Goal: Task Accomplishment & Management: Complete application form

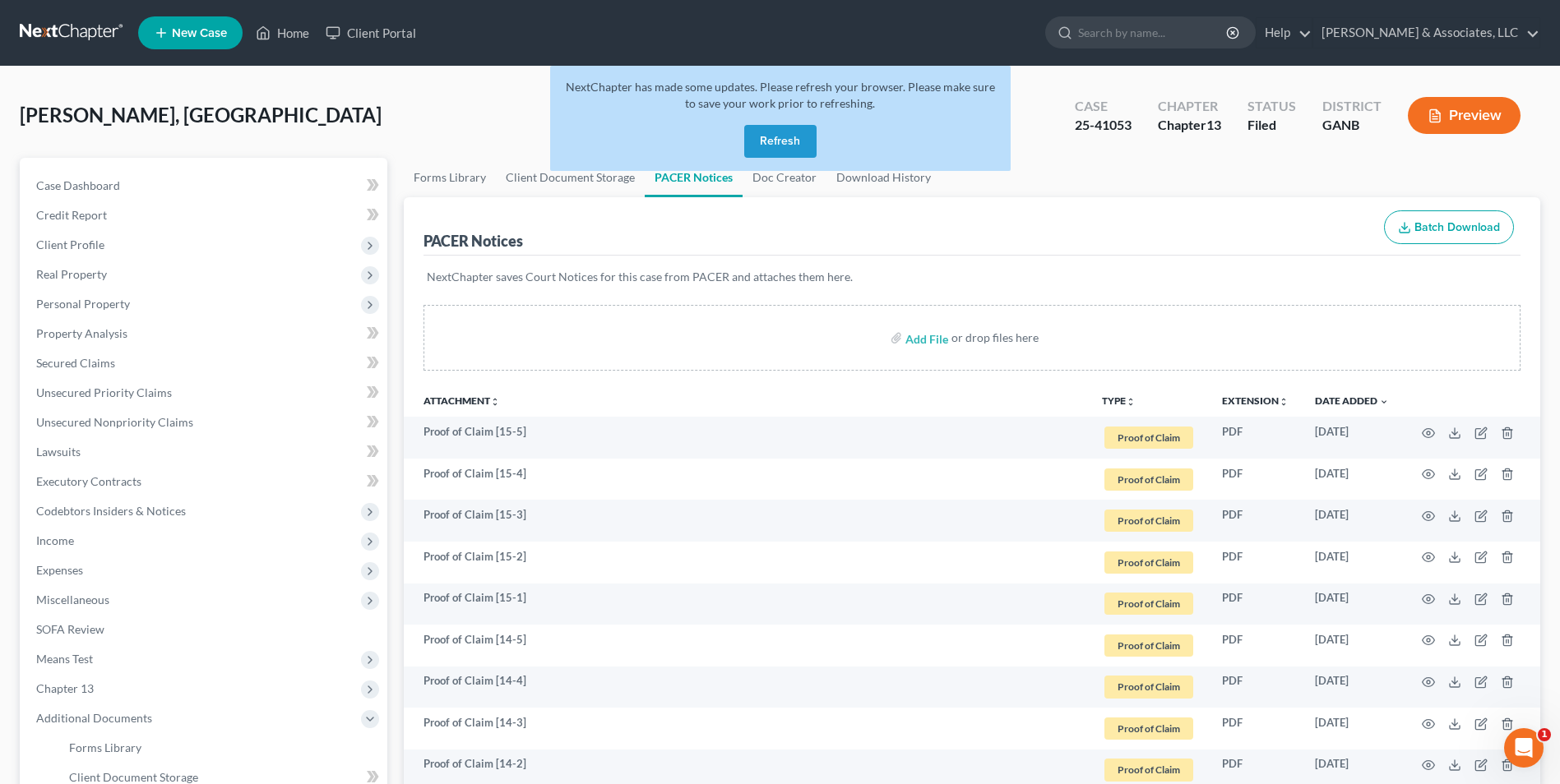
click at [770, 142] on button "Refresh" at bounding box center [780, 140] width 72 height 32
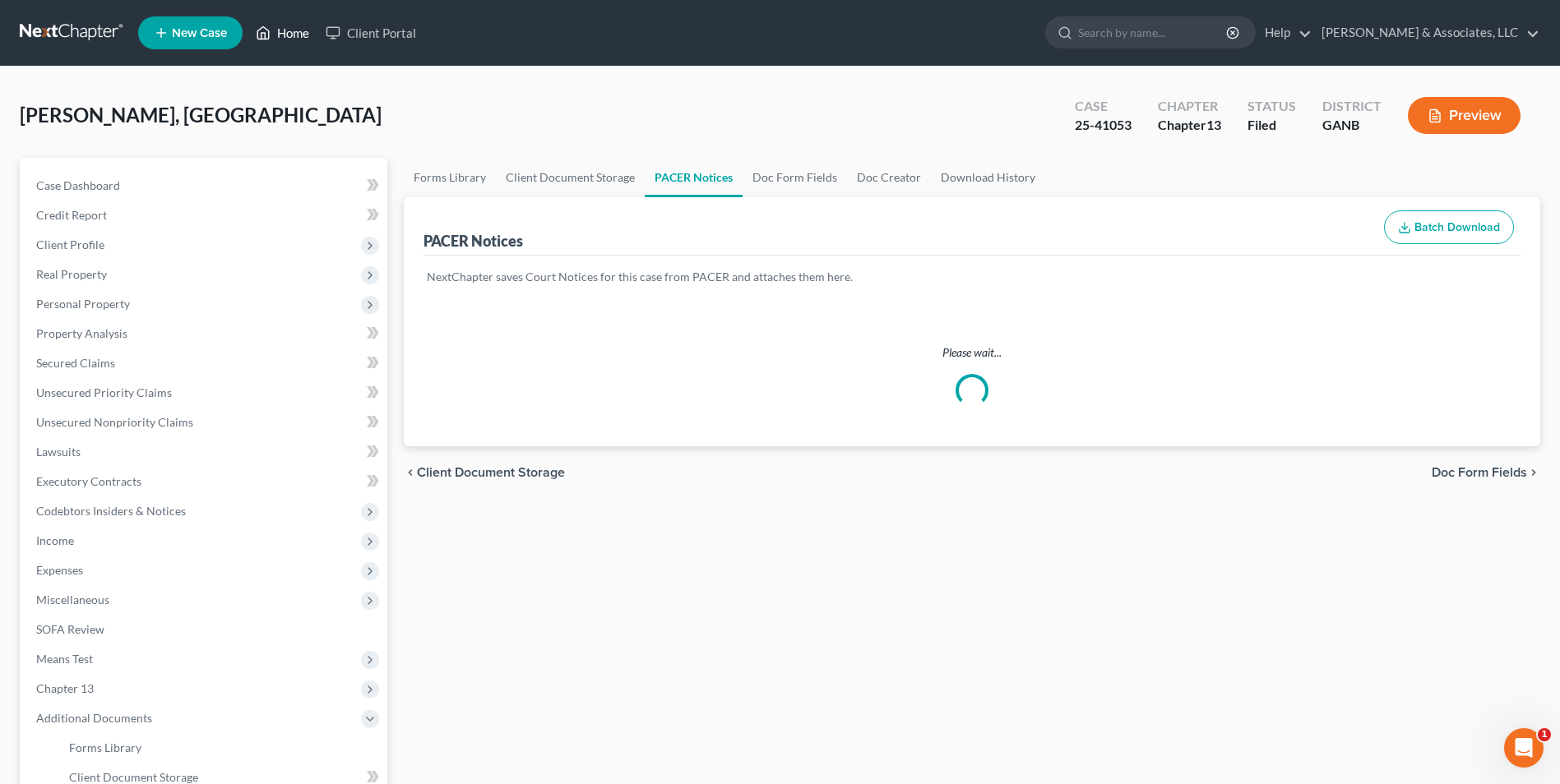
click at [285, 29] on link "Home" at bounding box center [283, 33] width 70 height 30
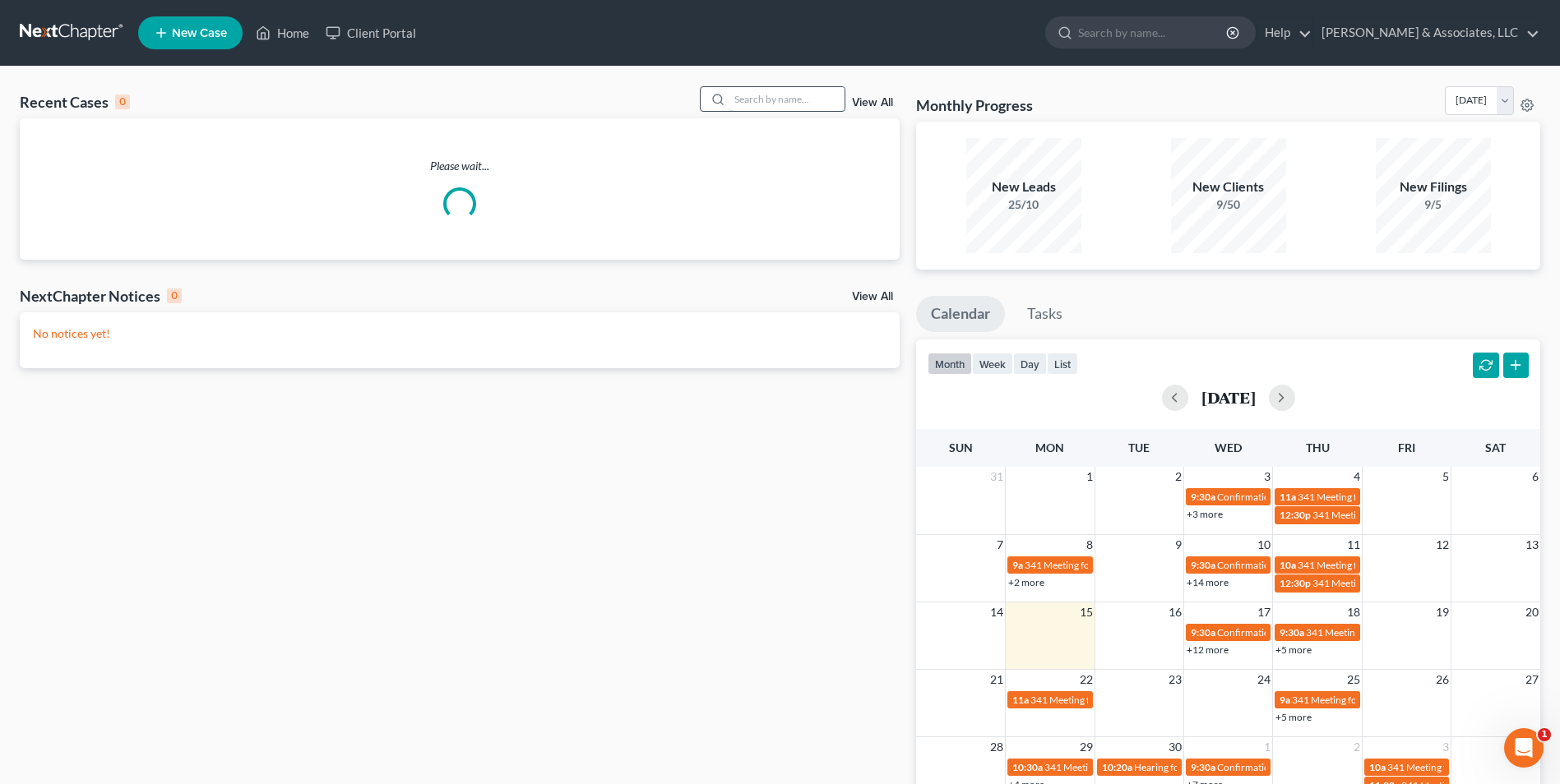
click at [811, 100] on input "search" at bounding box center [787, 98] width 115 height 24
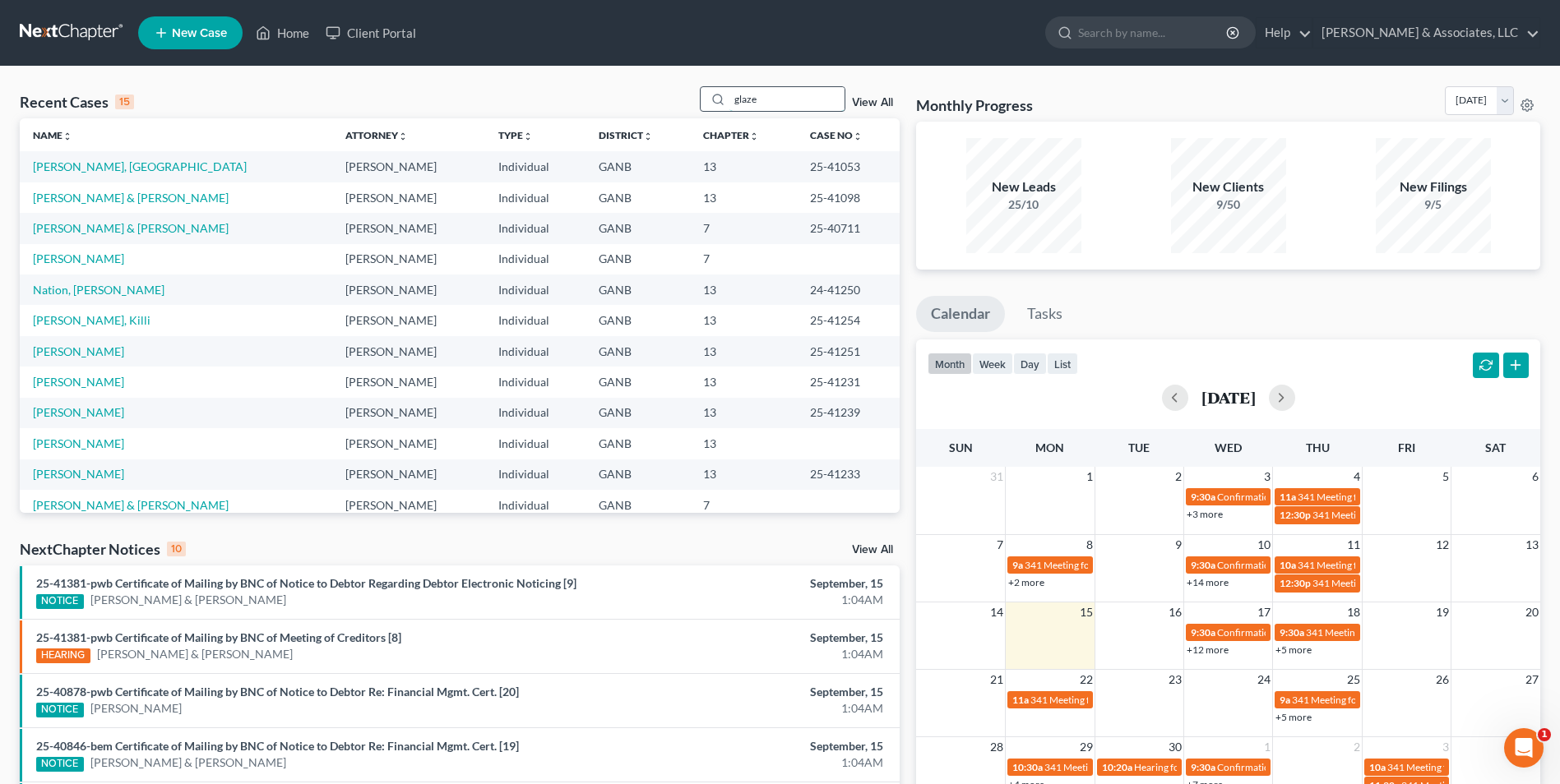
type input "glaze"
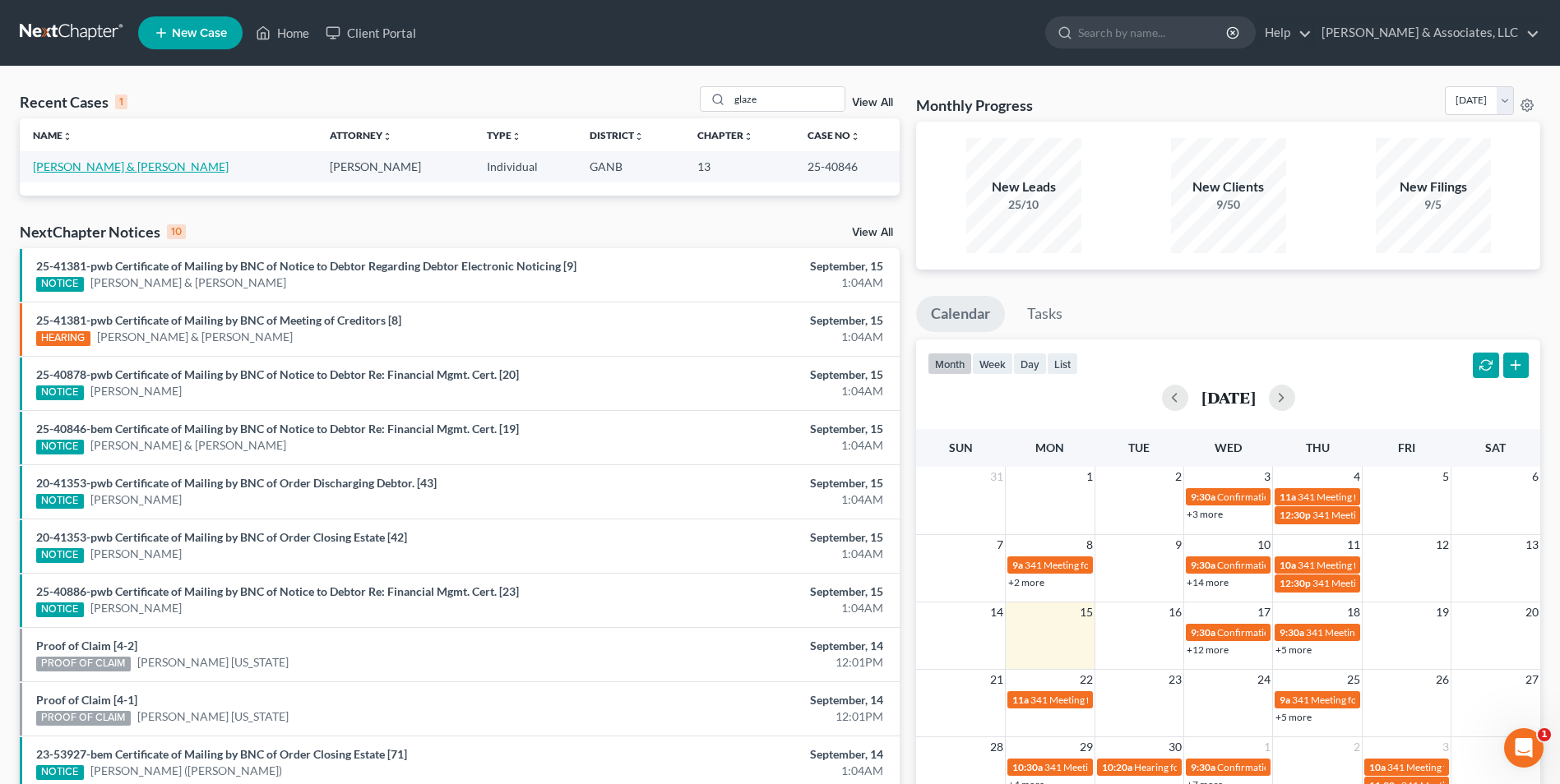
click at [62, 170] on link "[PERSON_NAME] & [PERSON_NAME]" at bounding box center [130, 167] width 196 height 14
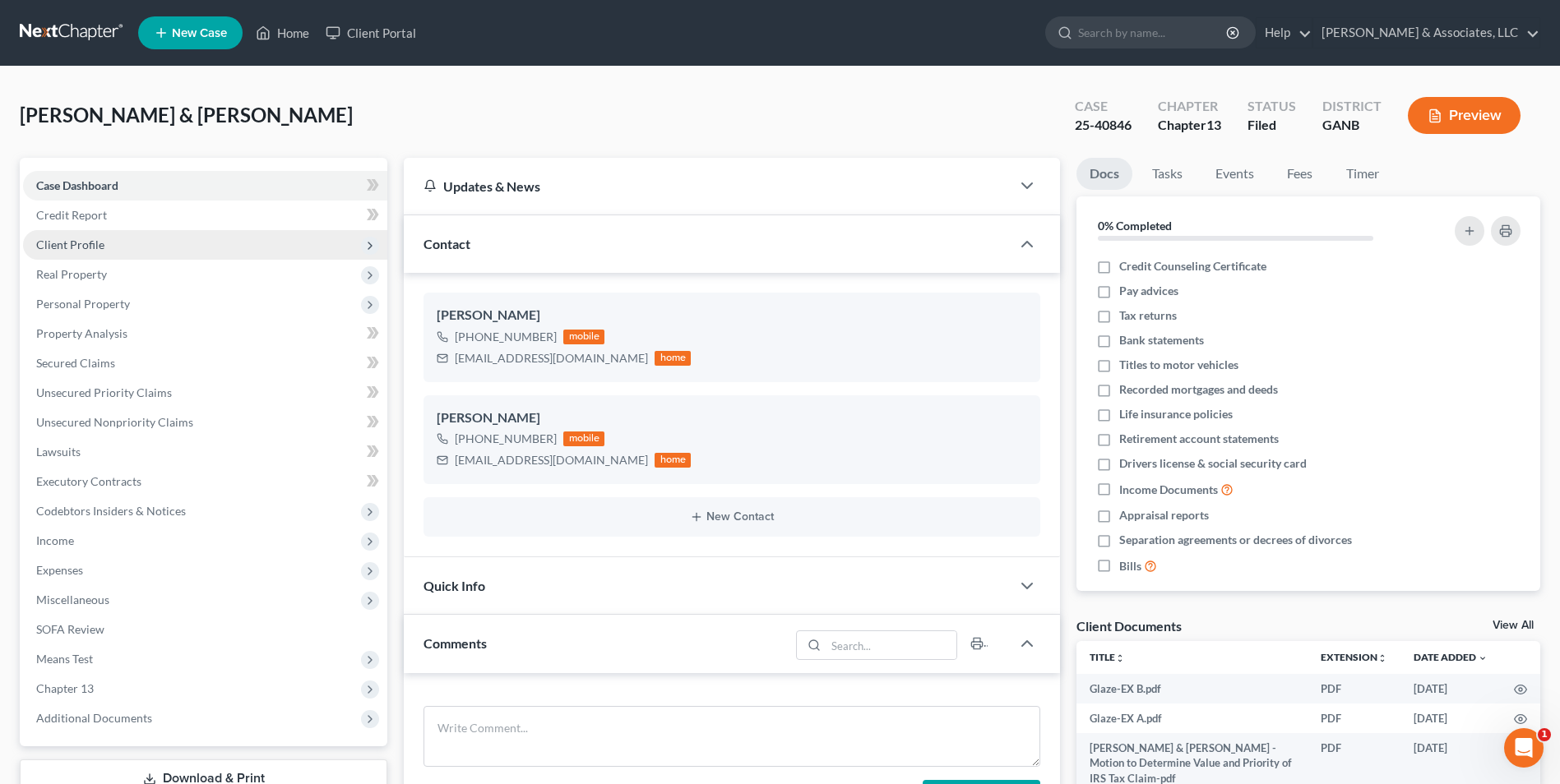
click at [98, 236] on span "Client Profile" at bounding box center [205, 245] width 365 height 30
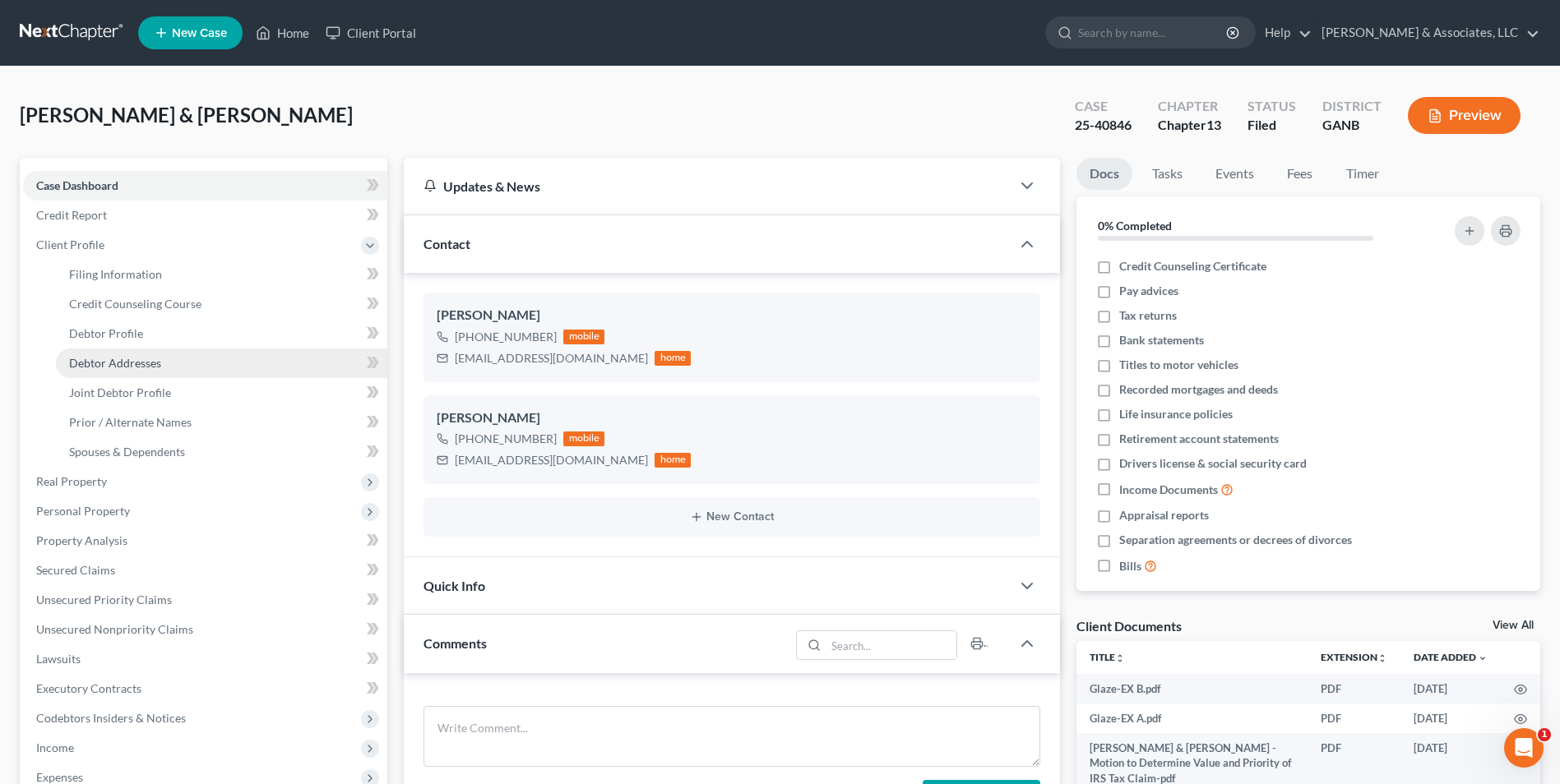
click at [144, 369] on span "Debtor Addresses" at bounding box center [115, 363] width 92 height 14
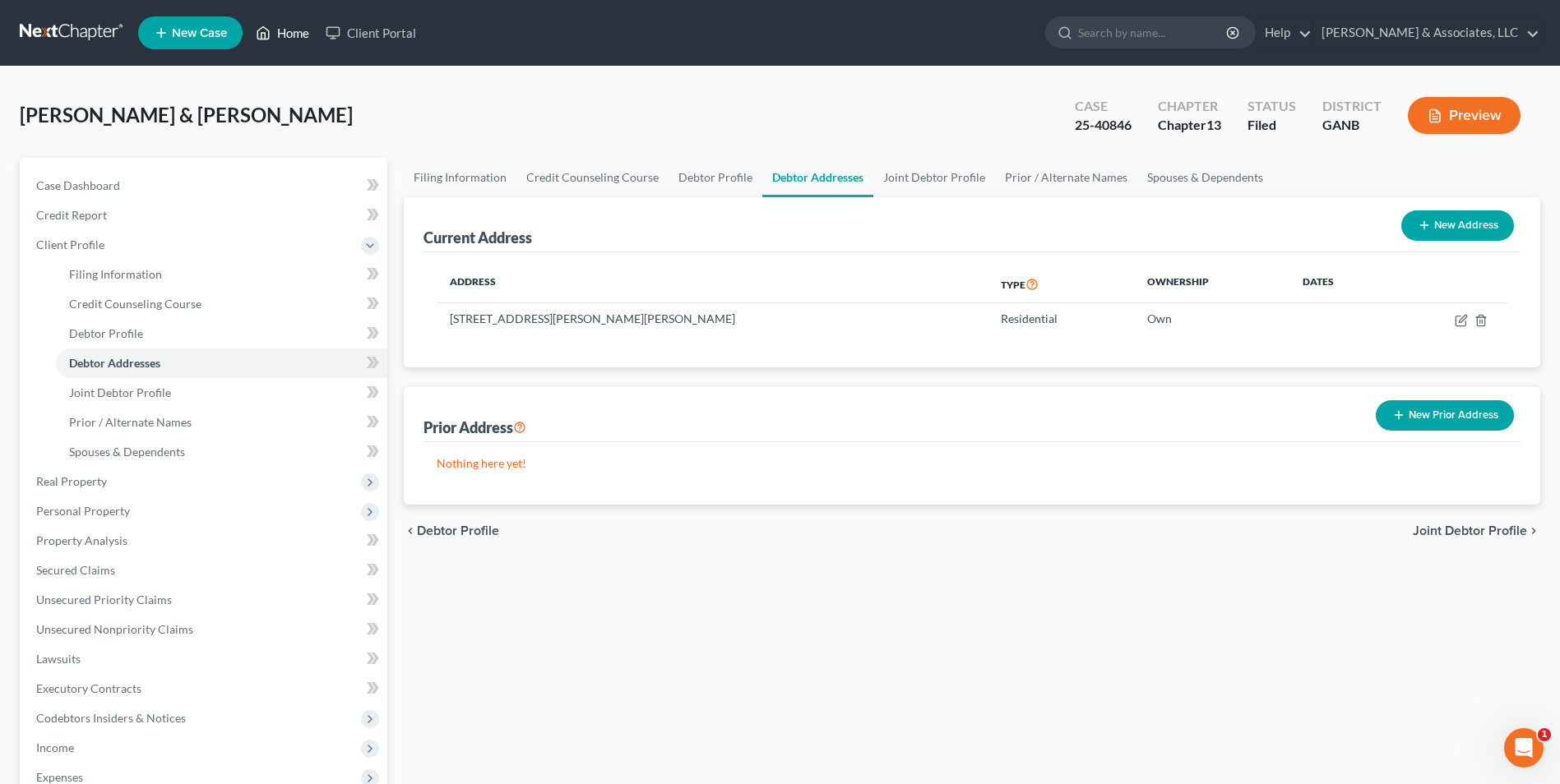
click at [273, 31] on link "Home" at bounding box center [283, 33] width 70 height 30
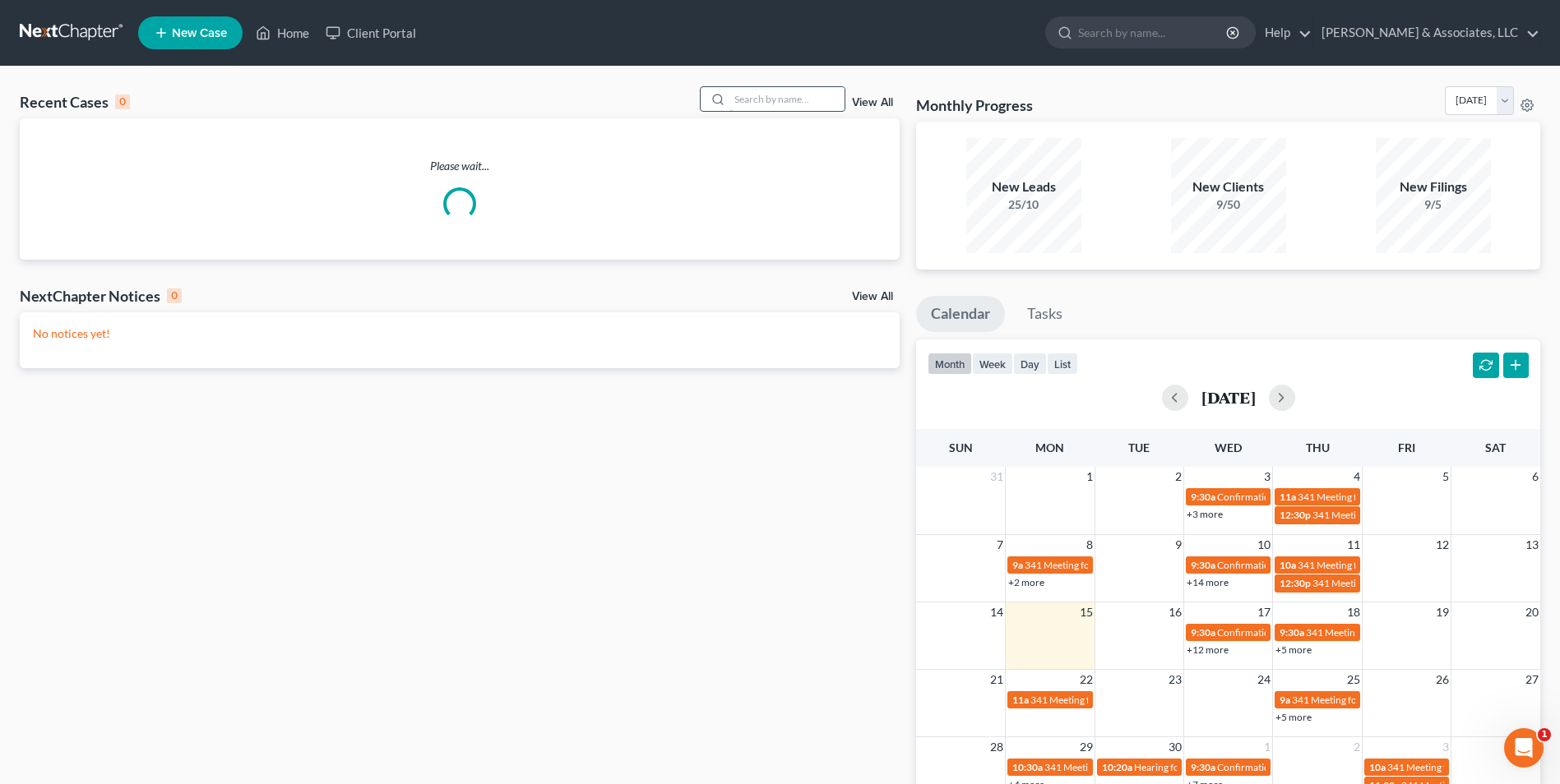
click at [778, 104] on input "search" at bounding box center [787, 98] width 115 height 24
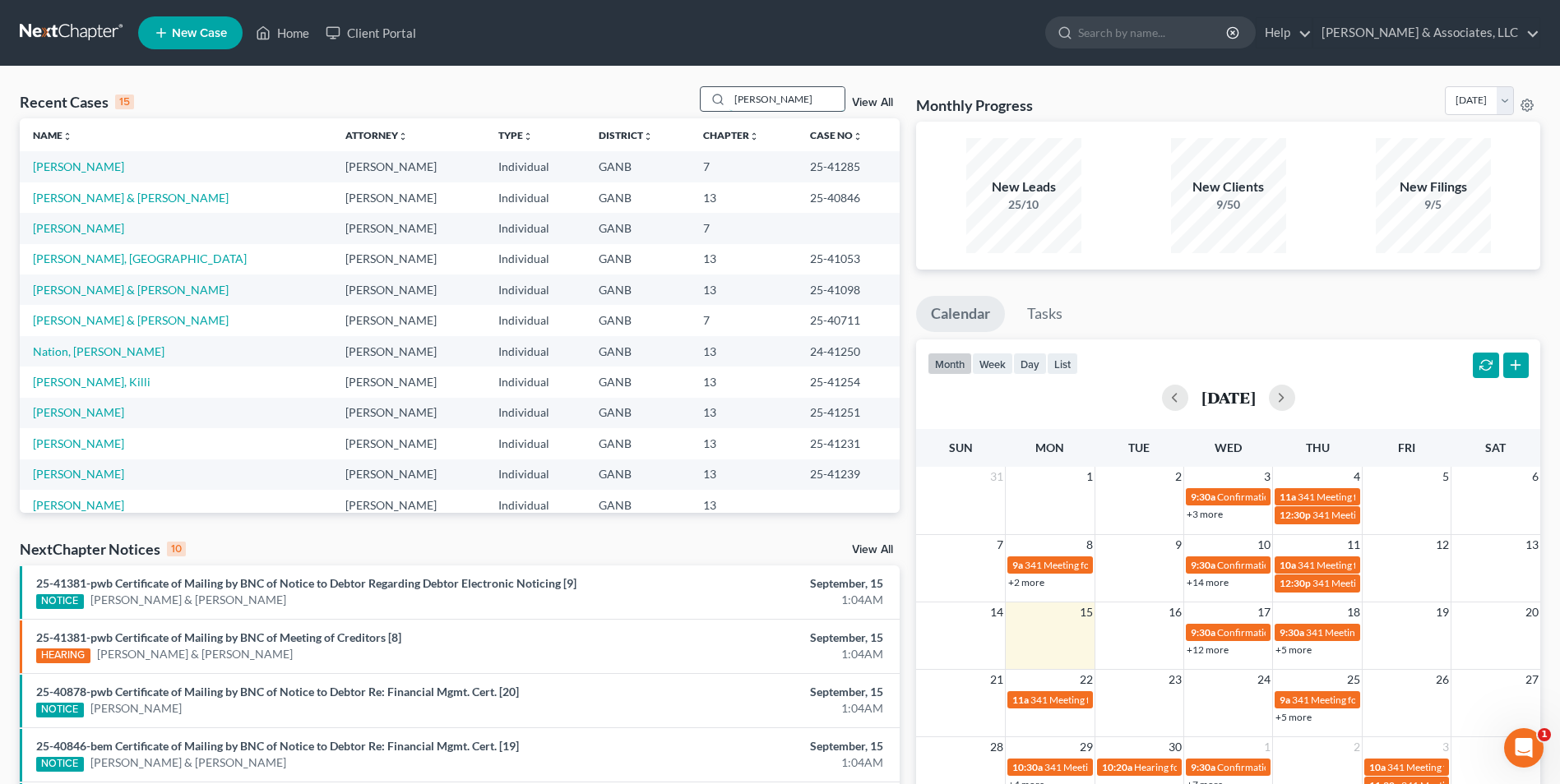
type input "[PERSON_NAME]"
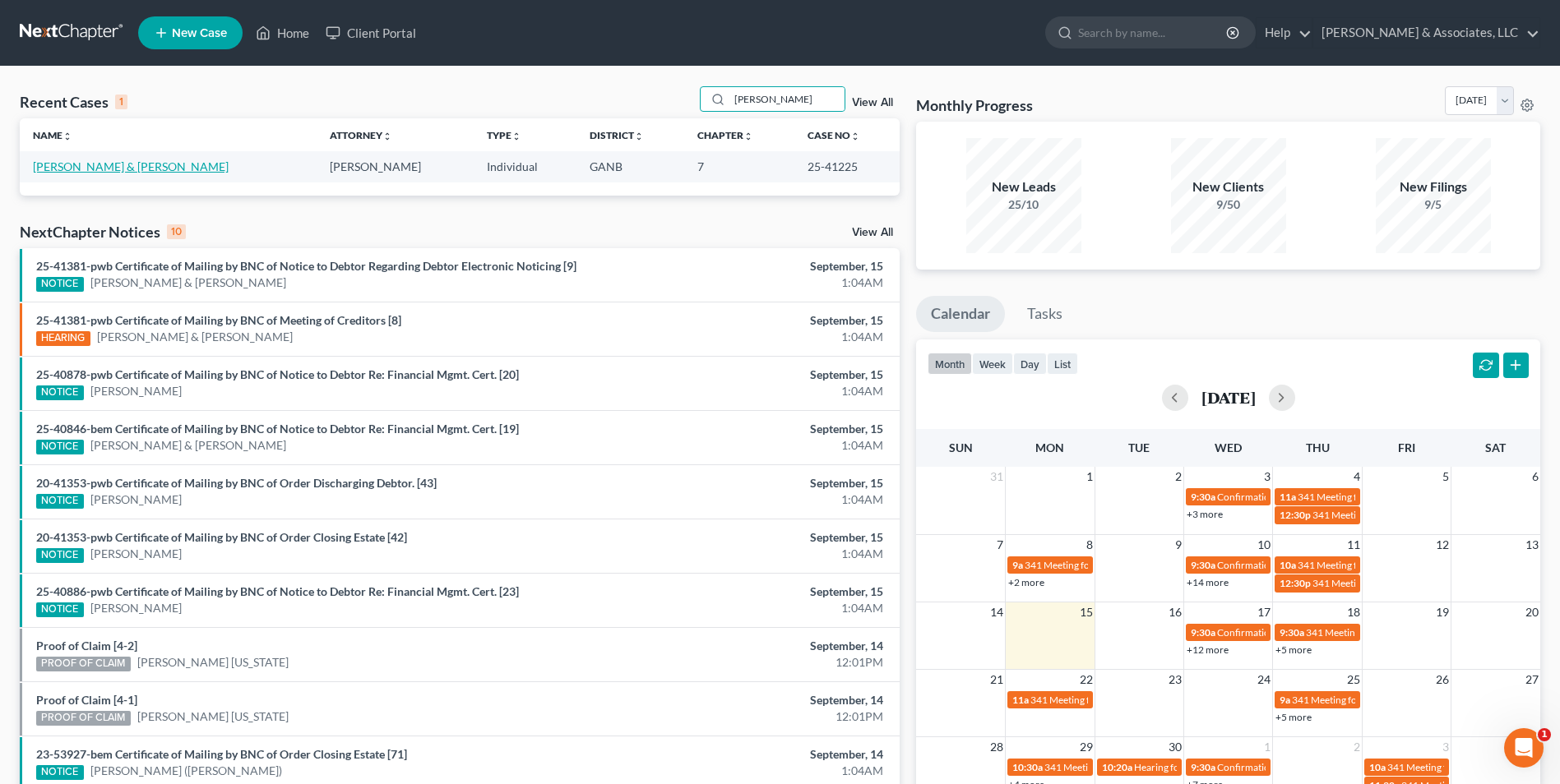
click at [97, 161] on link "[PERSON_NAME] & [PERSON_NAME]" at bounding box center [130, 167] width 196 height 14
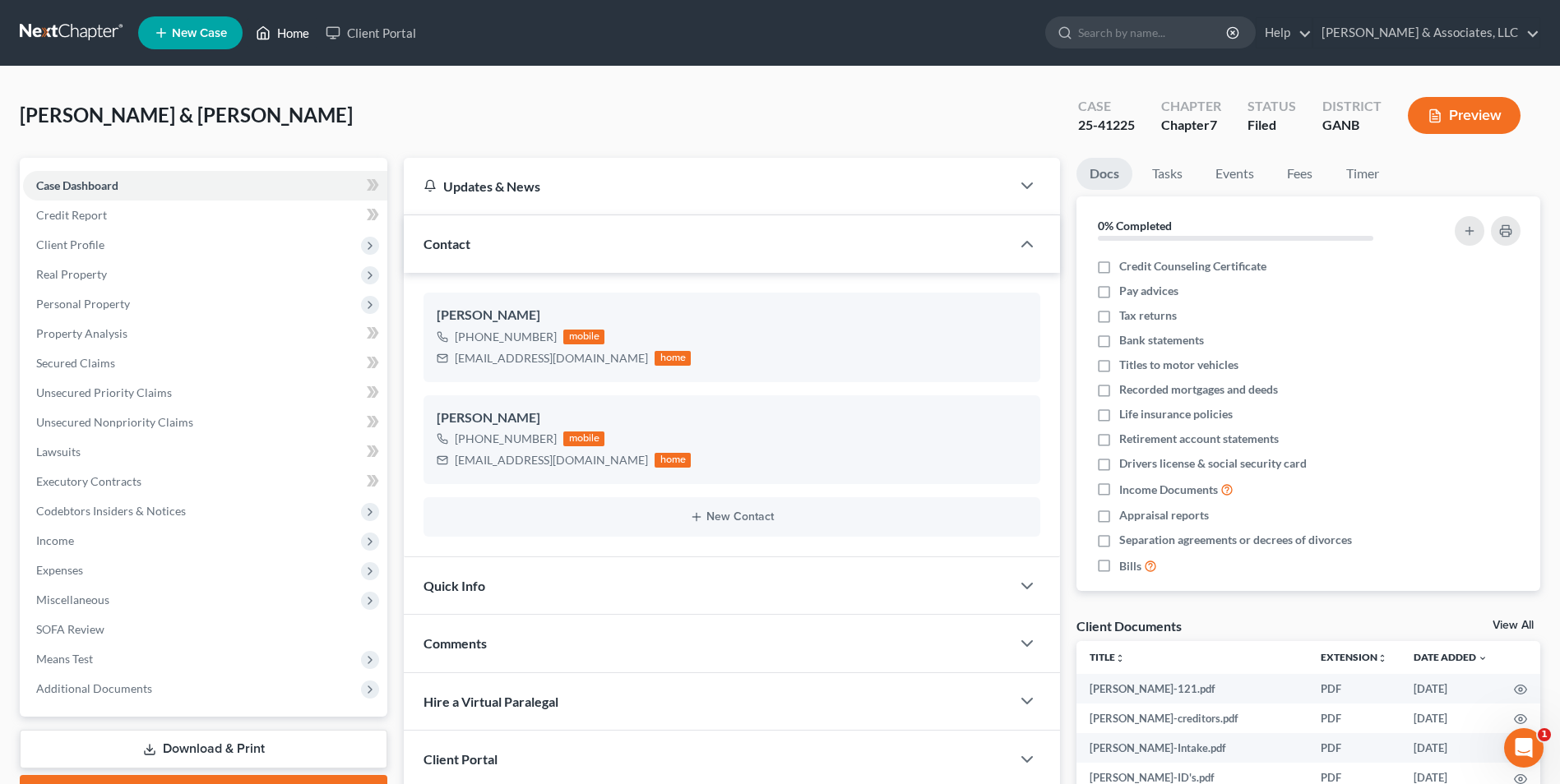
click at [290, 32] on link "Home" at bounding box center [283, 33] width 70 height 30
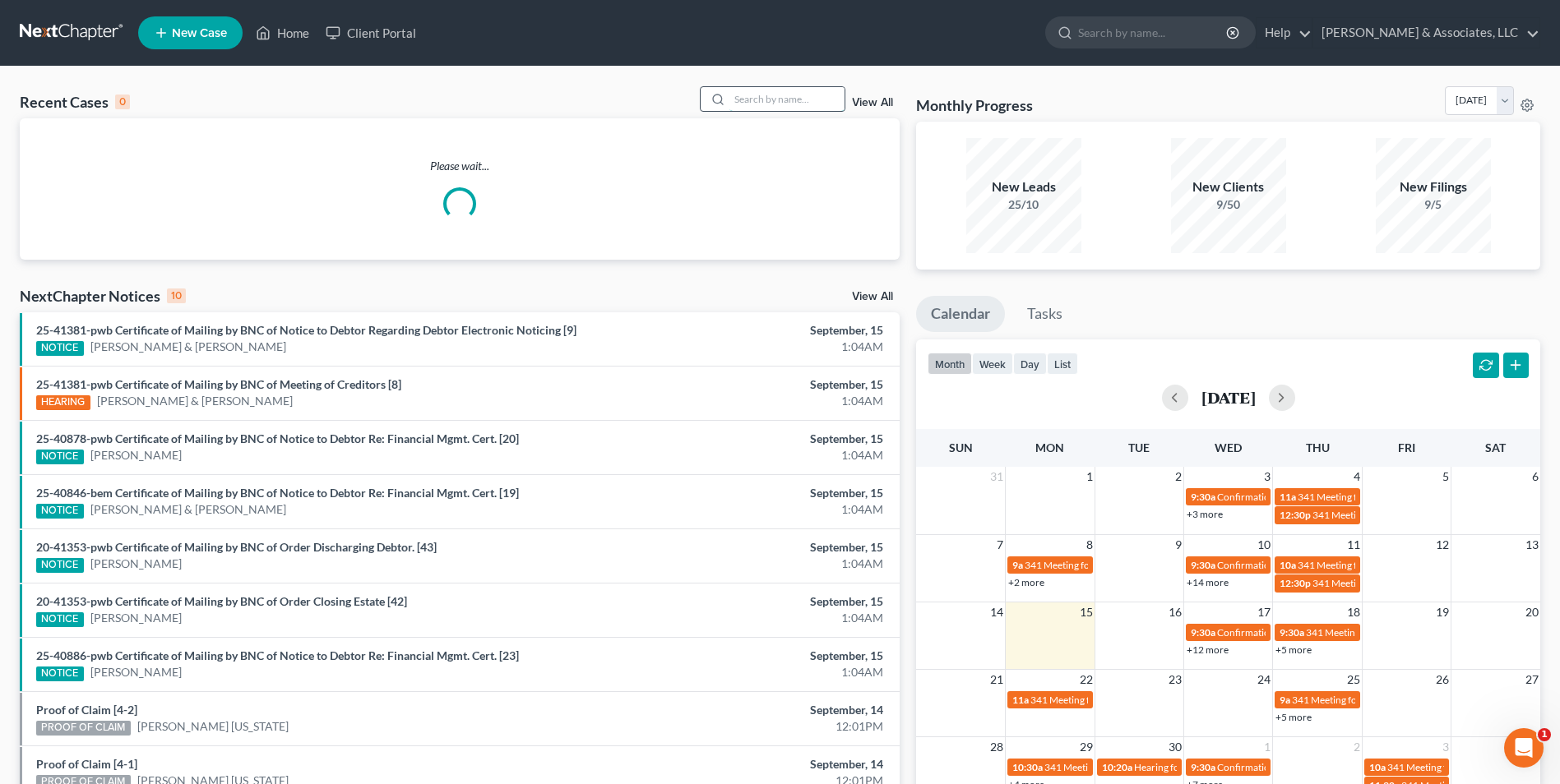
click at [767, 110] on input "search" at bounding box center [787, 98] width 115 height 24
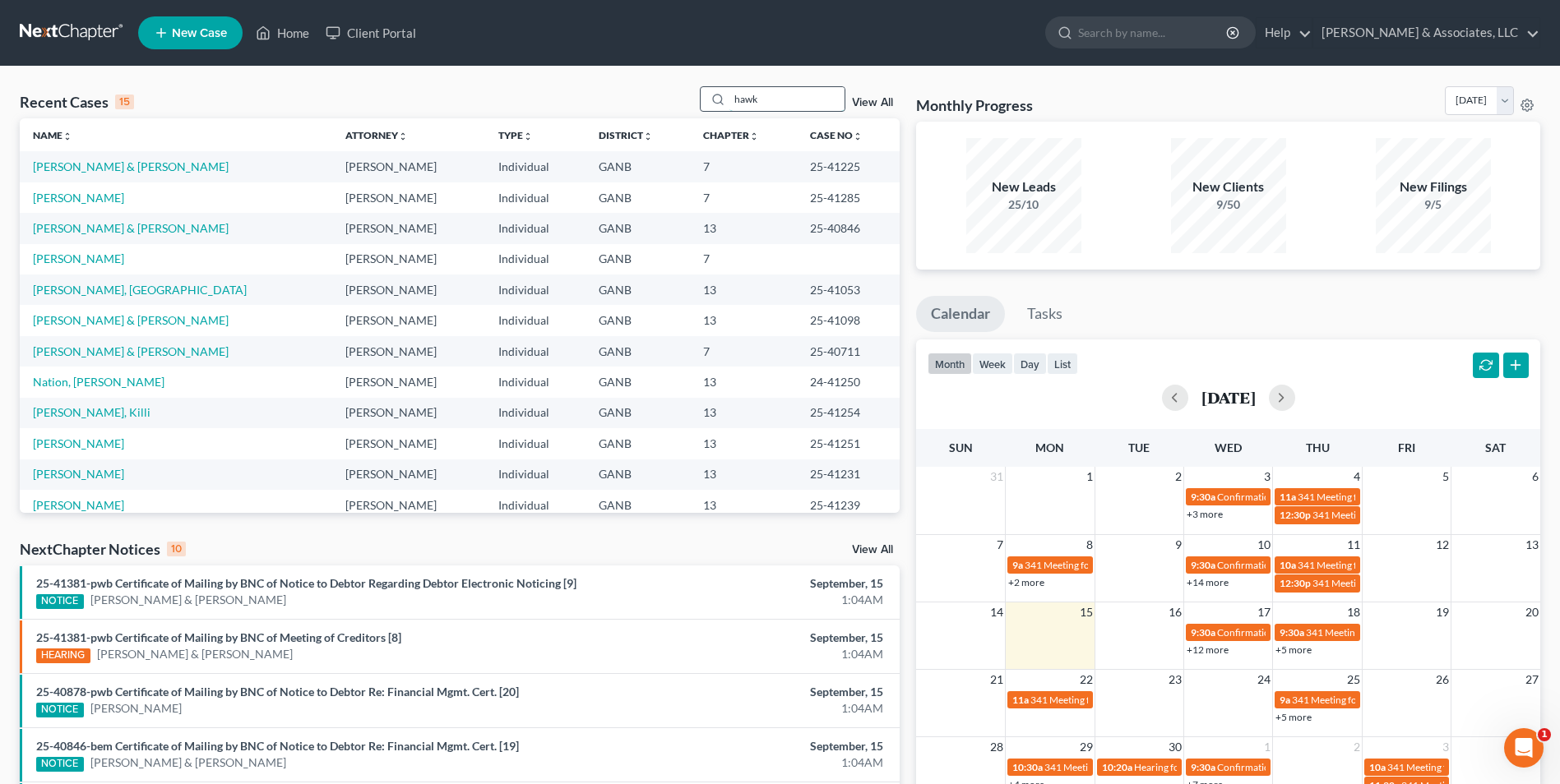
type input "hawk"
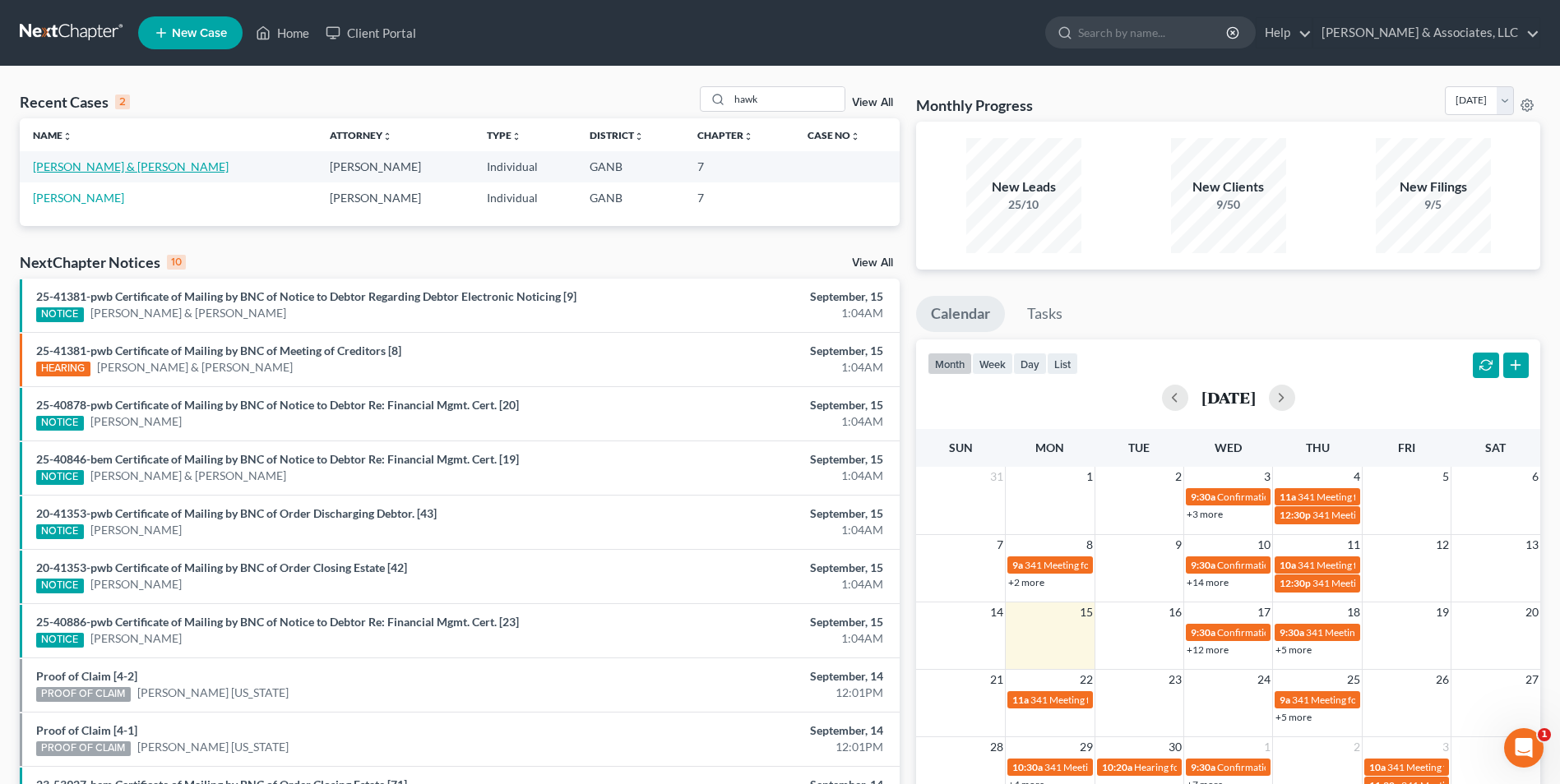
click at [103, 164] on link "[PERSON_NAME] & [PERSON_NAME]" at bounding box center [130, 167] width 196 height 14
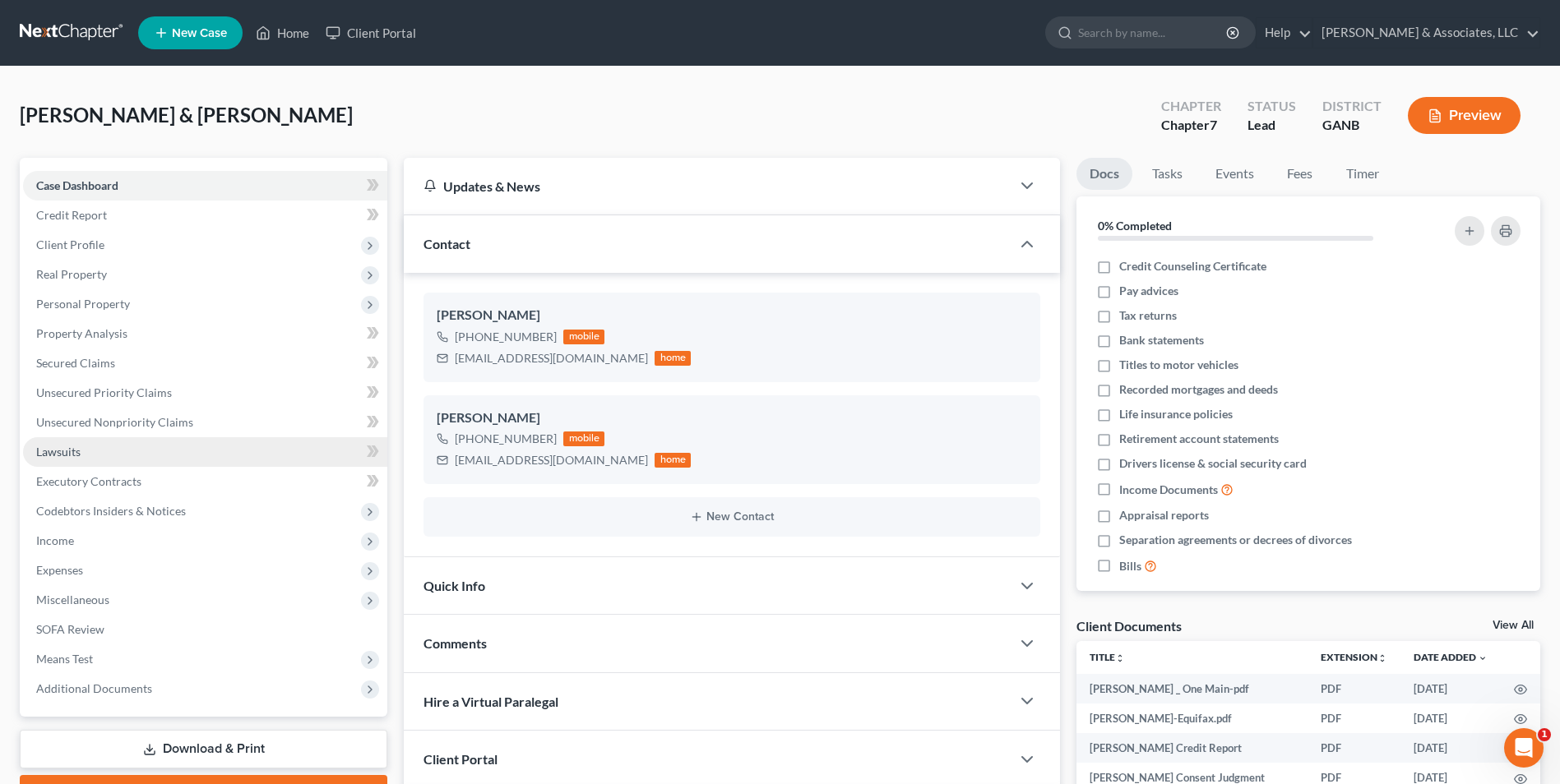
scroll to position [260, 0]
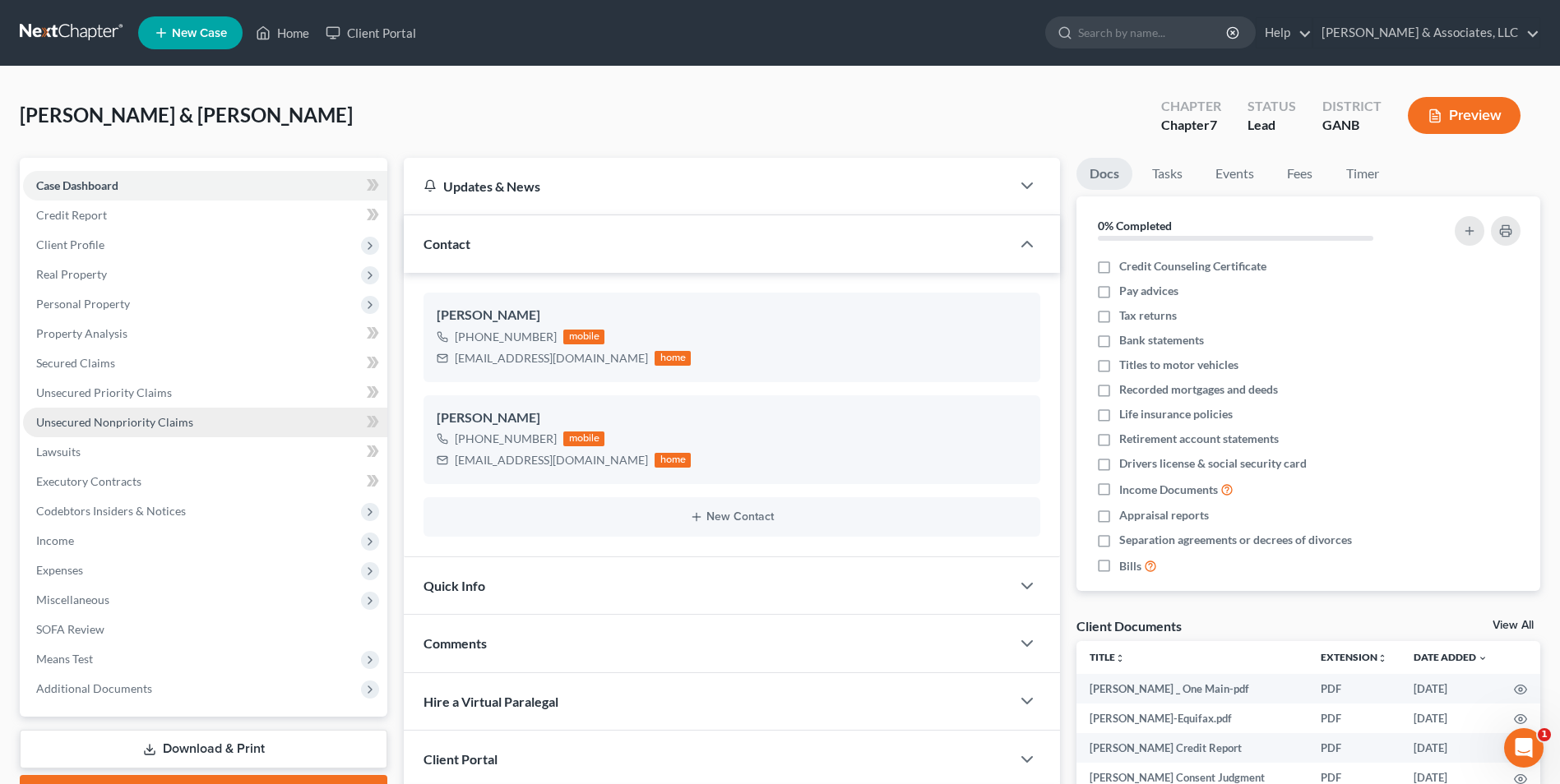
click at [151, 425] on span "Unsecured Nonpriority Claims" at bounding box center [114, 422] width 157 height 14
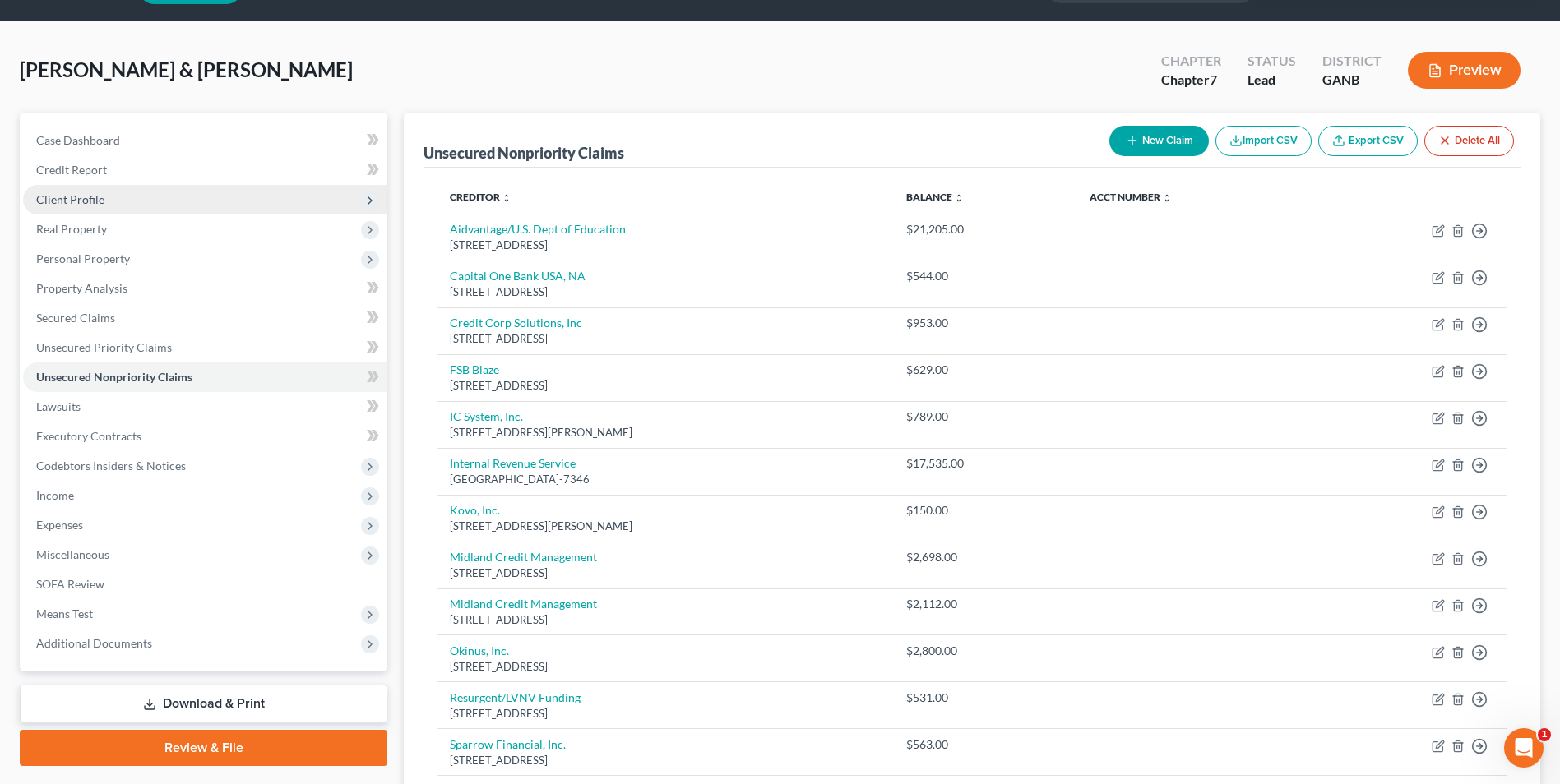
scroll to position [83, 0]
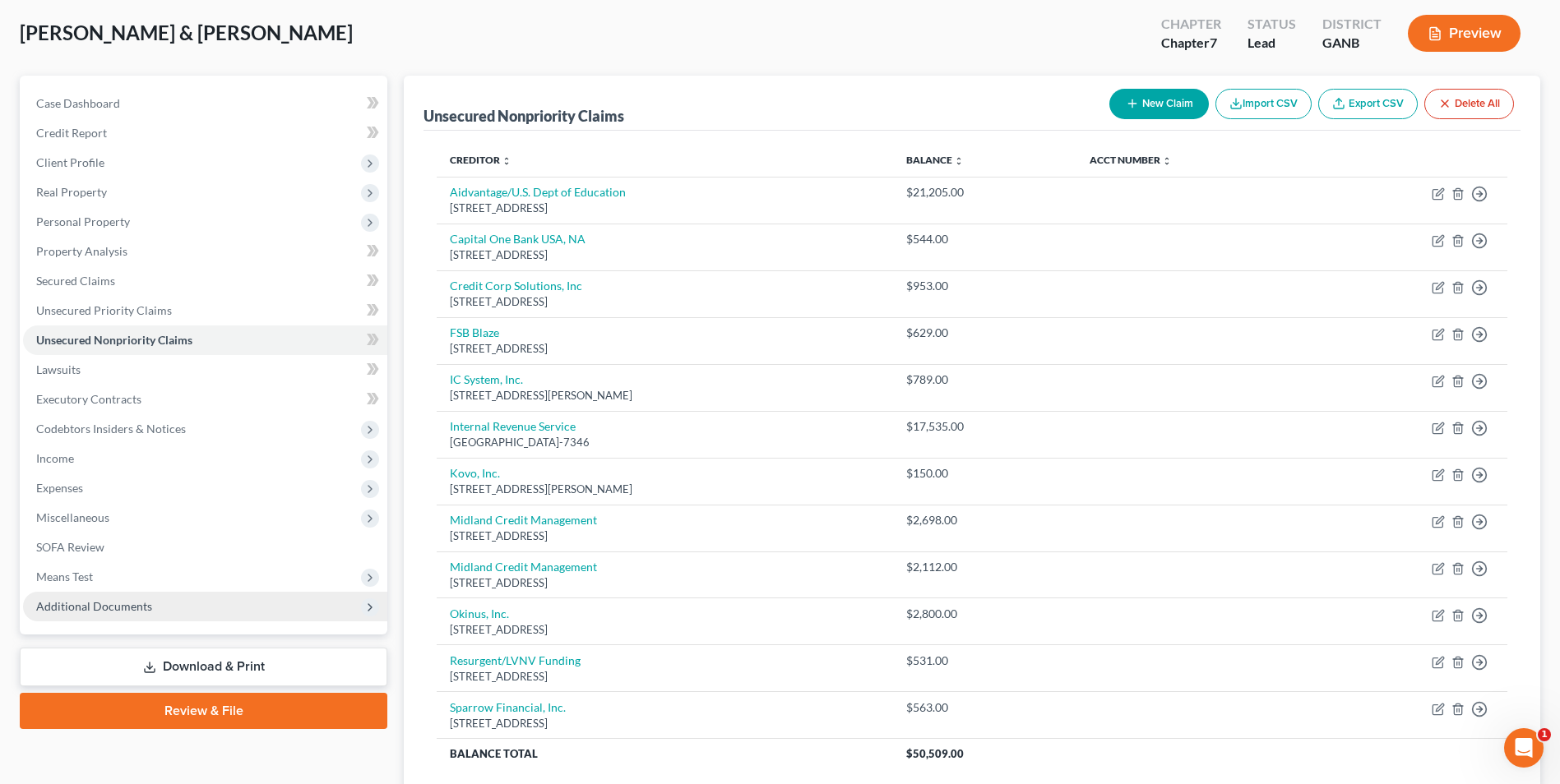
click at [112, 615] on span "Additional Documents" at bounding box center [205, 607] width 365 height 30
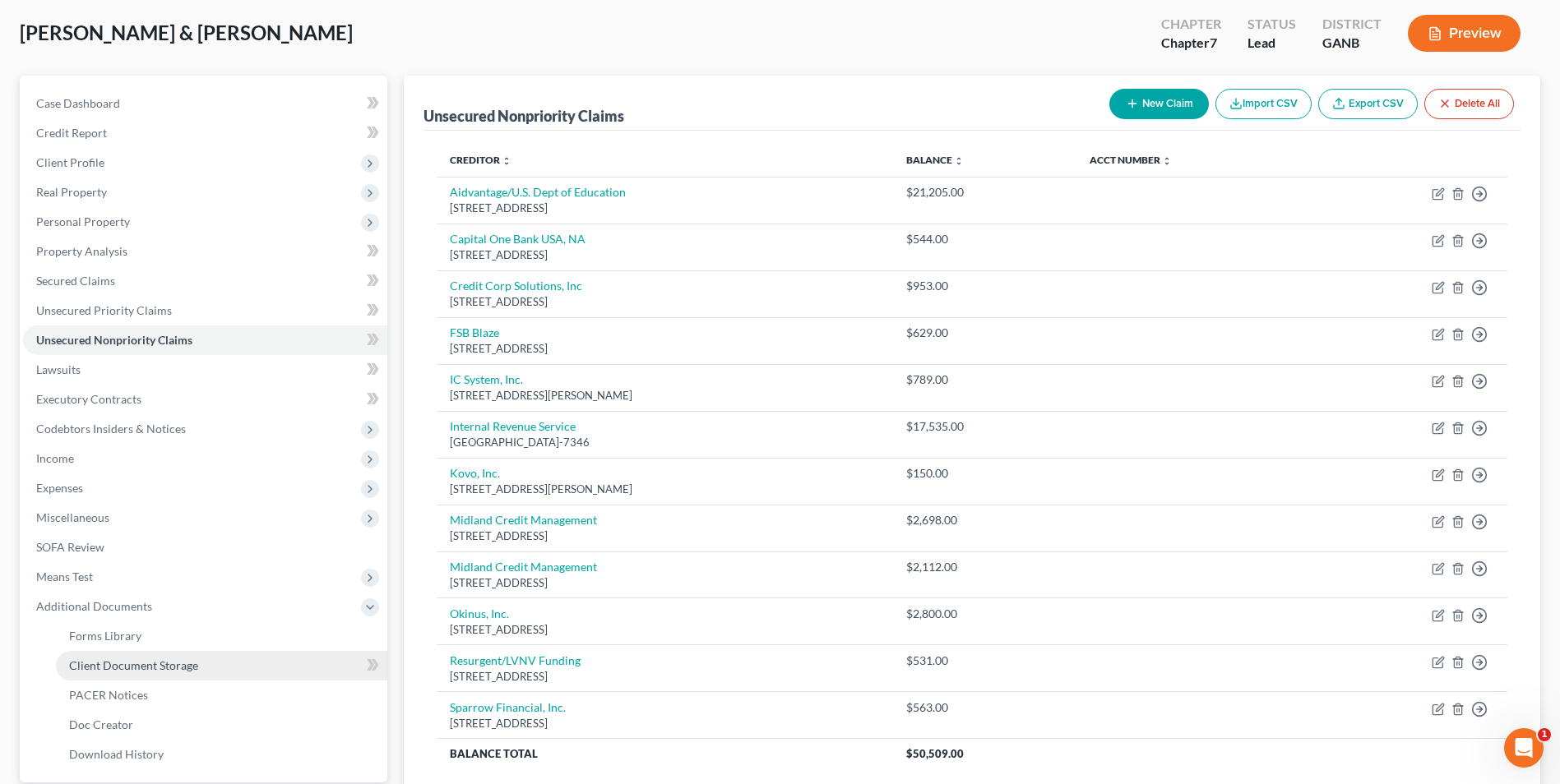
click at [155, 668] on span "Client Document Storage" at bounding box center [134, 665] width 129 height 14
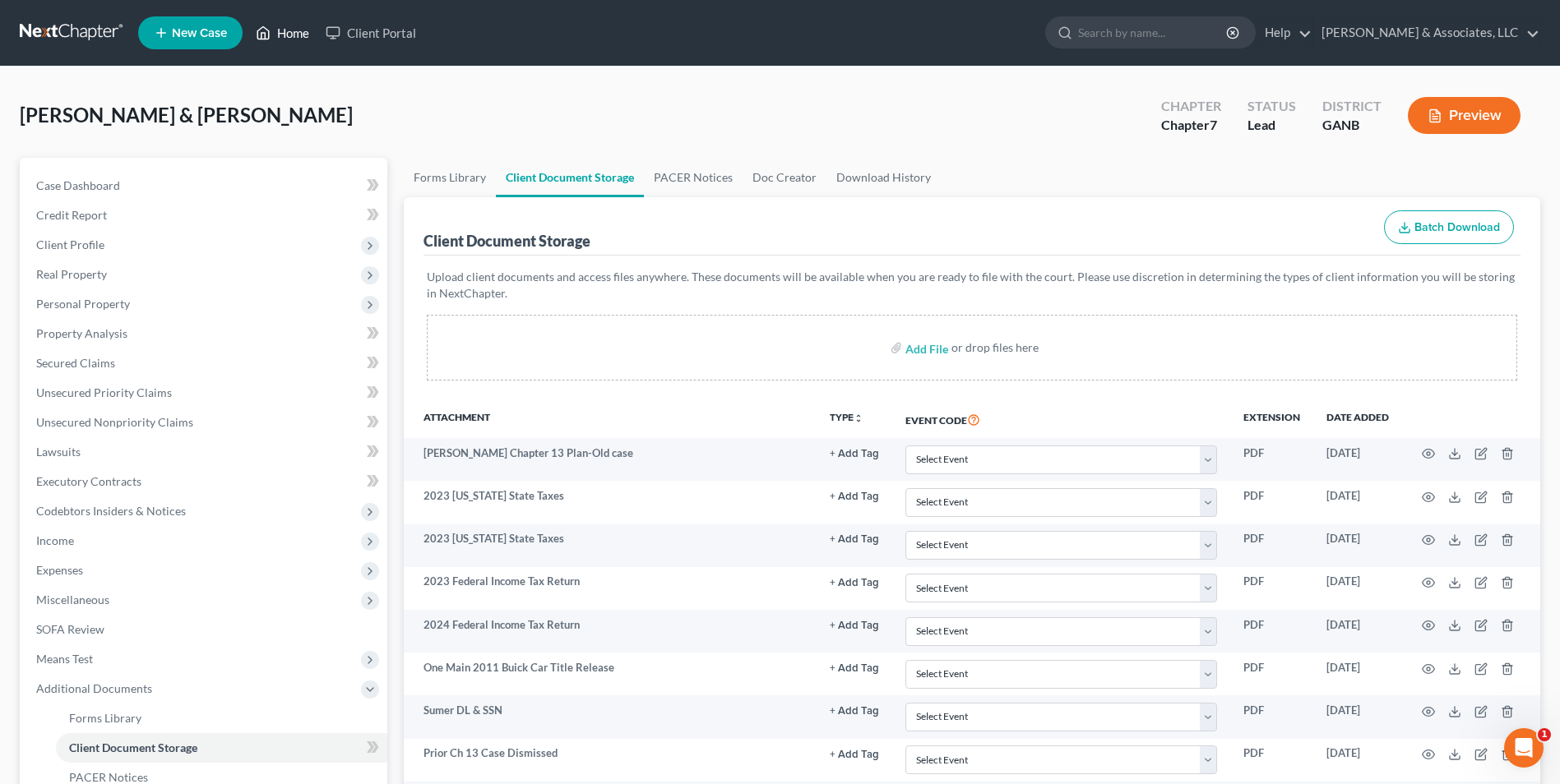
click at [289, 30] on link "Home" at bounding box center [283, 33] width 70 height 30
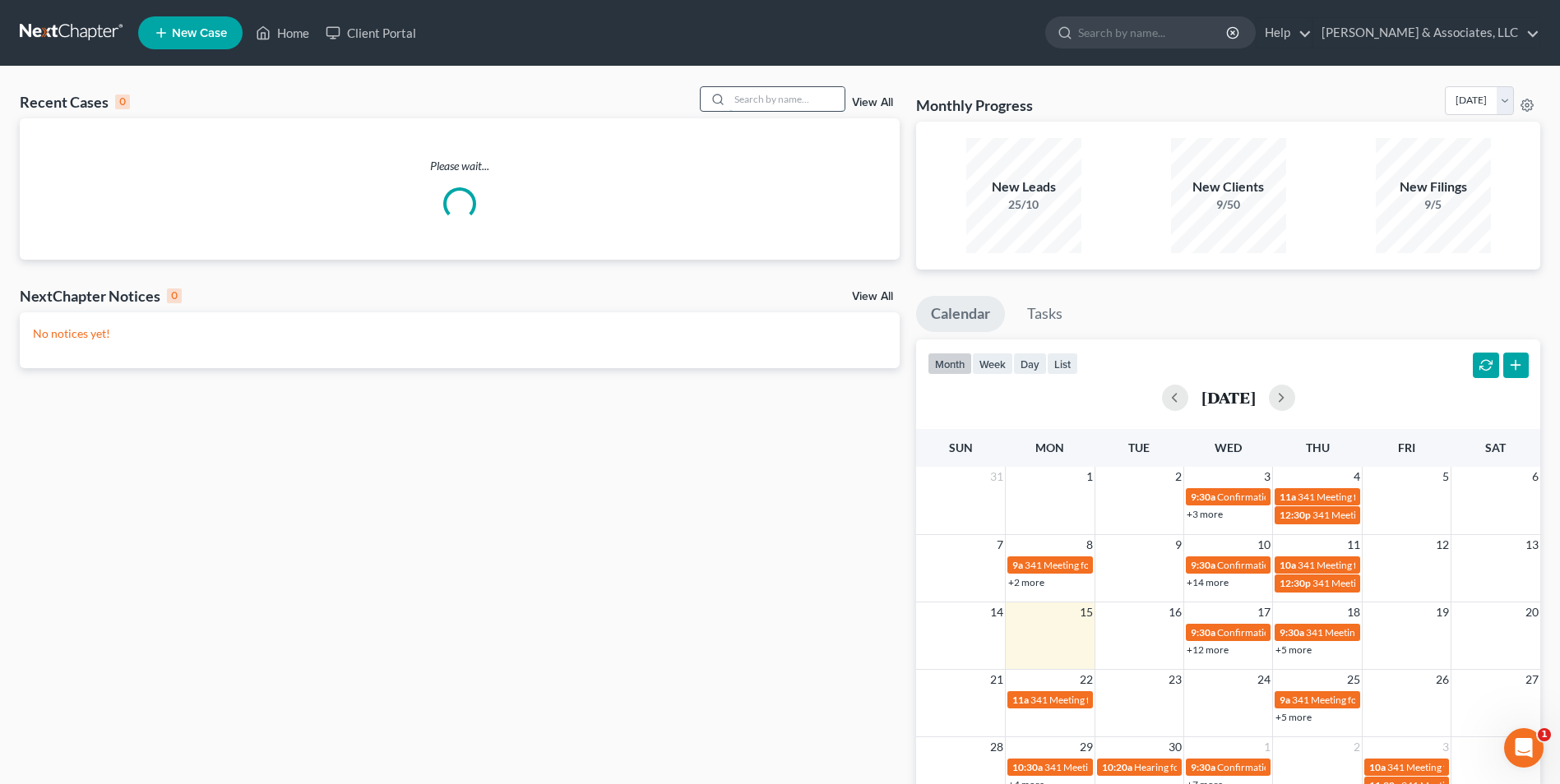
click at [796, 106] on input "search" at bounding box center [787, 98] width 115 height 24
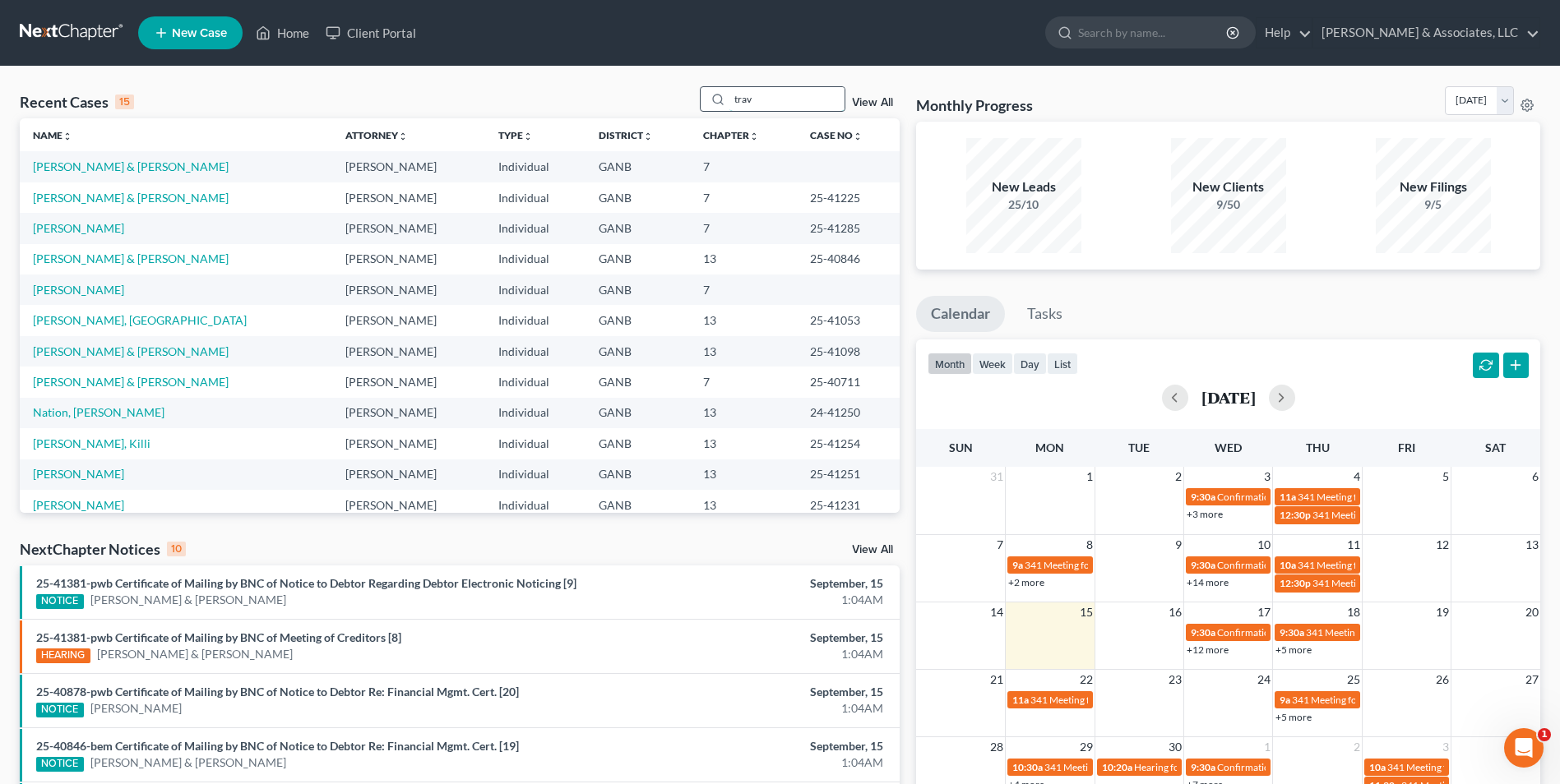
type input "trav"
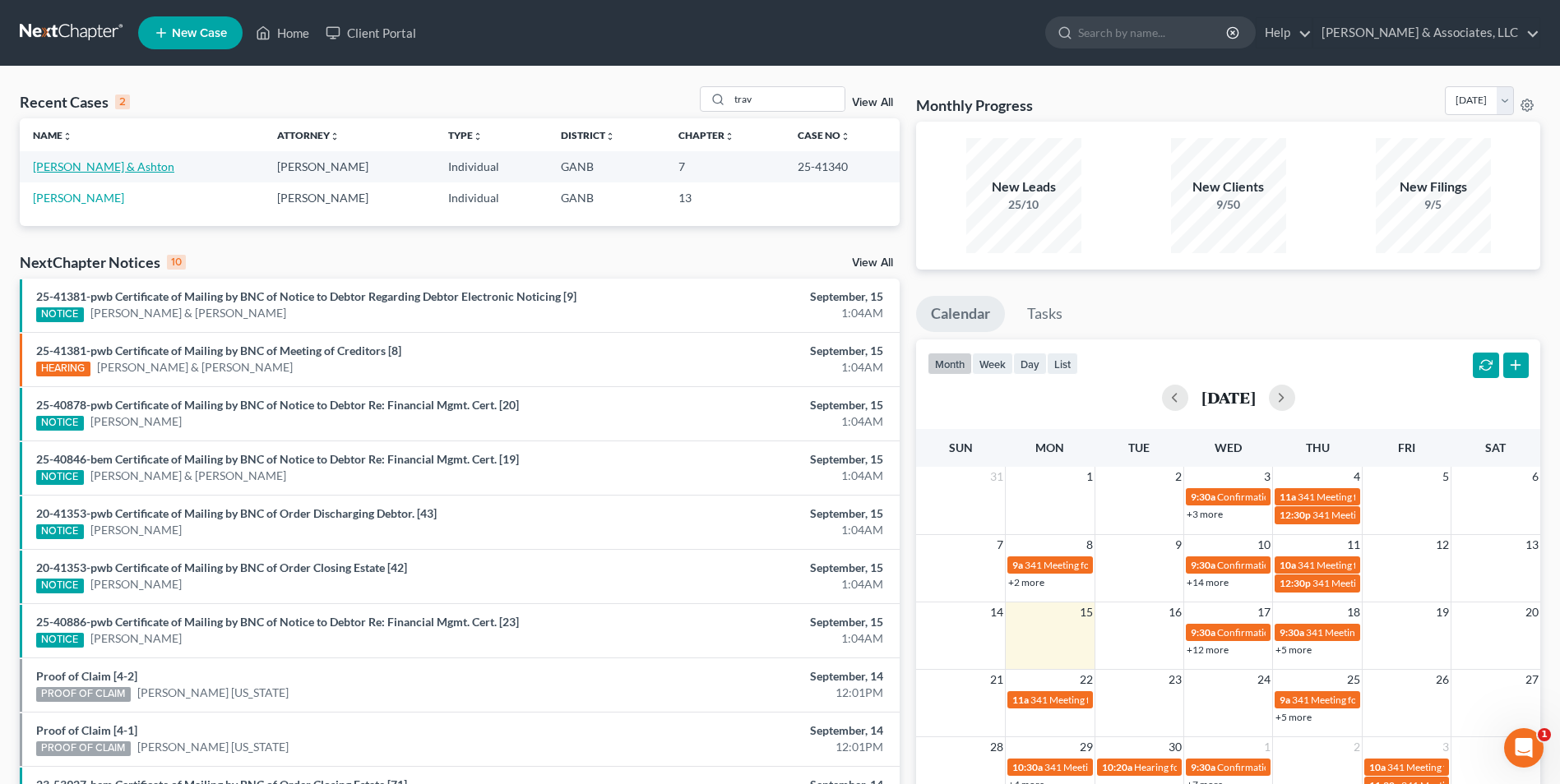
click at [115, 162] on link "[PERSON_NAME] & Ashton" at bounding box center [103, 167] width 141 height 14
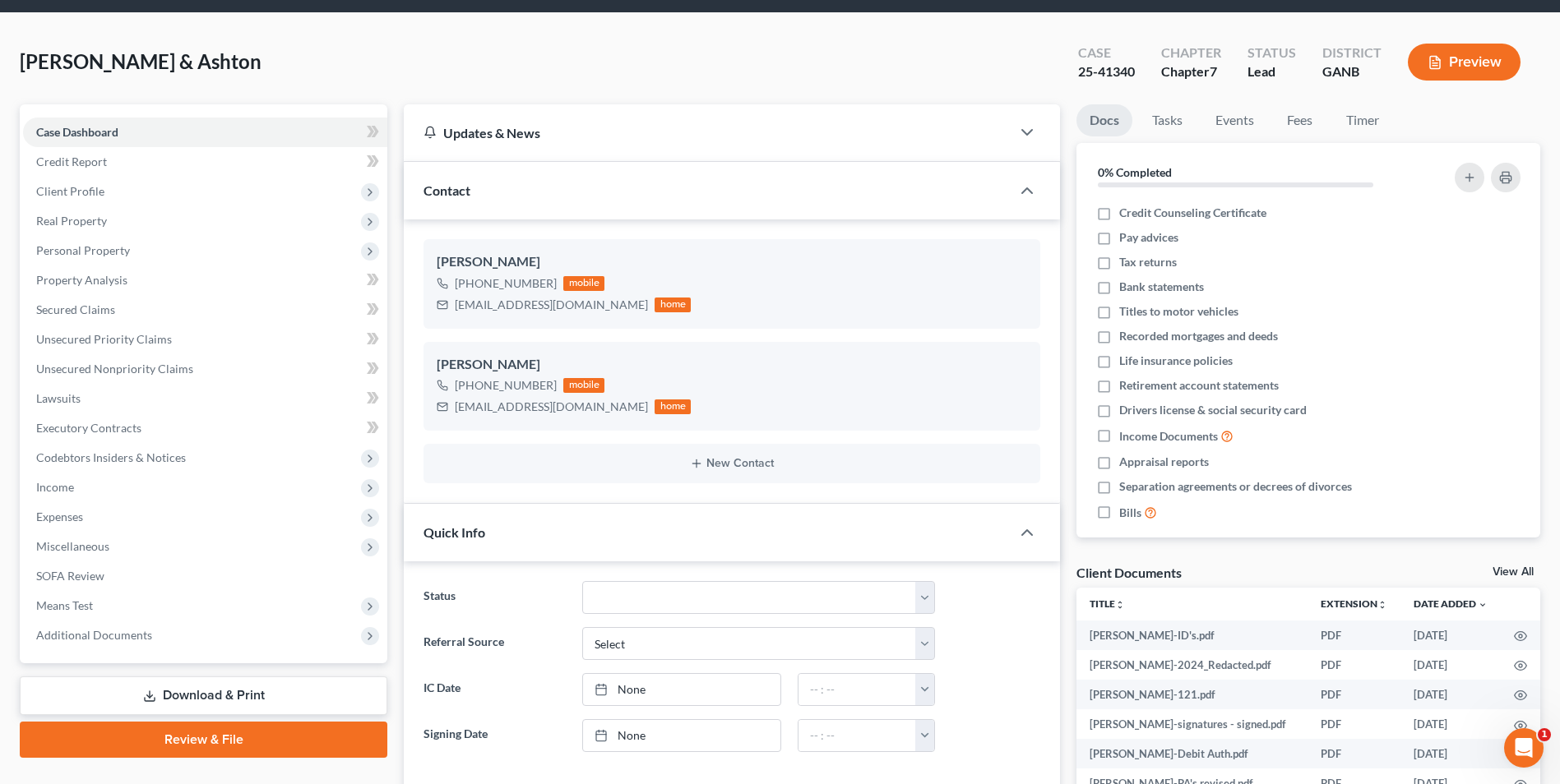
scroll to position [83, 0]
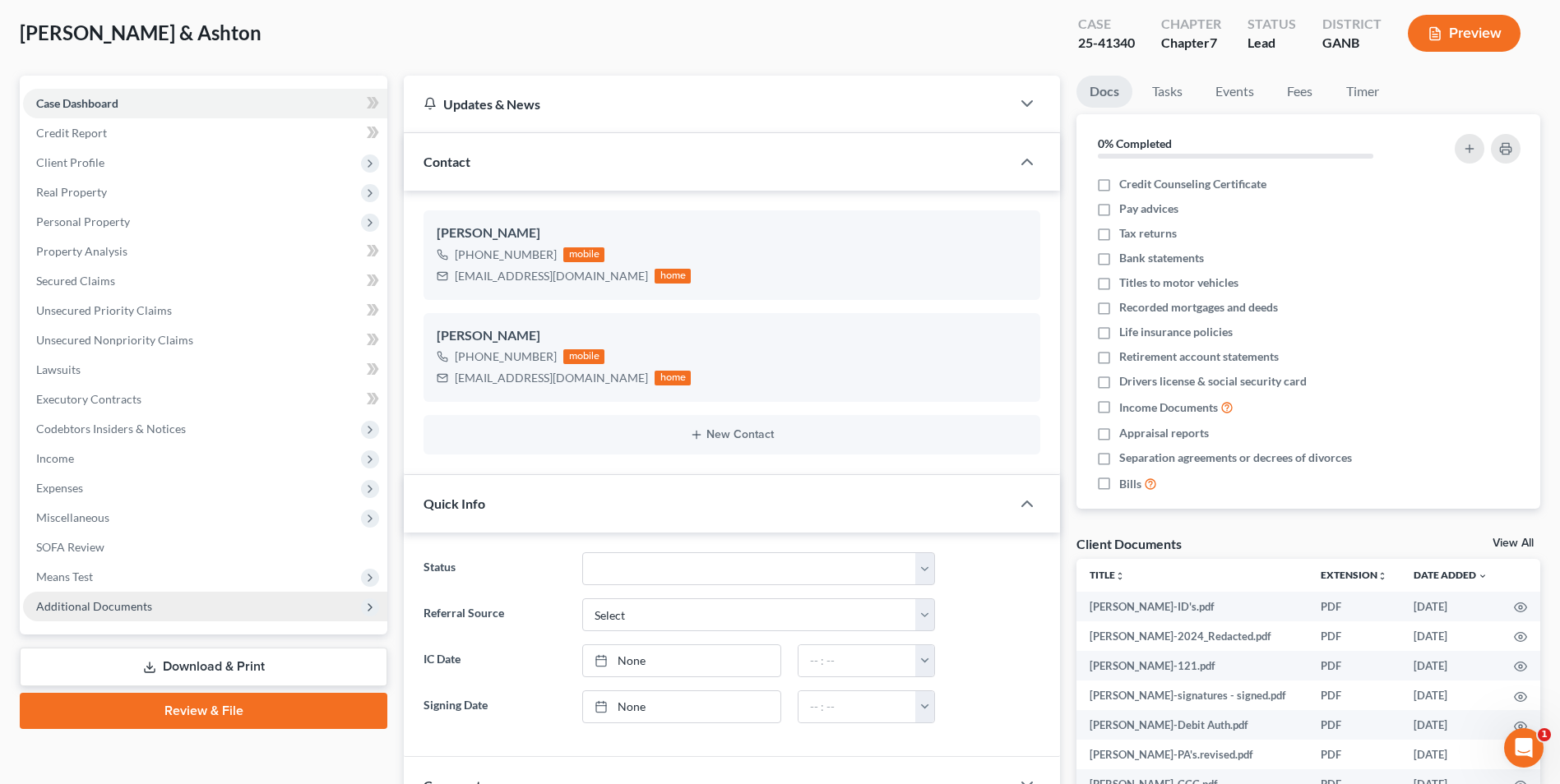
click at [154, 615] on span "Additional Documents" at bounding box center [205, 607] width 365 height 30
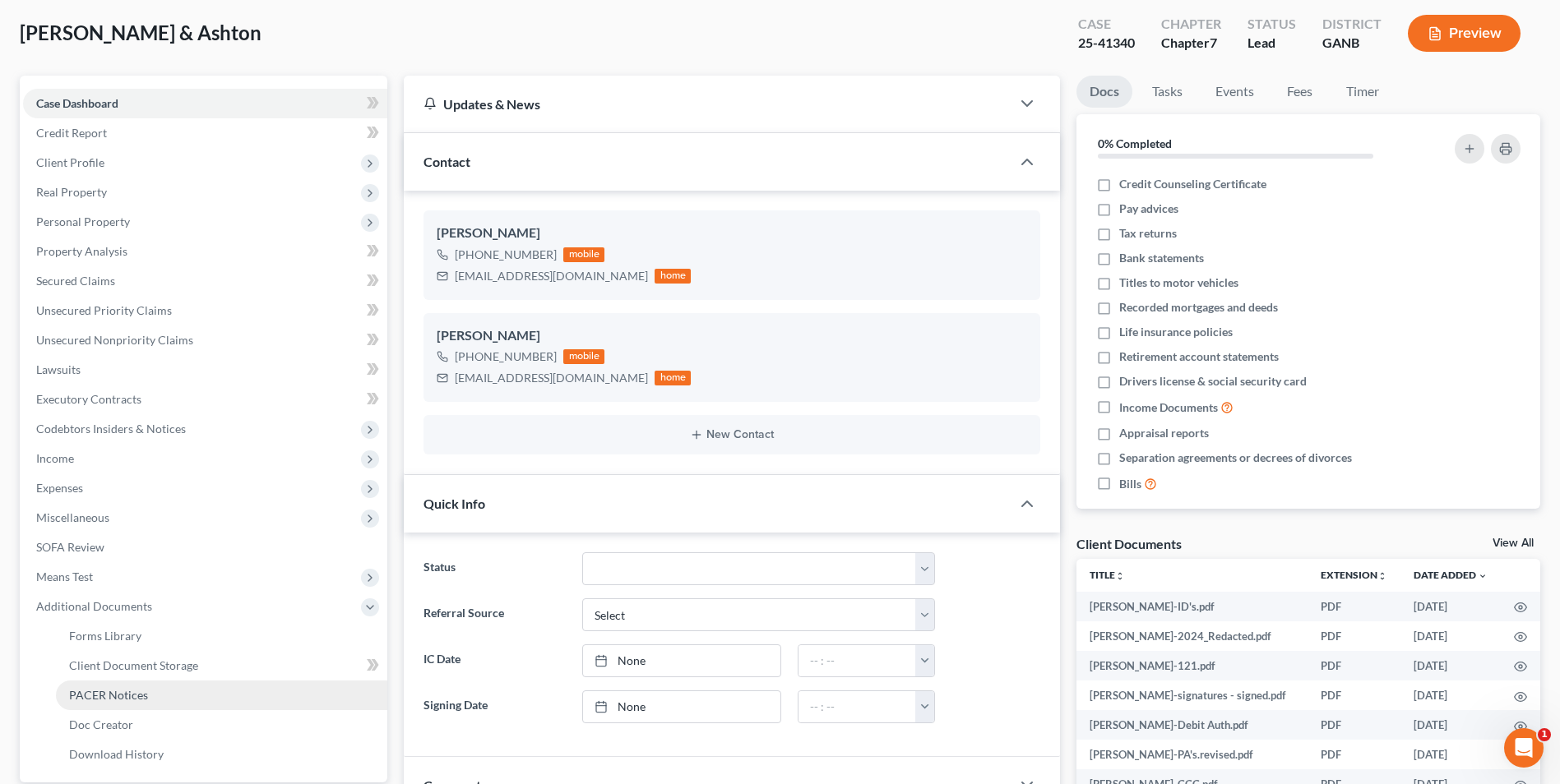
click at [154, 704] on link "PACER Notices" at bounding box center [221, 695] width 331 height 30
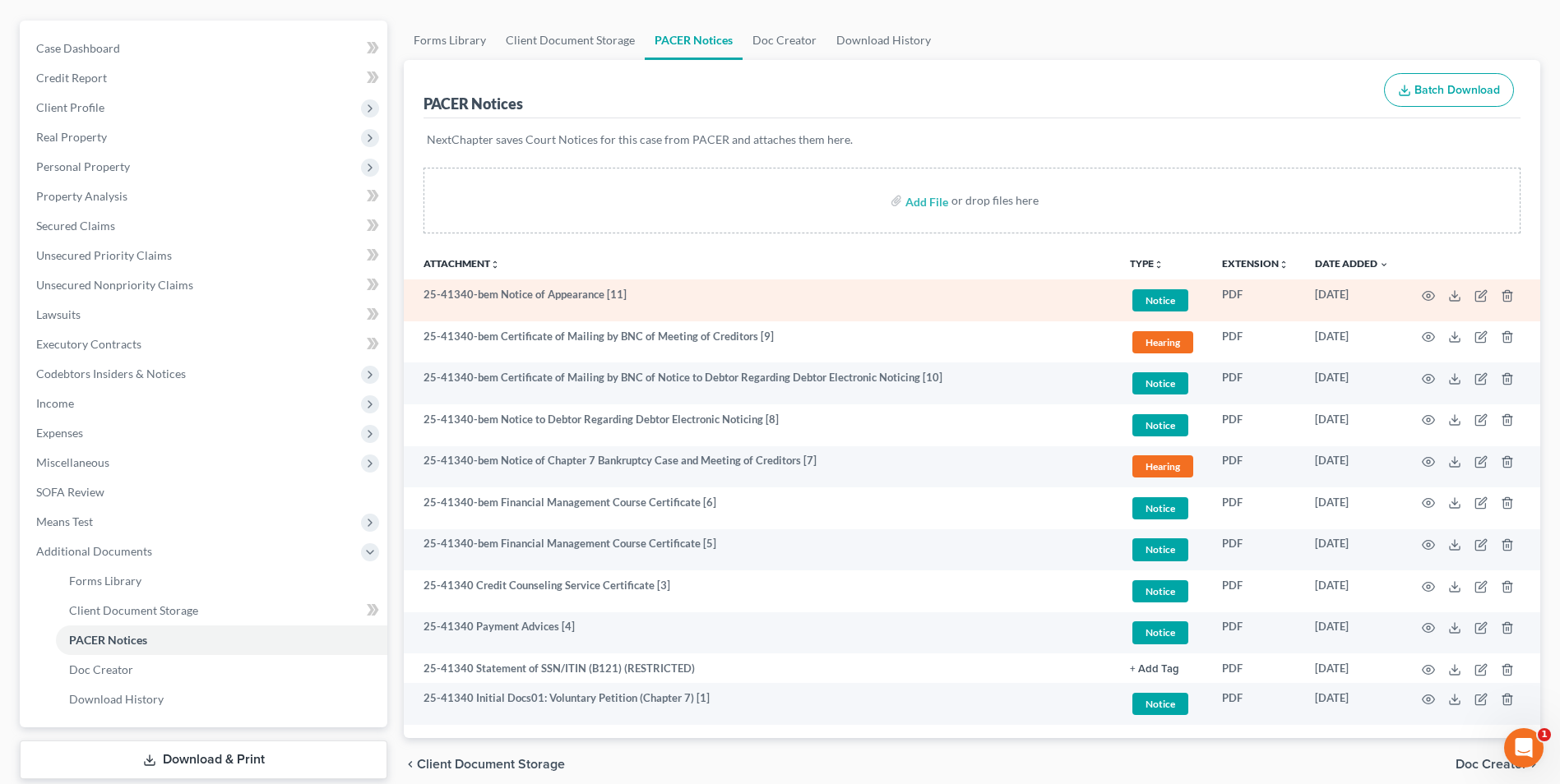
scroll to position [164, 0]
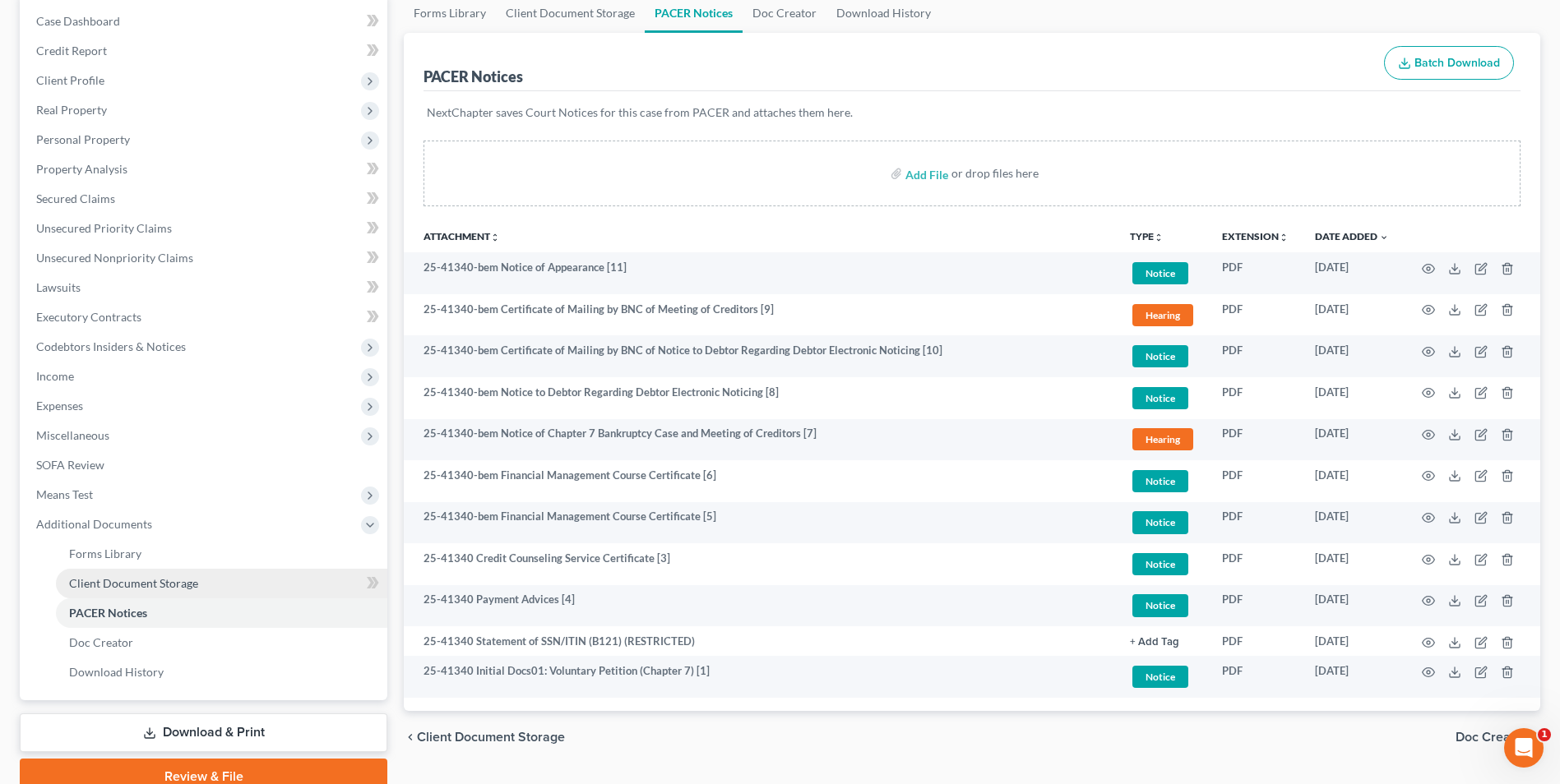
click at [131, 585] on span "Client Document Storage" at bounding box center [134, 583] width 129 height 14
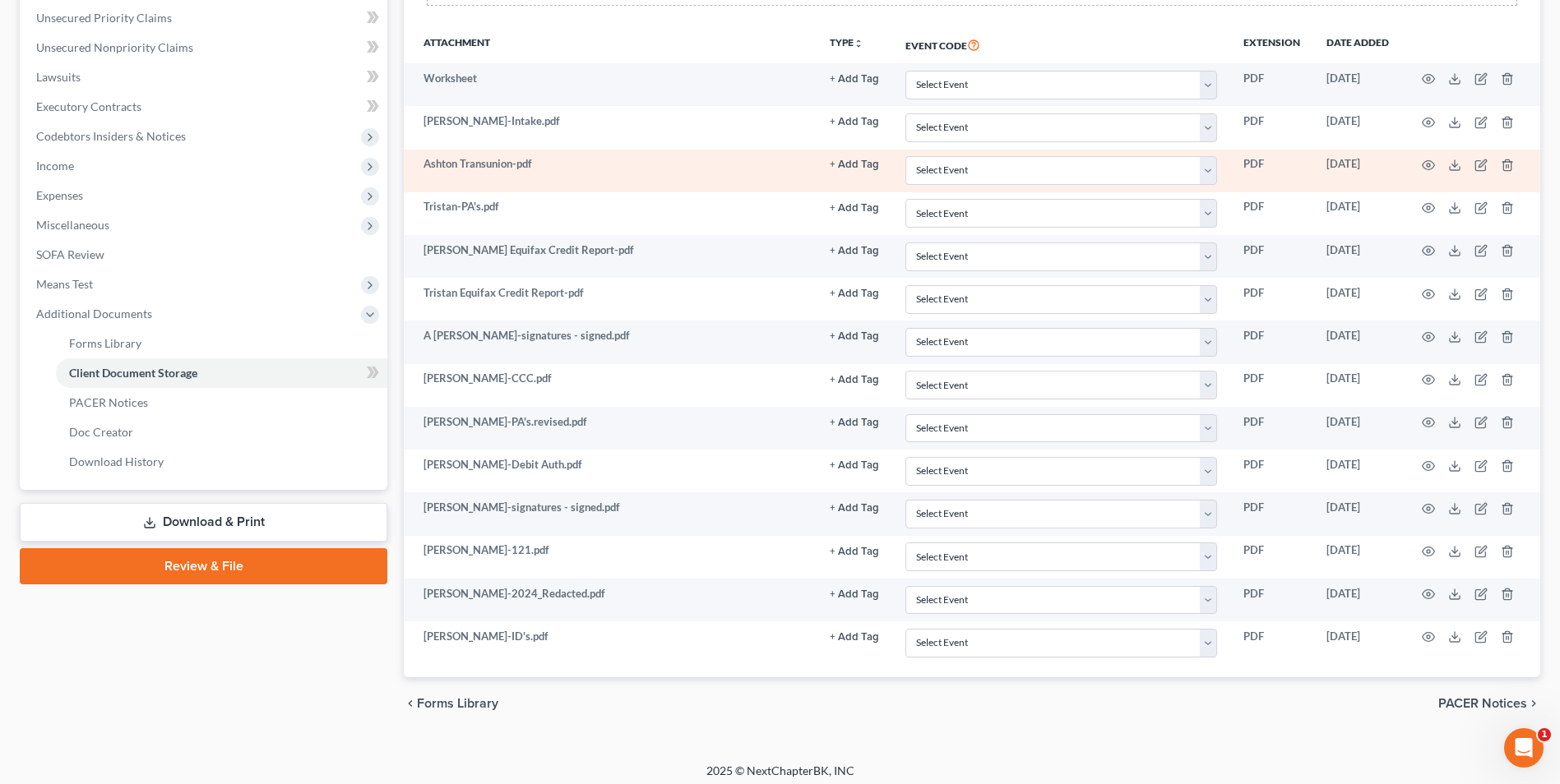
scroll to position [383, 0]
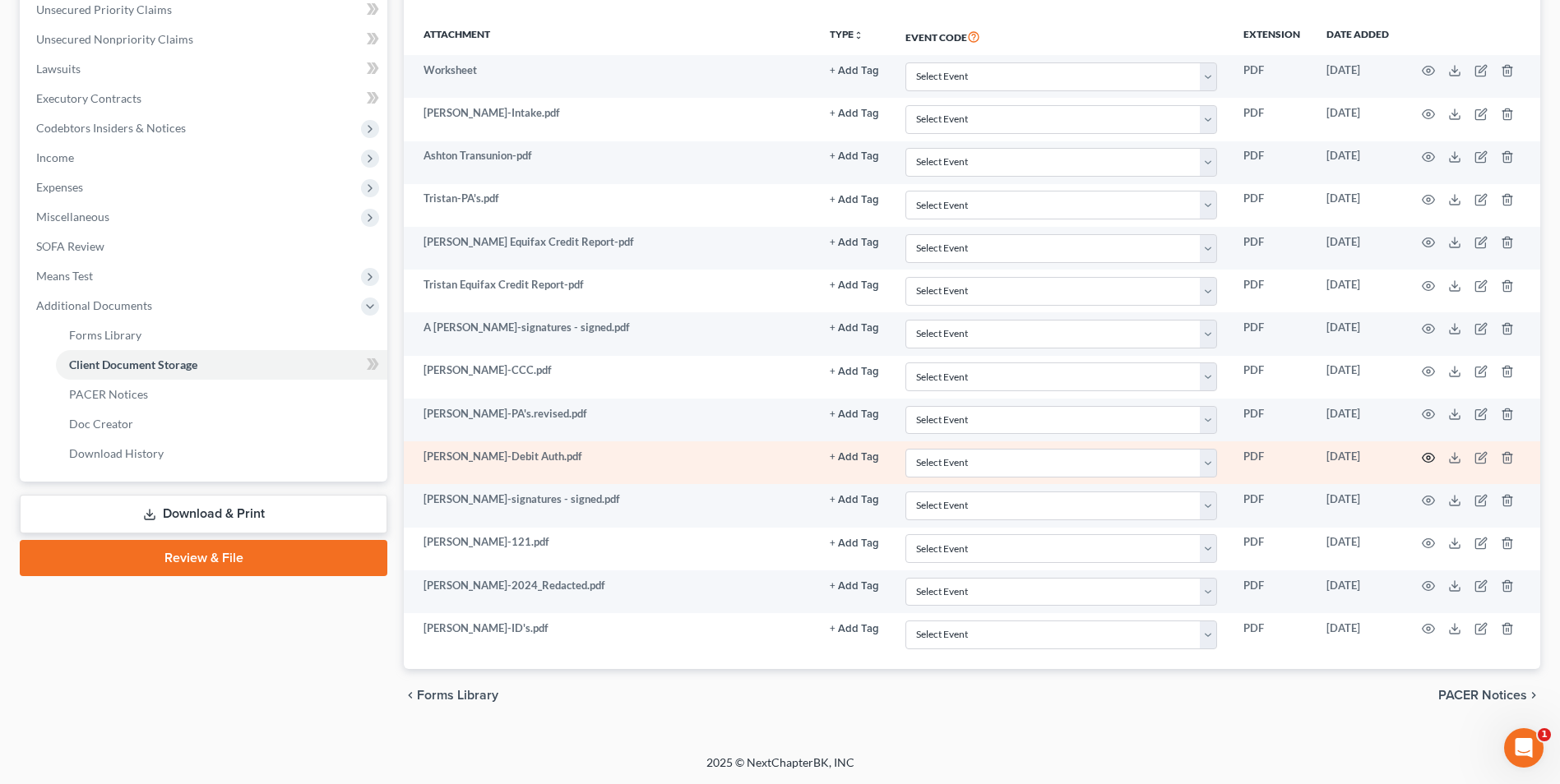
click at [1428, 461] on icon "button" at bounding box center [1428, 457] width 13 height 13
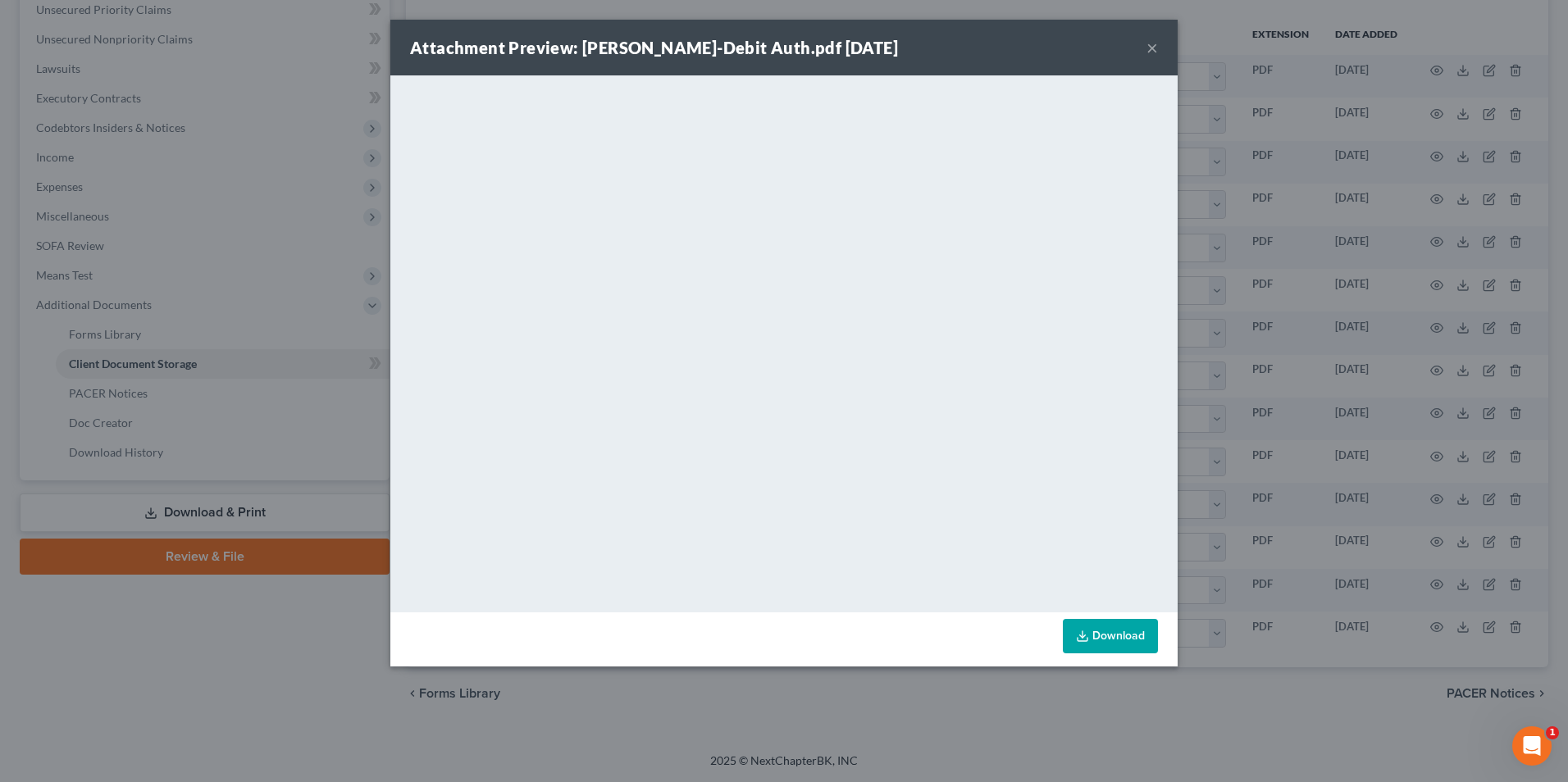
click at [1153, 45] on button "×" at bounding box center [1152, 47] width 11 height 19
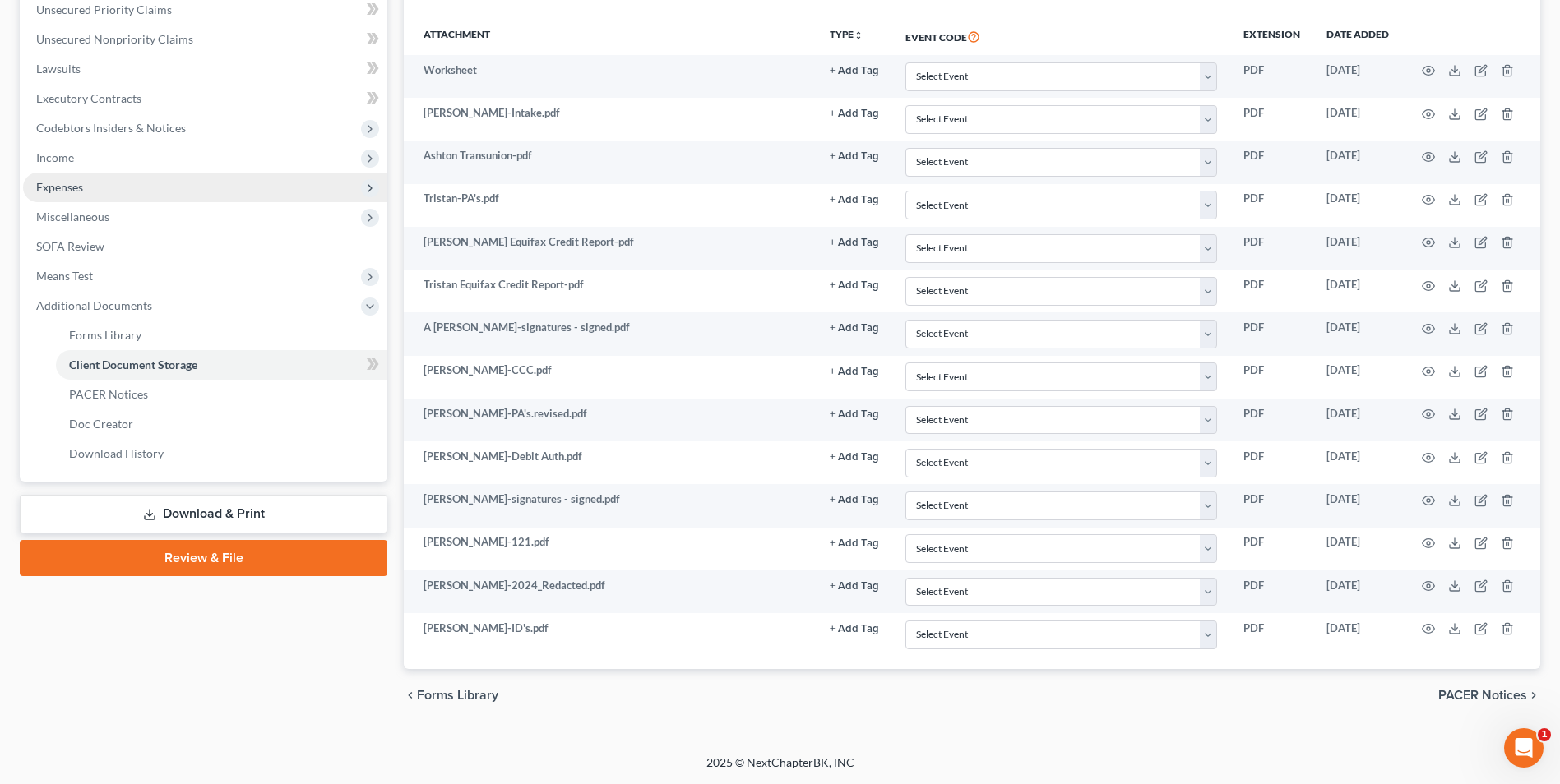
scroll to position [0, 0]
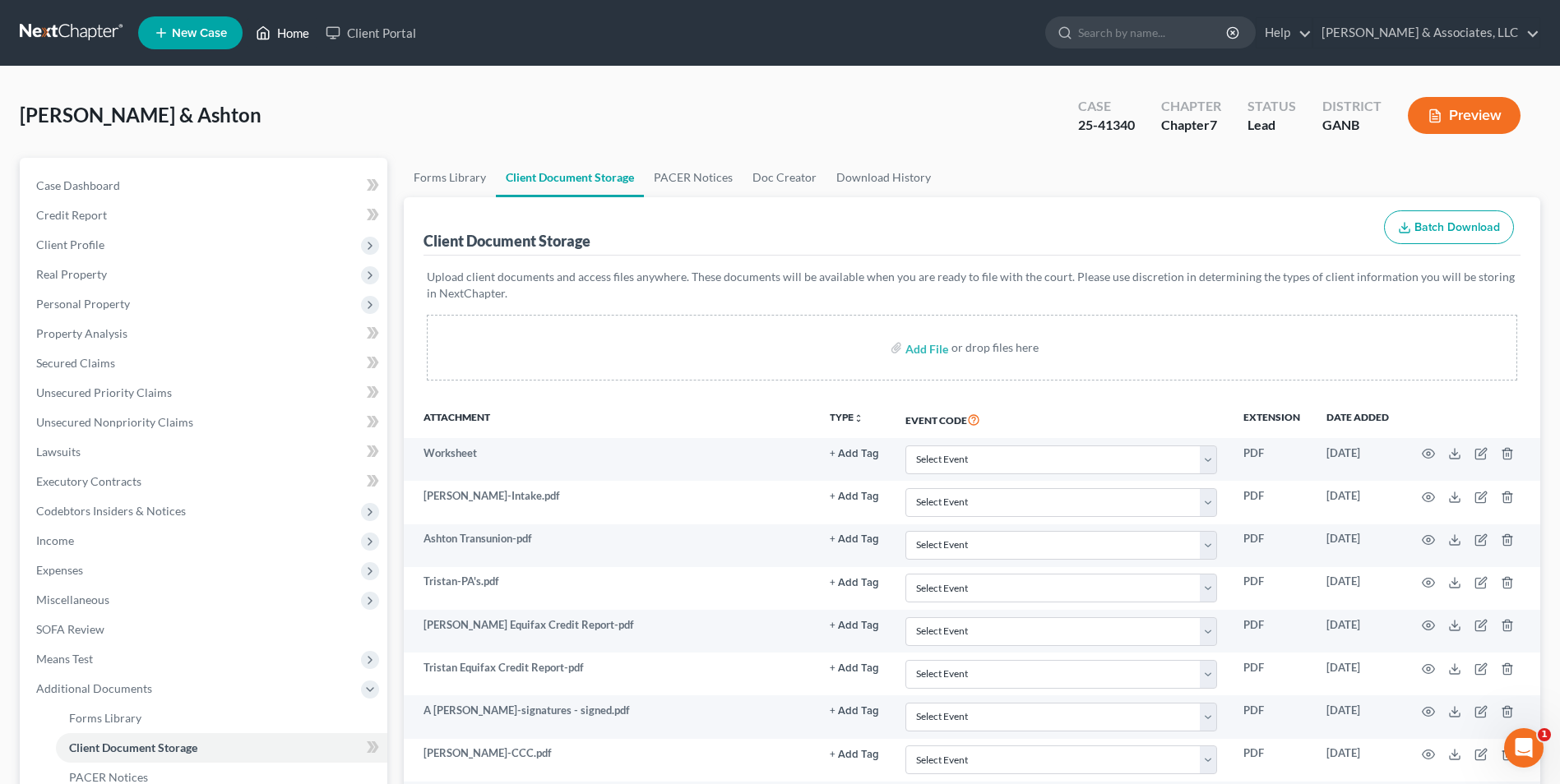
click at [292, 45] on link "Home" at bounding box center [283, 33] width 70 height 30
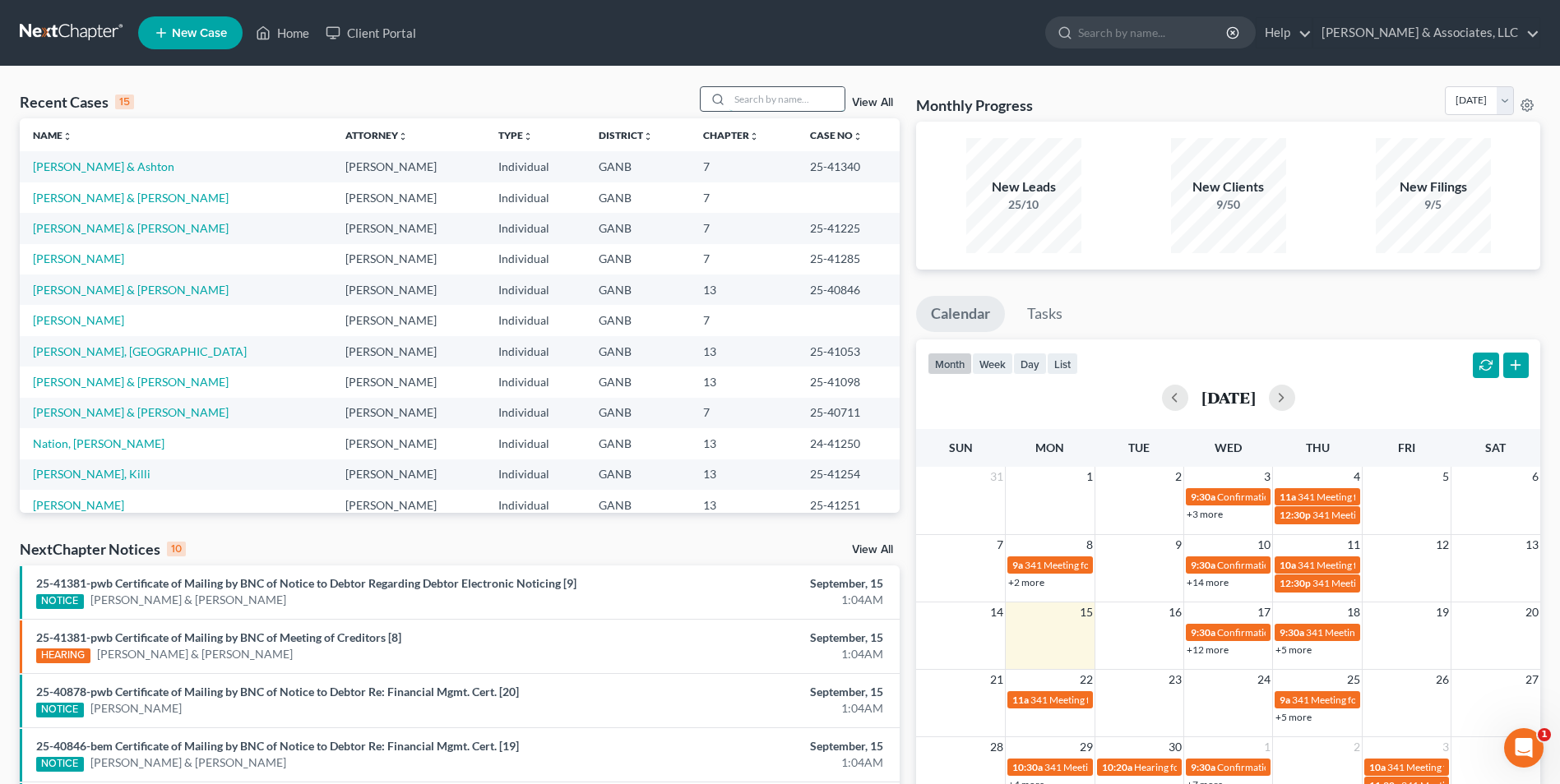
click at [775, 104] on input "search" at bounding box center [787, 98] width 115 height 24
type input "harr"
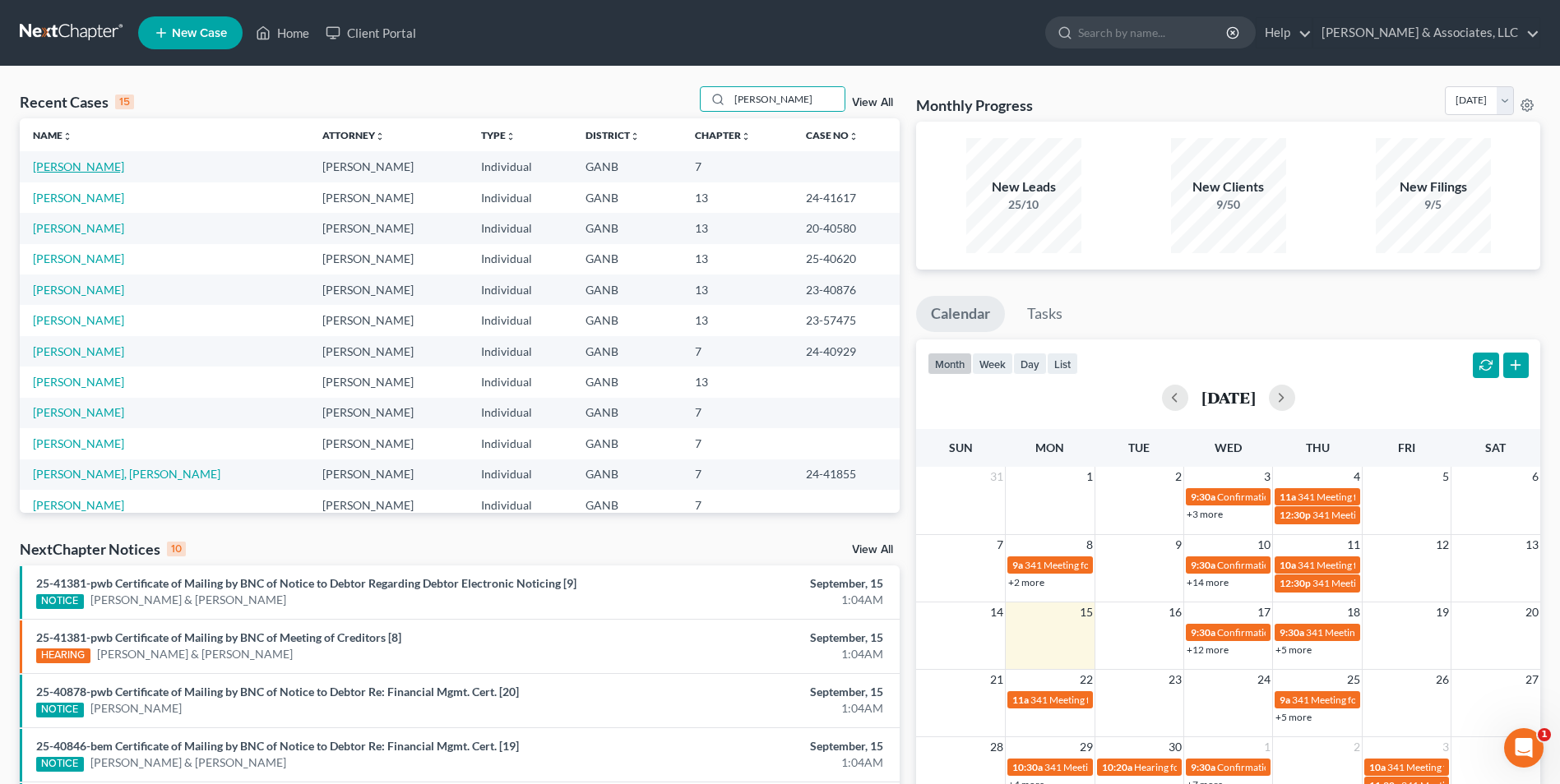
click at [111, 166] on link "[PERSON_NAME]" at bounding box center [78, 167] width 91 height 14
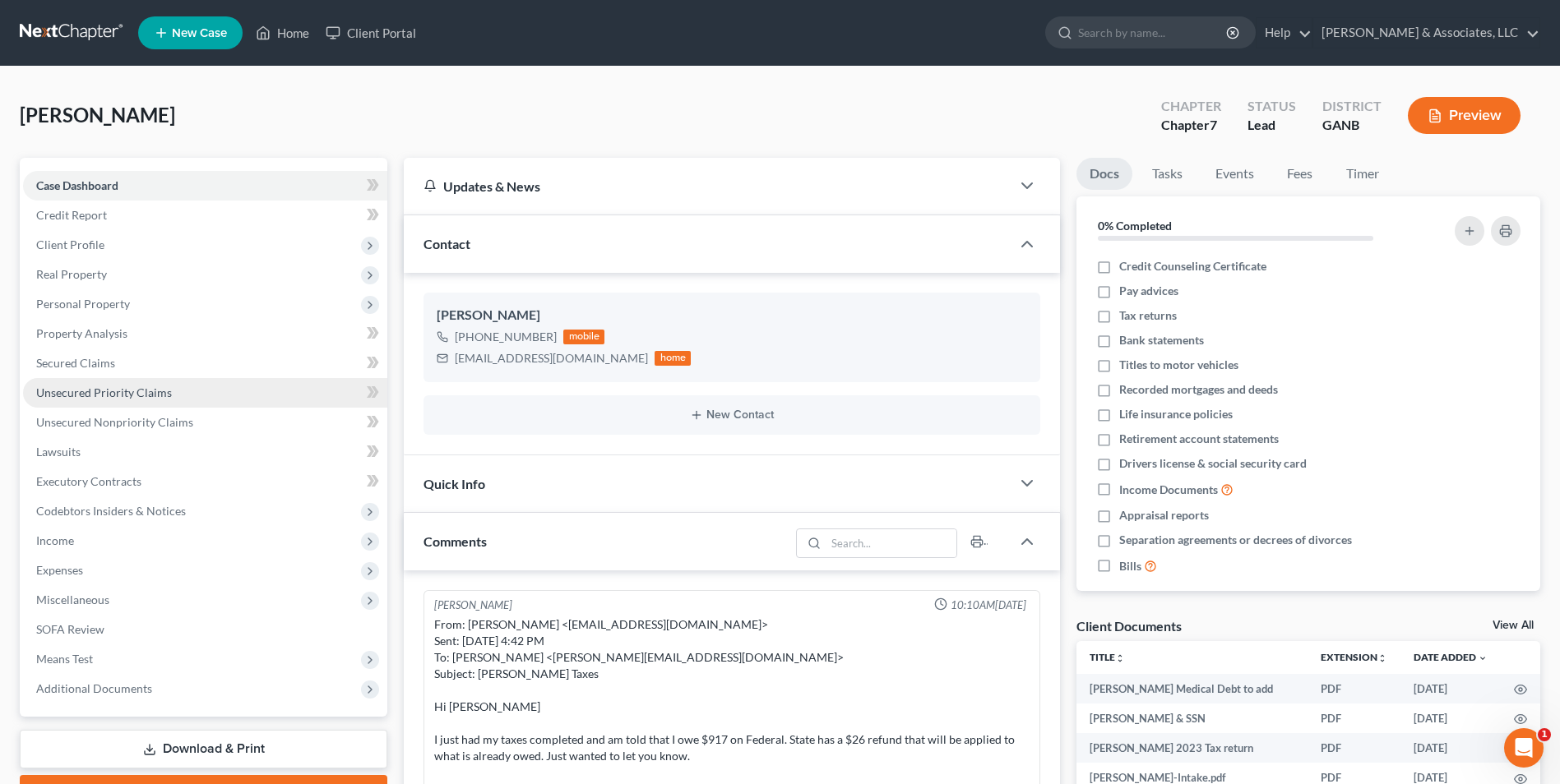
click at [124, 392] on span "Unsecured Priority Claims" at bounding box center [104, 392] width 135 height 14
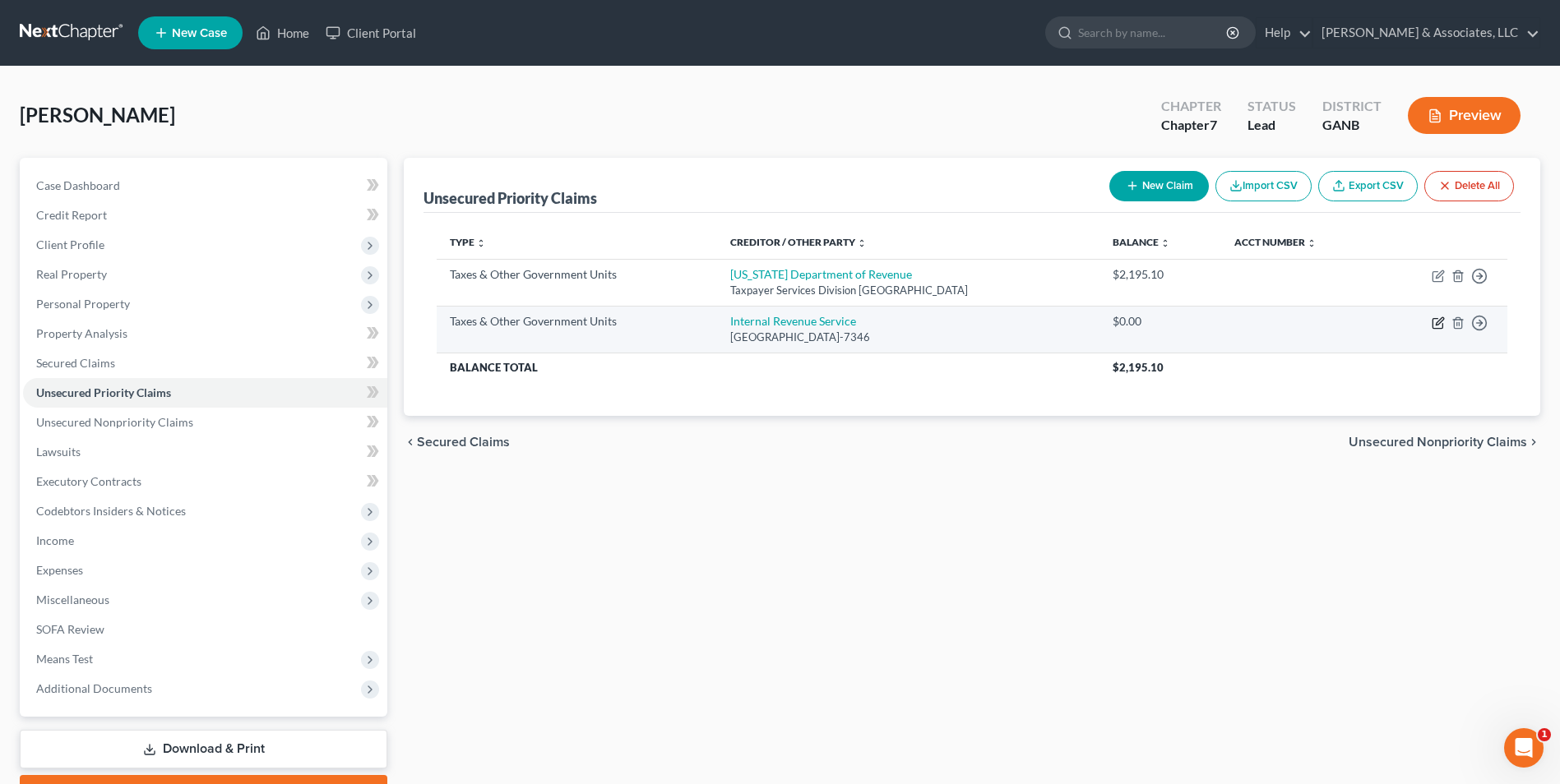
click at [1436, 323] on icon "button" at bounding box center [1438, 322] width 13 height 13
select select "0"
select select "39"
select select "0"
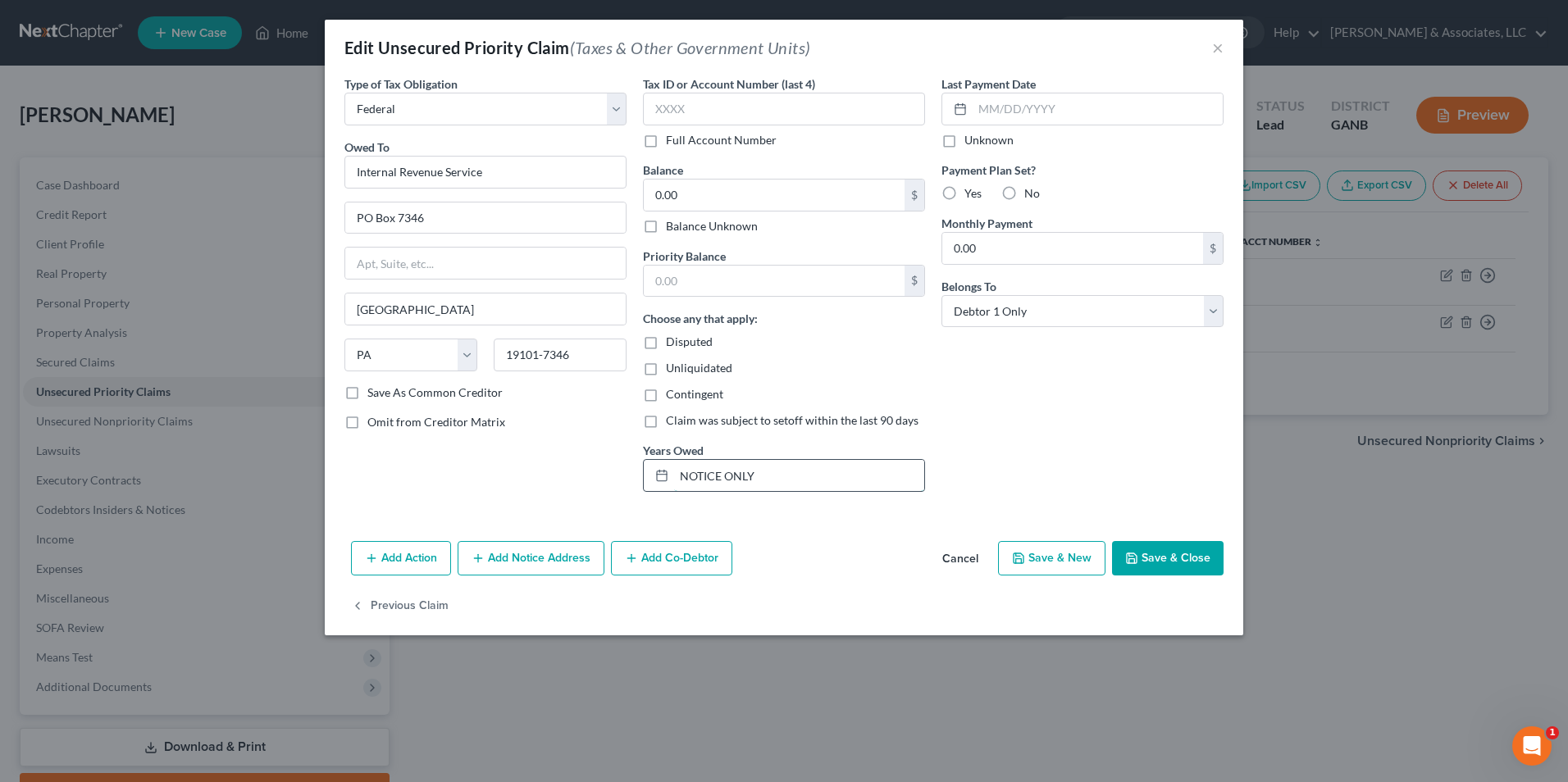
click at [764, 476] on input "NOTICE ONLY" at bounding box center [800, 476] width 251 height 32
drag, startPoint x: 764, startPoint y: 476, endPoint x: 612, endPoint y: 496, distance: 153.3
click at [612, 496] on div "Type of Tax Obligation * Select Federal City State Franchise Tax Board Other Ow…" at bounding box center [784, 290] width 896 height 430
type input "2024"
click at [726, 187] on input "0.00" at bounding box center [774, 195] width 261 height 32
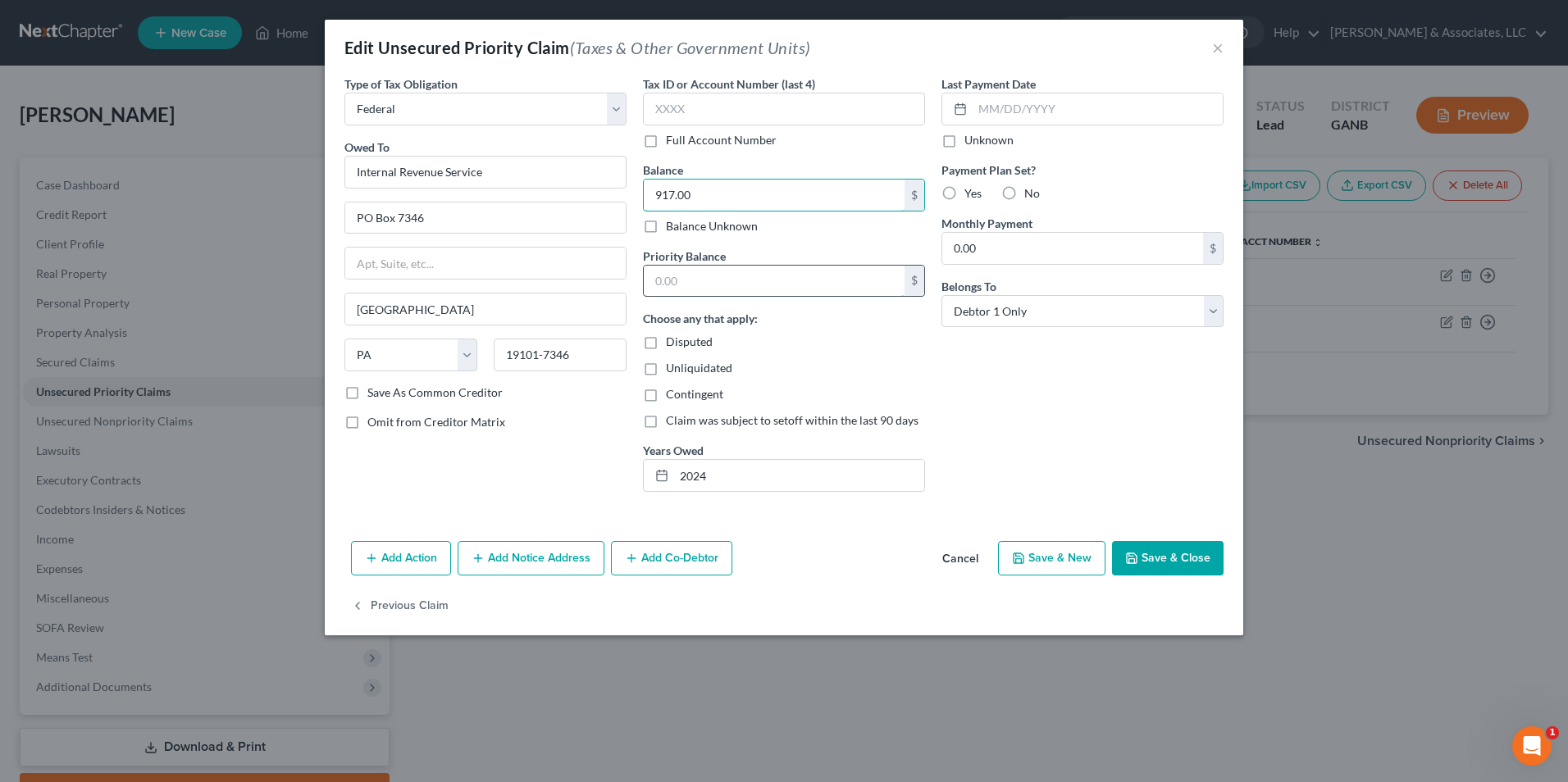
type input "917.00"
click at [680, 286] on input "text" at bounding box center [774, 281] width 261 height 32
type input "917.00"
click at [1170, 556] on button "Save & Close" at bounding box center [1168, 558] width 111 height 34
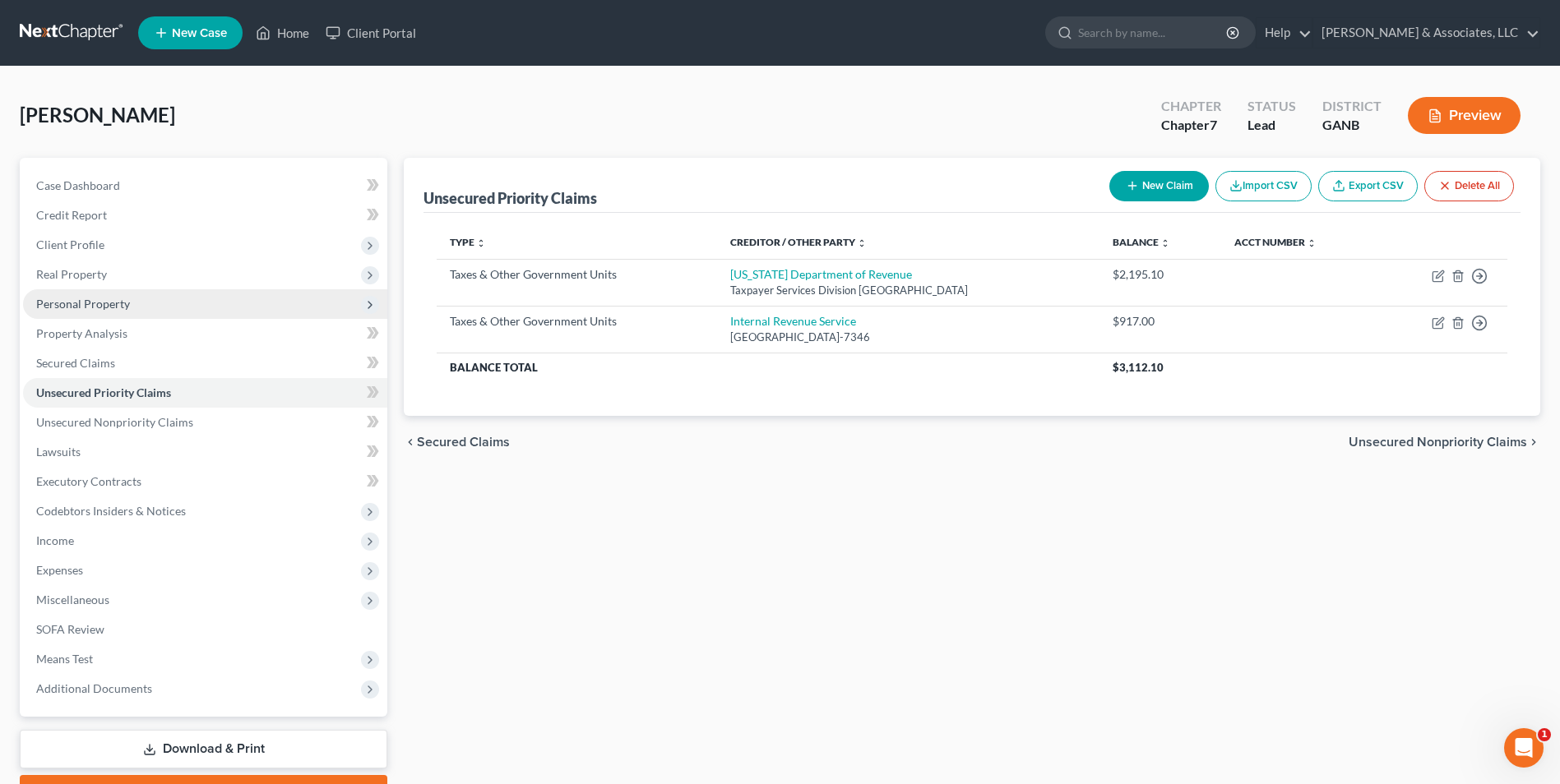
click at [90, 306] on span "Personal Property" at bounding box center [83, 304] width 94 height 14
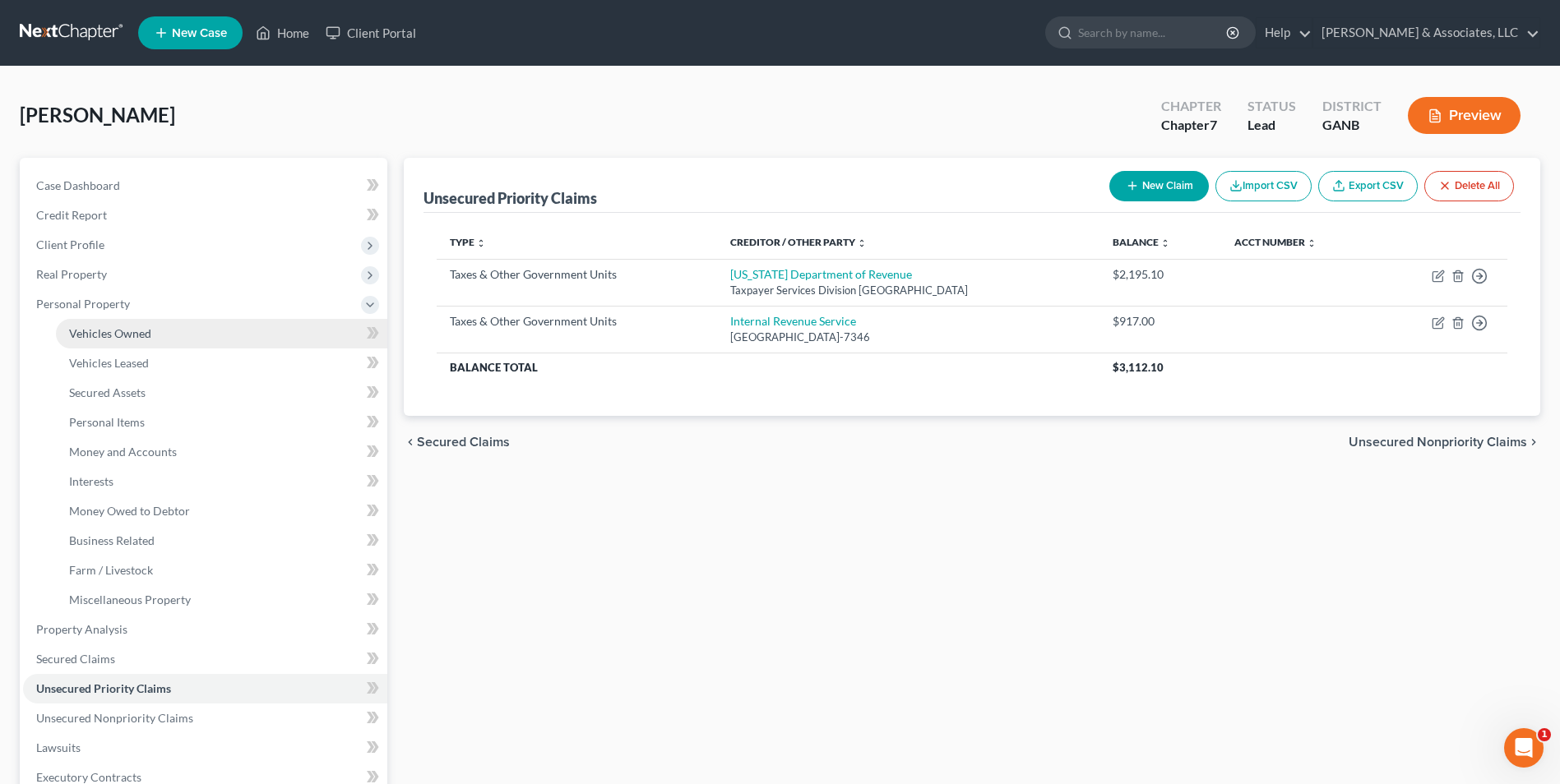
click at [103, 335] on span "Vehicles Owned" at bounding box center [111, 334] width 83 height 14
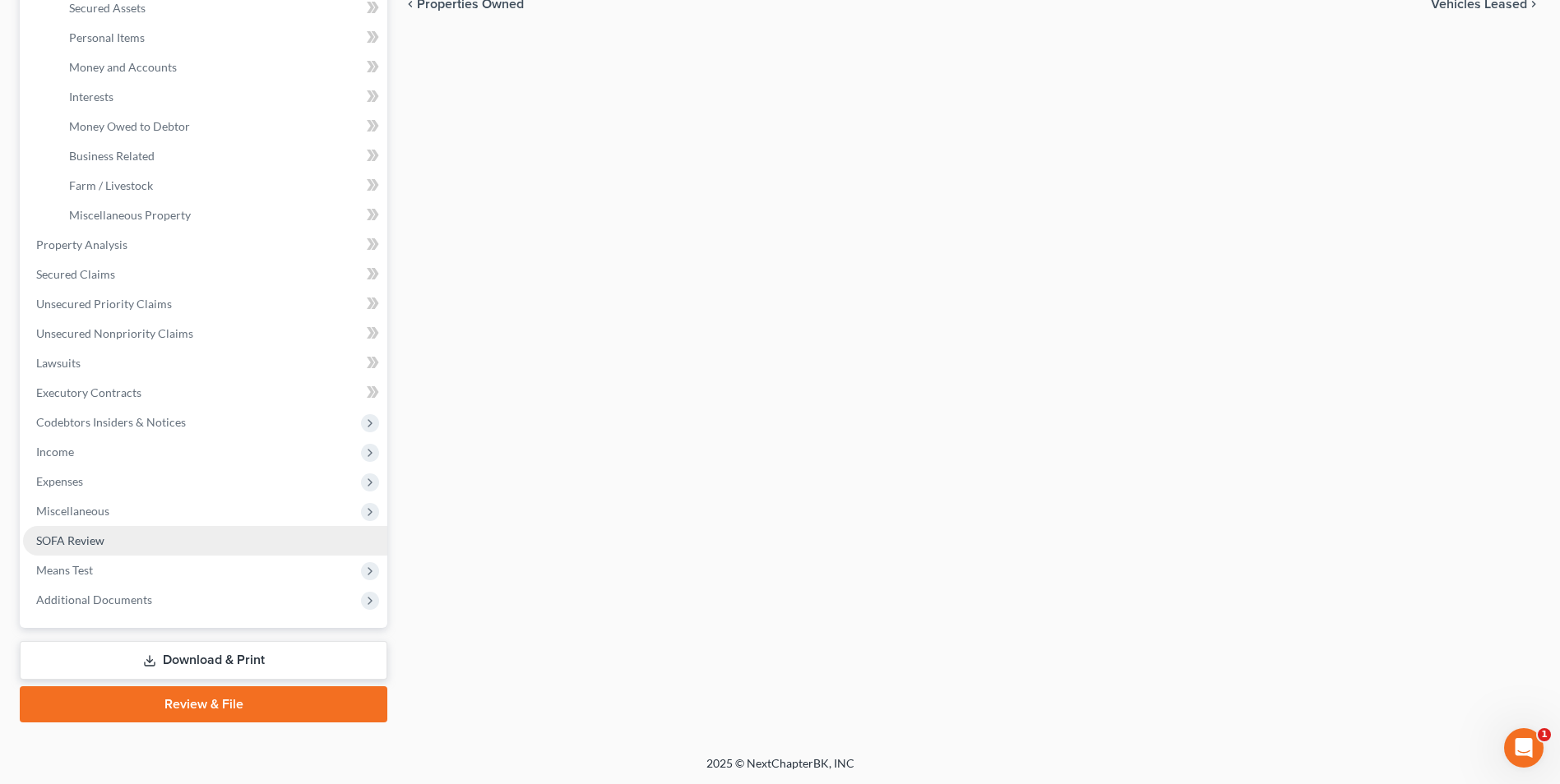
scroll to position [385, 0]
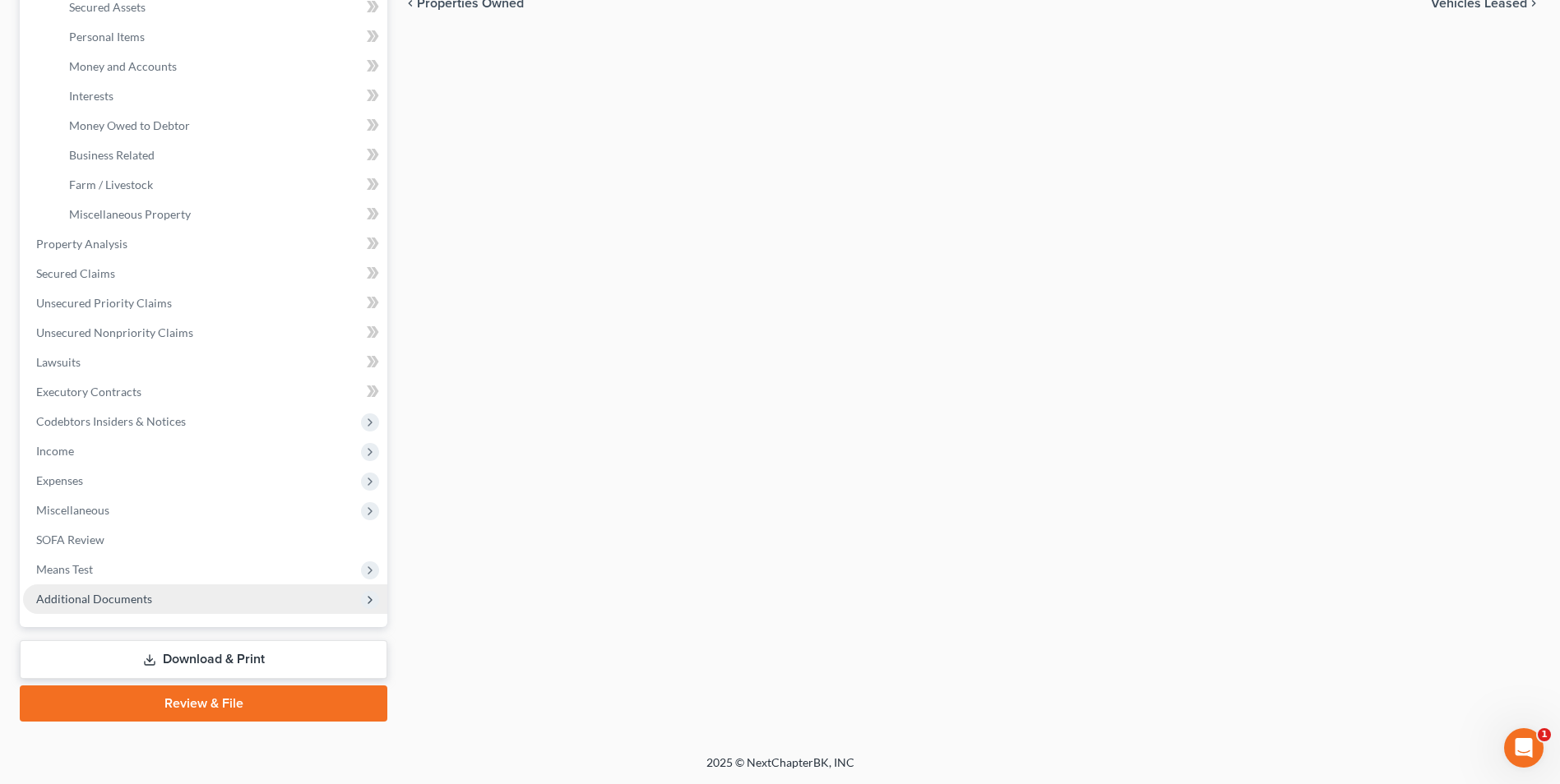
click at [110, 599] on span "Additional Documents" at bounding box center [94, 599] width 116 height 14
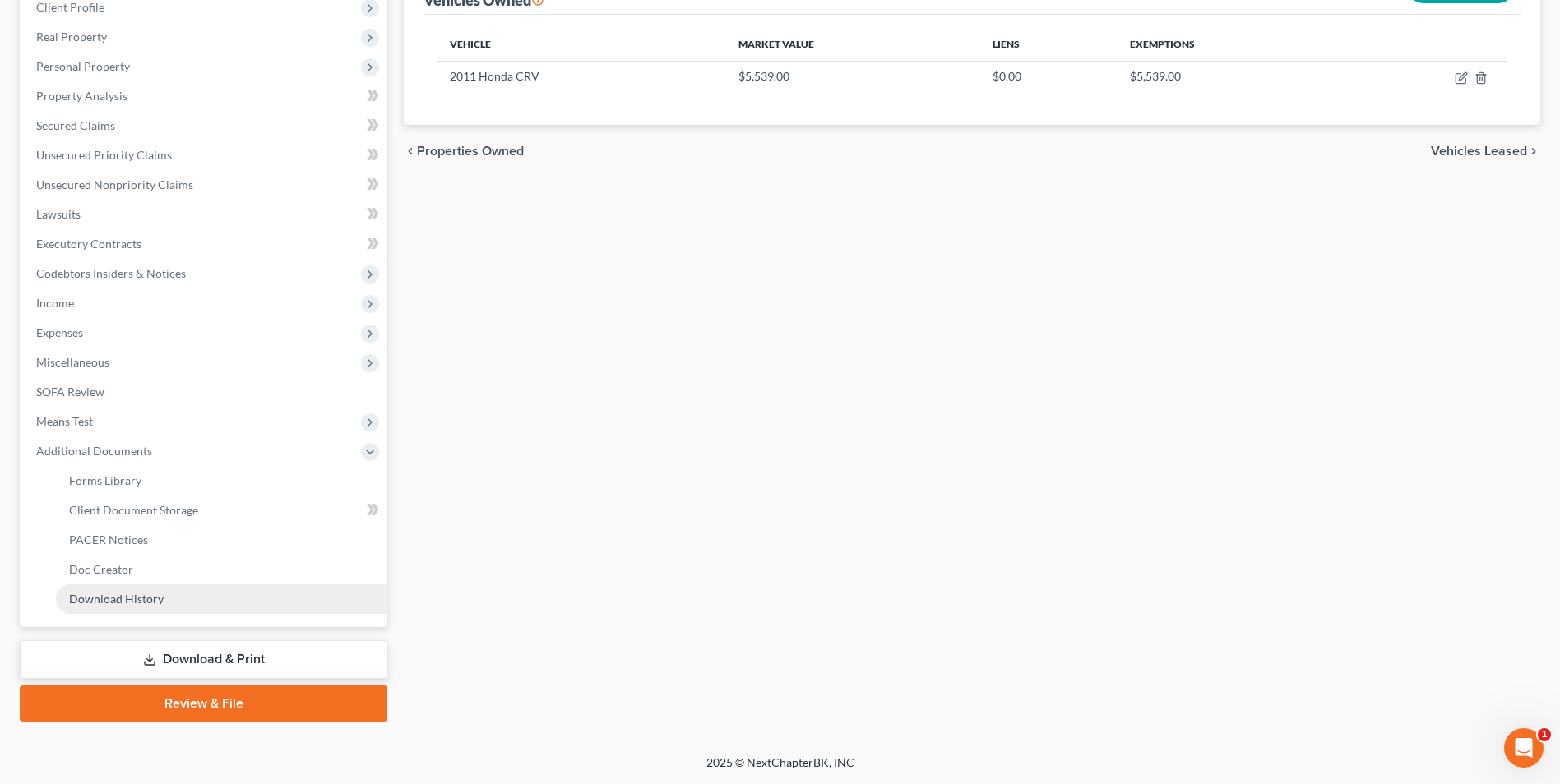
scroll to position [238, 0]
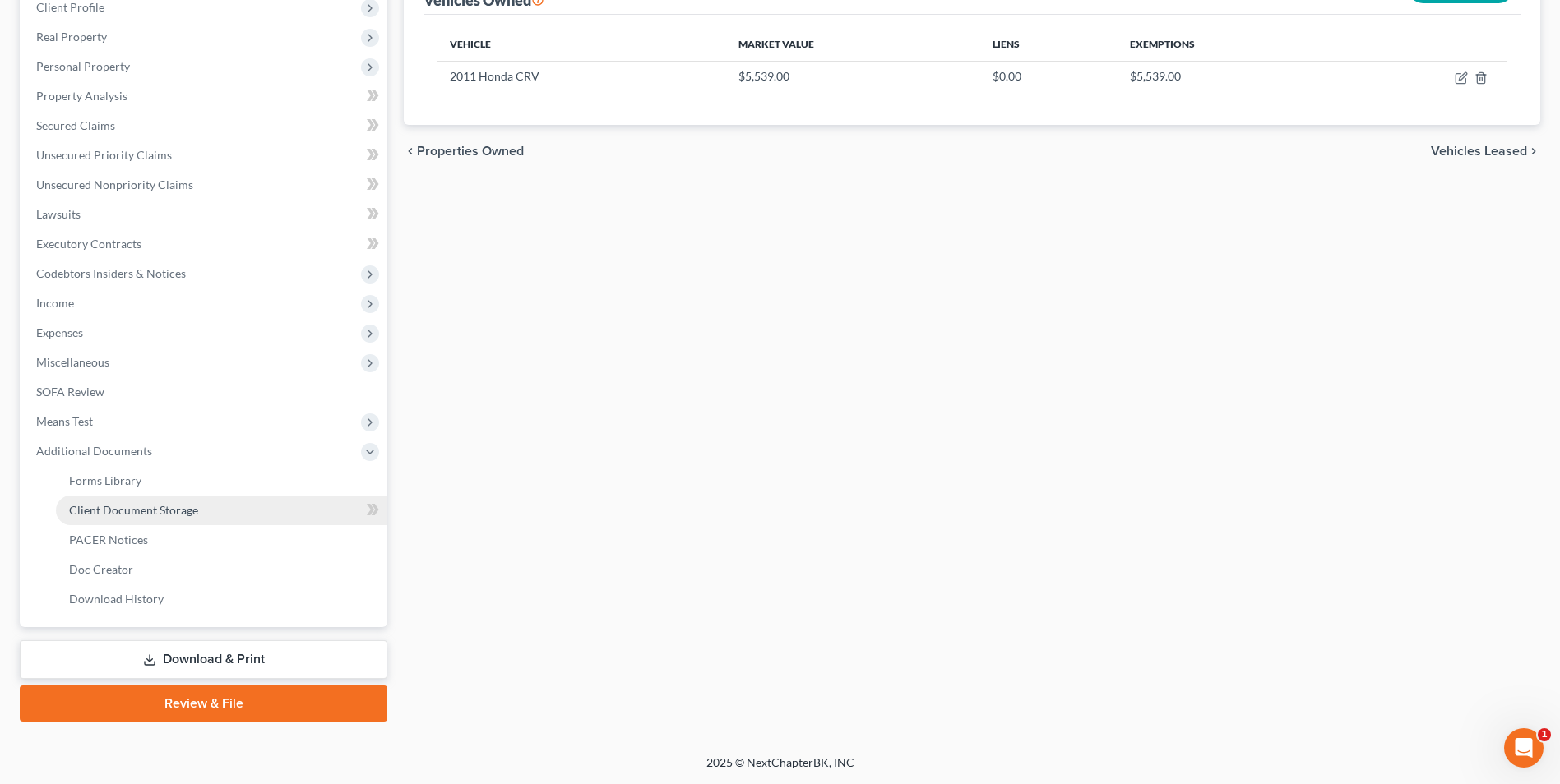
click at [152, 509] on span "Client Document Storage" at bounding box center [134, 510] width 129 height 14
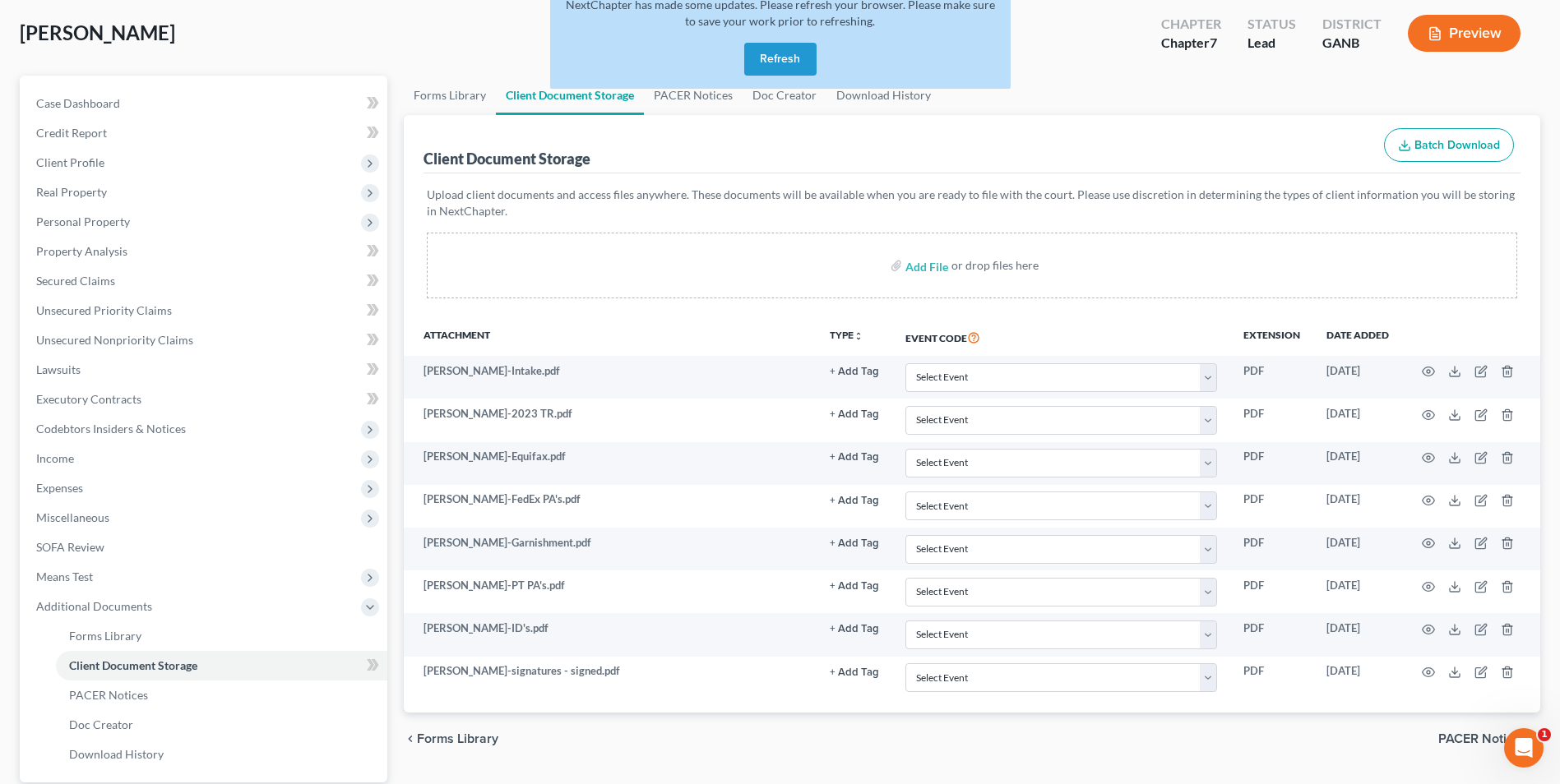
click at [791, 68] on button "Refresh" at bounding box center [780, 59] width 72 height 32
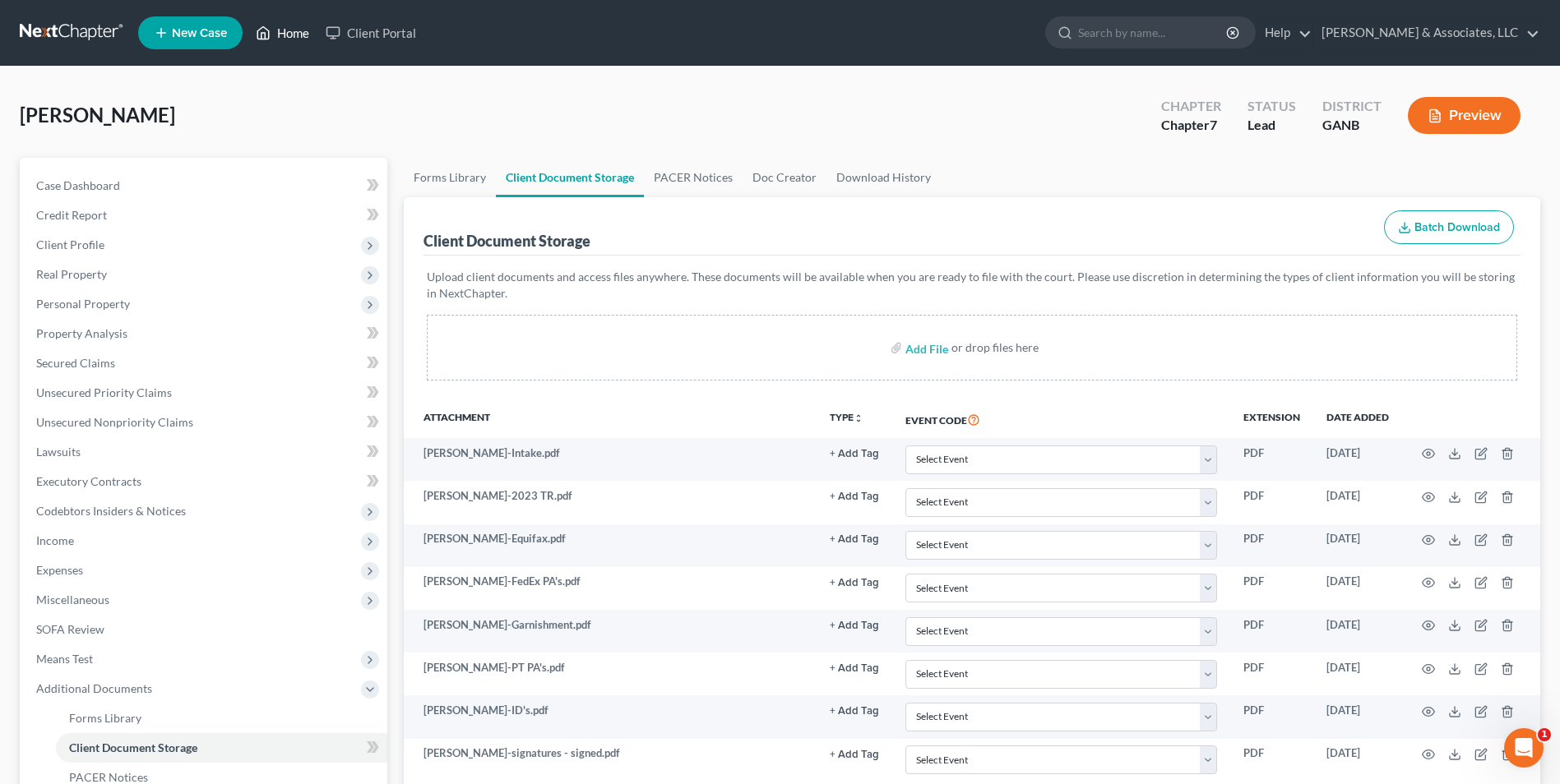
click at [291, 31] on link "Home" at bounding box center [283, 33] width 70 height 30
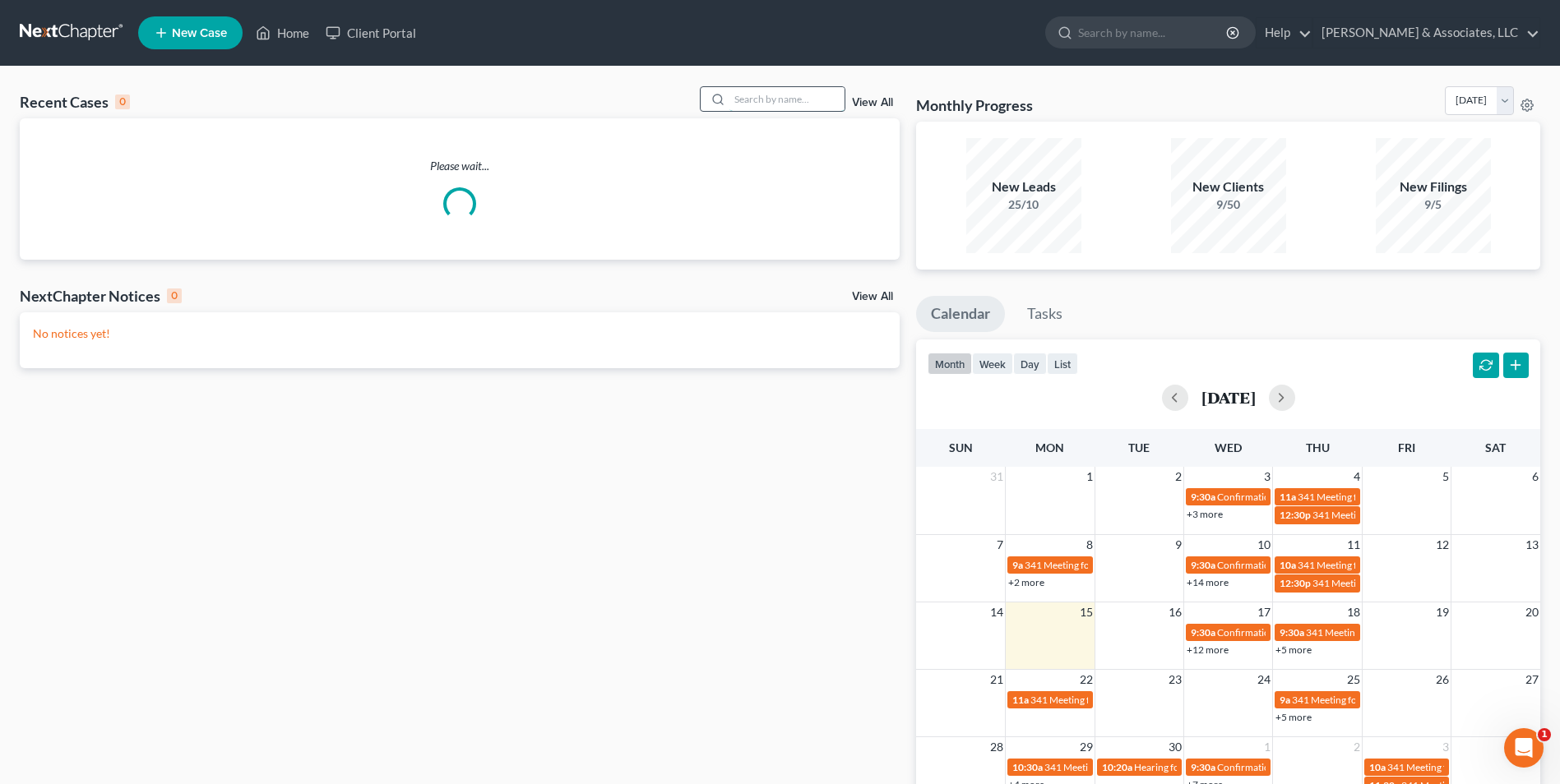
click at [766, 104] on input "search" at bounding box center [787, 98] width 115 height 24
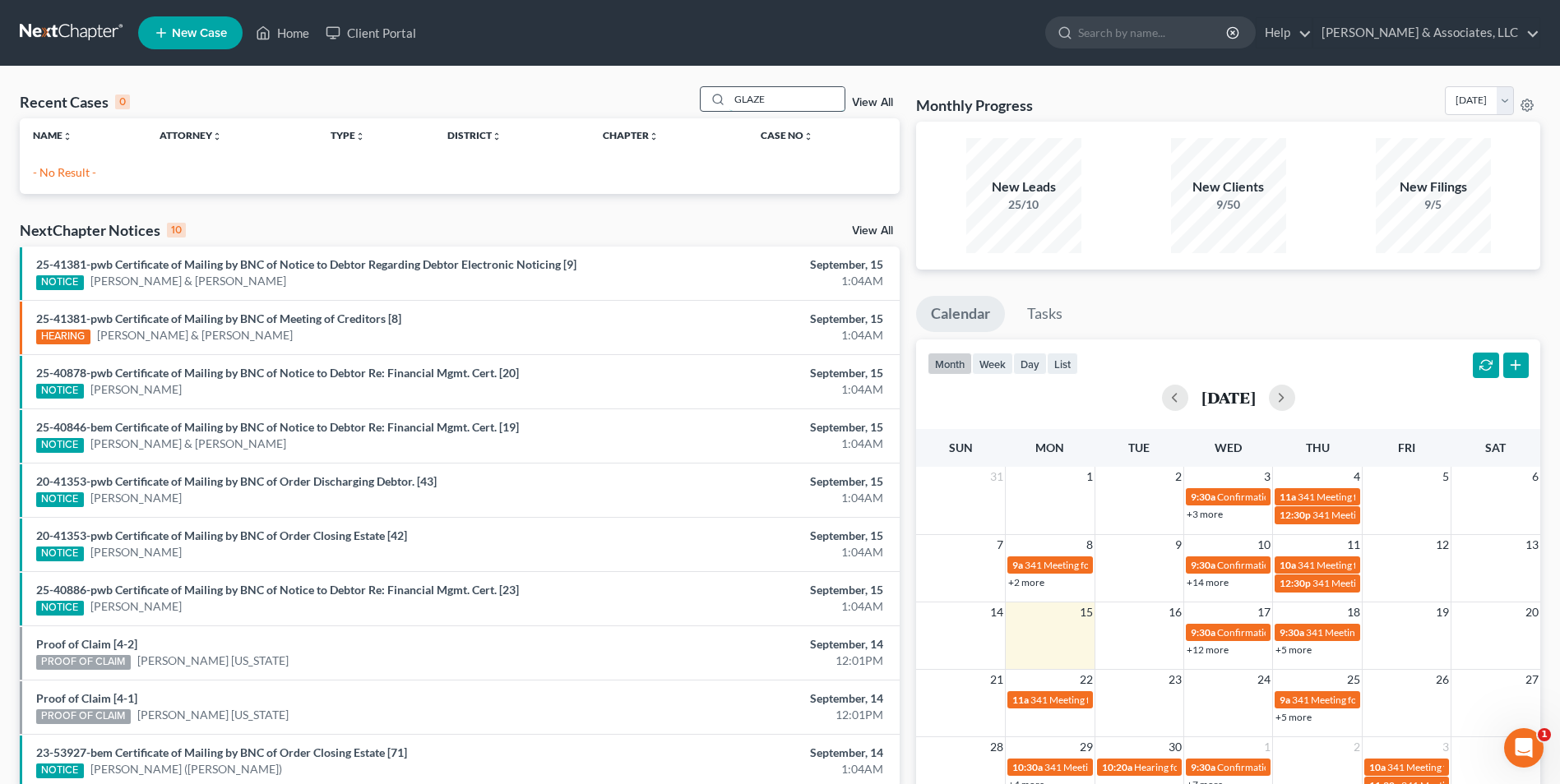
type input "GLAZE"
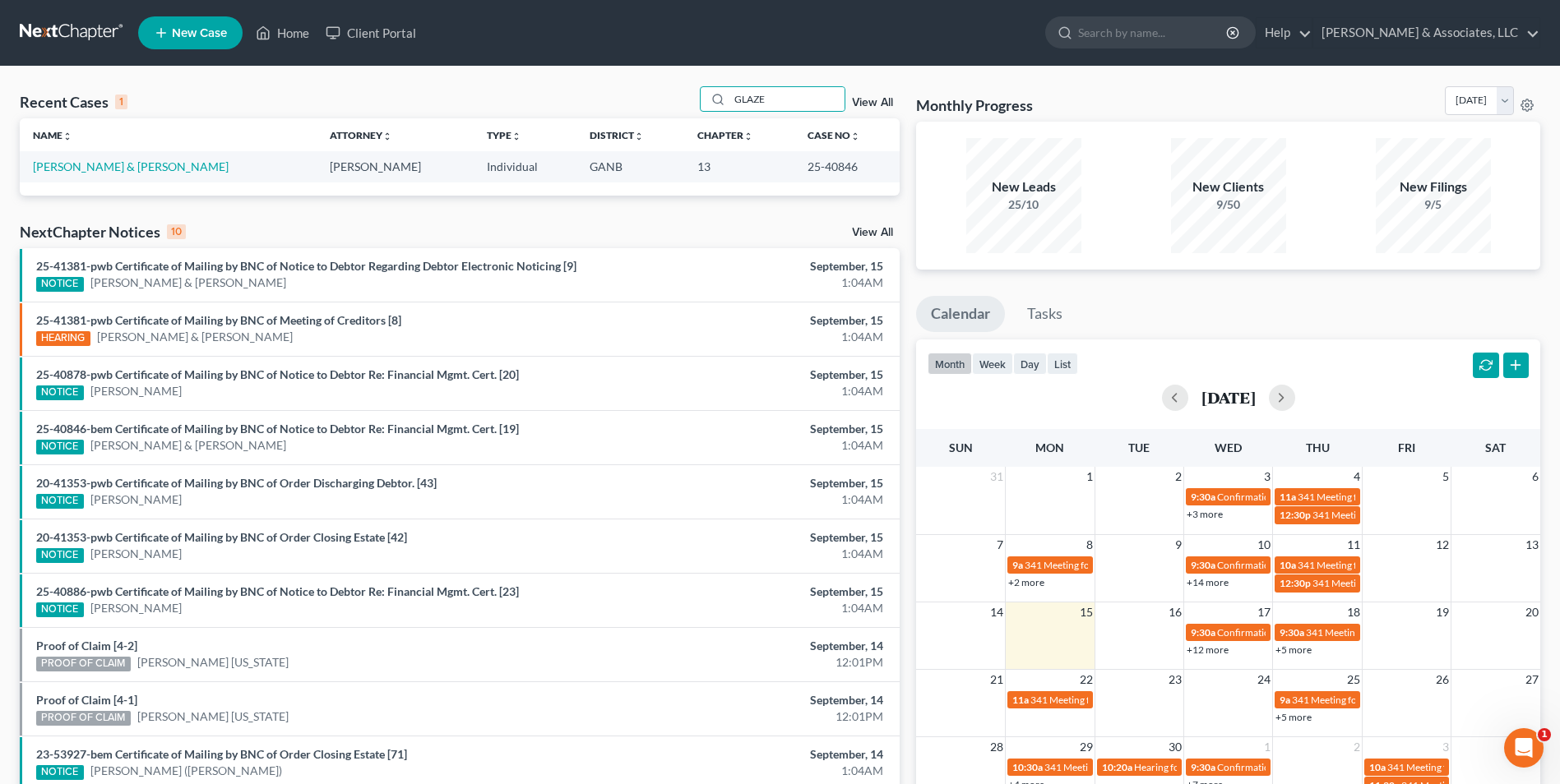
click at [91, 175] on td "[PERSON_NAME] & [PERSON_NAME]" at bounding box center [168, 166] width 297 height 31
click at [122, 173] on link "[PERSON_NAME] & [PERSON_NAME]" at bounding box center [130, 167] width 196 height 14
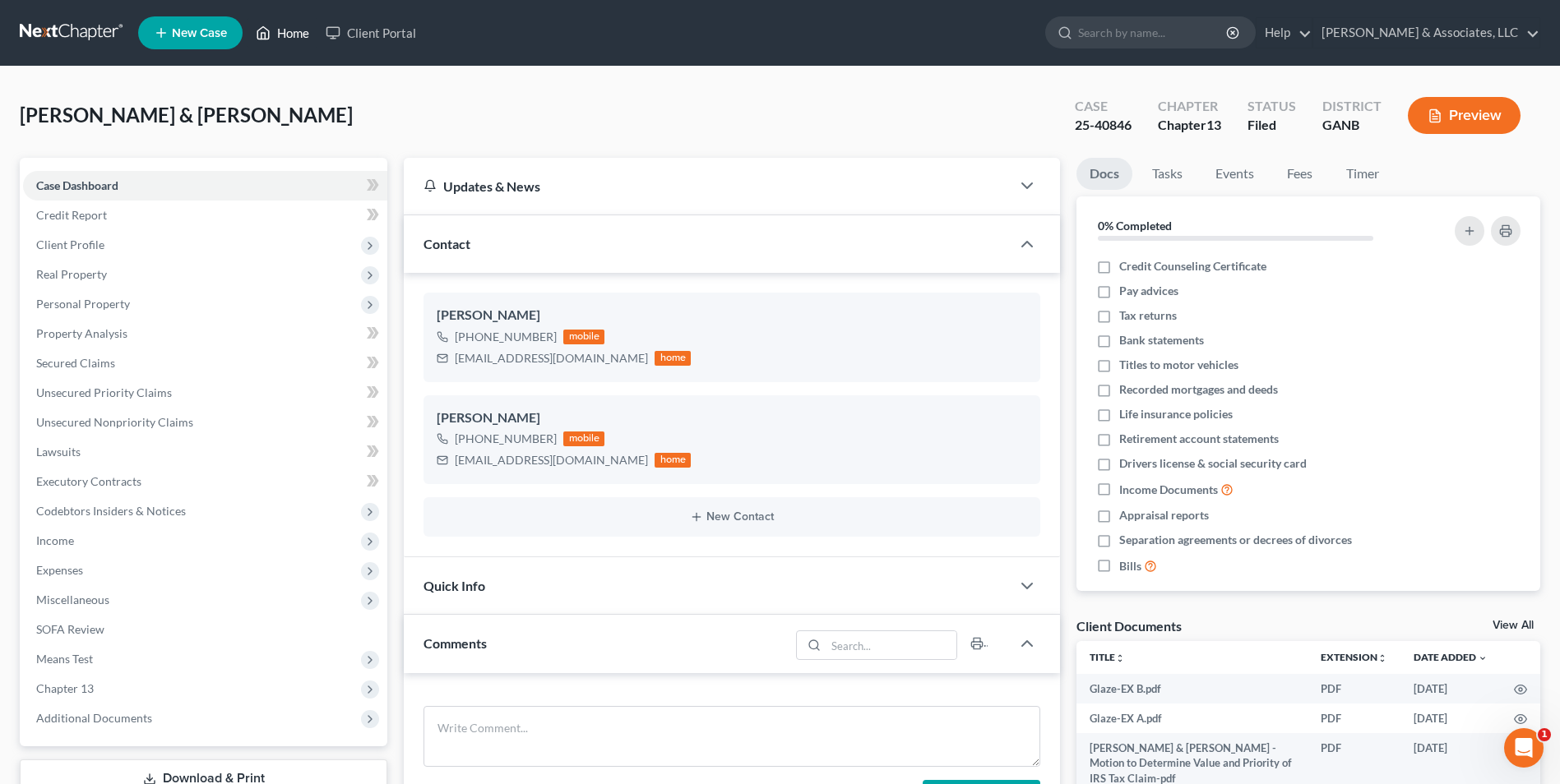
click at [283, 40] on link "Home" at bounding box center [283, 33] width 70 height 30
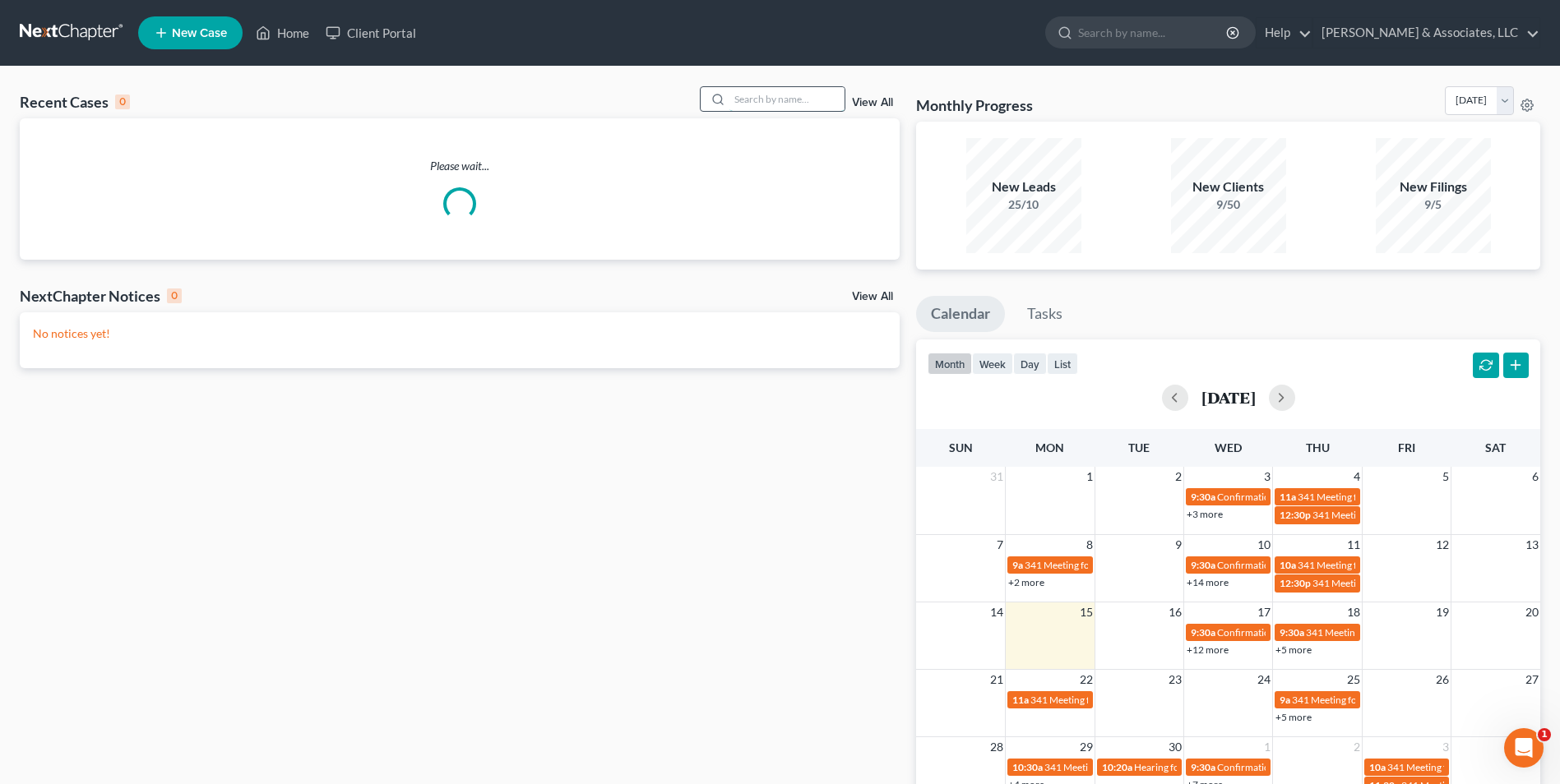
click at [773, 104] on input "search" at bounding box center [787, 98] width 115 height 24
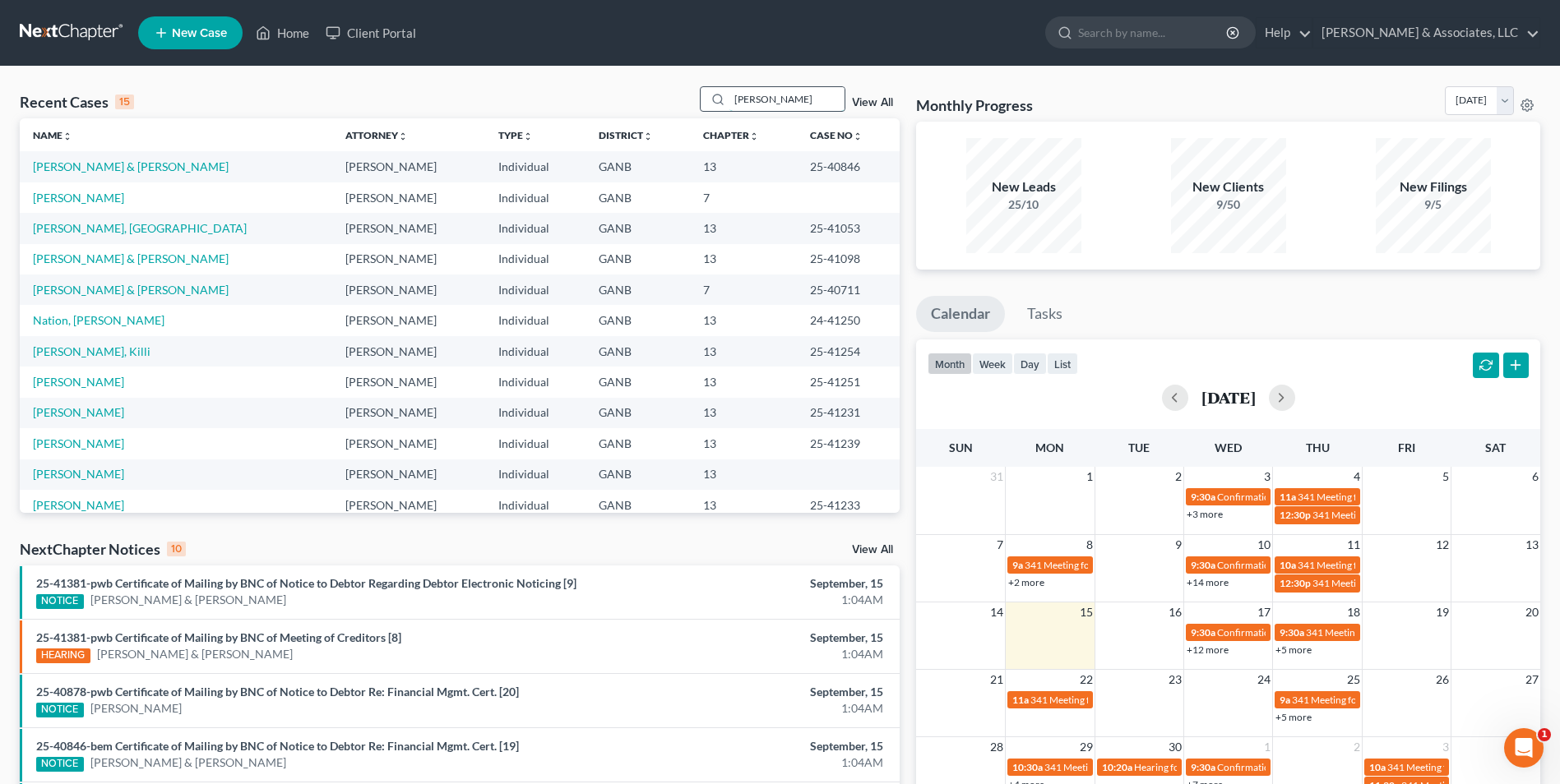
type input "edwards"
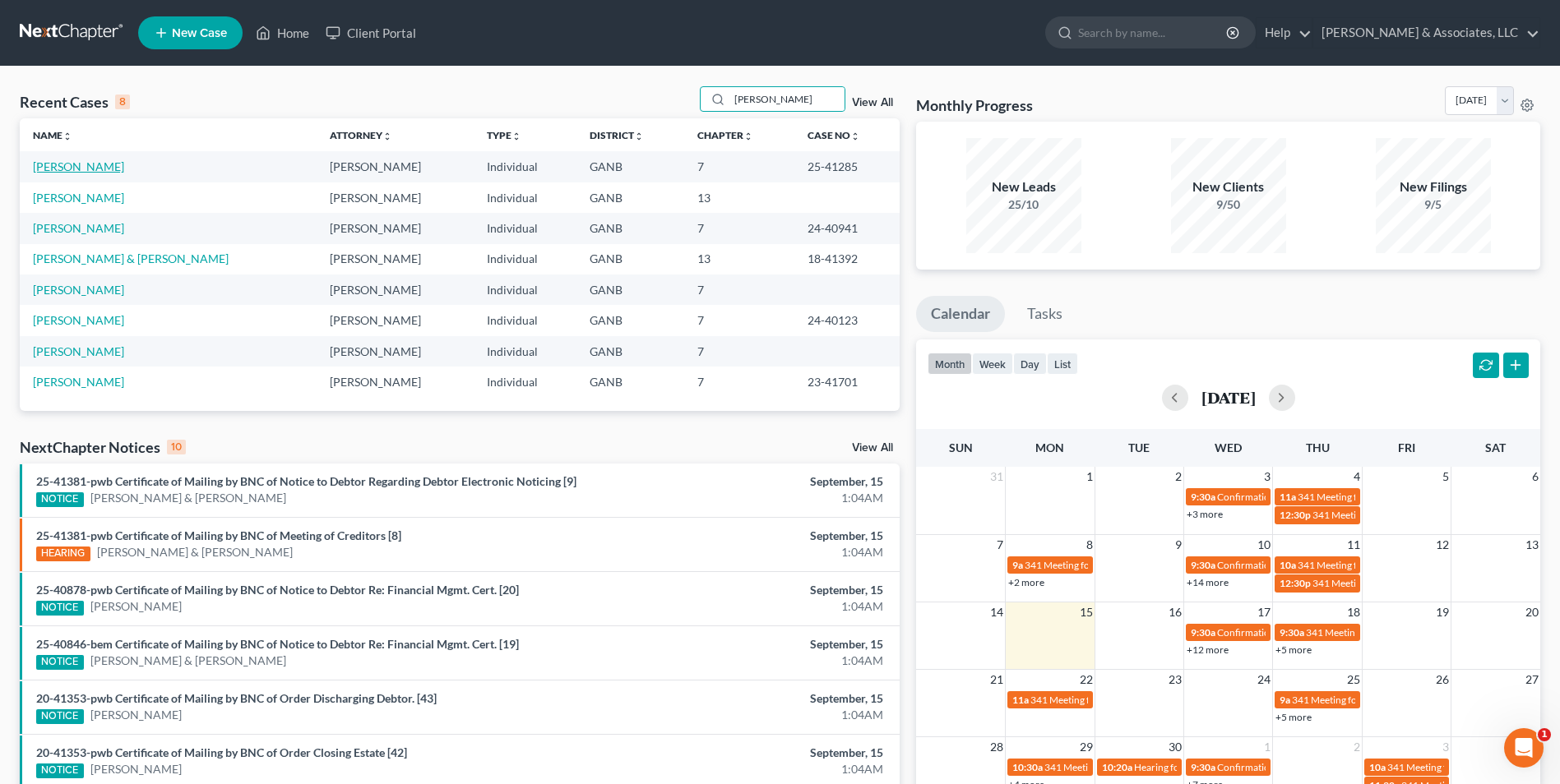
click at [71, 160] on link "[PERSON_NAME]" at bounding box center [78, 167] width 91 height 14
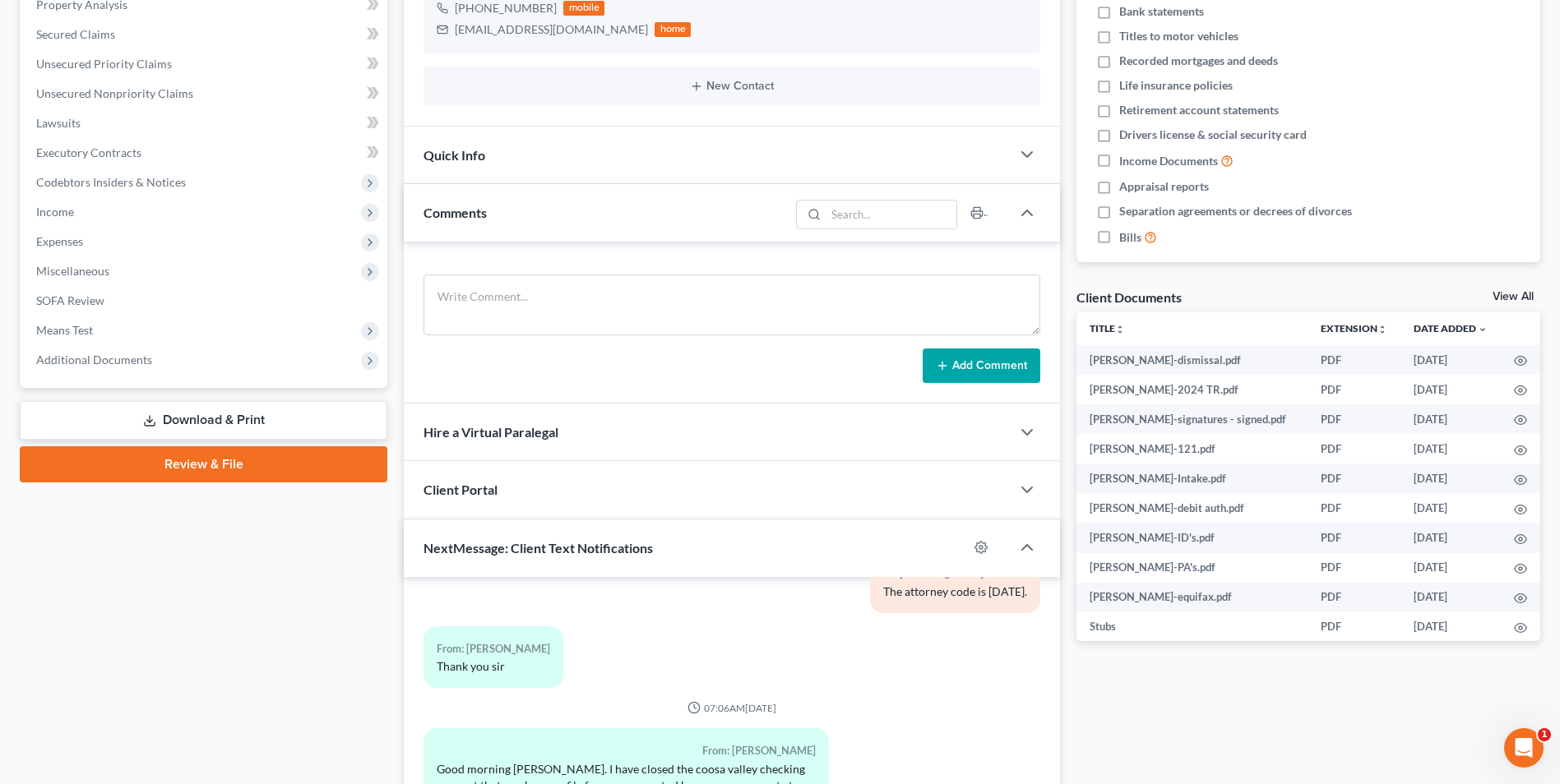
scroll to position [552, 0]
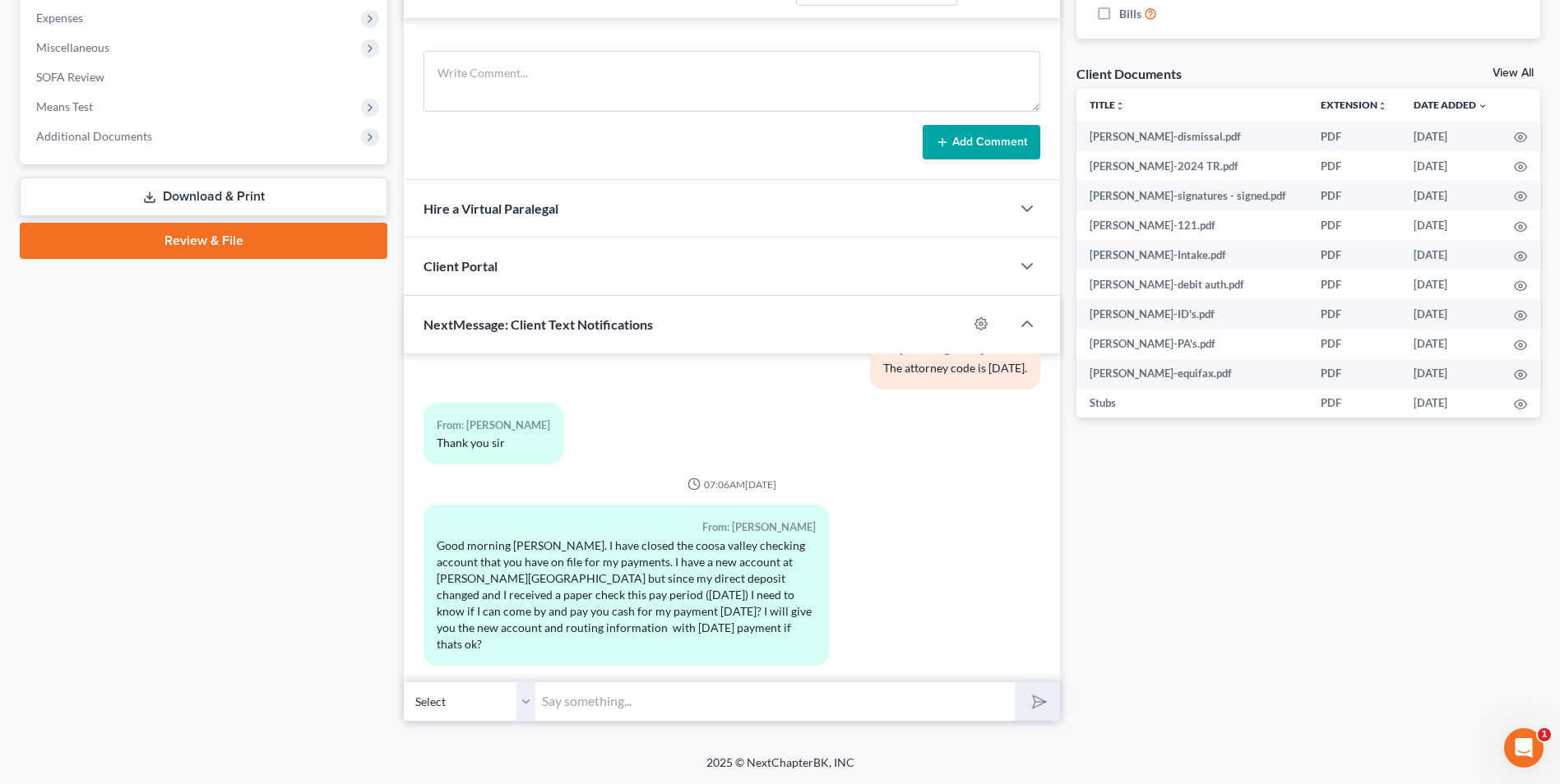
click at [651, 710] on input "text" at bounding box center [776, 701] width 480 height 40
click at [686, 701] on input "Hi Shane. That sounds fine. I'll be in the office until 4pm today." at bounding box center [776, 701] width 480 height 40
click at [939, 701] on input "Hi Shane. That sounds good. I'll be in the office until 4pm today." at bounding box center [776, 701] width 480 height 40
type input "Hi Shane. That sounds good. I'll be in the office until 4pm today."
click at [1071, 691] on div "Docs Tasks Events Fees Timer 0% Completed Nothing here yet! Credit Counseling C…" at bounding box center [1308, 164] width 480 height 1117
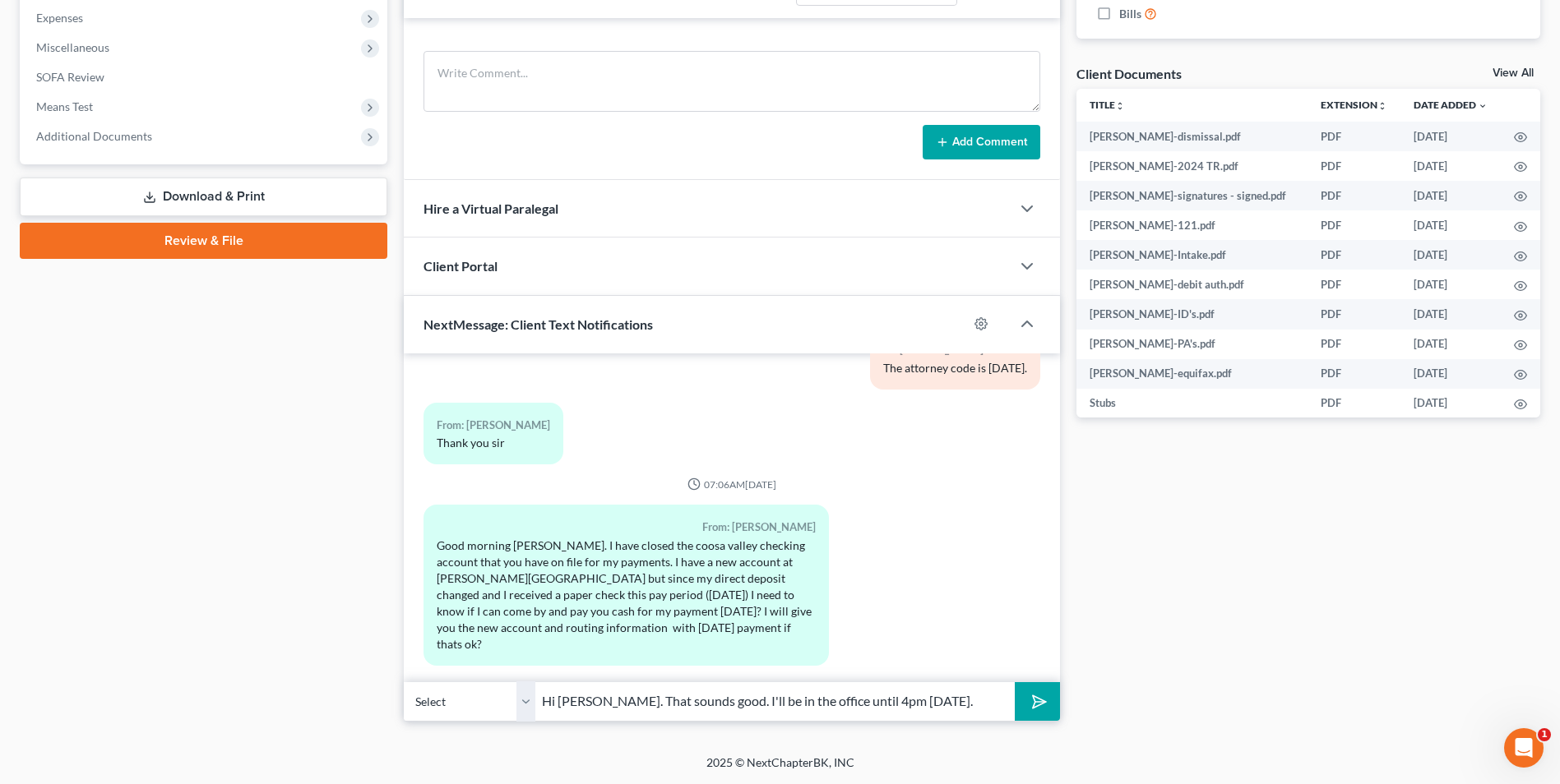
click at [1036, 701] on icon "submit" at bounding box center [1036, 701] width 23 height 23
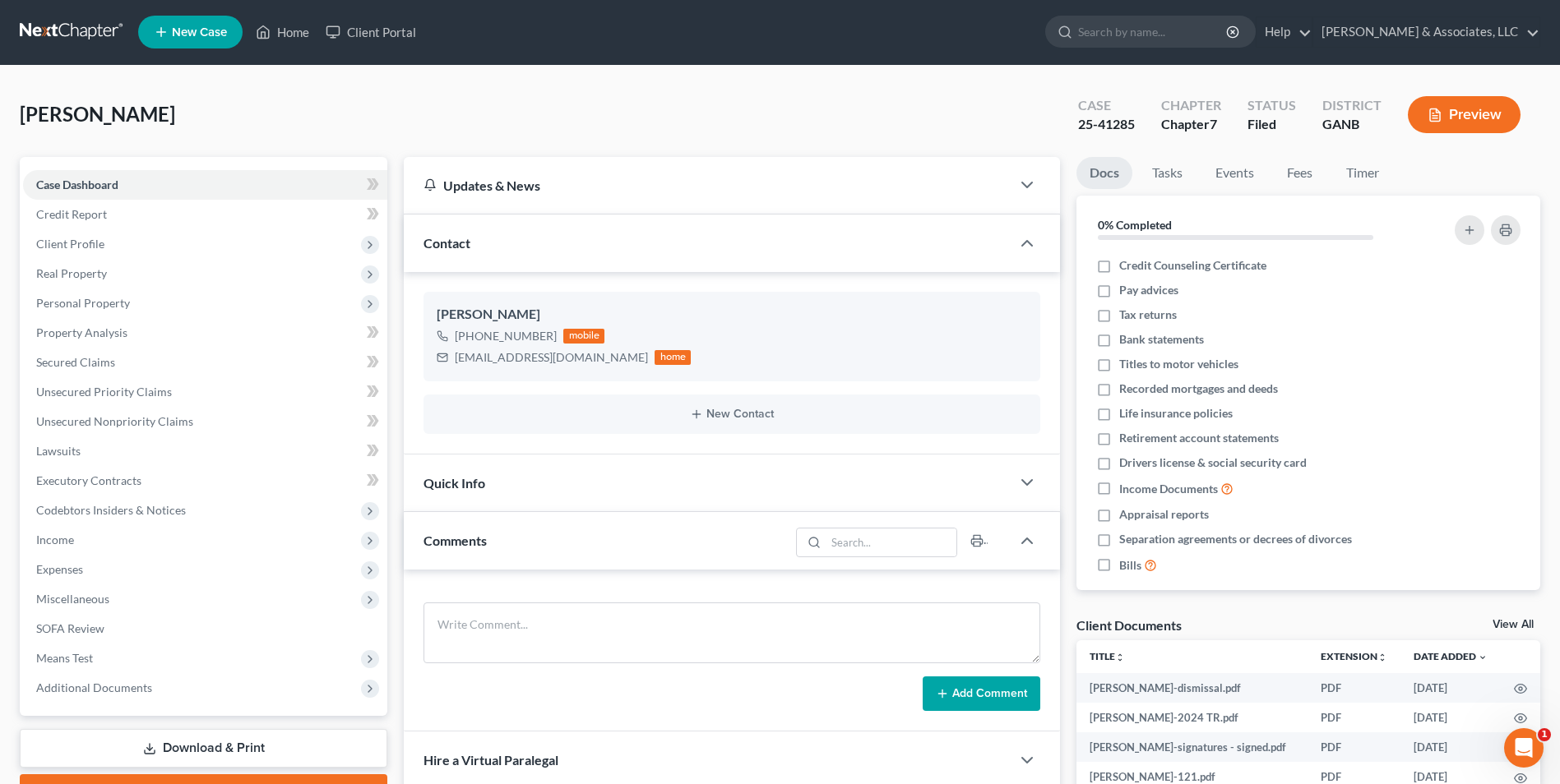
scroll to position [0, 0]
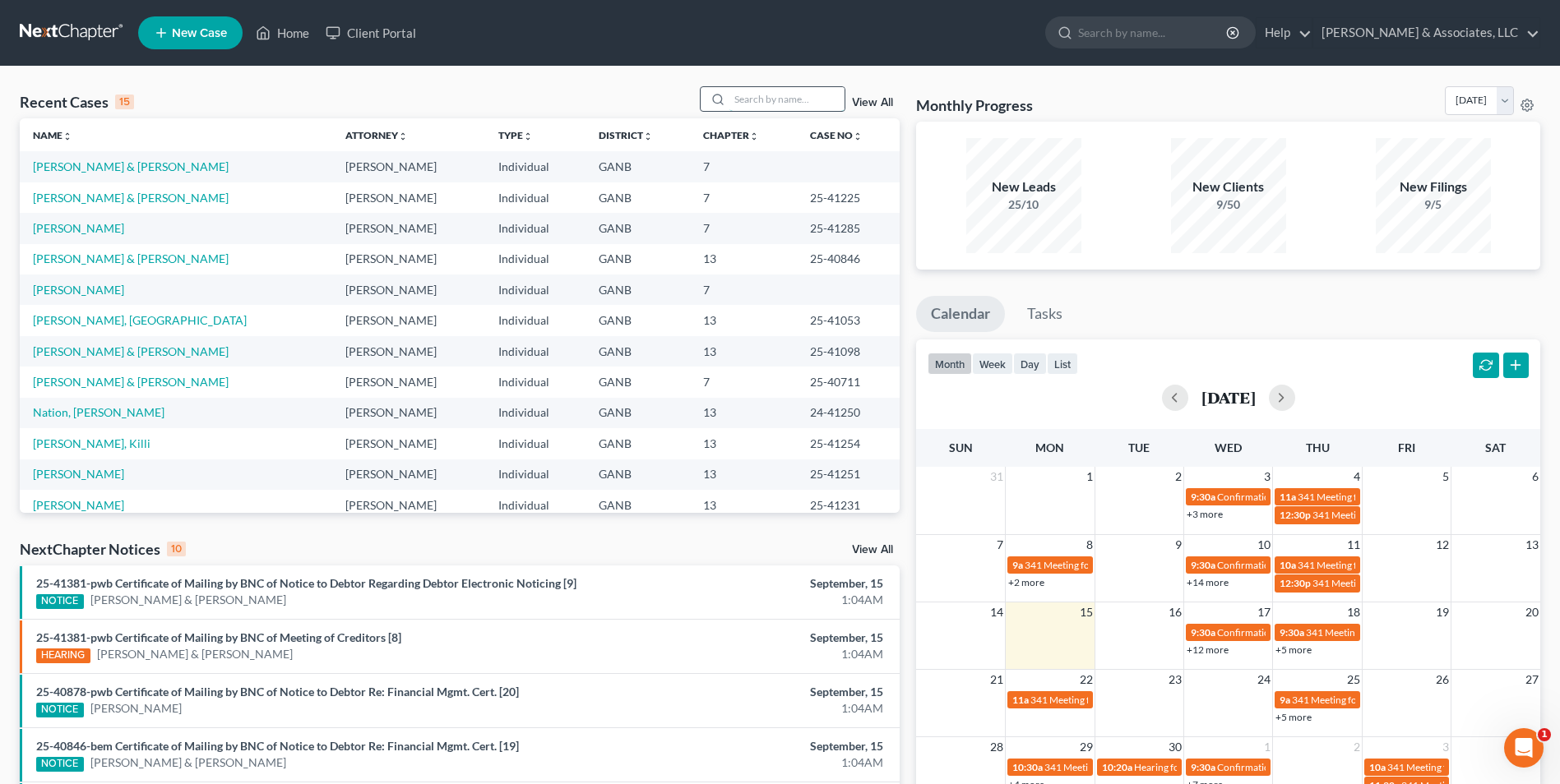
click at [786, 104] on input "search" at bounding box center [787, 98] width 115 height 24
type input "[PERSON_NAME]"
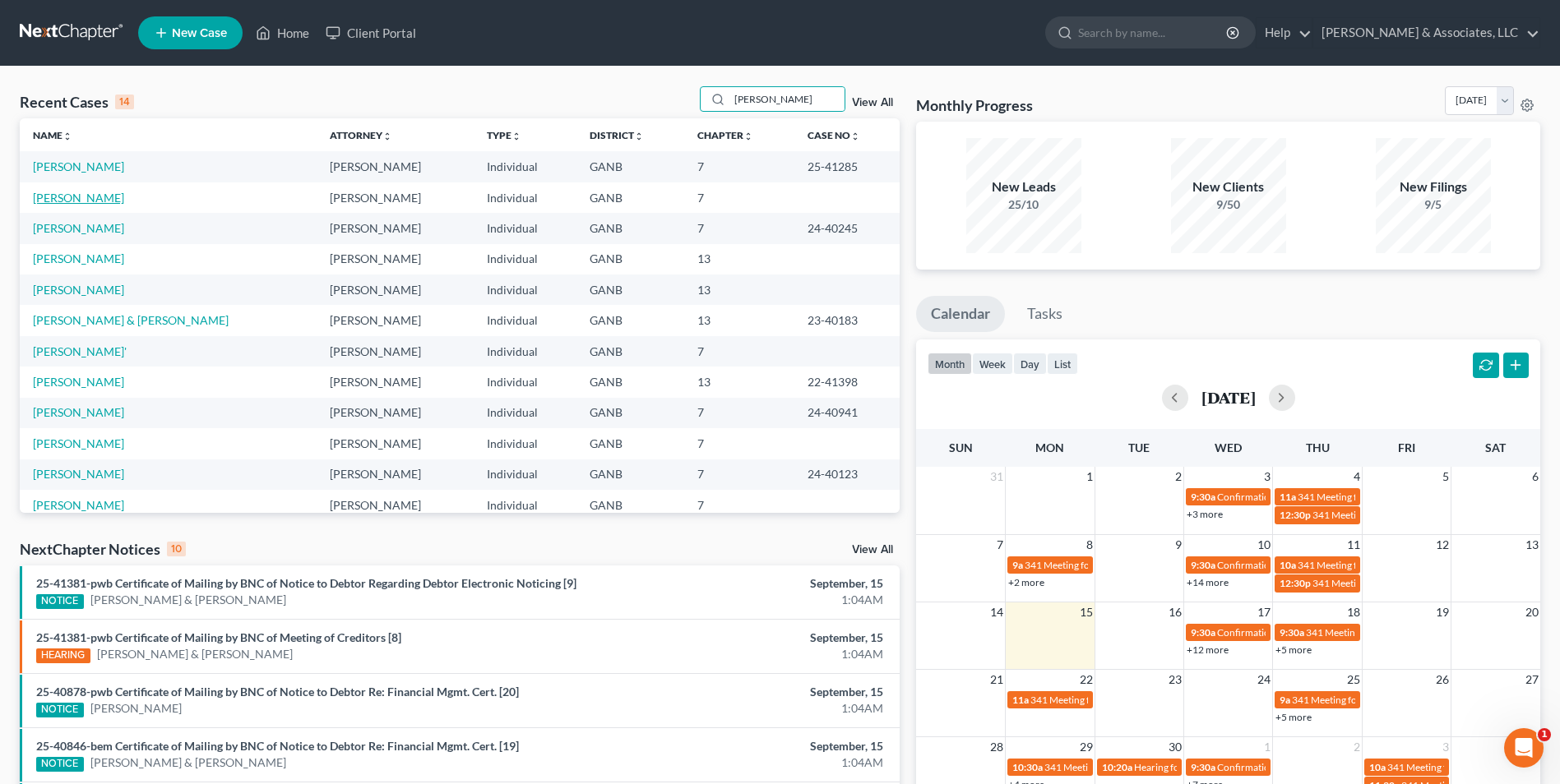
click at [71, 200] on link "[PERSON_NAME]" at bounding box center [78, 198] width 91 height 14
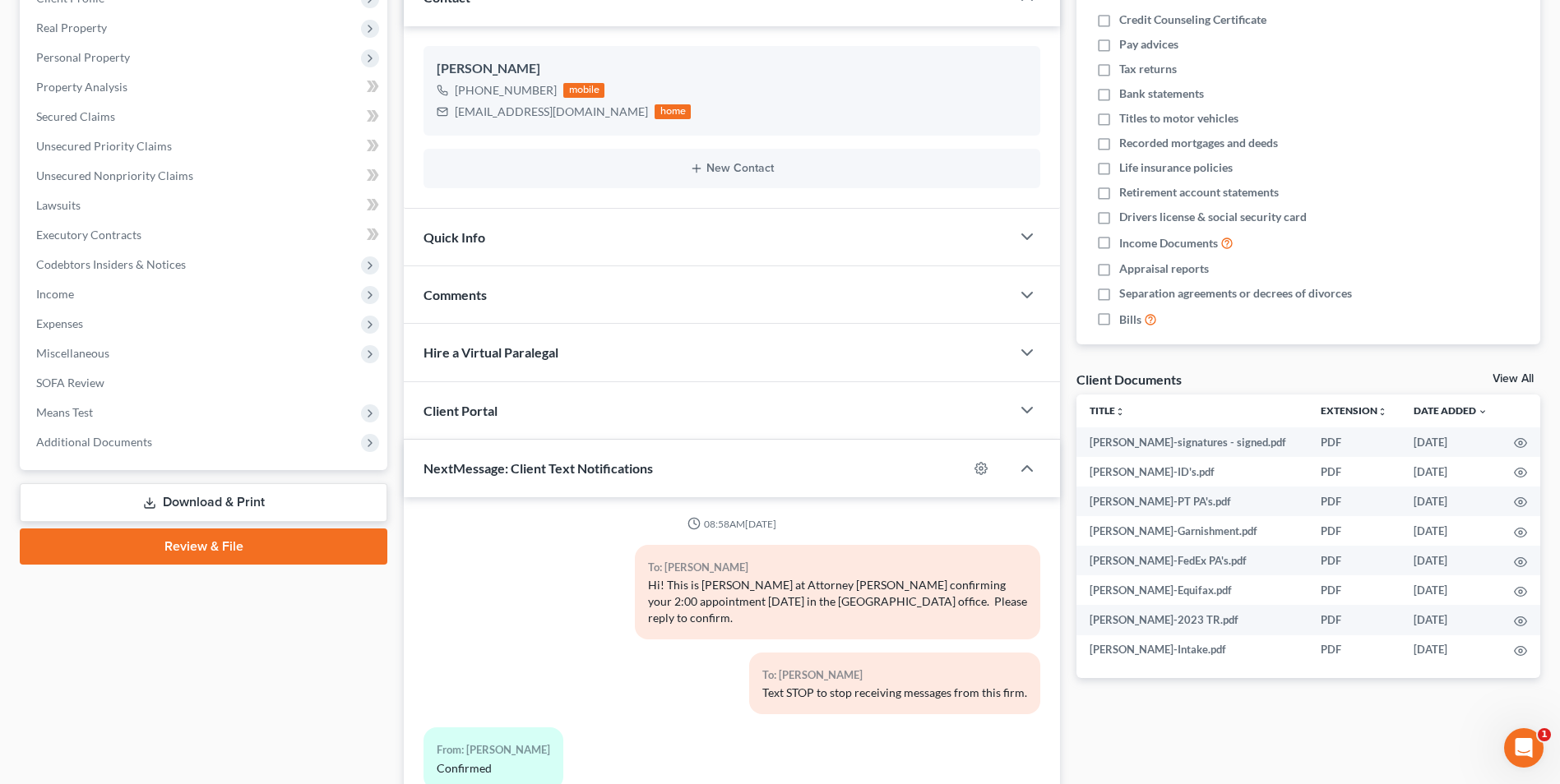
scroll to position [190, 0]
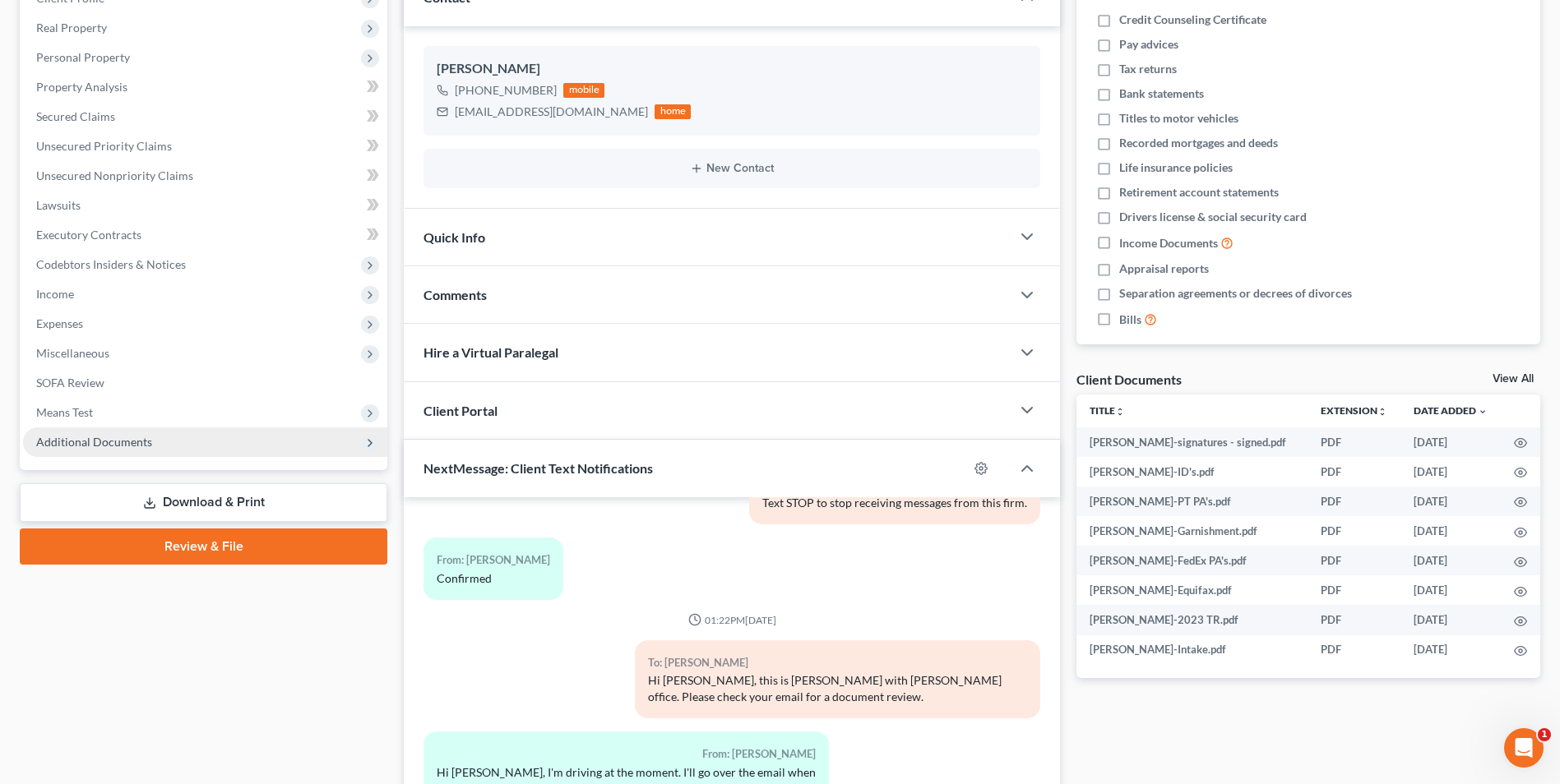
click at [118, 446] on span "Additional Documents" at bounding box center [94, 442] width 116 height 14
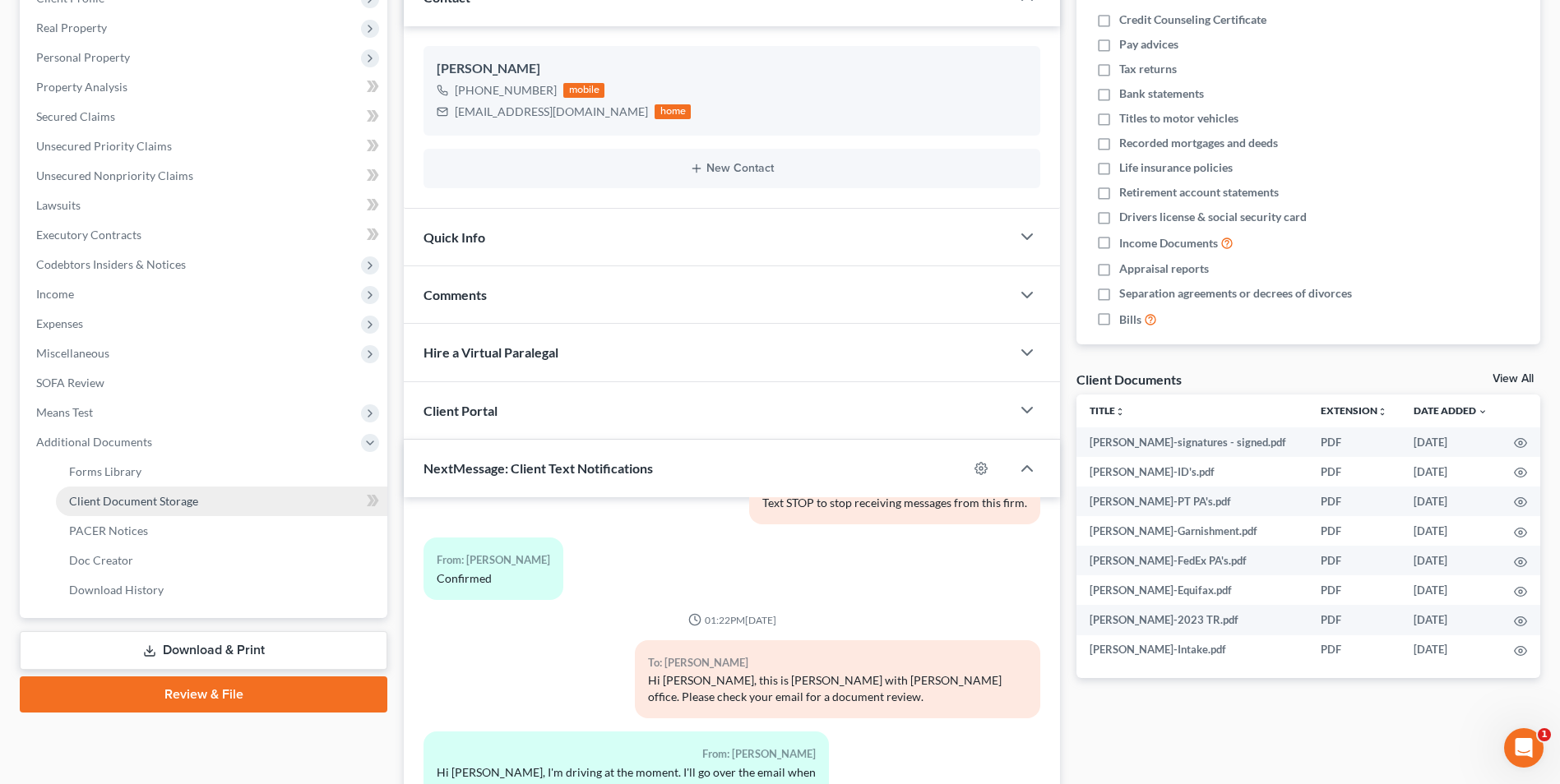
click at [135, 503] on span "Client Document Storage" at bounding box center [134, 501] width 129 height 14
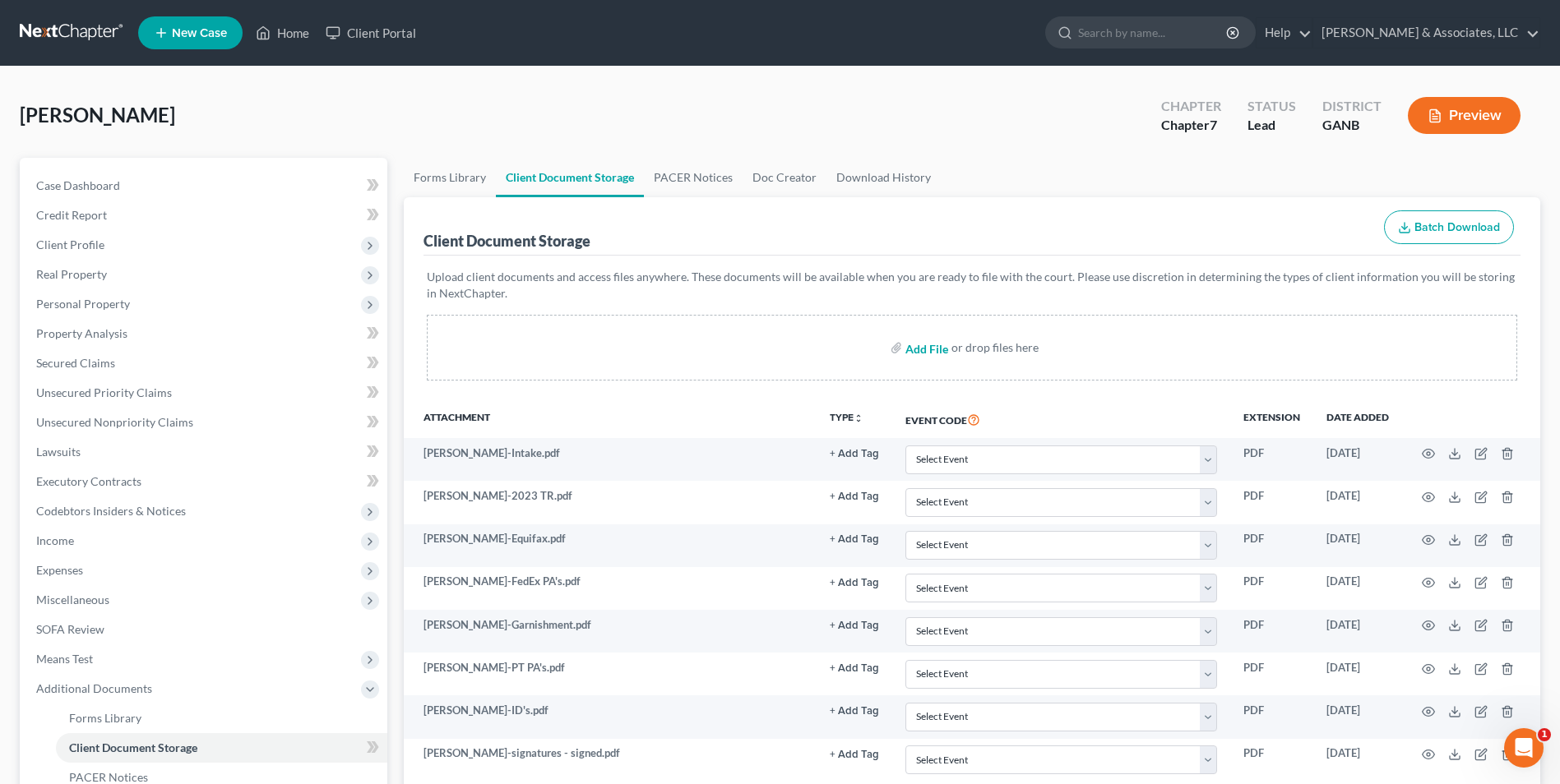
click at [938, 341] on input "file" at bounding box center [925, 348] width 40 height 30
click at [290, 38] on link "Home" at bounding box center [283, 33] width 70 height 30
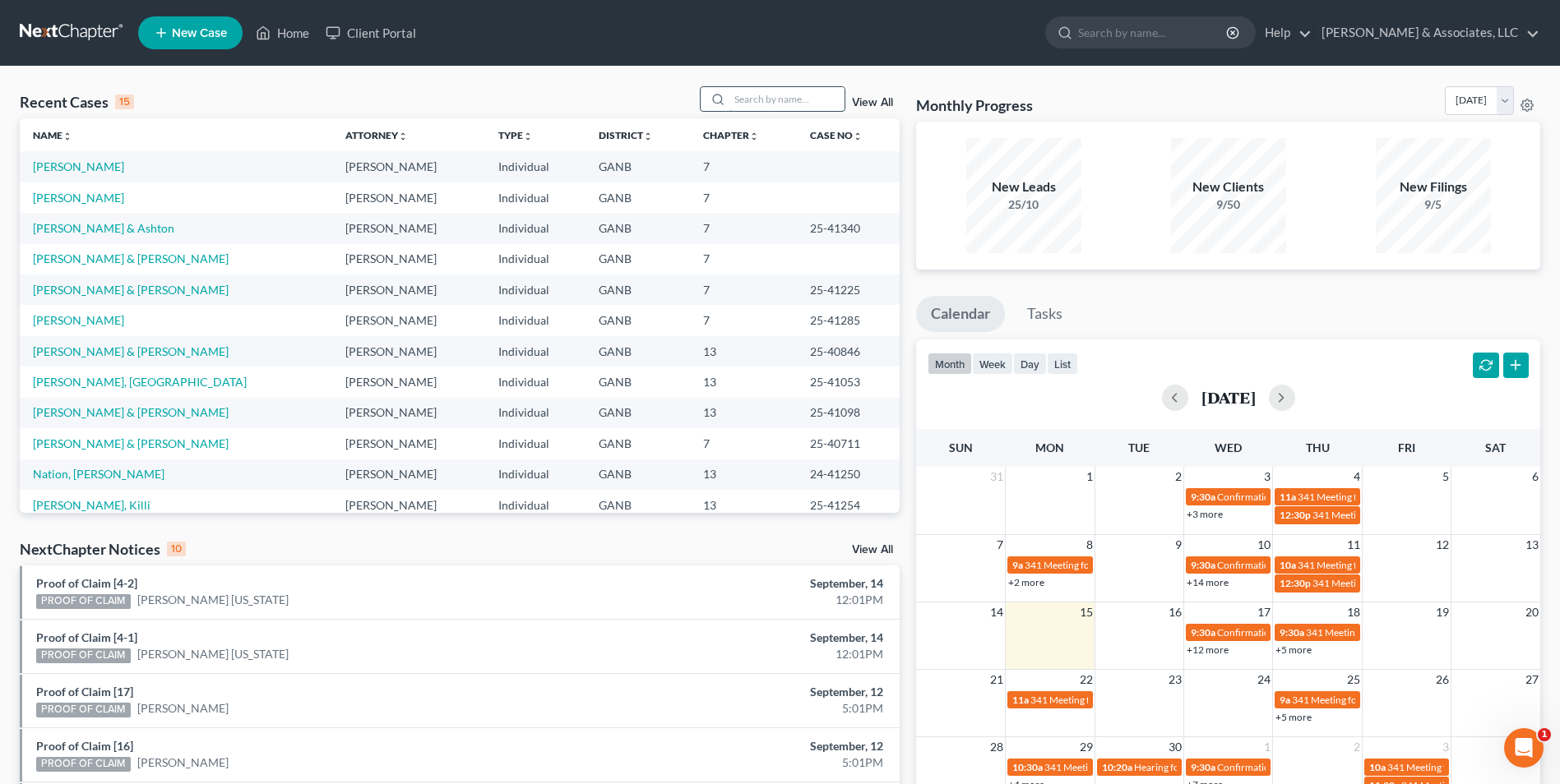
click at [802, 102] on input "search" at bounding box center [787, 98] width 115 height 24
type input "brown"
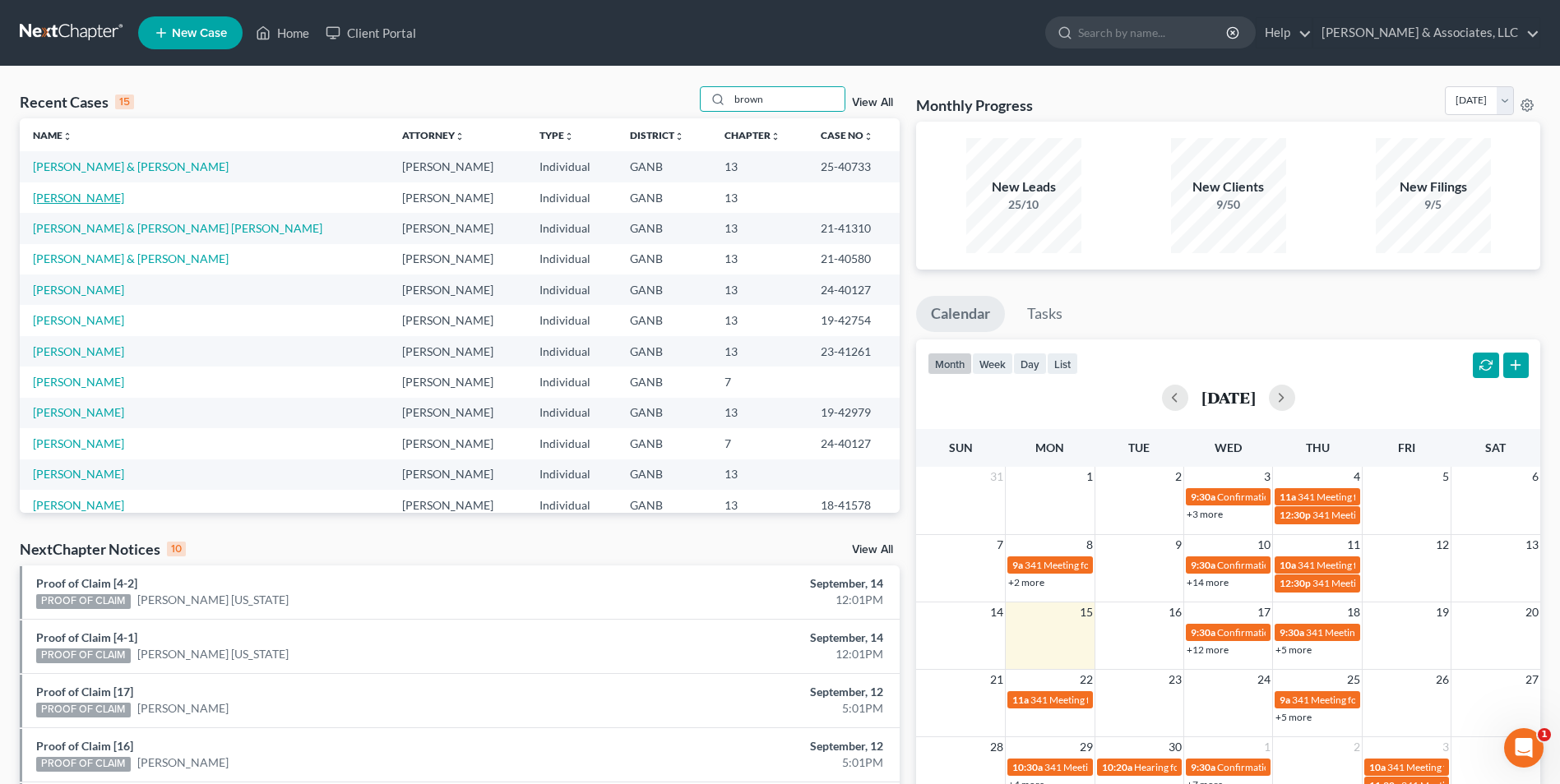
click at [91, 200] on link "[PERSON_NAME]" at bounding box center [78, 198] width 91 height 14
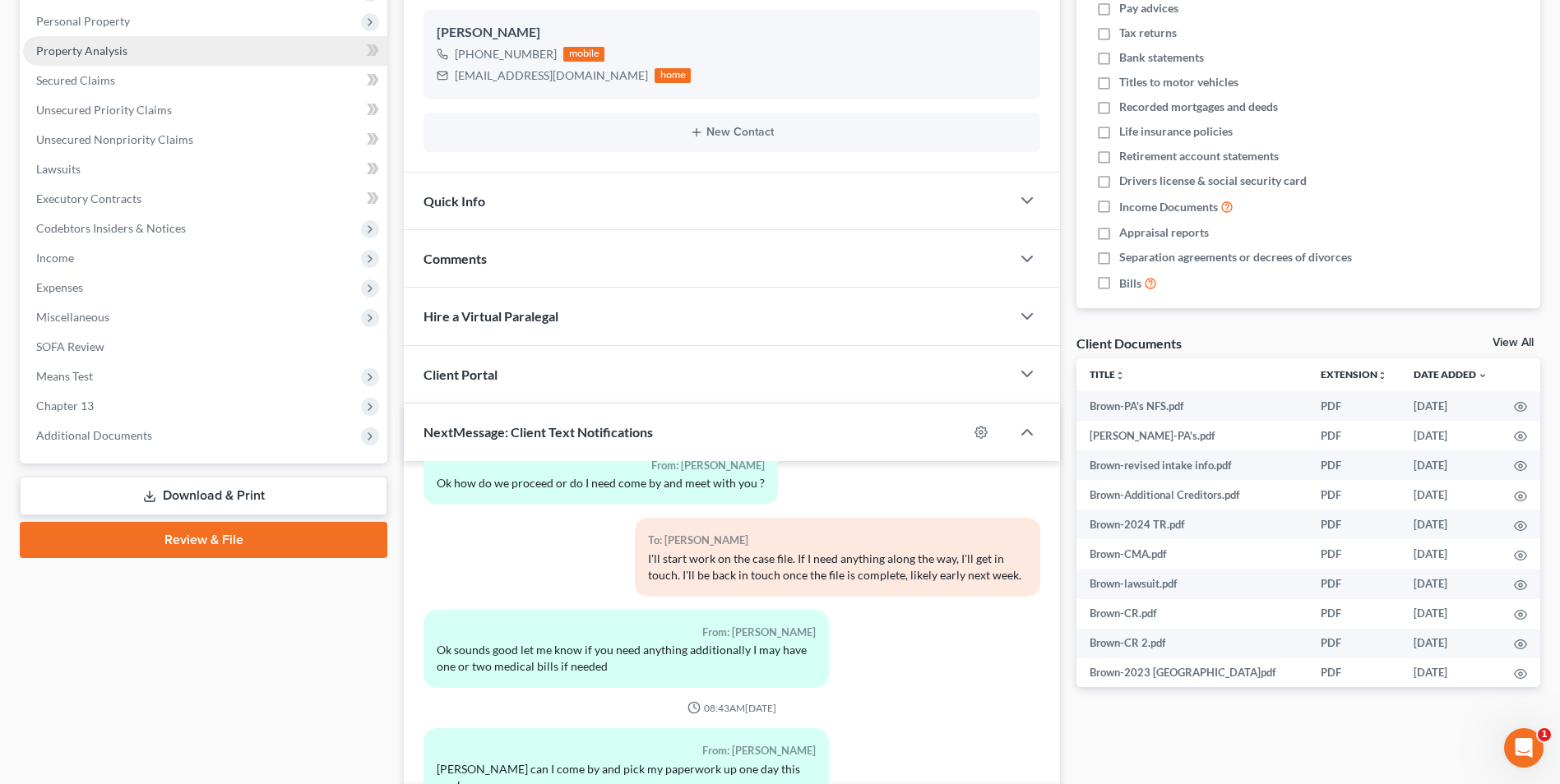
scroll to position [391, 0]
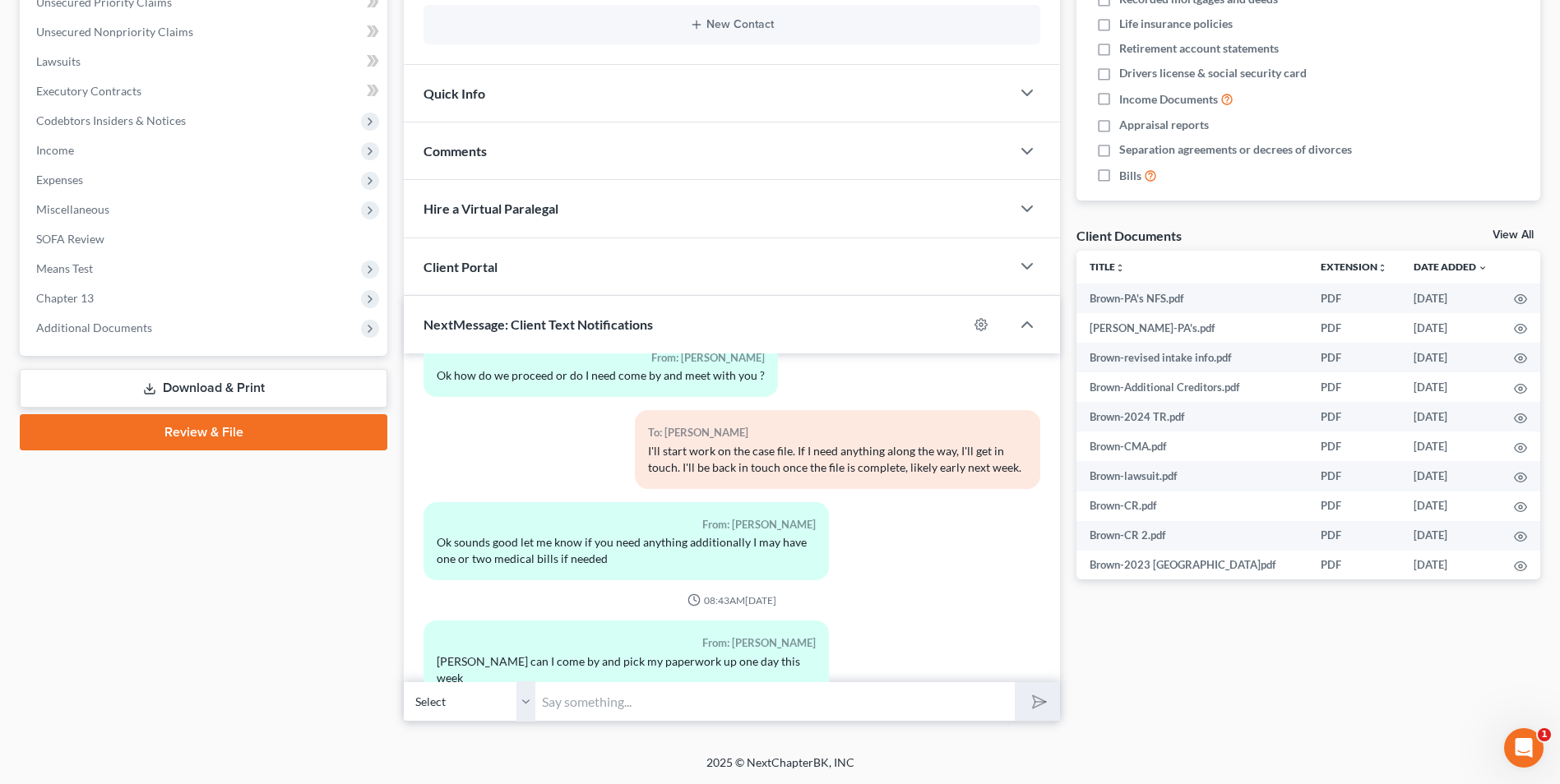
click at [682, 717] on input "text" at bounding box center [776, 701] width 480 height 40
type input "Sure, any time. Your documents are at the reception desk."
drag, startPoint x: 896, startPoint y: 694, endPoint x: 495, endPoint y: 708, distance: 401.2
click at [495, 708] on div "Select +1 (678) 848-2489 - Joshua Brown Sure, any time. Your documents are at t…" at bounding box center [732, 701] width 656 height 39
type input "Sure, we are in the office between 8am and 4pm."
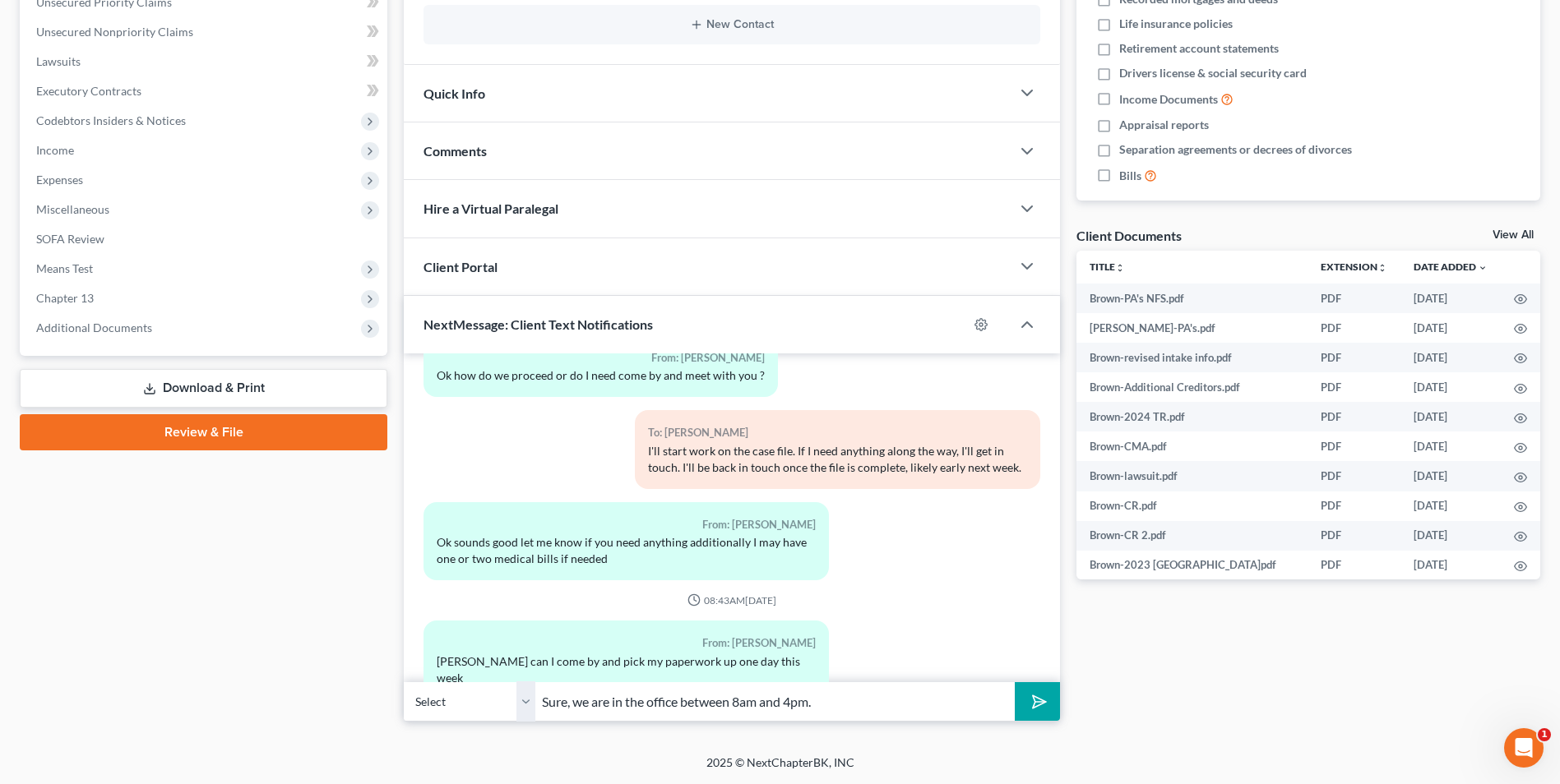
click at [1041, 706] on icon "submit" at bounding box center [1036, 702] width 23 height 23
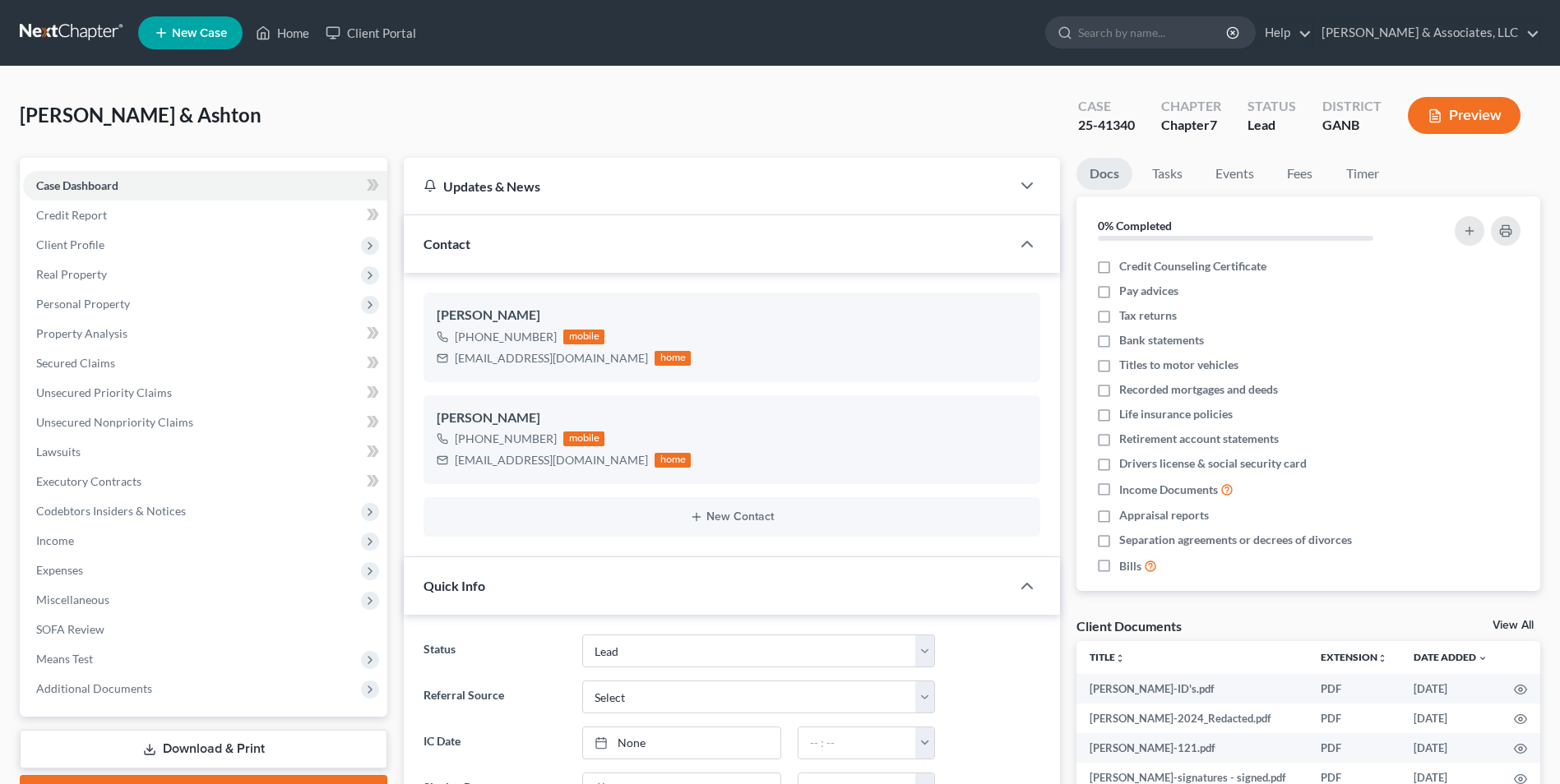
select select "10"
select select "0"
click at [288, 36] on link "Home" at bounding box center [283, 33] width 70 height 30
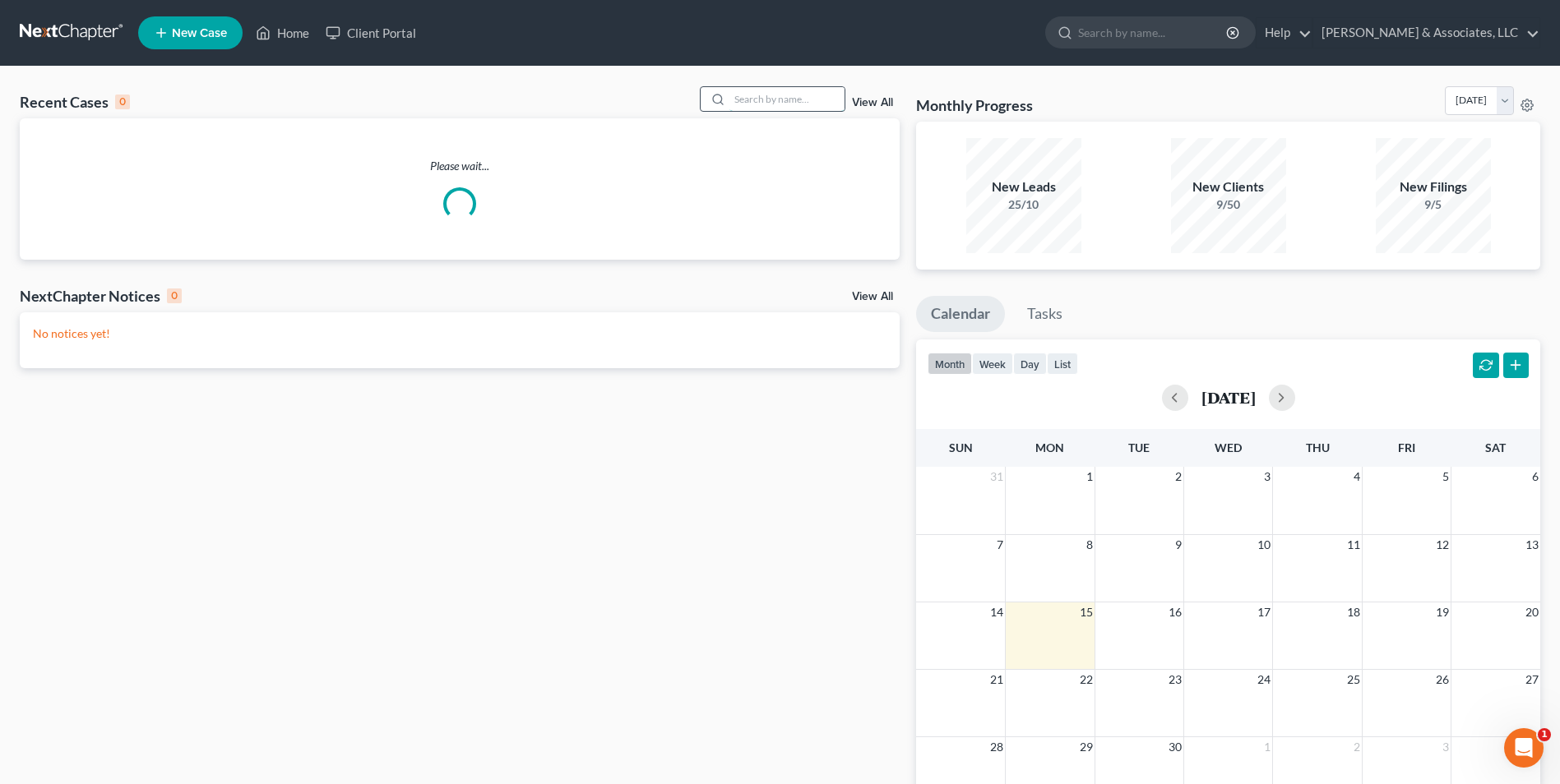
click at [802, 98] on input "search" at bounding box center [787, 98] width 115 height 24
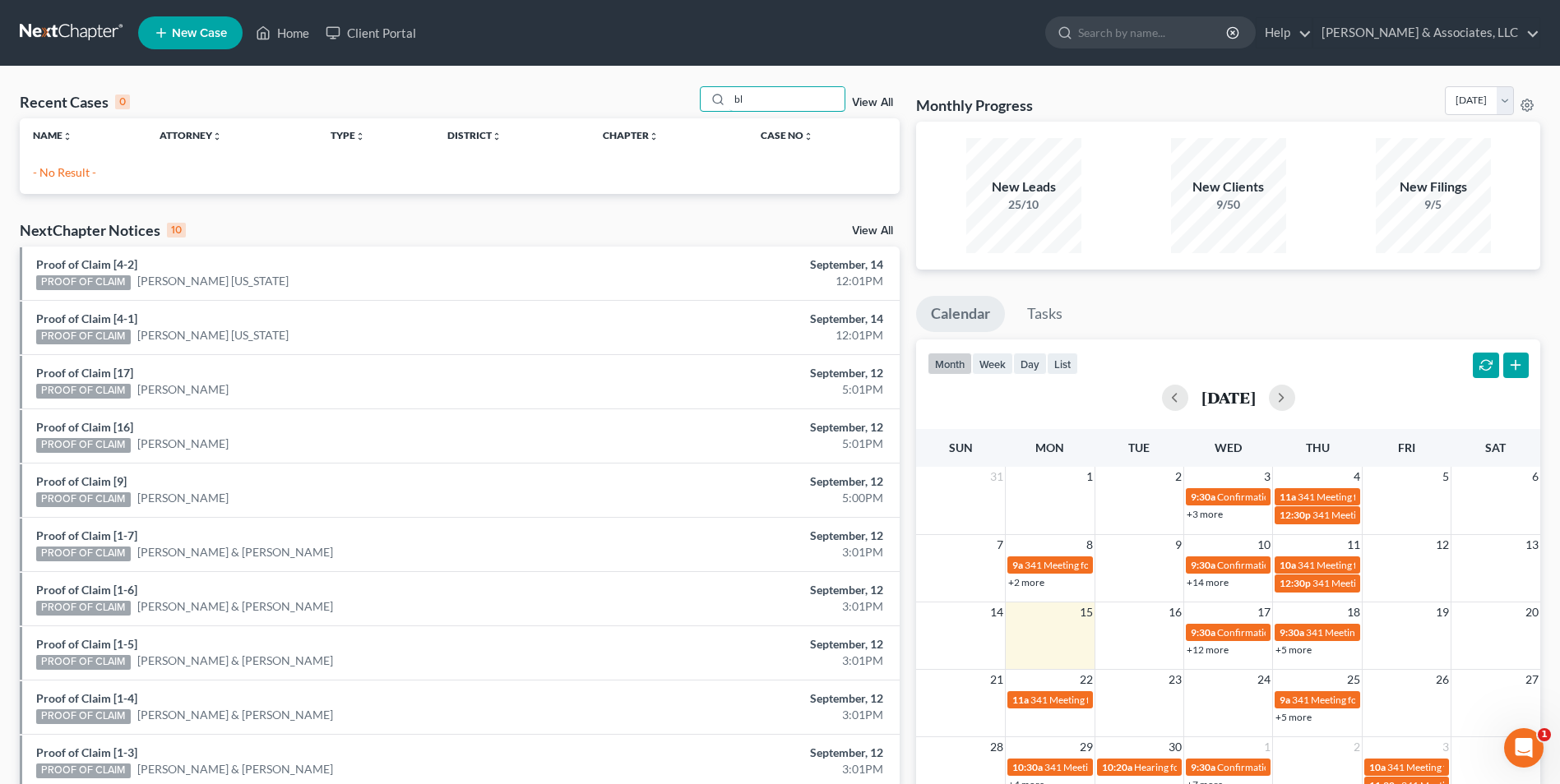
type input "b"
type input "[PERSON_NAME]"
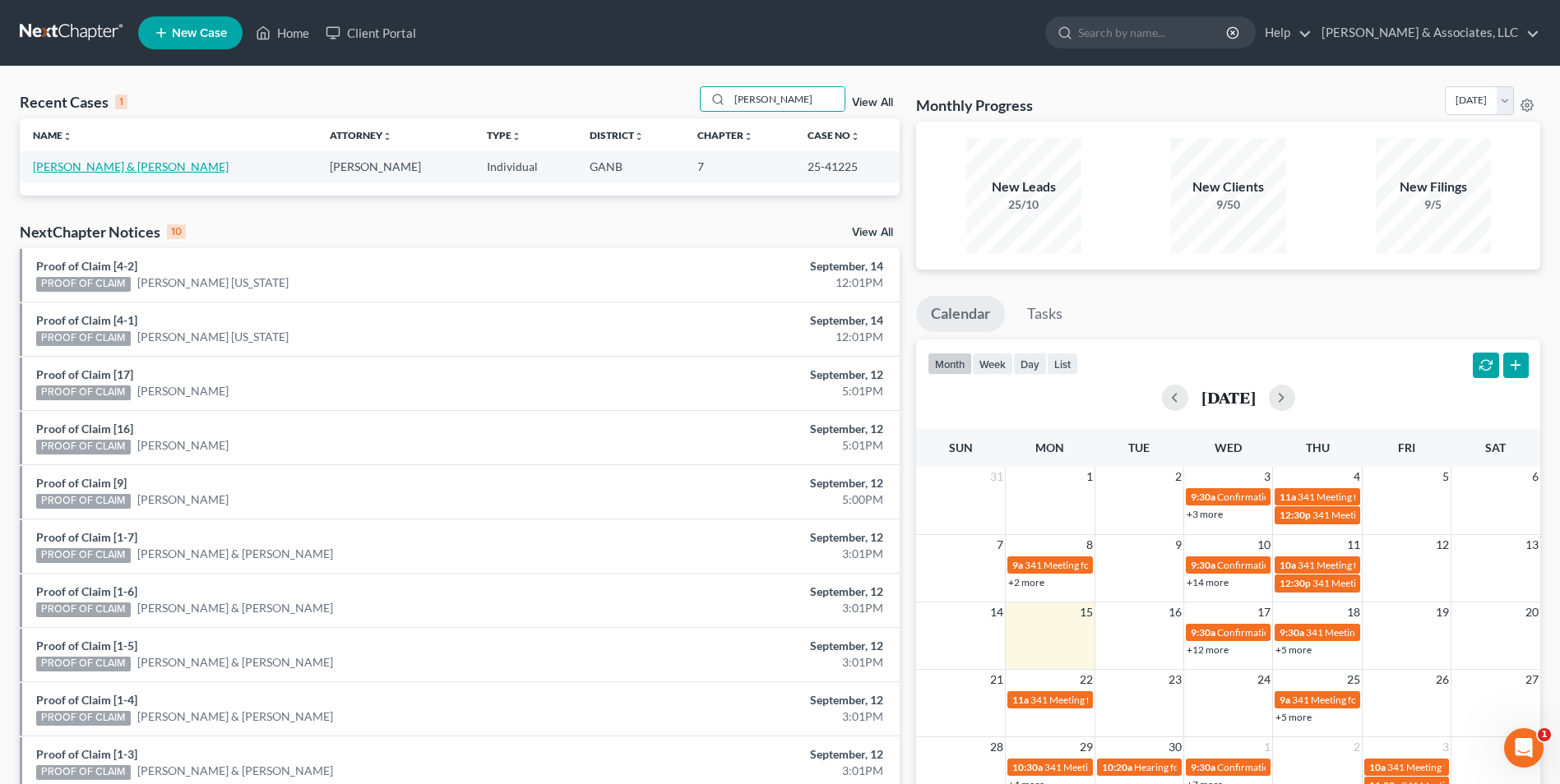
click at [134, 163] on link "[PERSON_NAME] & [PERSON_NAME]" at bounding box center [130, 167] width 196 height 14
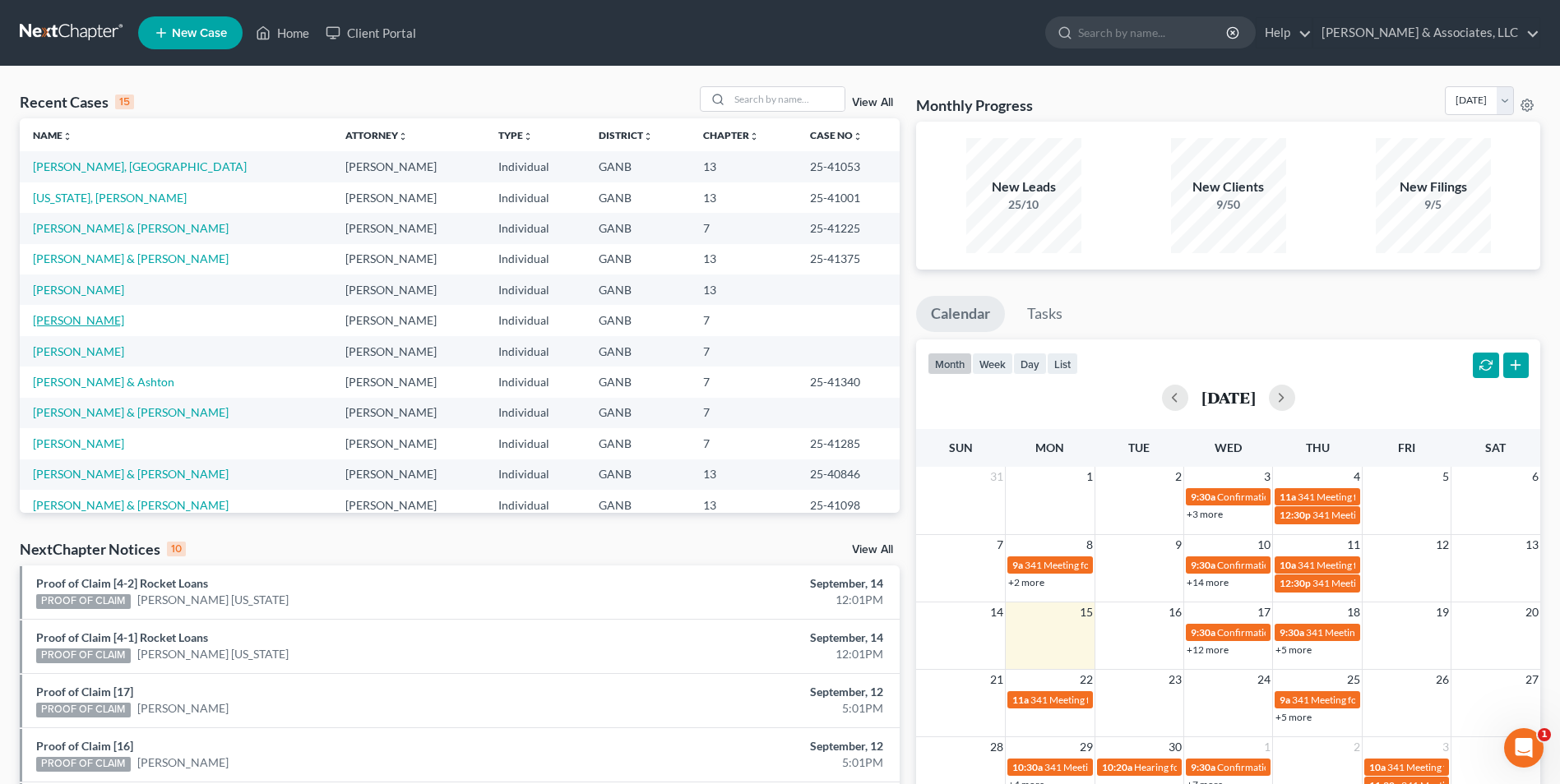
click at [71, 320] on link "[PERSON_NAME]" at bounding box center [78, 320] width 91 height 14
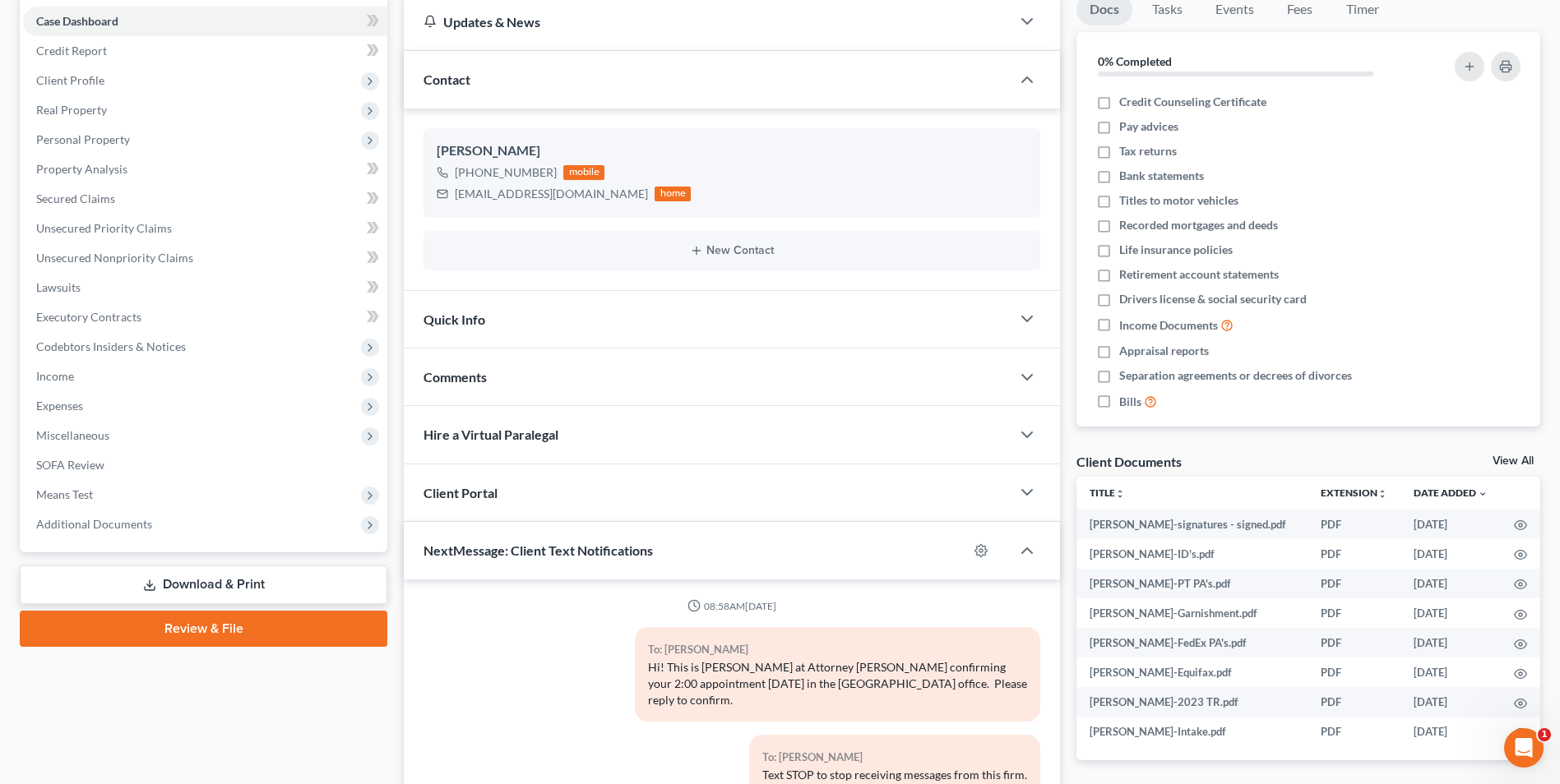
scroll to position [190, 0]
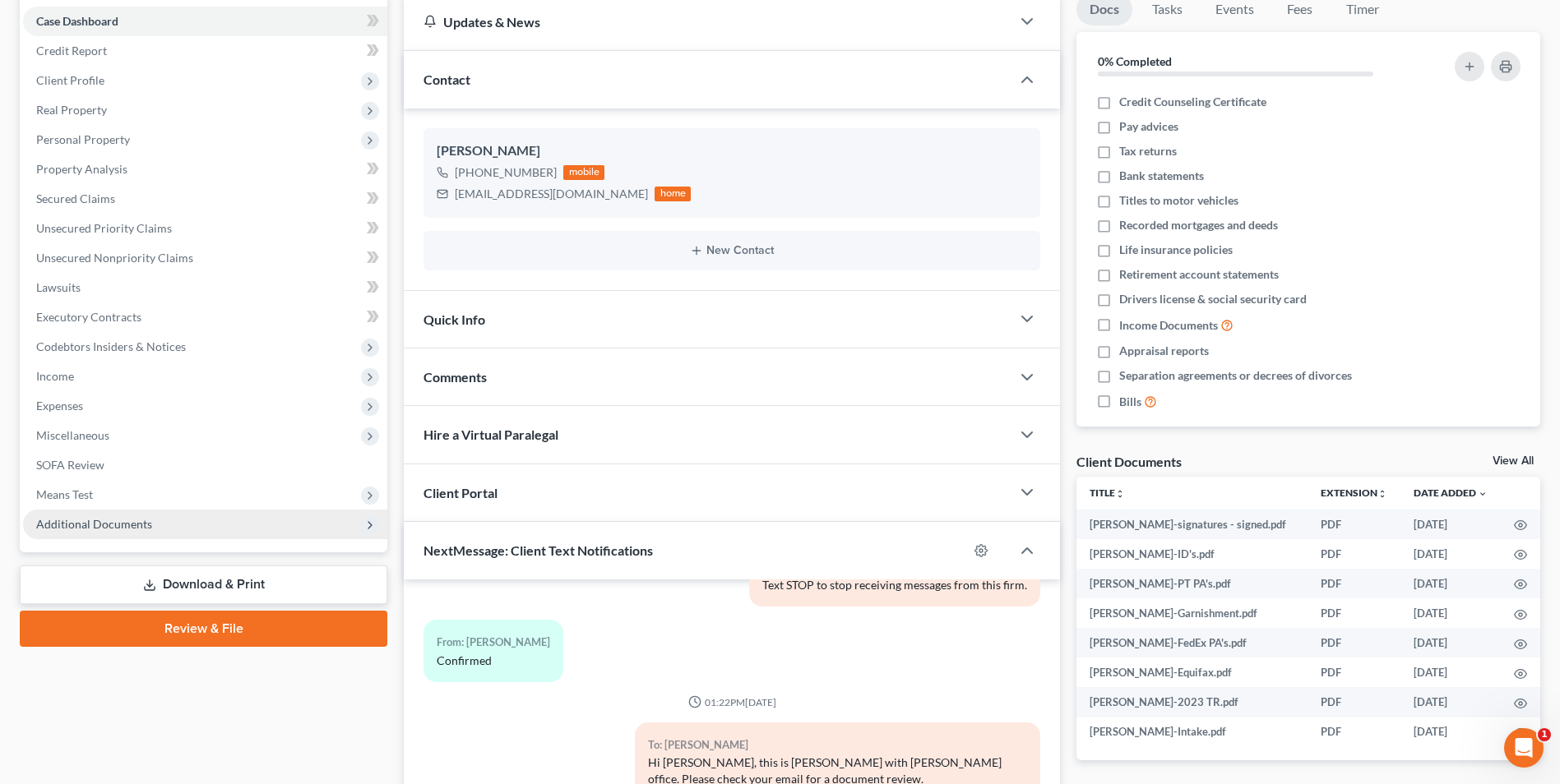
click at [139, 530] on span "Additional Documents" at bounding box center [94, 524] width 116 height 14
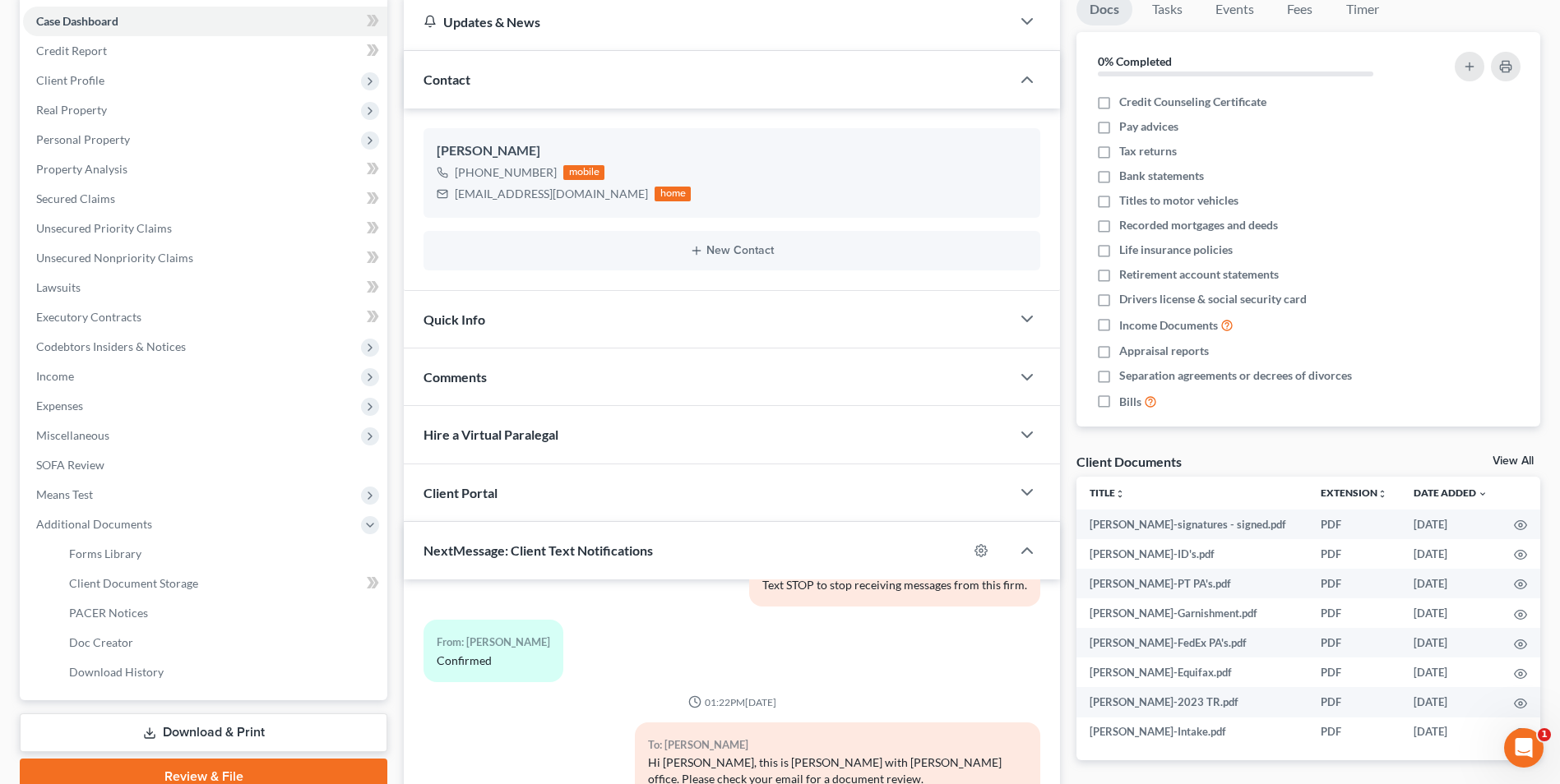
click at [289, 732] on link "Download & Print" at bounding box center [203, 733] width 368 height 39
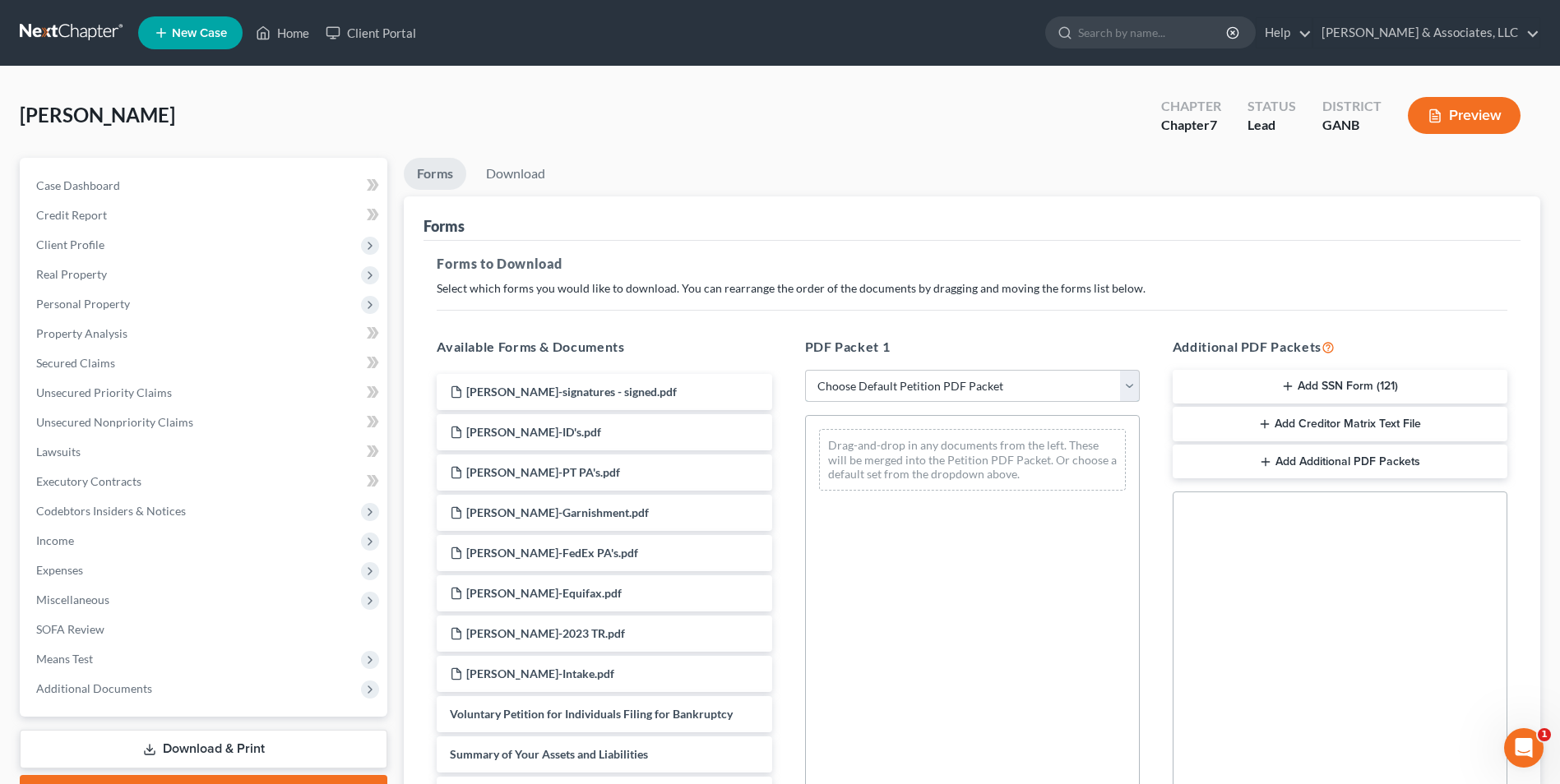
drag, startPoint x: 1126, startPoint y: 392, endPoint x: 1118, endPoint y: 405, distance: 15.3
click at [1126, 392] on select "Choose Default Petition PDF Packet Complete Bankruptcy Petition (all forms and …" at bounding box center [972, 385] width 335 height 32
select select "0"
click at [805, 370] on select "Choose Default Petition PDF Packet Complete Bankruptcy Petition (all forms and …" at bounding box center [972, 385] width 335 height 32
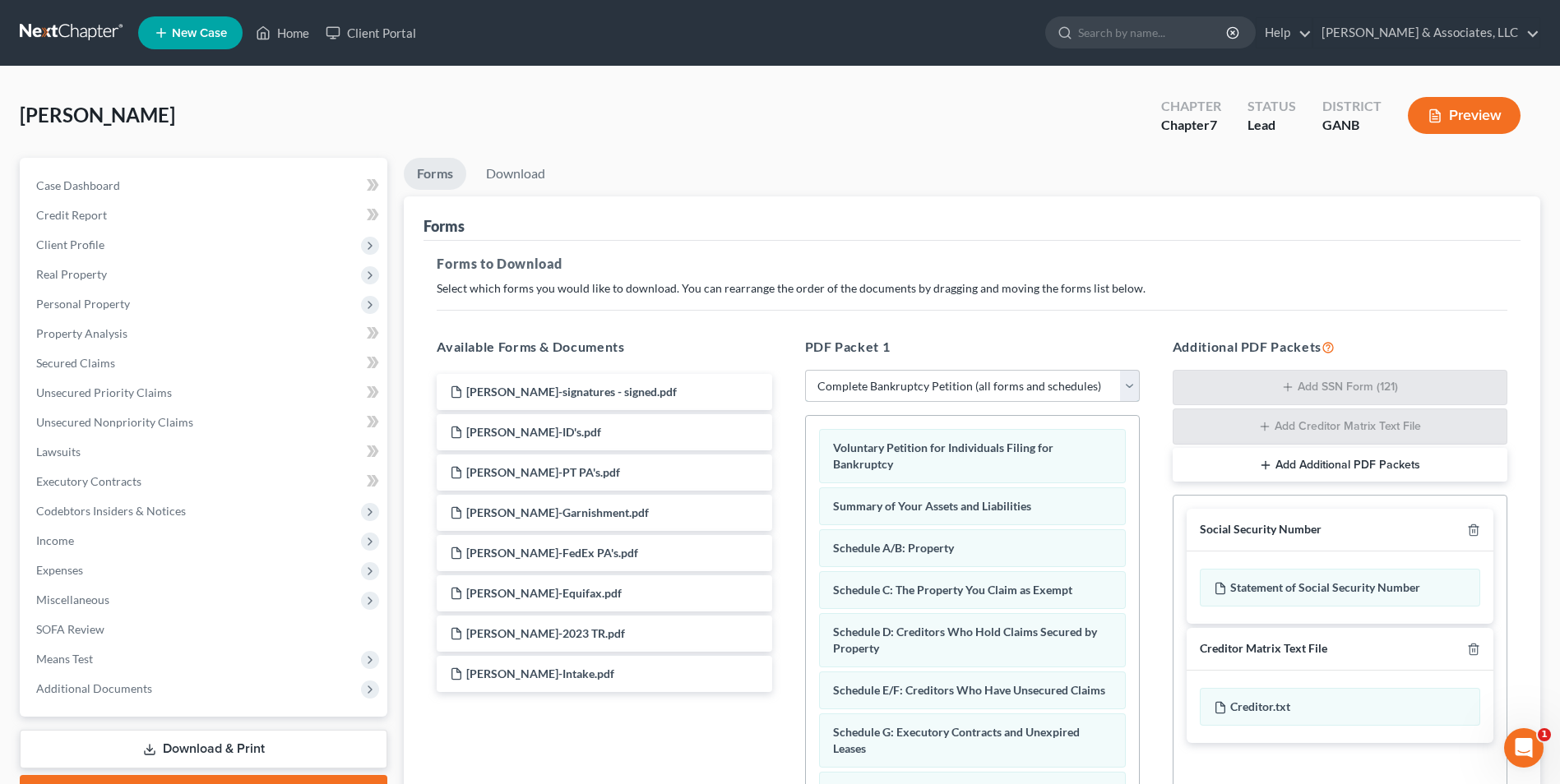
scroll to position [233, 0]
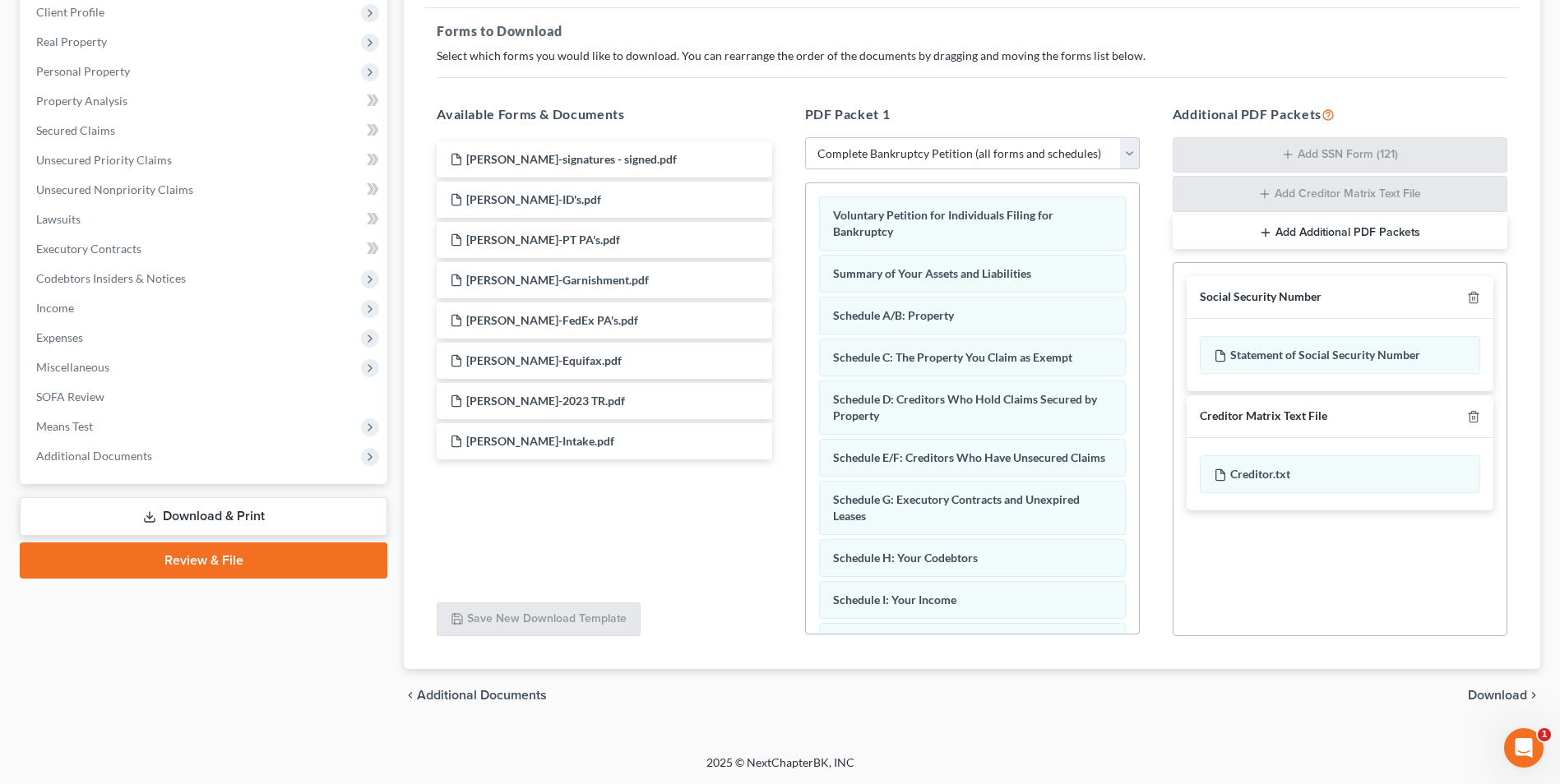
click at [1520, 691] on span "Download" at bounding box center [1497, 695] width 59 height 13
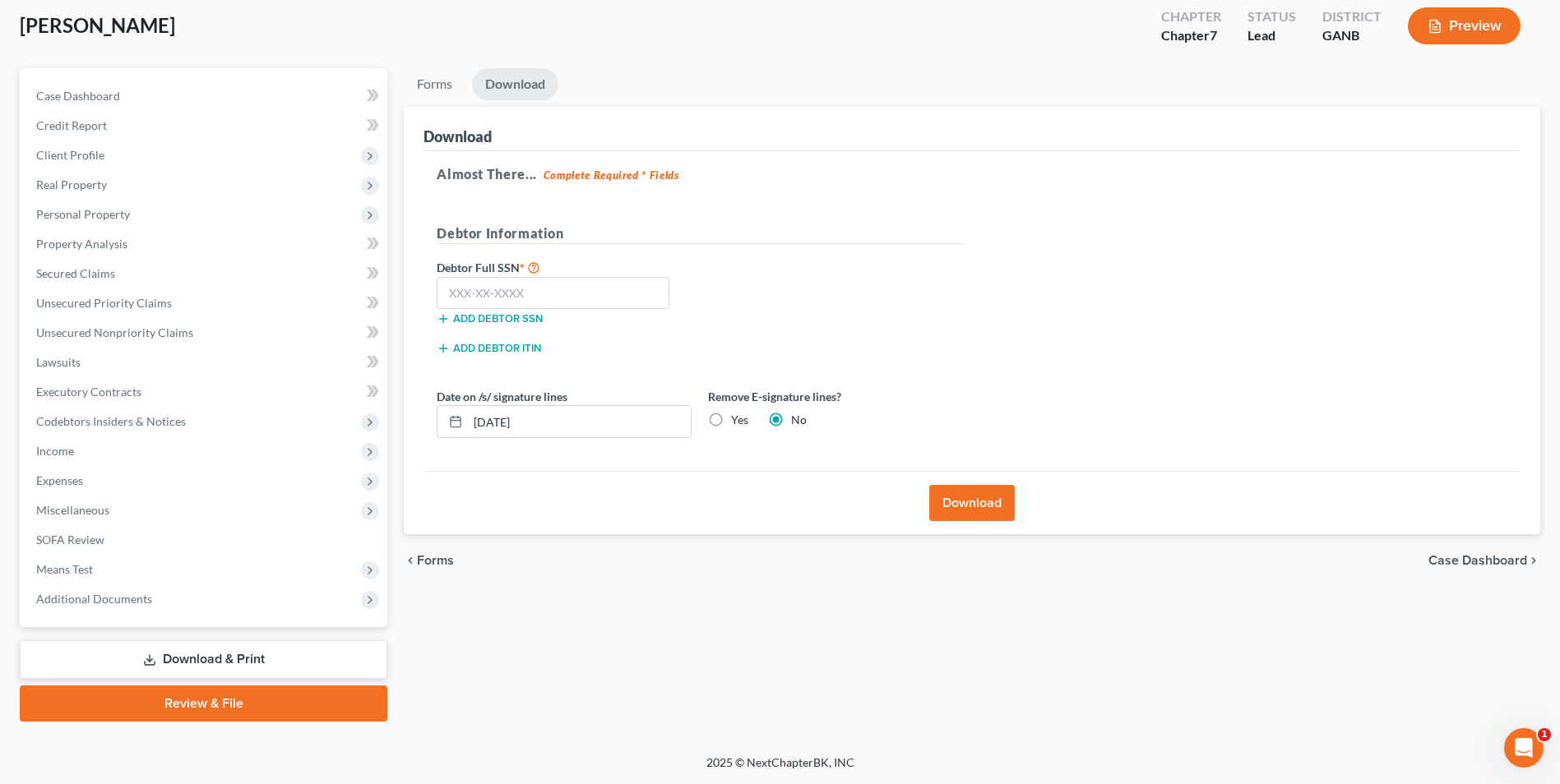
scroll to position [90, 0]
click at [596, 289] on input "text" at bounding box center [552, 293] width 233 height 32
type input "230-08-6839"
click at [976, 497] on button "Download" at bounding box center [971, 502] width 85 height 36
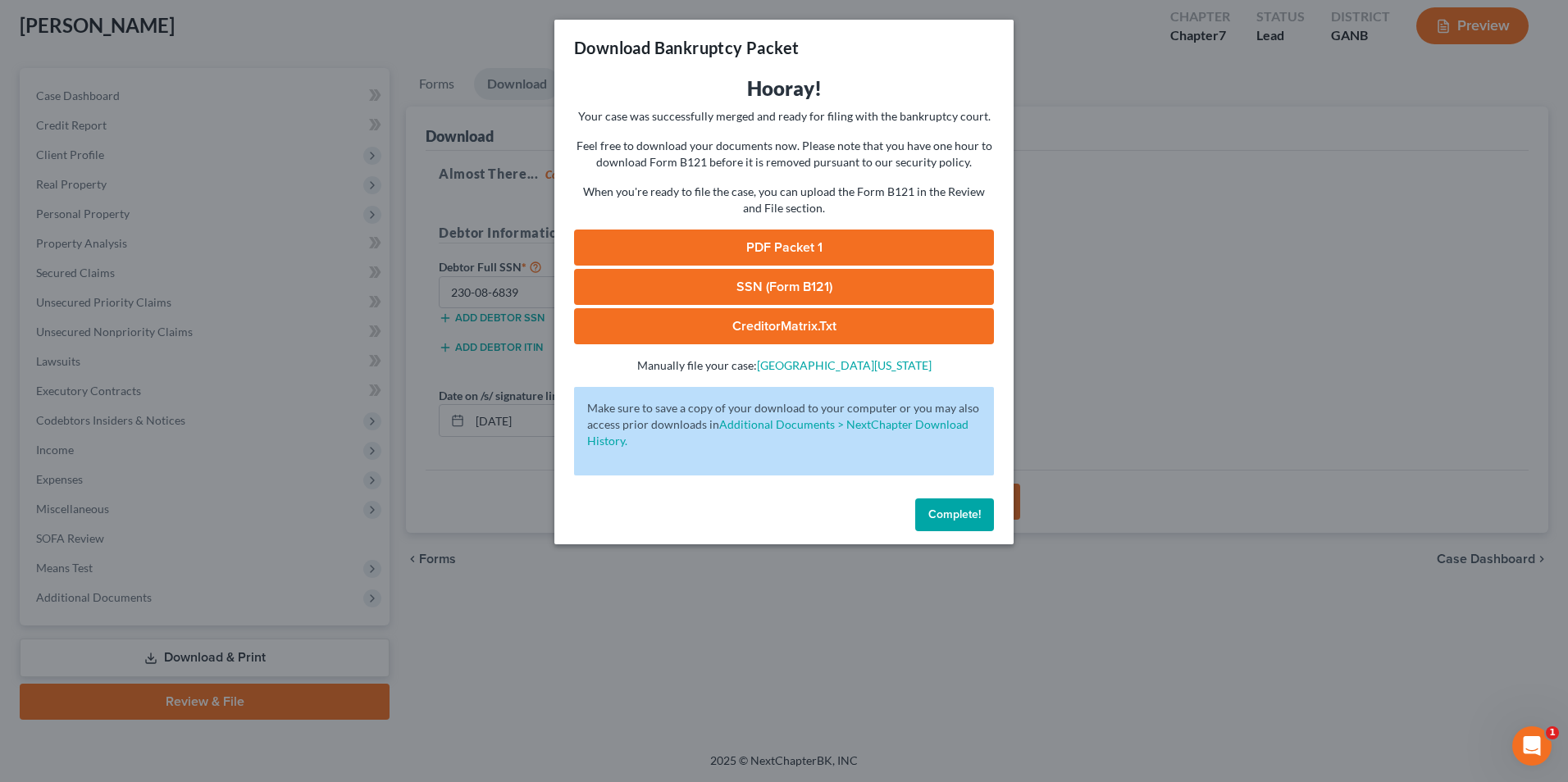
click at [901, 284] on link "SSN (Form B121)" at bounding box center [783, 286] width 420 height 36
click at [974, 519] on span "Complete!" at bounding box center [955, 515] width 53 height 14
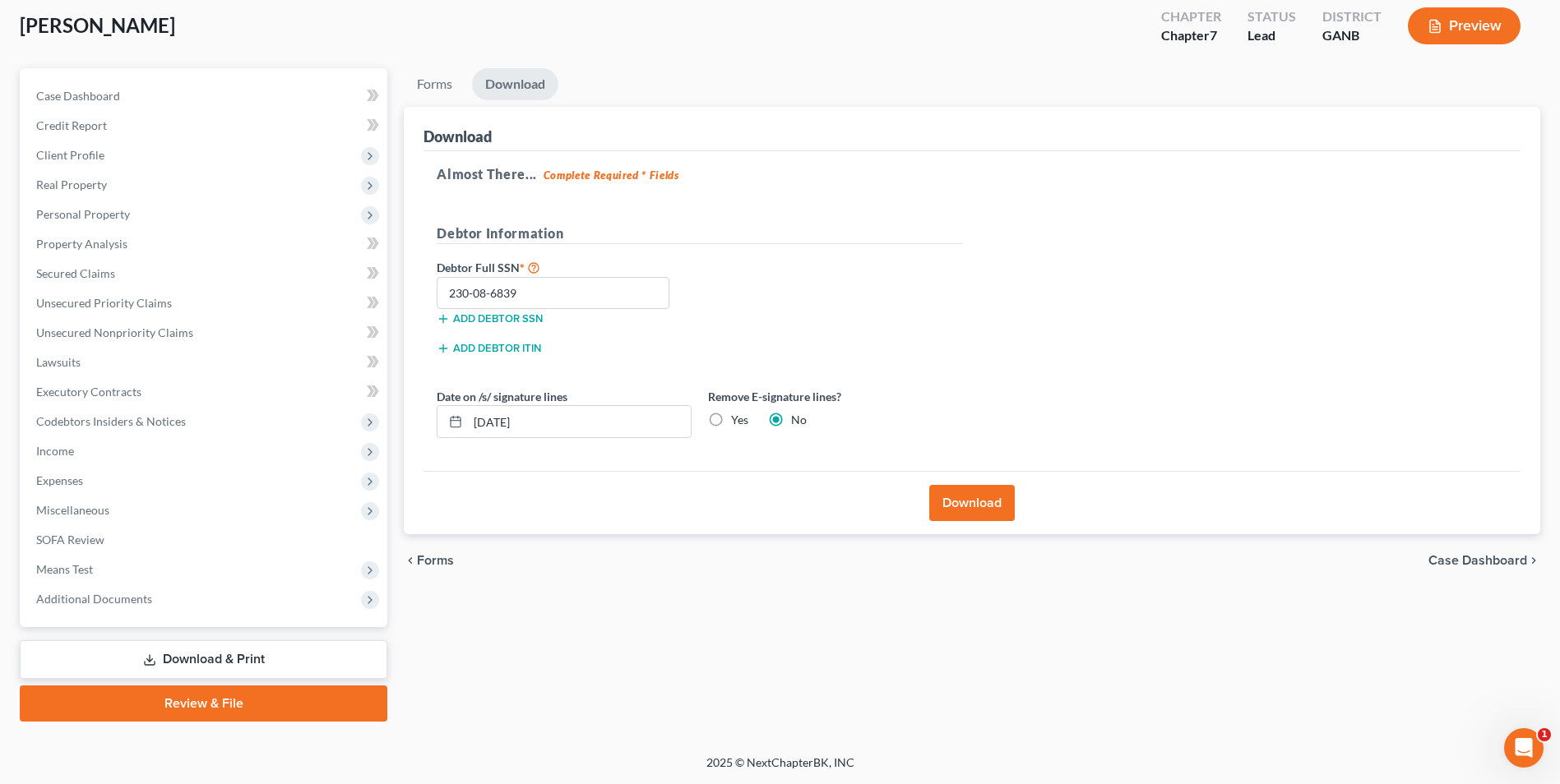
click at [258, 703] on link "Review & File" at bounding box center [203, 703] width 368 height 36
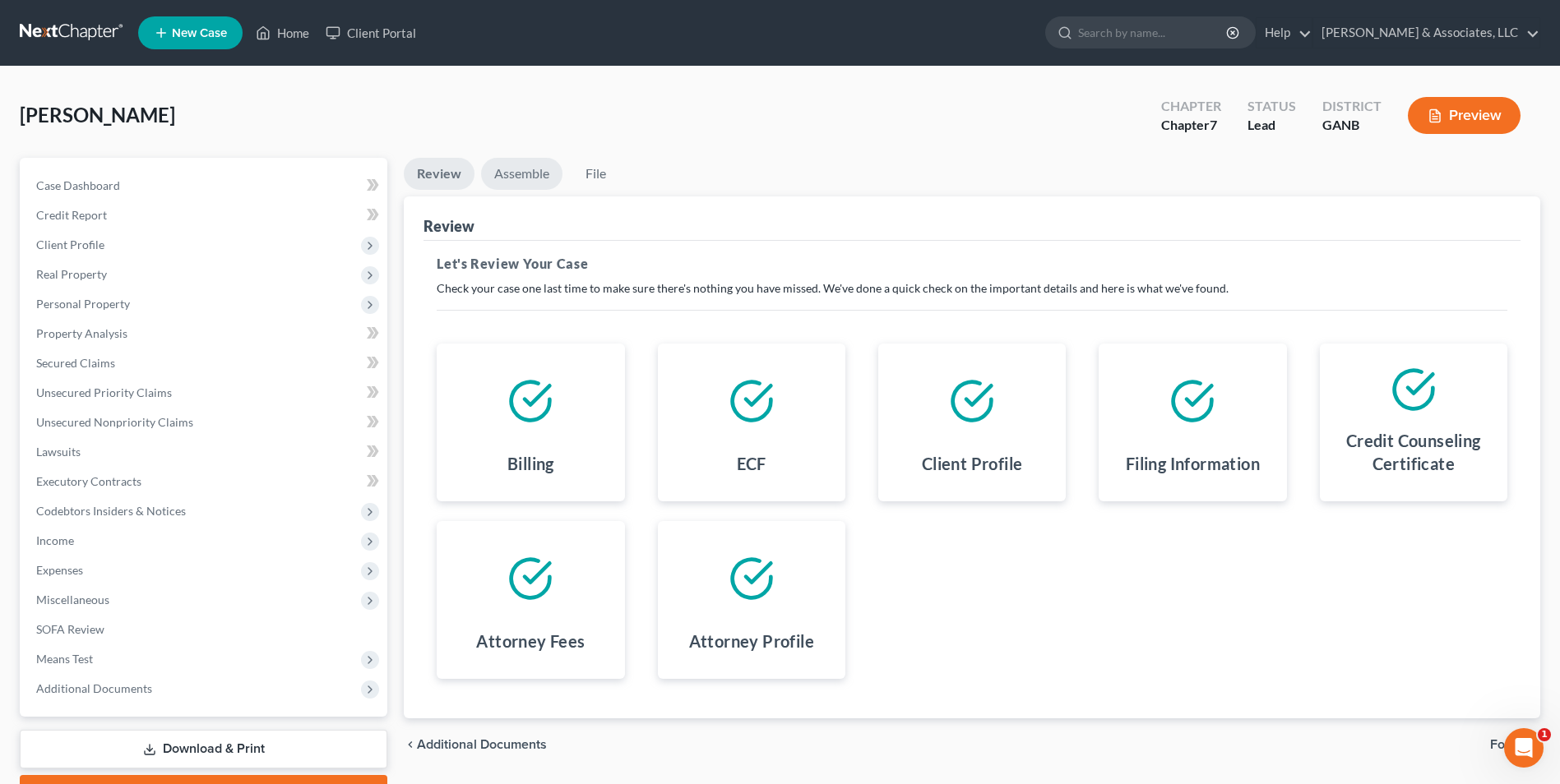
click at [509, 181] on link "Assemble" at bounding box center [522, 174] width 82 height 32
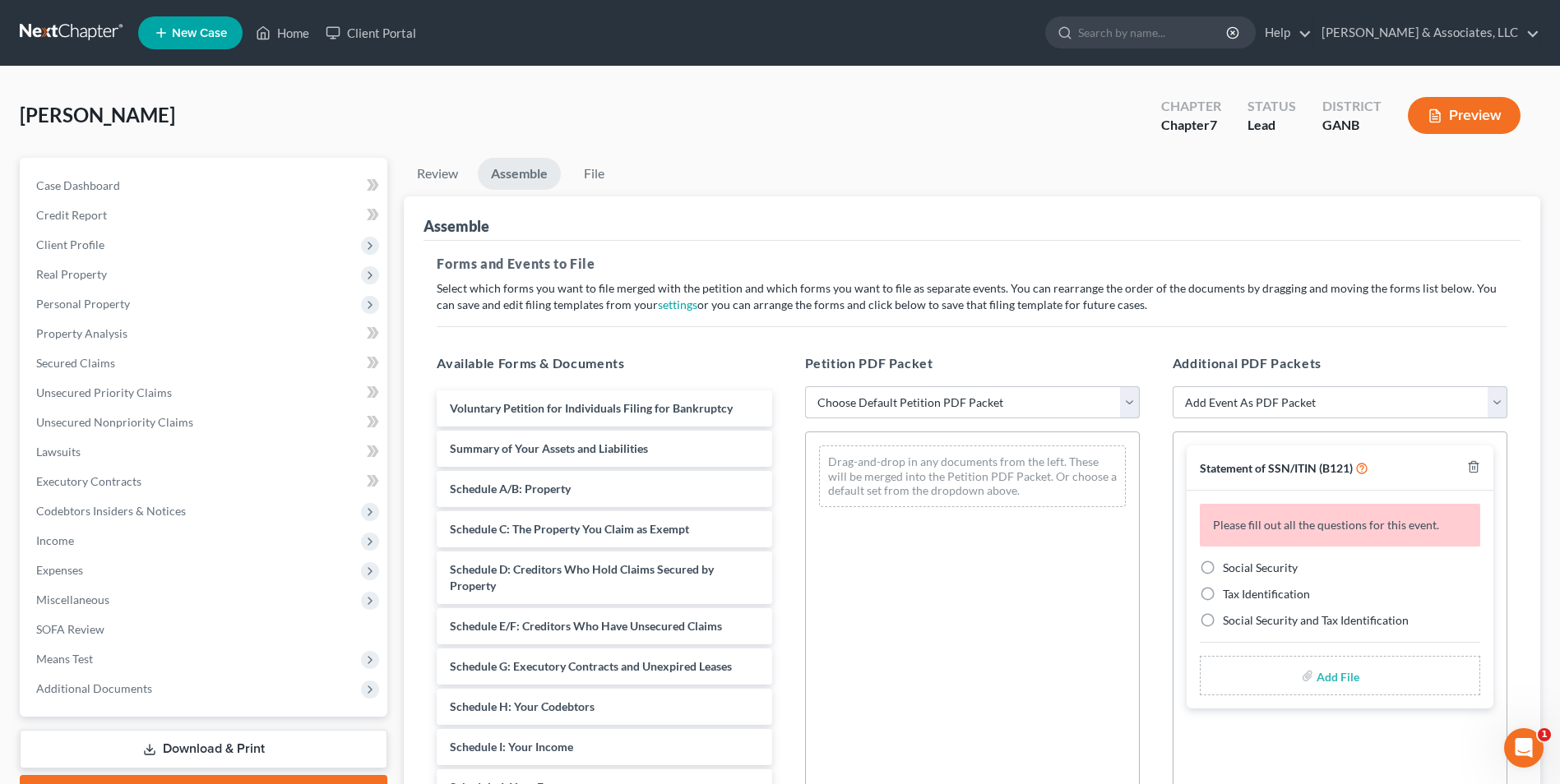
click at [1131, 406] on select "Choose Default Petition PDF Packet Complete Bankruptcy Petition (all forms and …" at bounding box center [972, 402] width 335 height 32
select select "0"
click at [805, 386] on select "Choose Default Petition PDF Packet Complete Bankruptcy Petition (all forms and …" at bounding box center [972, 402] width 335 height 32
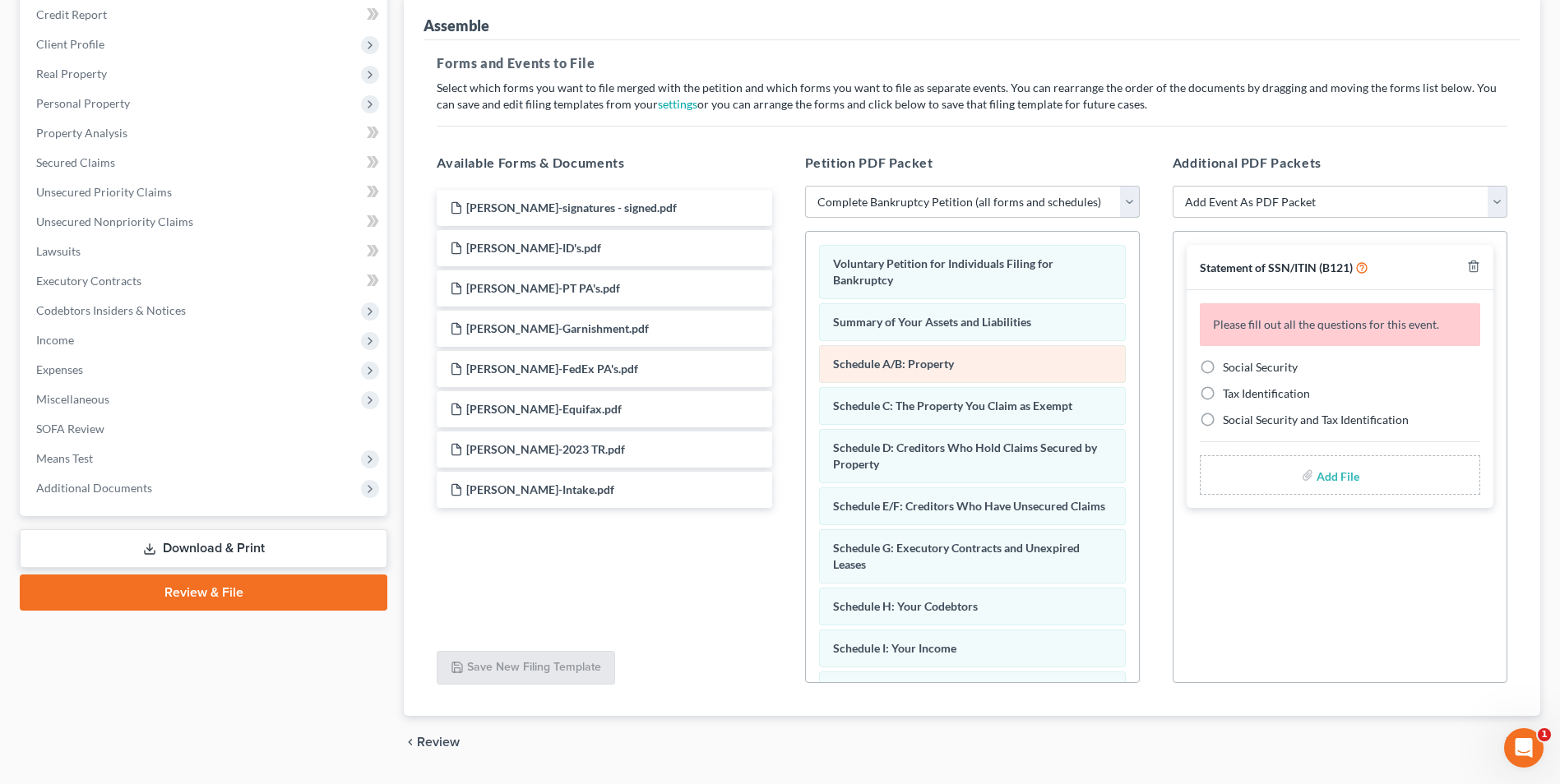
scroll to position [247, 0]
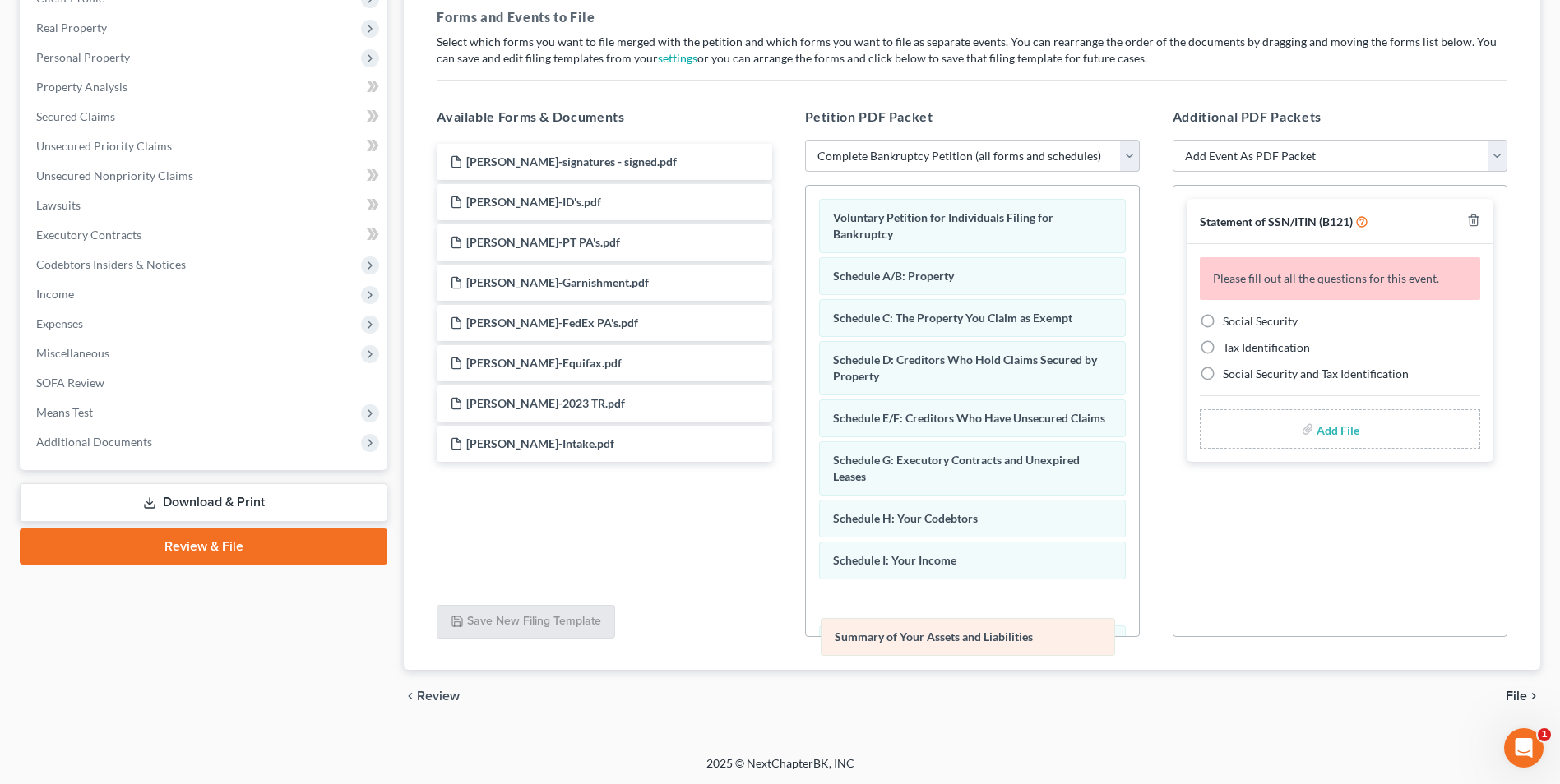
drag, startPoint x: 1007, startPoint y: 276, endPoint x: 1008, endPoint y: 626, distance: 350.0
click at [1008, 626] on div "Summary of Your Assets and Liabilities Voluntary Petition for Individuals Filin…" at bounding box center [972, 665] width 333 height 958
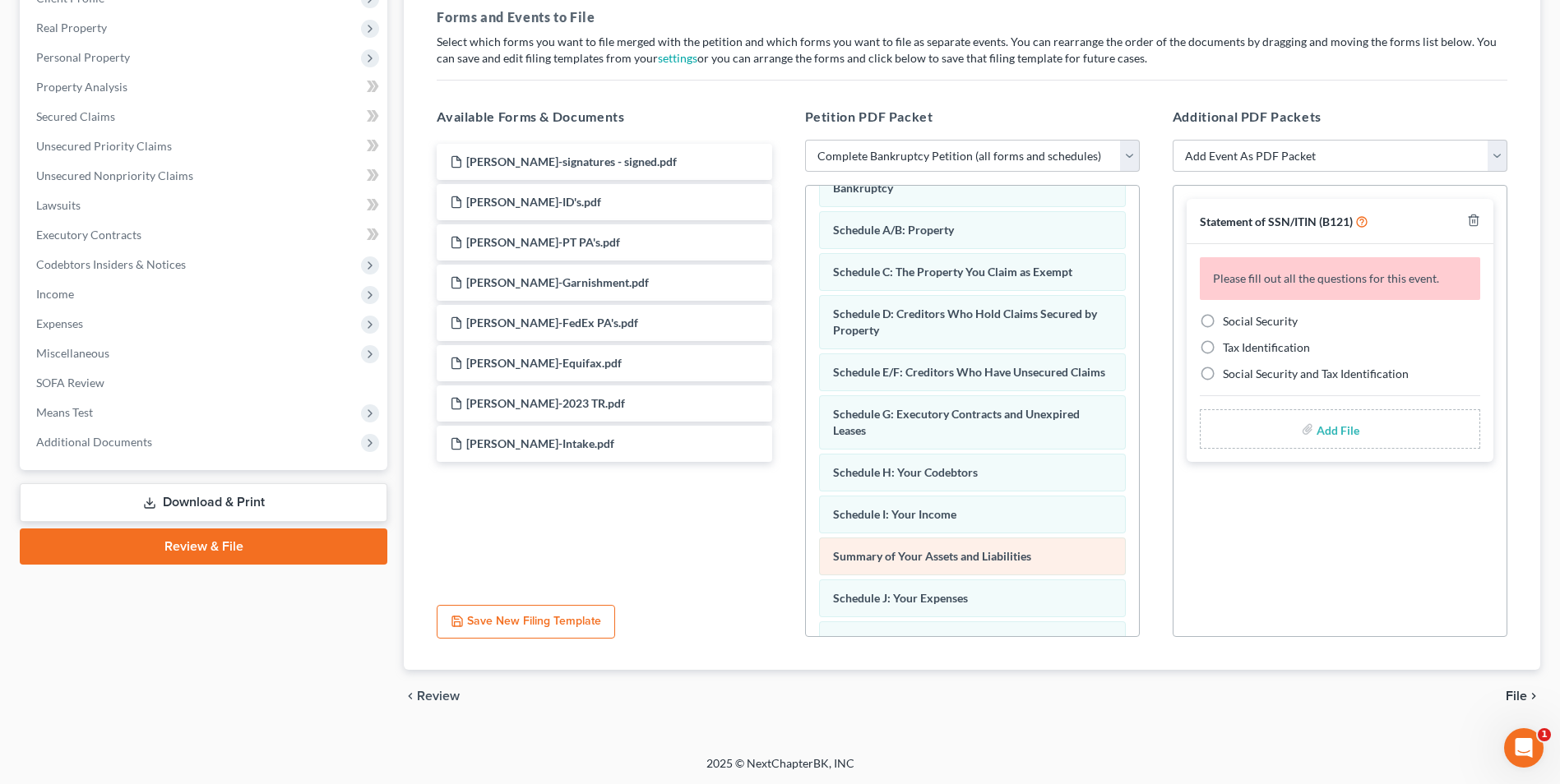
scroll to position [83, 0]
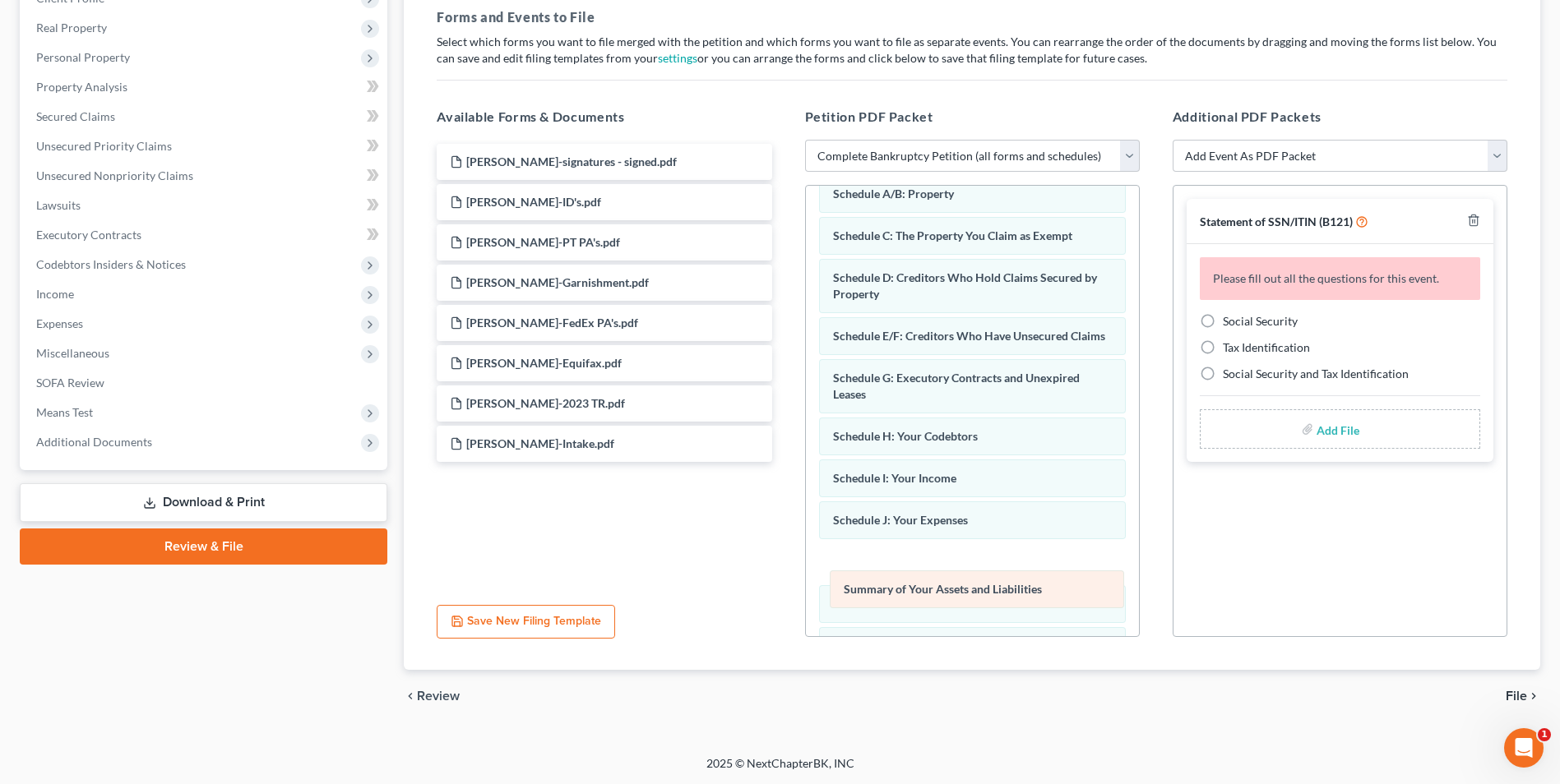
drag, startPoint x: 980, startPoint y: 529, endPoint x: 991, endPoint y: 579, distance: 51.2
click at [991, 579] on div "Summary of Your Assets and Liabilities Voluntary Petition for Individuals Filin…" at bounding box center [972, 582] width 333 height 958
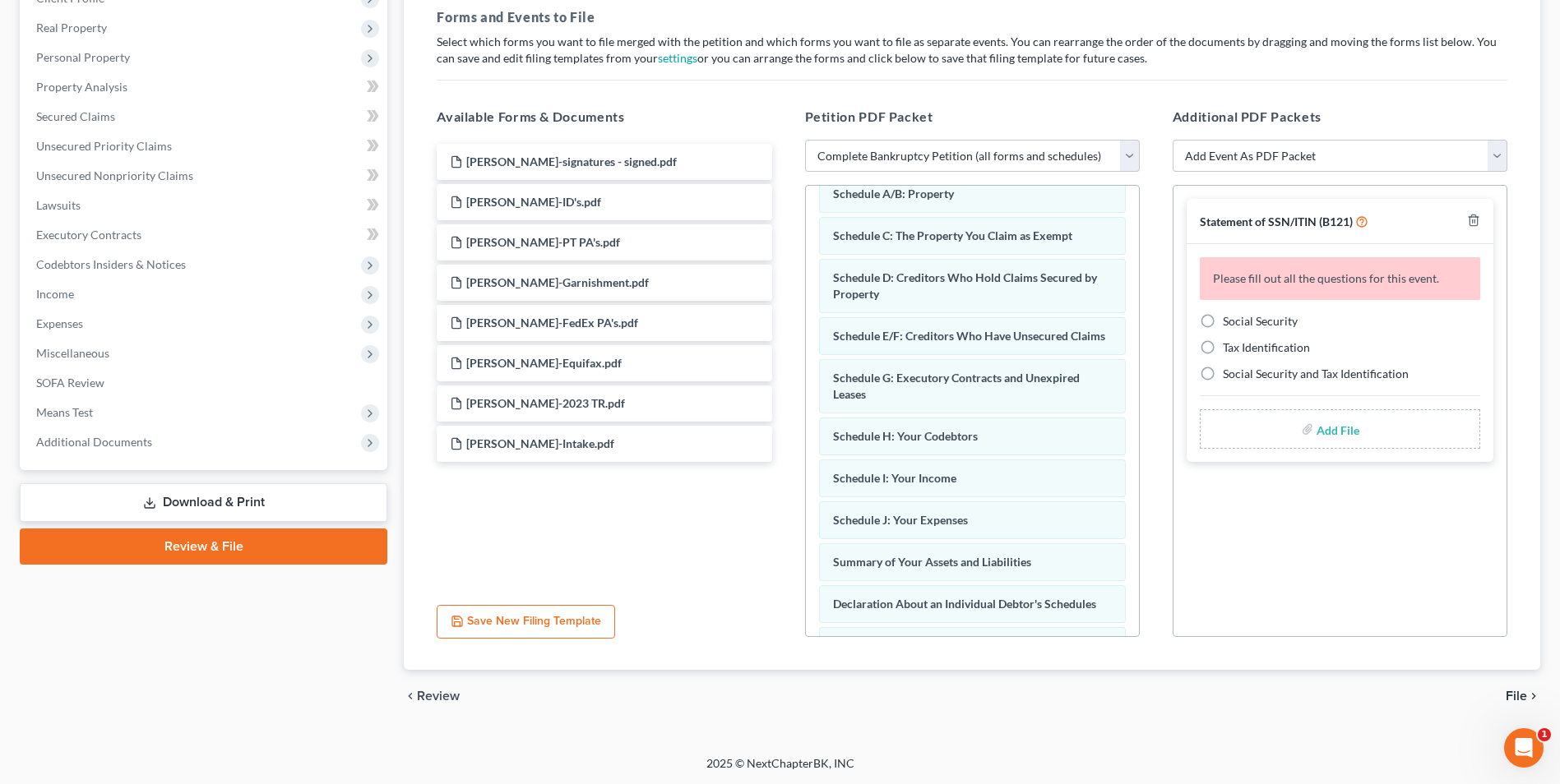
click at [1223, 320] on label "Social Security" at bounding box center [1260, 321] width 75 height 17
click at [1230, 320] on input "Social Security" at bounding box center [1235, 319] width 11 height 11
radio input "true"
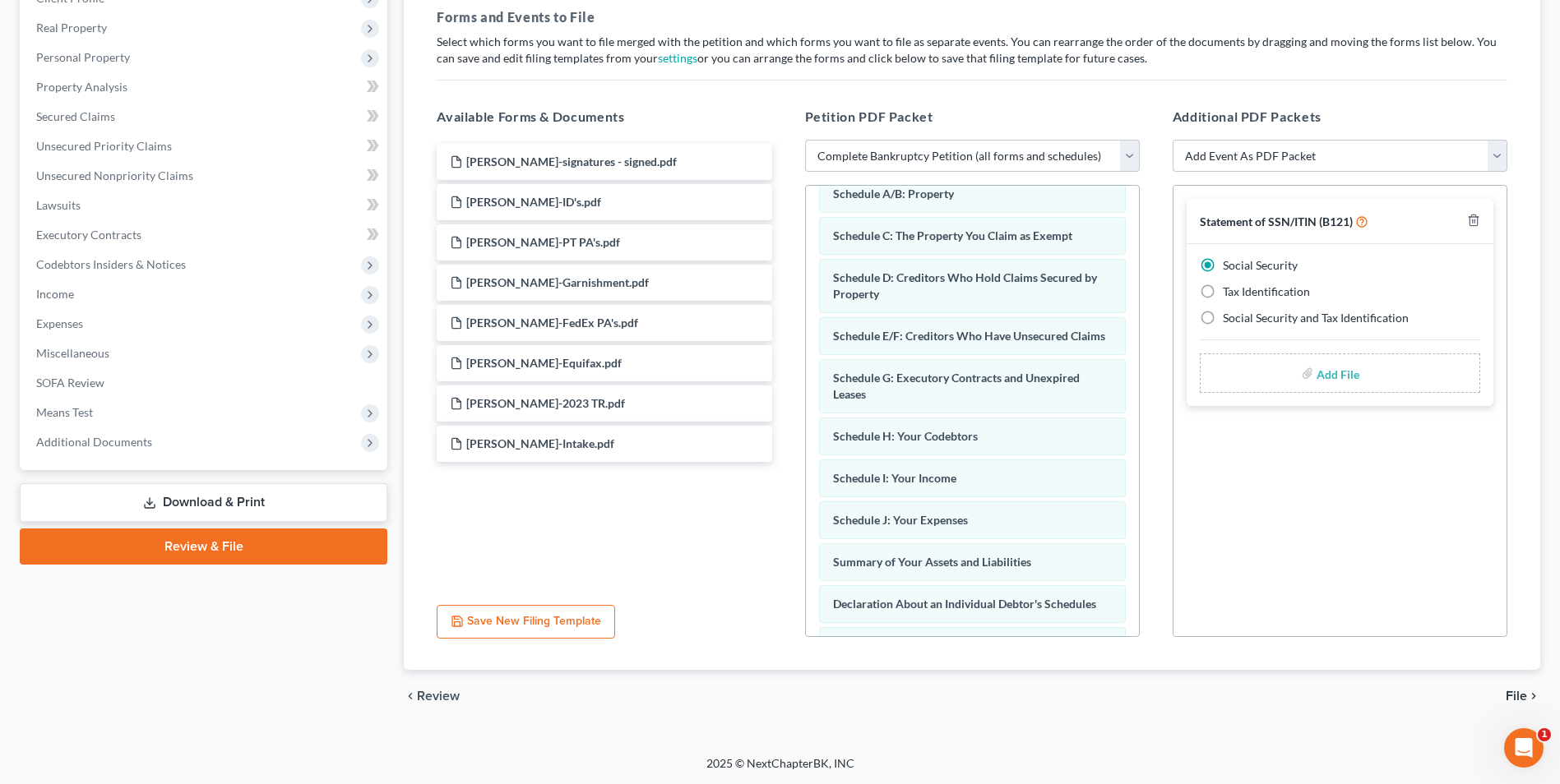
click at [1344, 375] on input "file" at bounding box center [1336, 373] width 40 height 30
type input "C:\fakepath\[PERSON_NAME].121.pdf"
click at [1517, 698] on span "File" at bounding box center [1516, 695] width 21 height 13
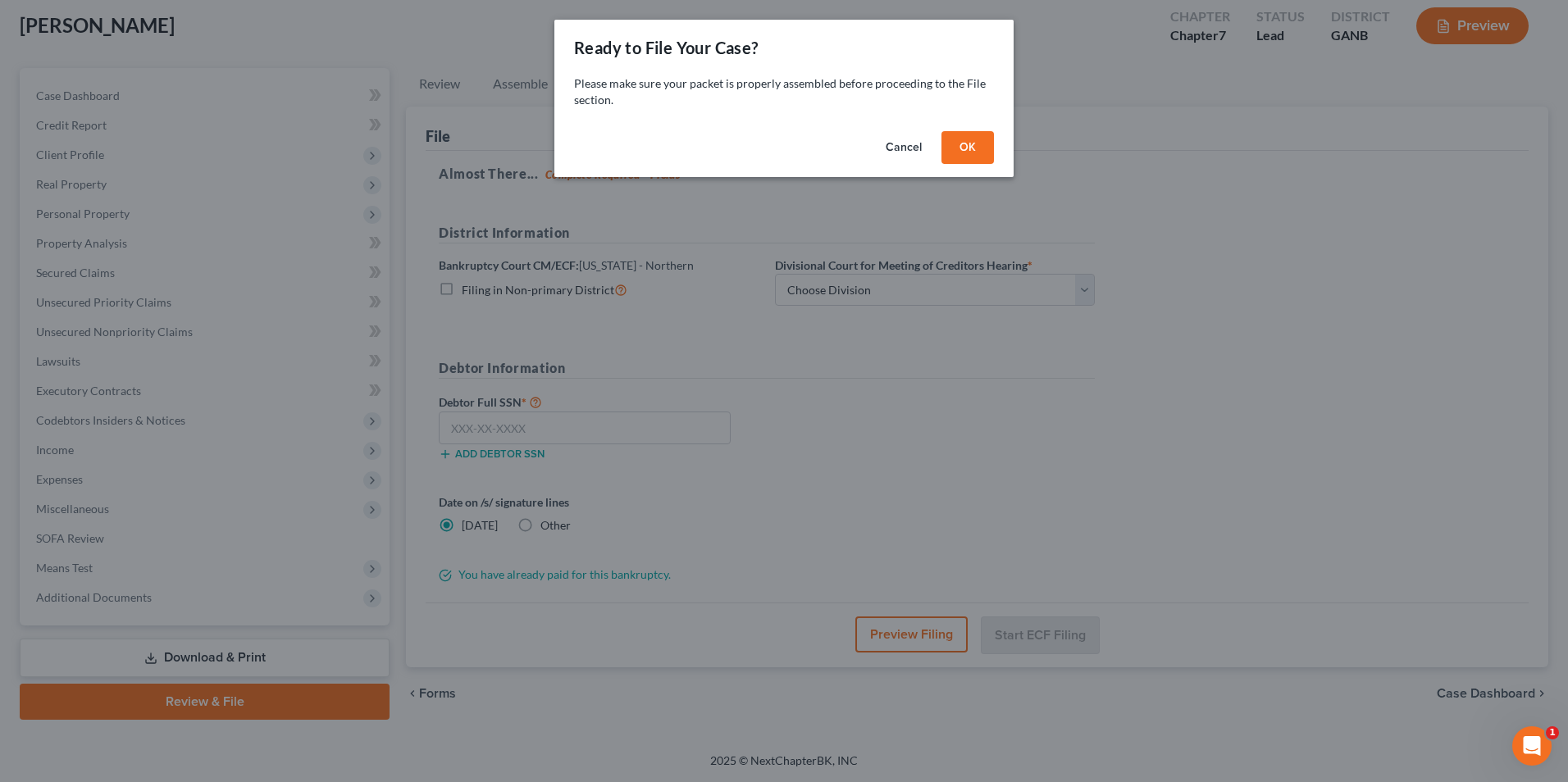
click at [972, 137] on button "OK" at bounding box center [968, 147] width 53 height 32
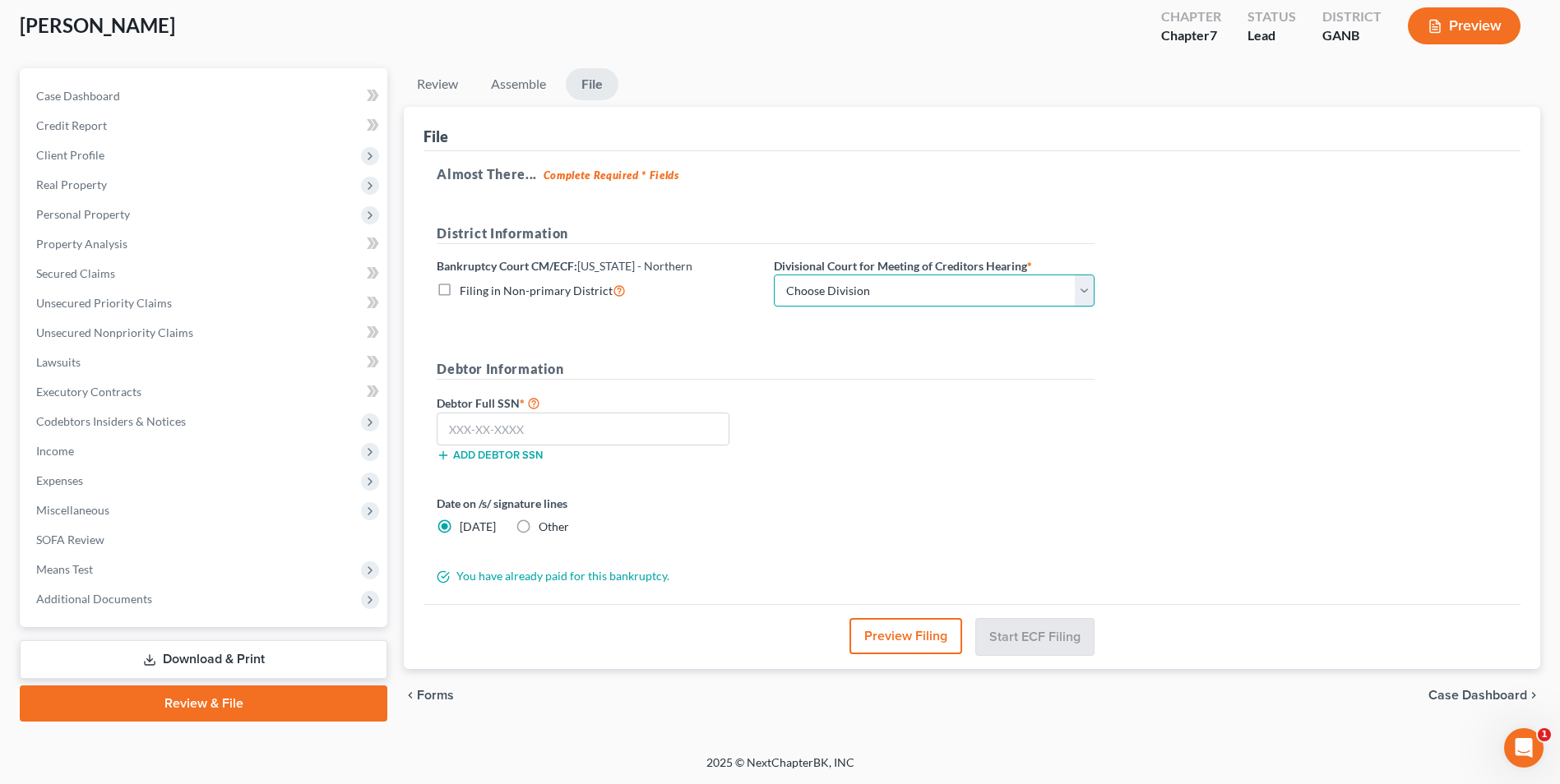
drag, startPoint x: 1091, startPoint y: 289, endPoint x: 1021, endPoint y: 306, distance: 72.0
click at [1091, 289] on select "Choose Division Atlanta Gainesville Newnan Rome" at bounding box center [934, 291] width 321 height 32
select select "3"
click at [774, 275] on select "Choose Division Atlanta Gainesville Newnan Rome" at bounding box center [934, 291] width 321 height 32
click at [606, 434] on input "text" at bounding box center [582, 428] width 292 height 32
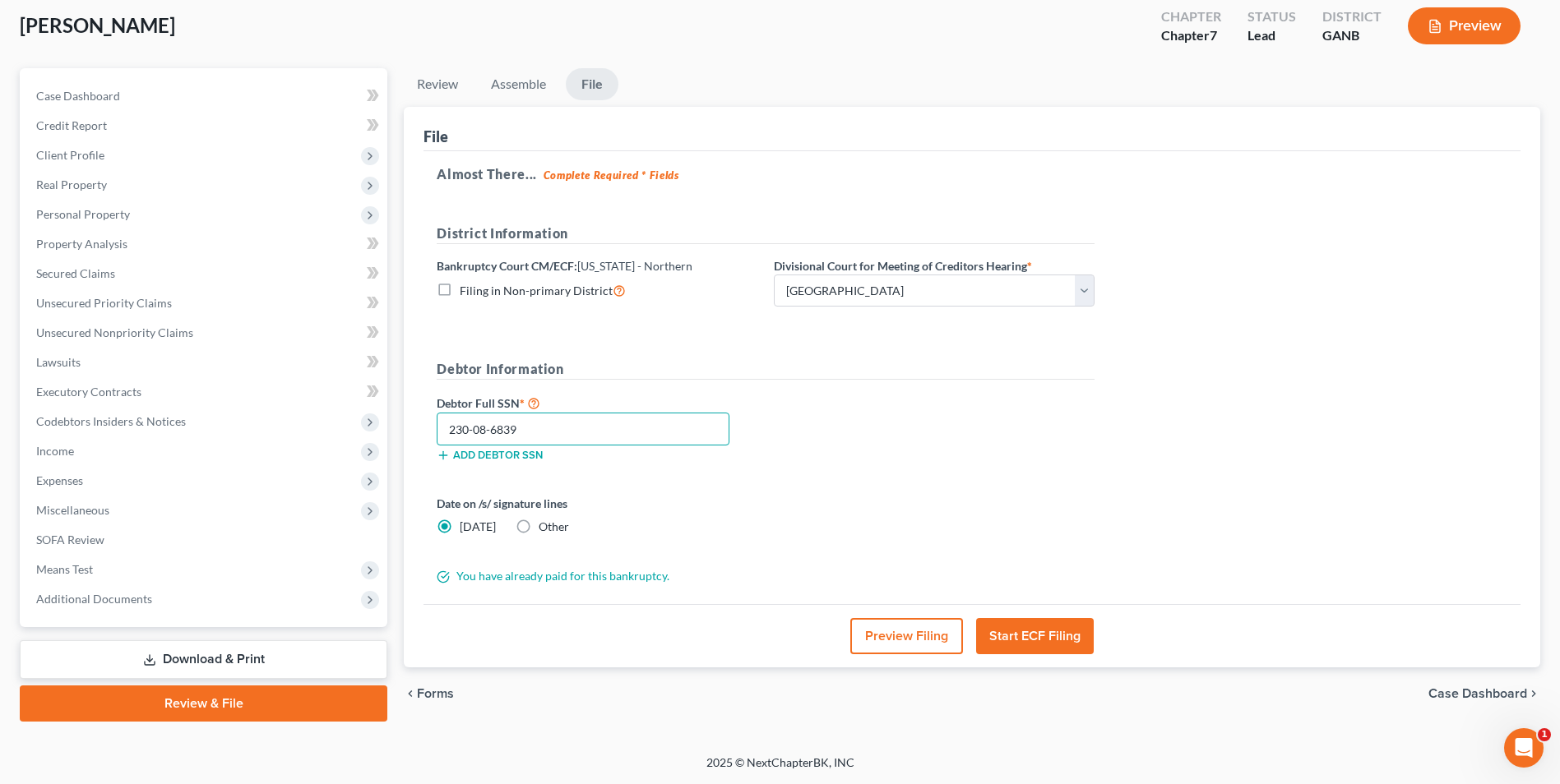
type input "230-08-6839"
click at [1033, 645] on button "Start ECF Filing" at bounding box center [1035, 636] width 118 height 36
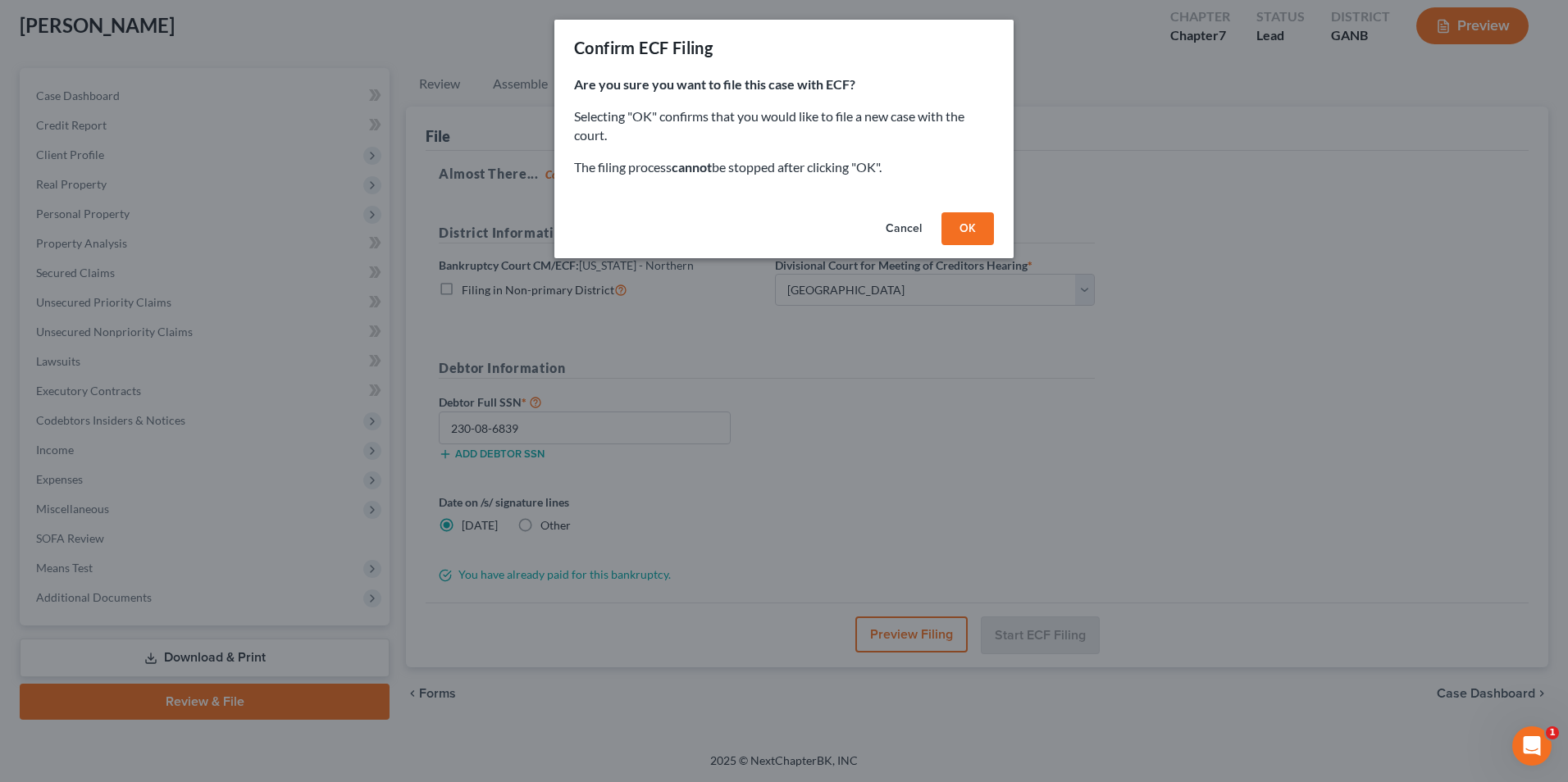
click at [978, 236] on button "OK" at bounding box center [968, 229] width 53 height 32
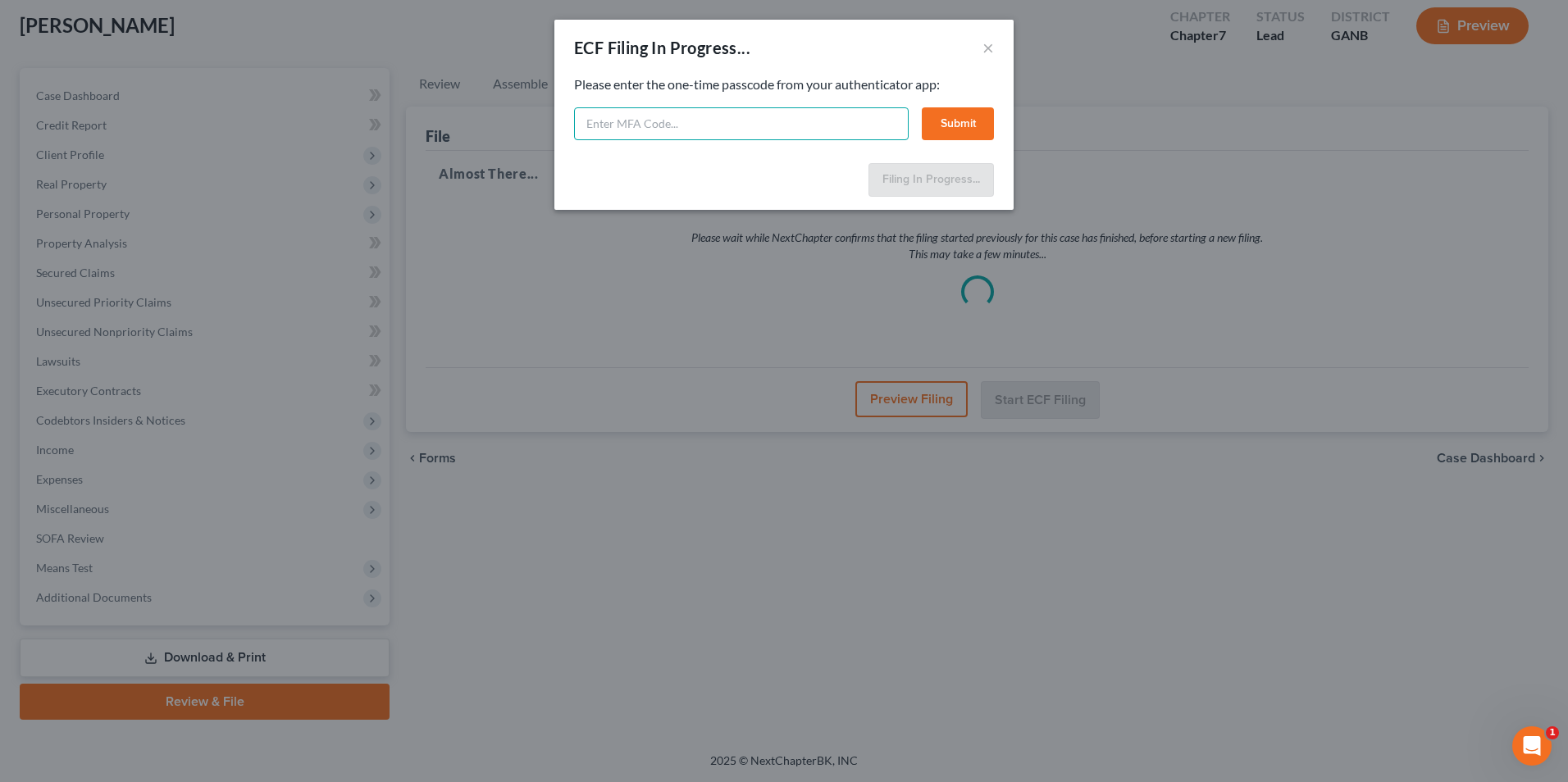
click at [733, 130] on input "text" at bounding box center [741, 123] width 335 height 32
type input "090331"
click at [977, 116] on button "Submit" at bounding box center [957, 123] width 72 height 32
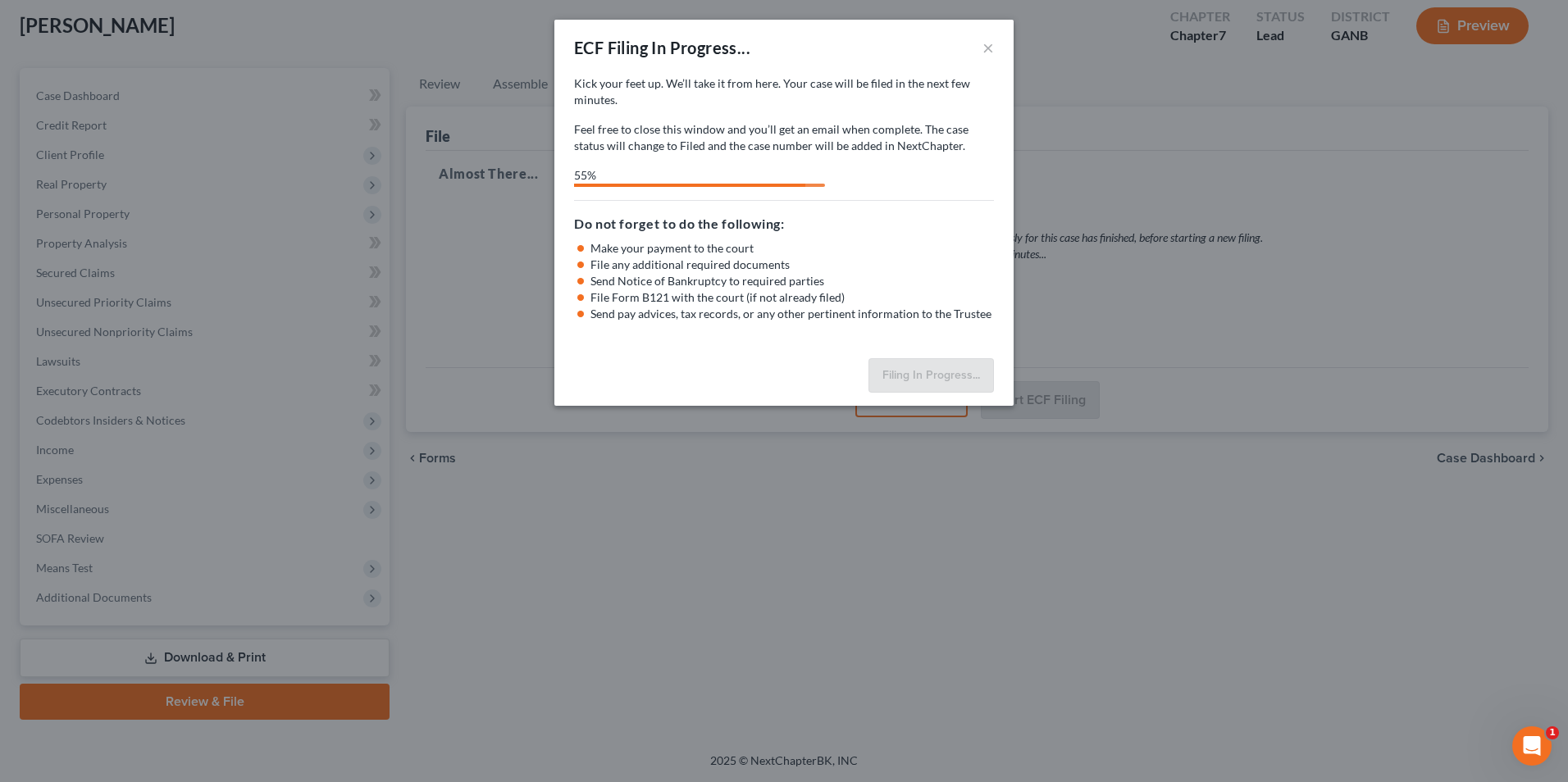
select select "3"
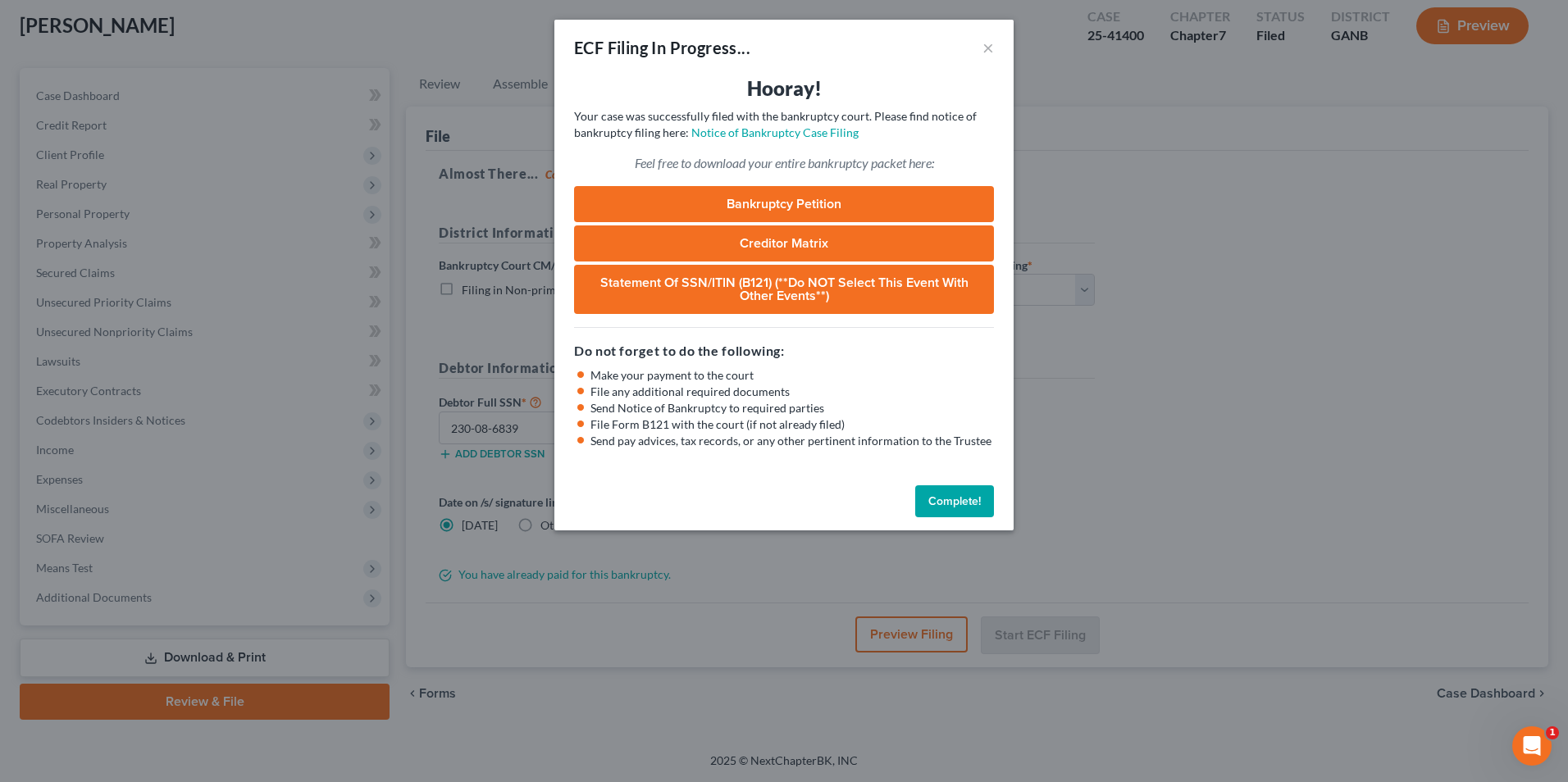
click at [943, 499] on button "Complete!" at bounding box center [955, 501] width 79 height 32
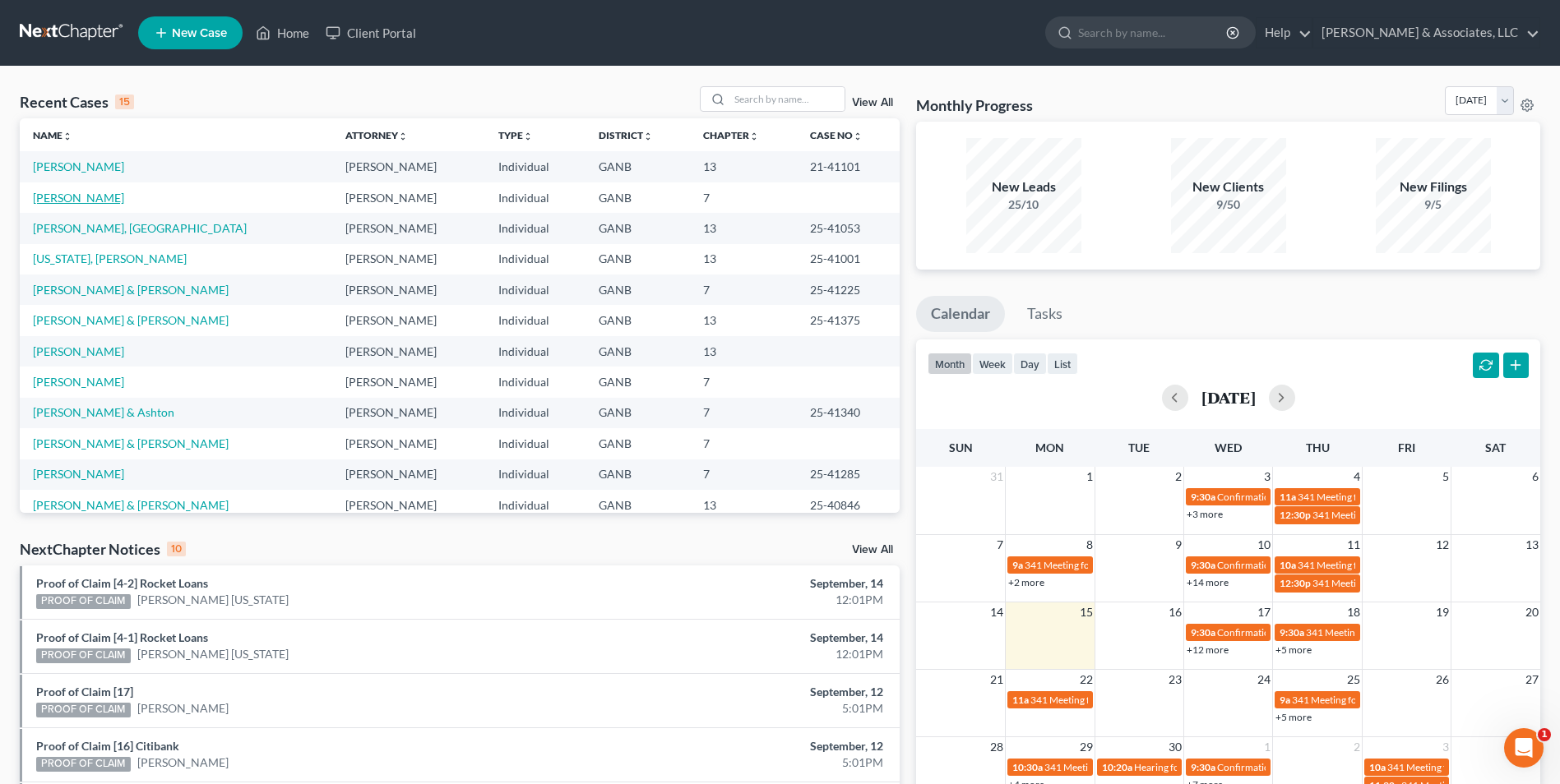
click at [84, 199] on link "[PERSON_NAME]" at bounding box center [78, 198] width 91 height 14
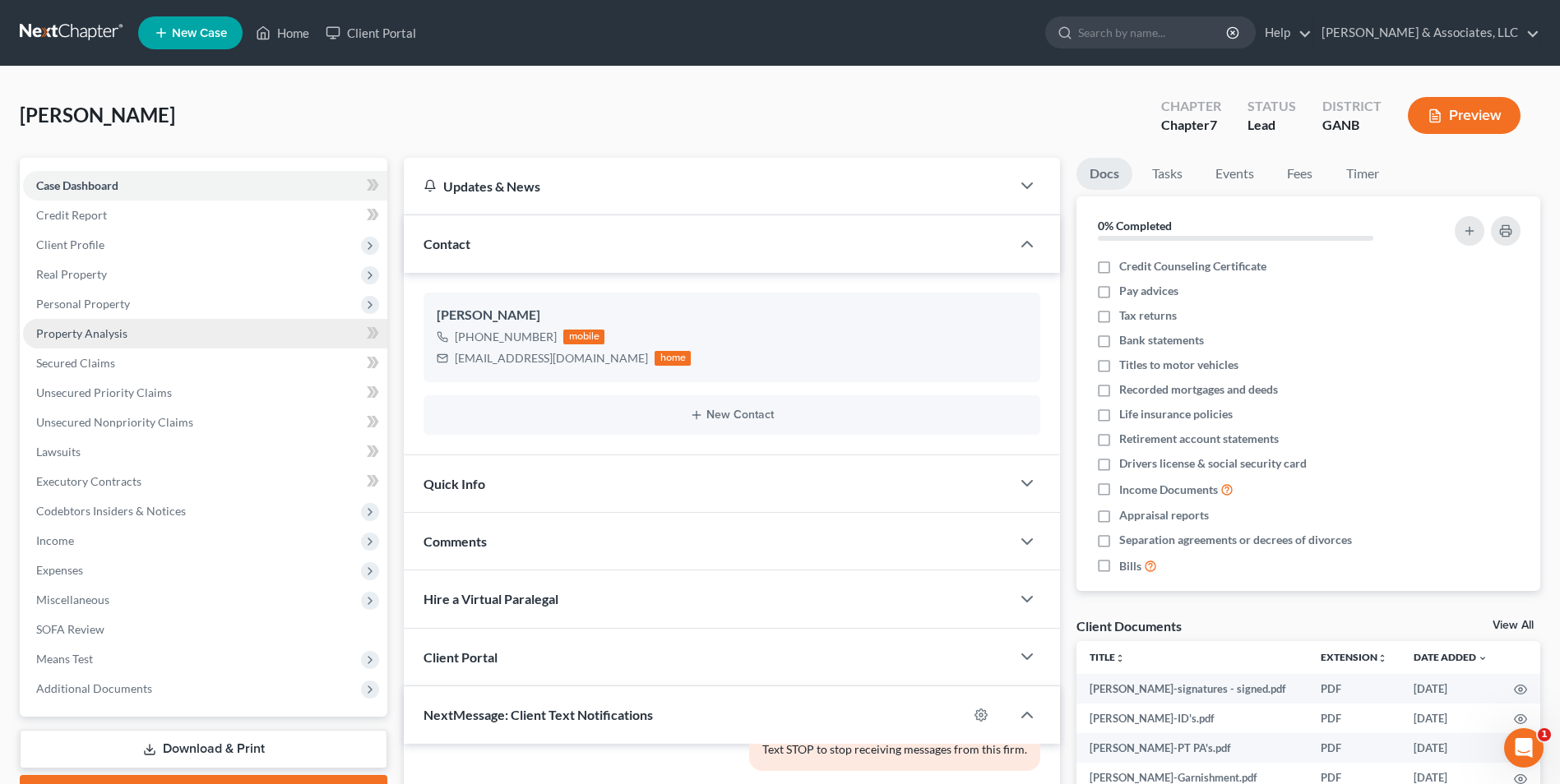
scroll to position [164, 0]
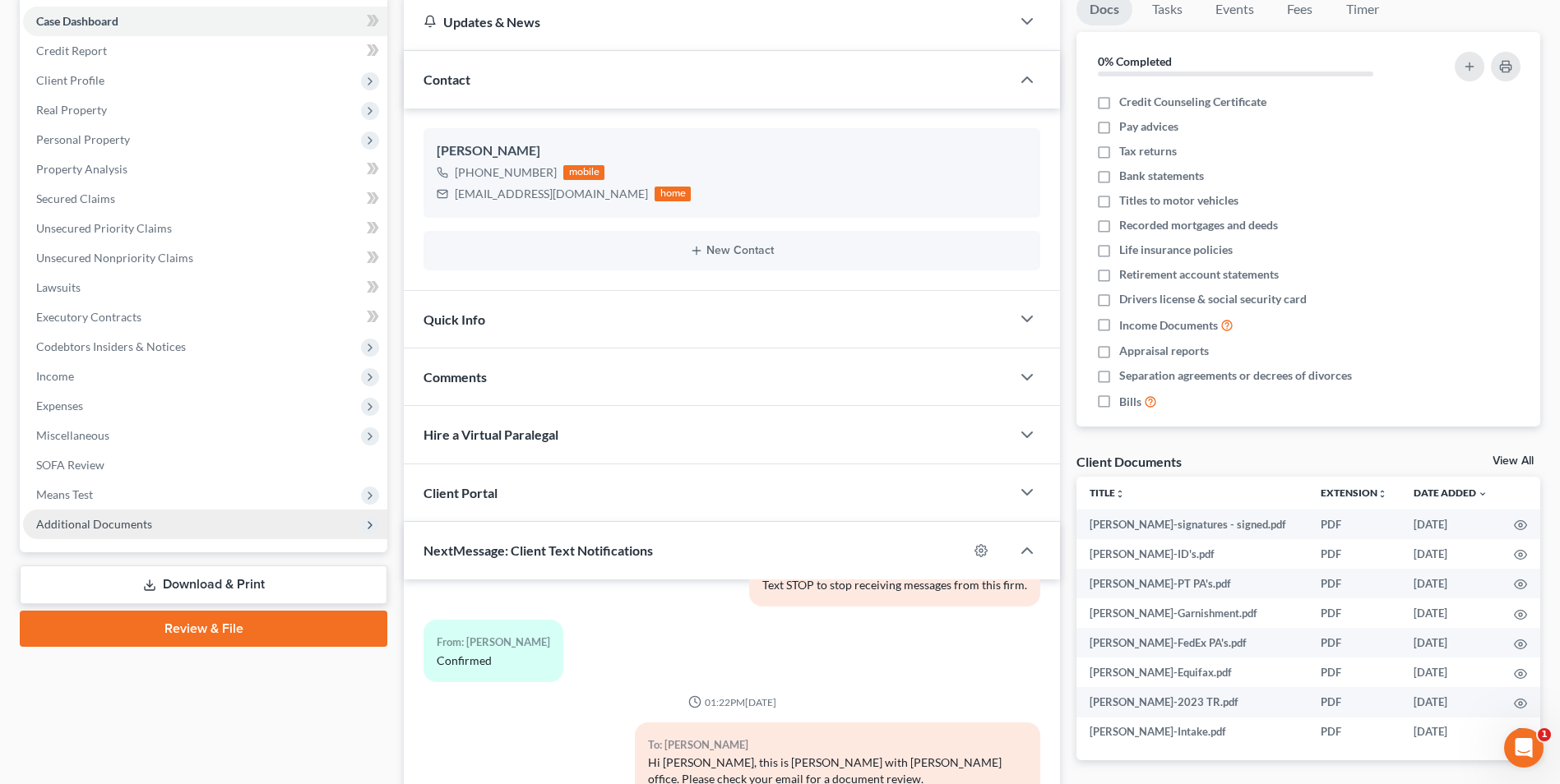
click at [110, 515] on span "Additional Documents" at bounding box center [205, 525] width 365 height 30
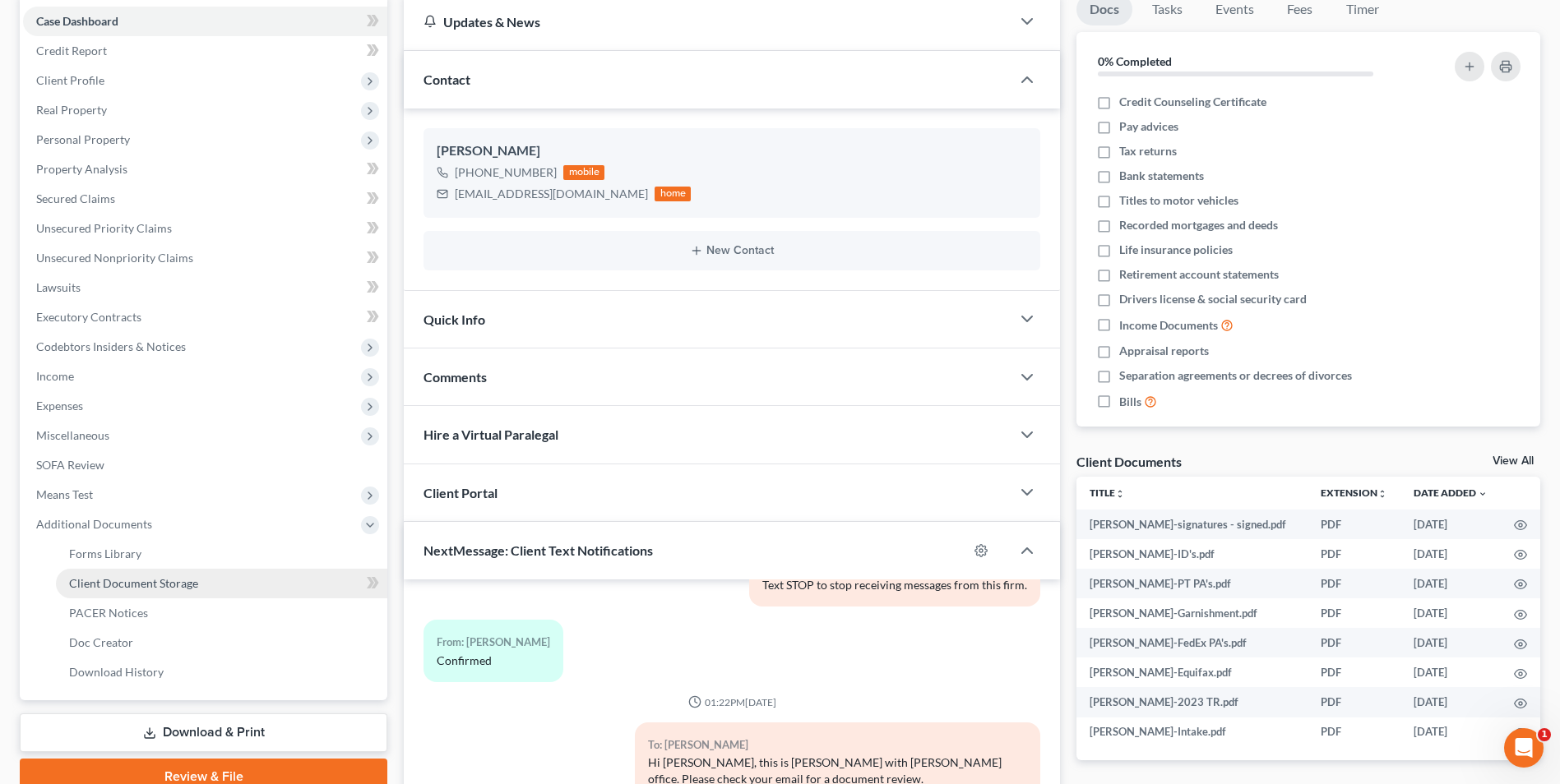
click at [161, 579] on span "Client Document Storage" at bounding box center [134, 583] width 129 height 14
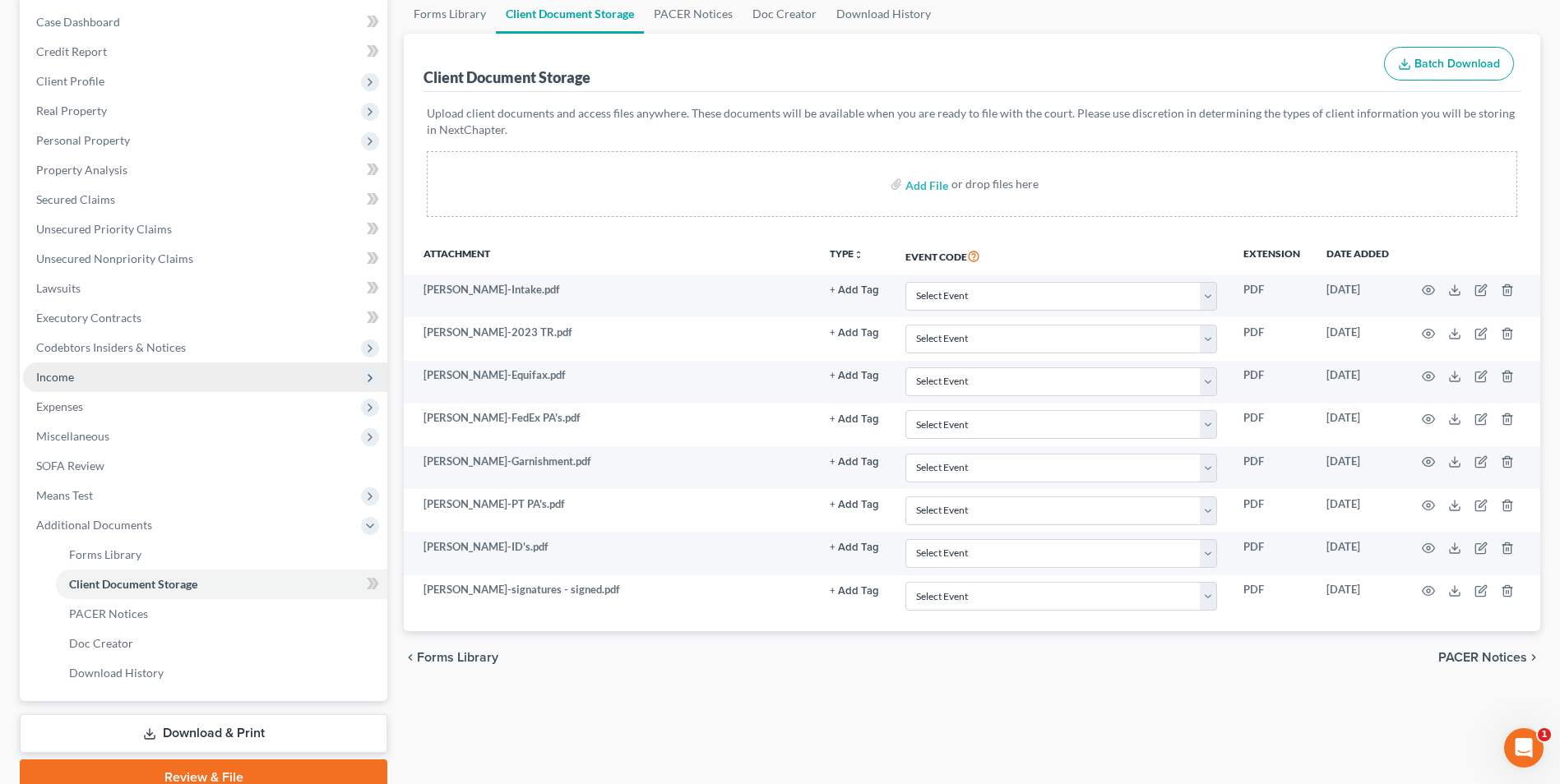
scroll to position [164, 0]
click at [936, 175] on input "file" at bounding box center [925, 183] width 40 height 30
type input "C:\fakepath\Ward.121.pdf"
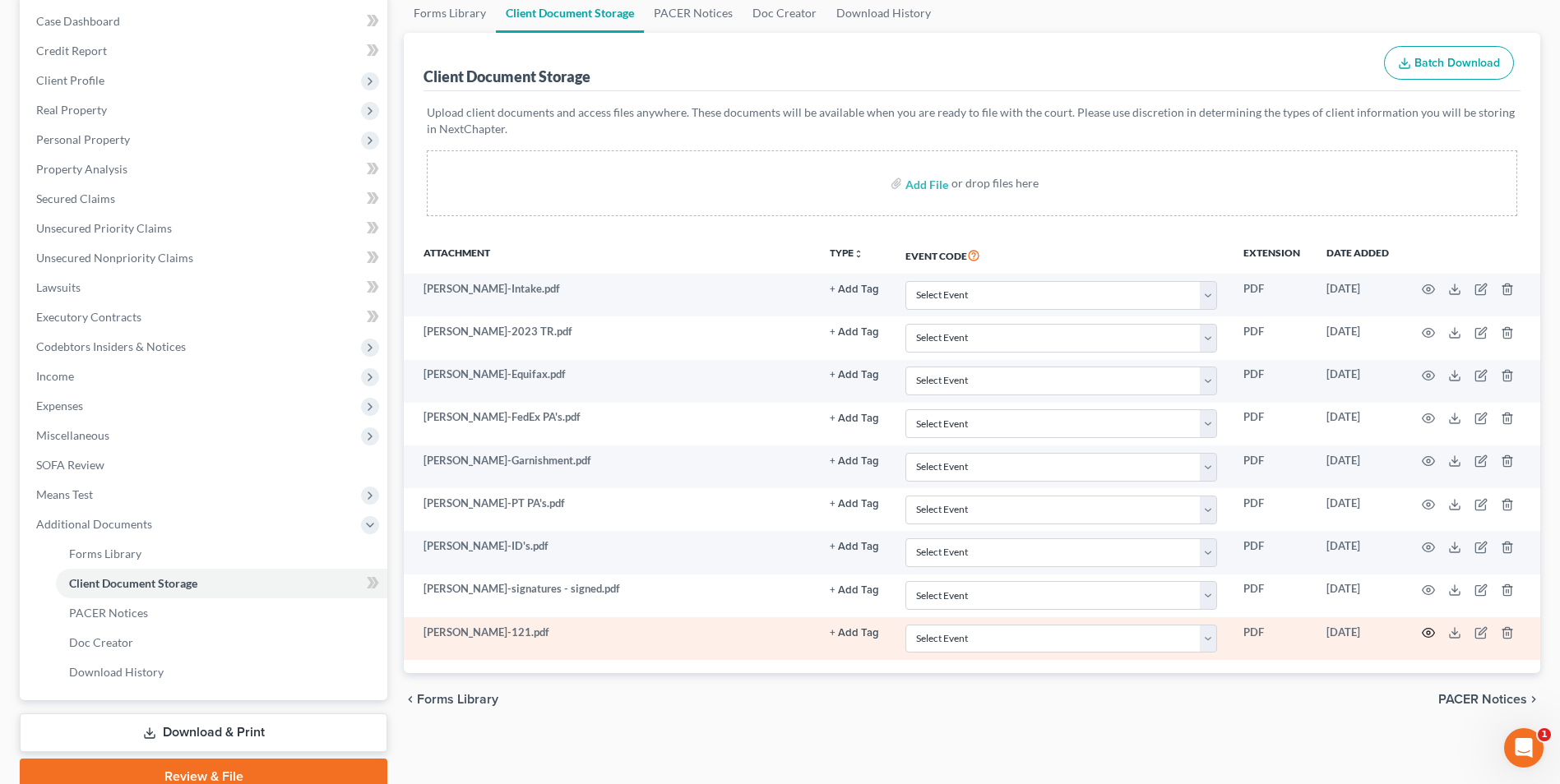
click at [1430, 632] on circle "button" at bounding box center [1429, 633] width 4 height 4
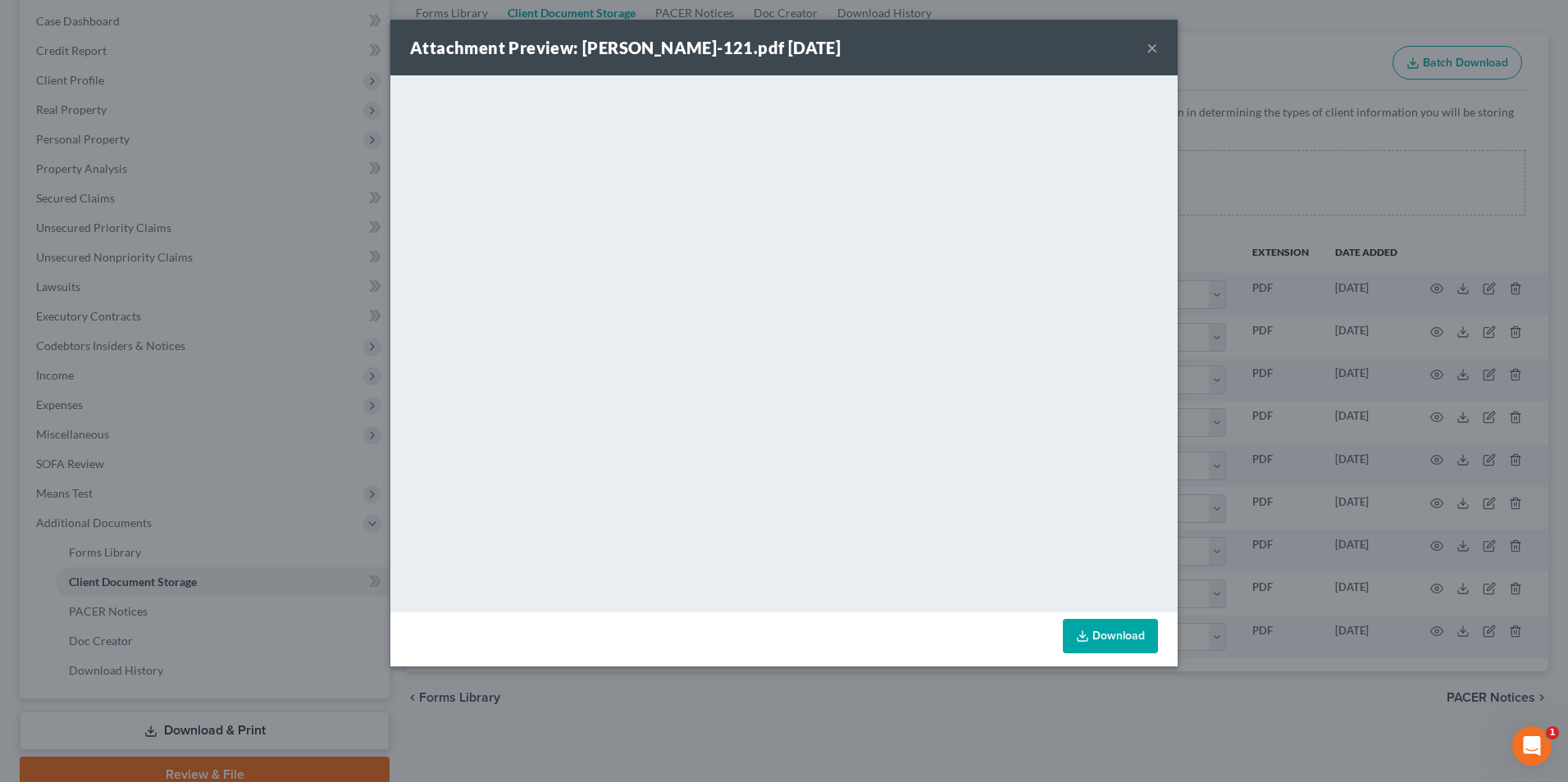
click at [1149, 46] on button "×" at bounding box center [1152, 47] width 11 height 19
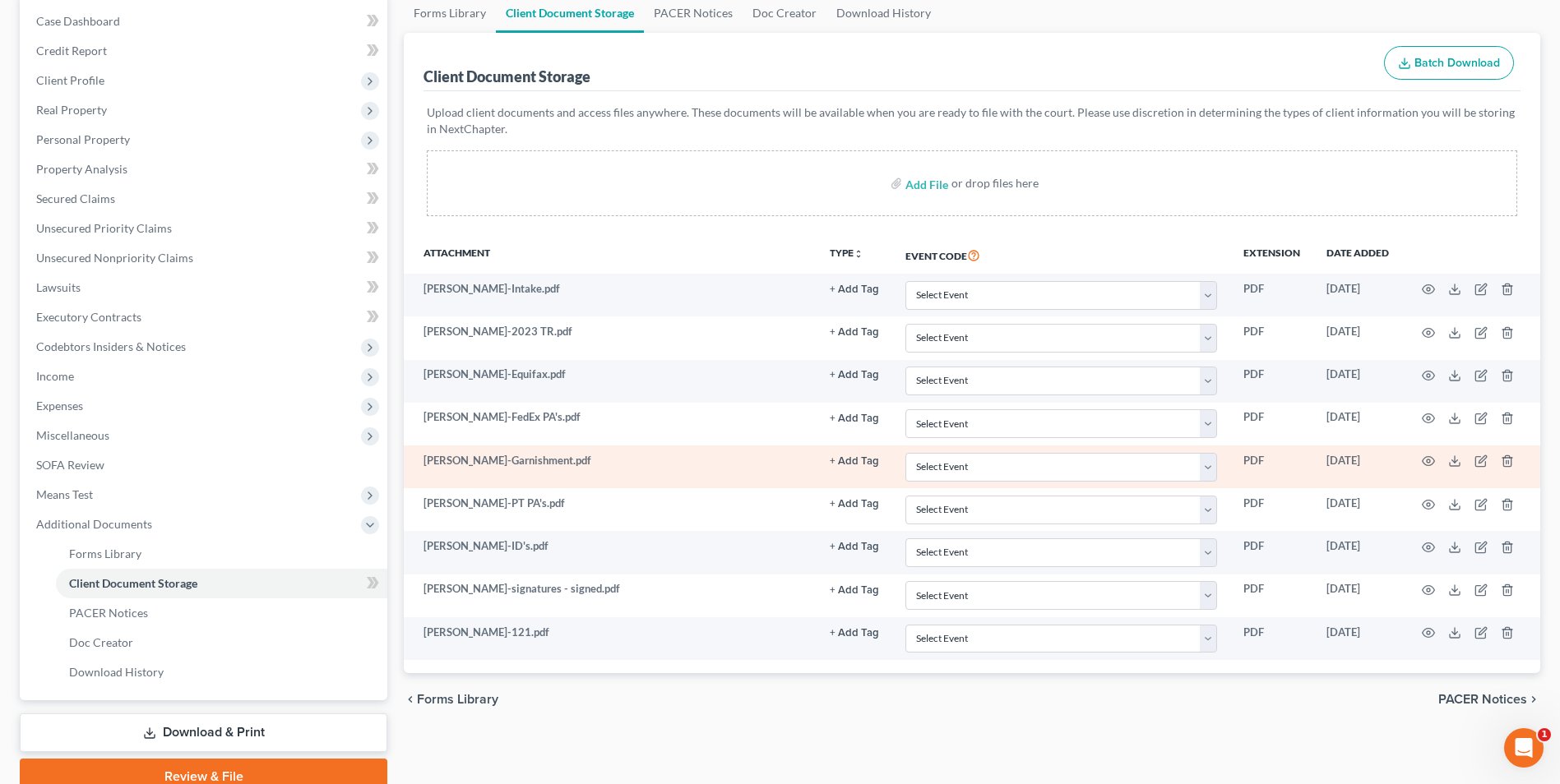
click at [1420, 462] on td at bounding box center [1470, 467] width 138 height 43
click at [1429, 459] on circle "button" at bounding box center [1429, 461] width 4 height 4
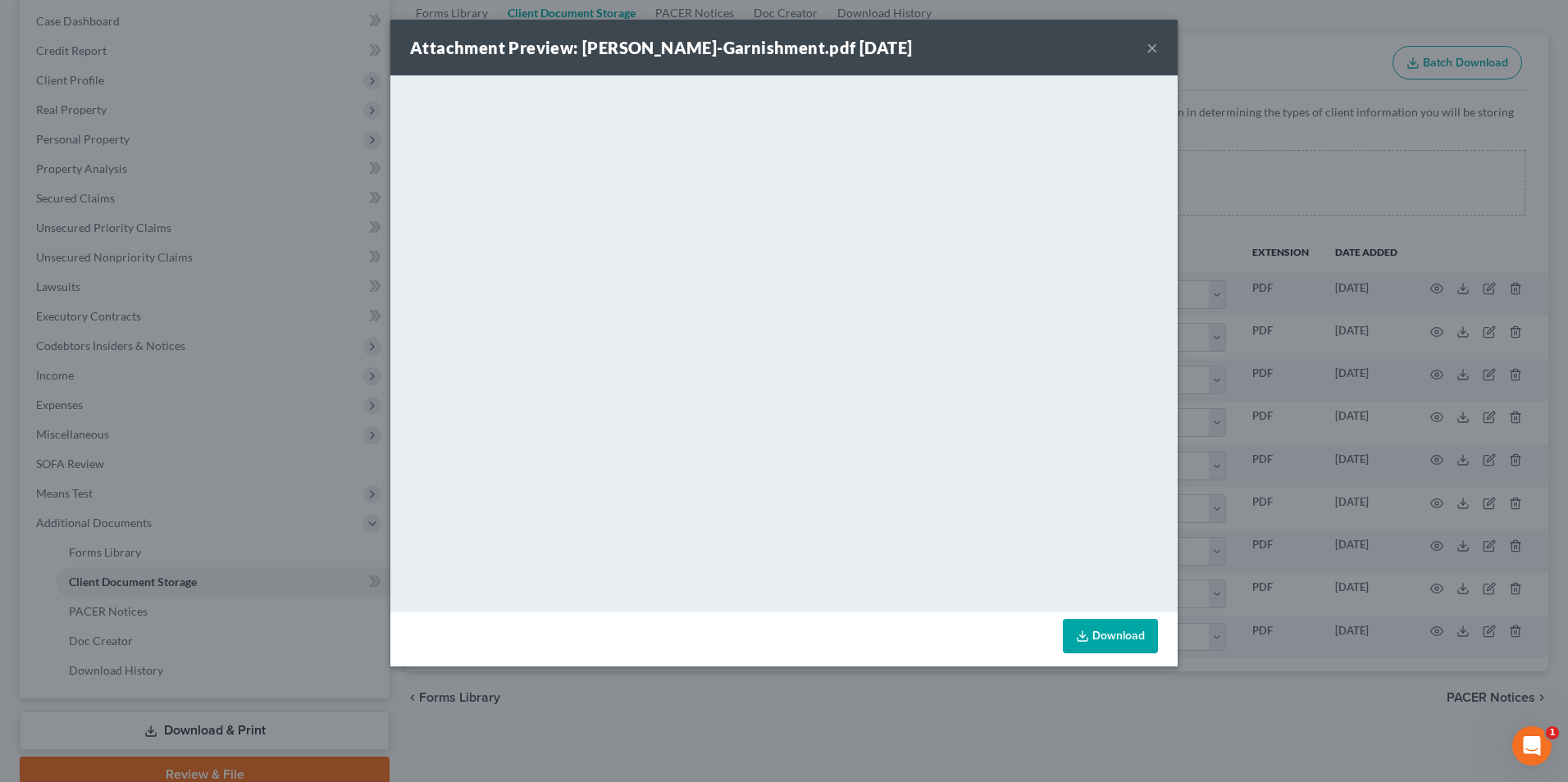
click at [1160, 49] on div "Attachment Preview: Ward-Garnishment.pdf 09/10/2025 ×" at bounding box center [784, 47] width 788 height 56
click at [1149, 53] on button "×" at bounding box center [1152, 47] width 11 height 19
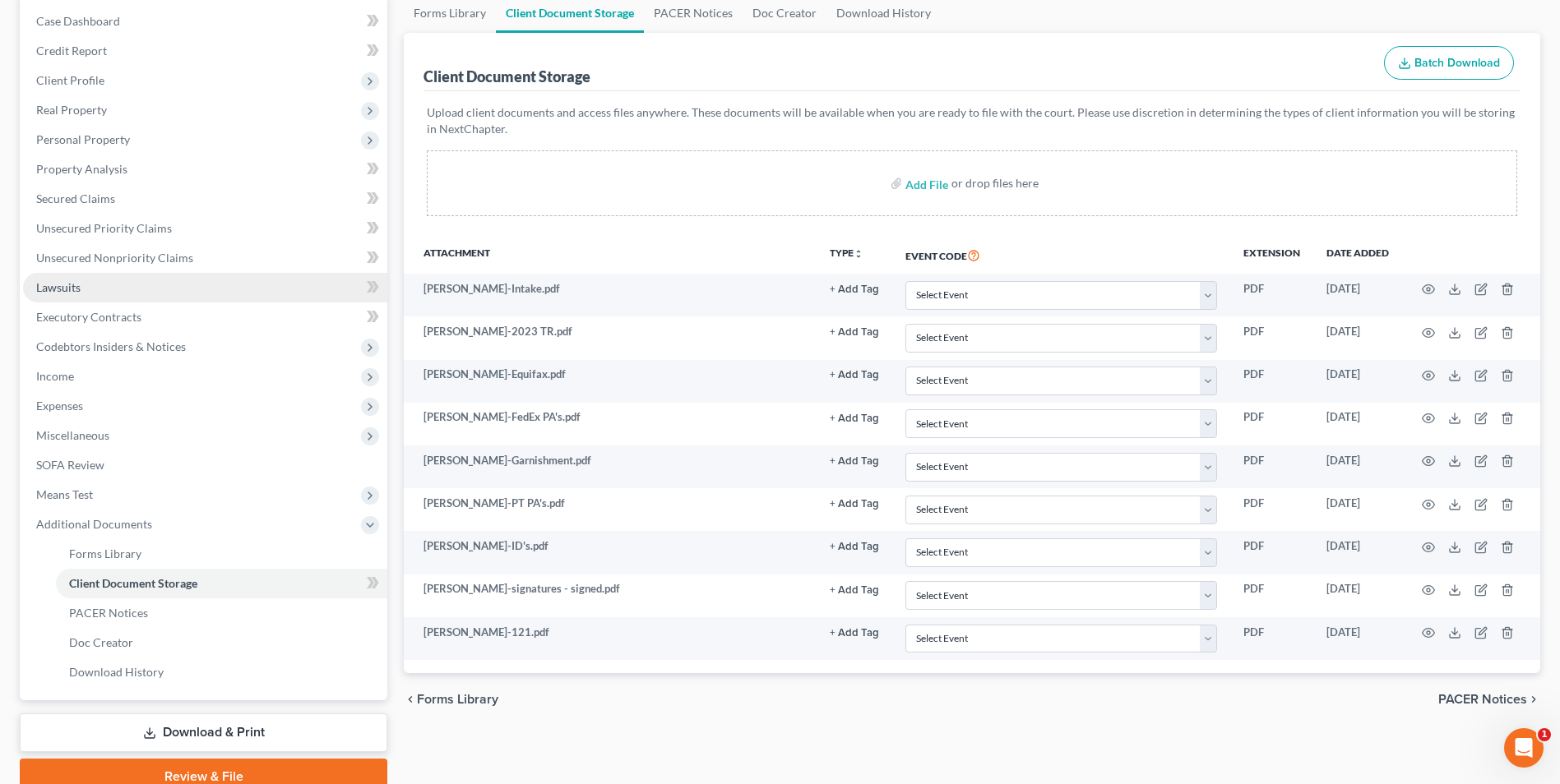
click at [69, 291] on span "Lawsuits" at bounding box center [58, 287] width 45 height 14
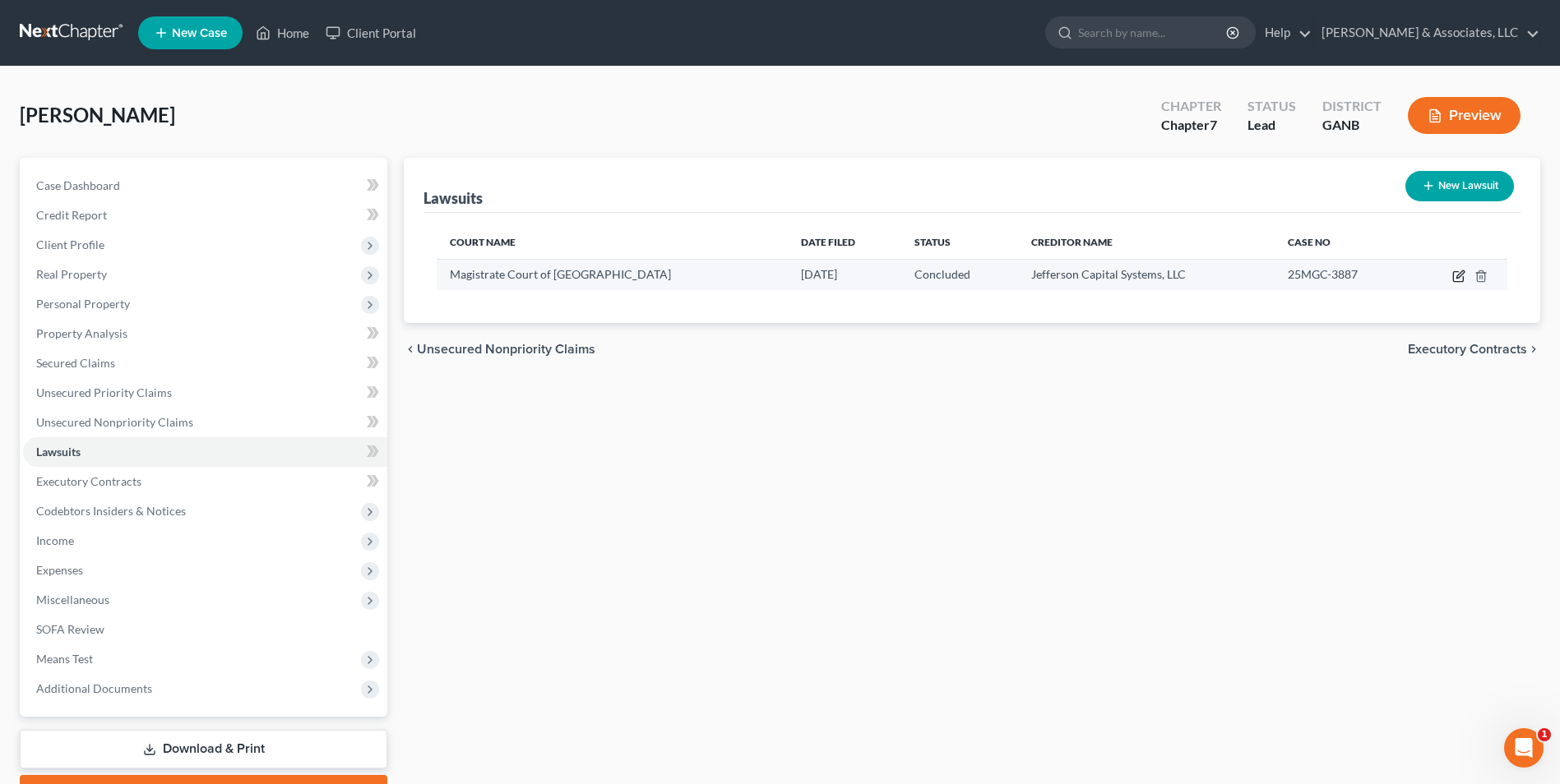
click at [1456, 279] on icon "button" at bounding box center [1459, 276] width 13 height 13
select select "10"
select select "2"
select select "1"
select select "5"
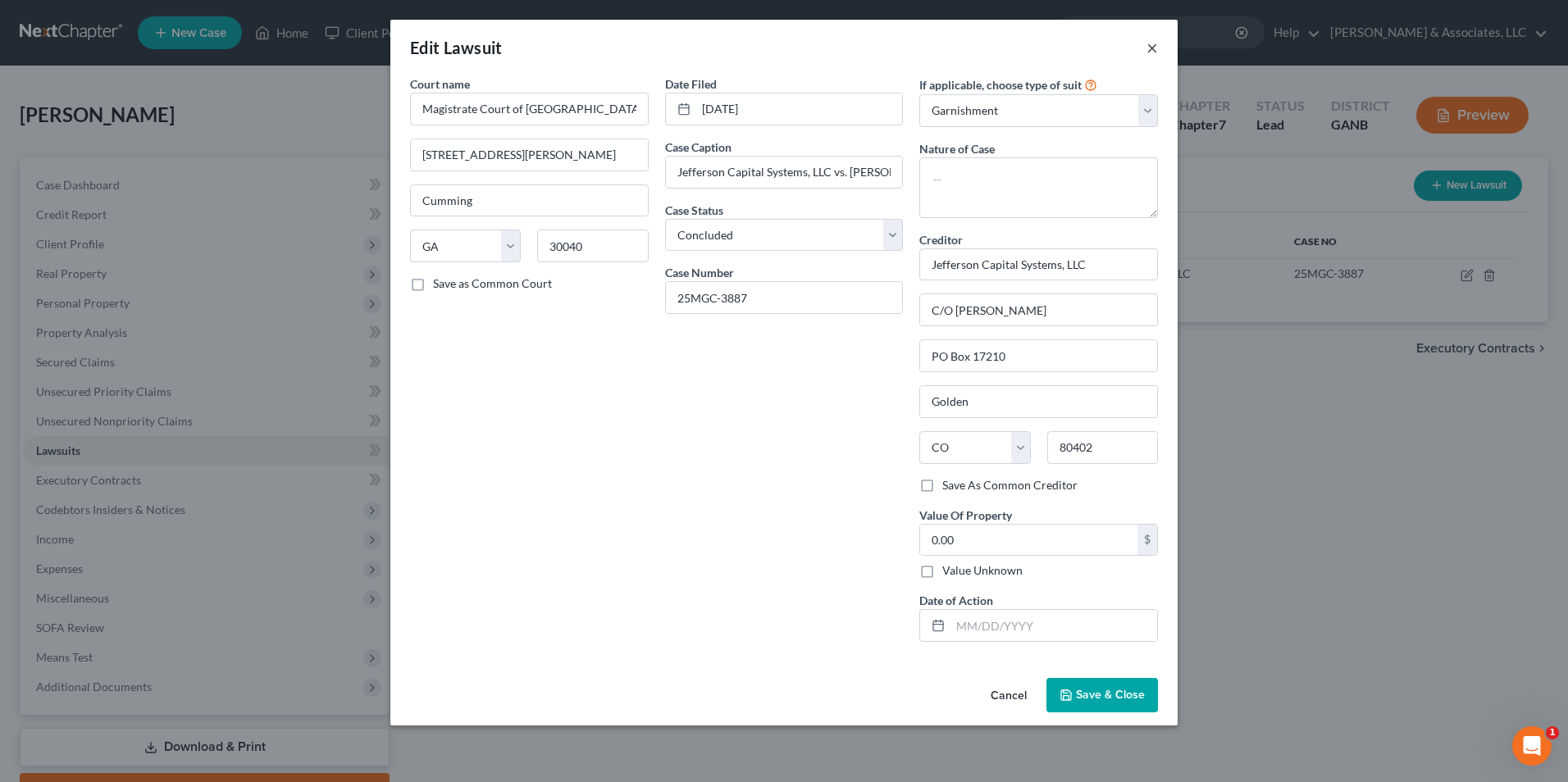
click at [1148, 45] on button "×" at bounding box center [1152, 47] width 11 height 19
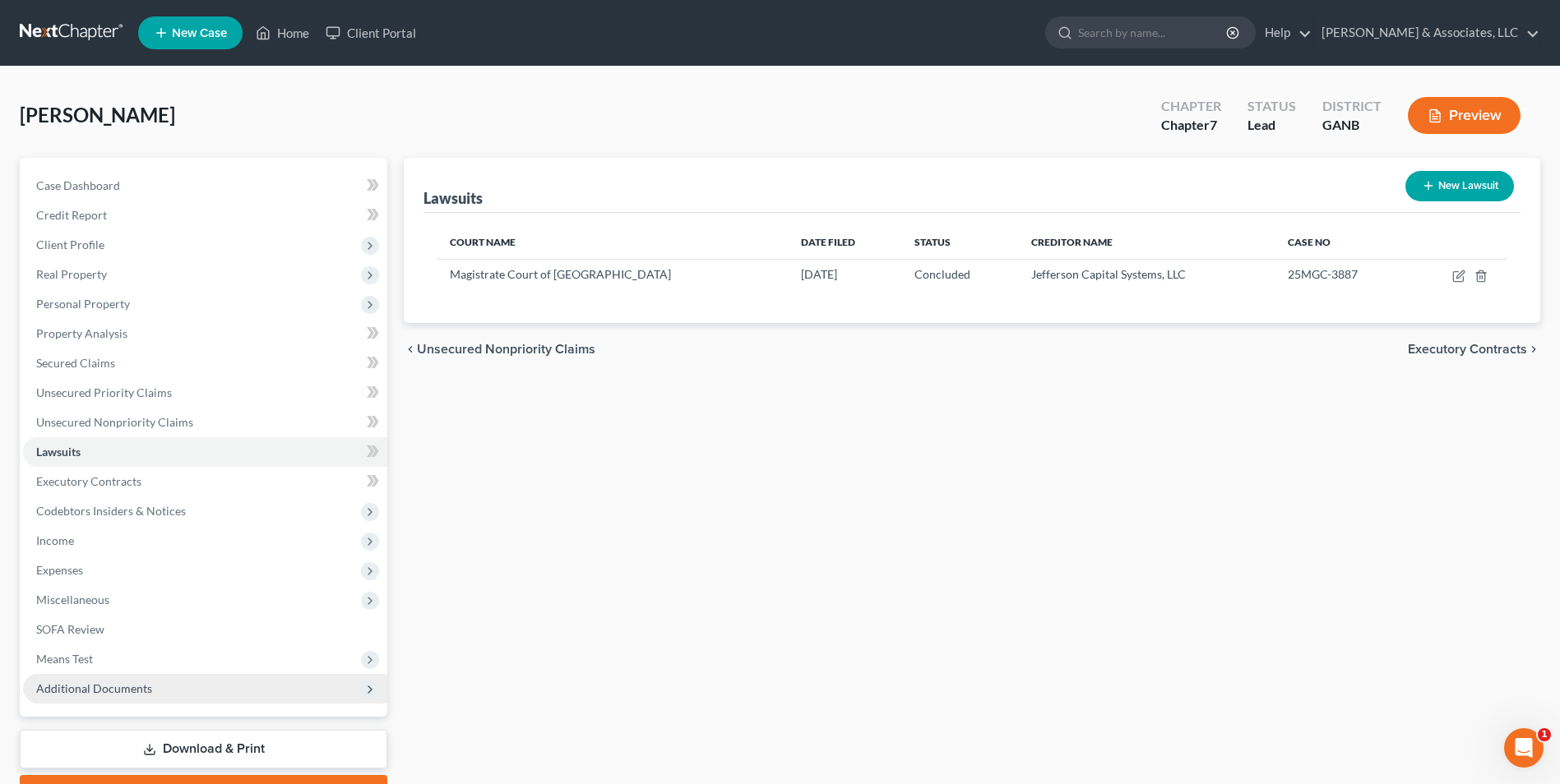
click at [109, 688] on span "Additional Documents" at bounding box center [94, 688] width 116 height 14
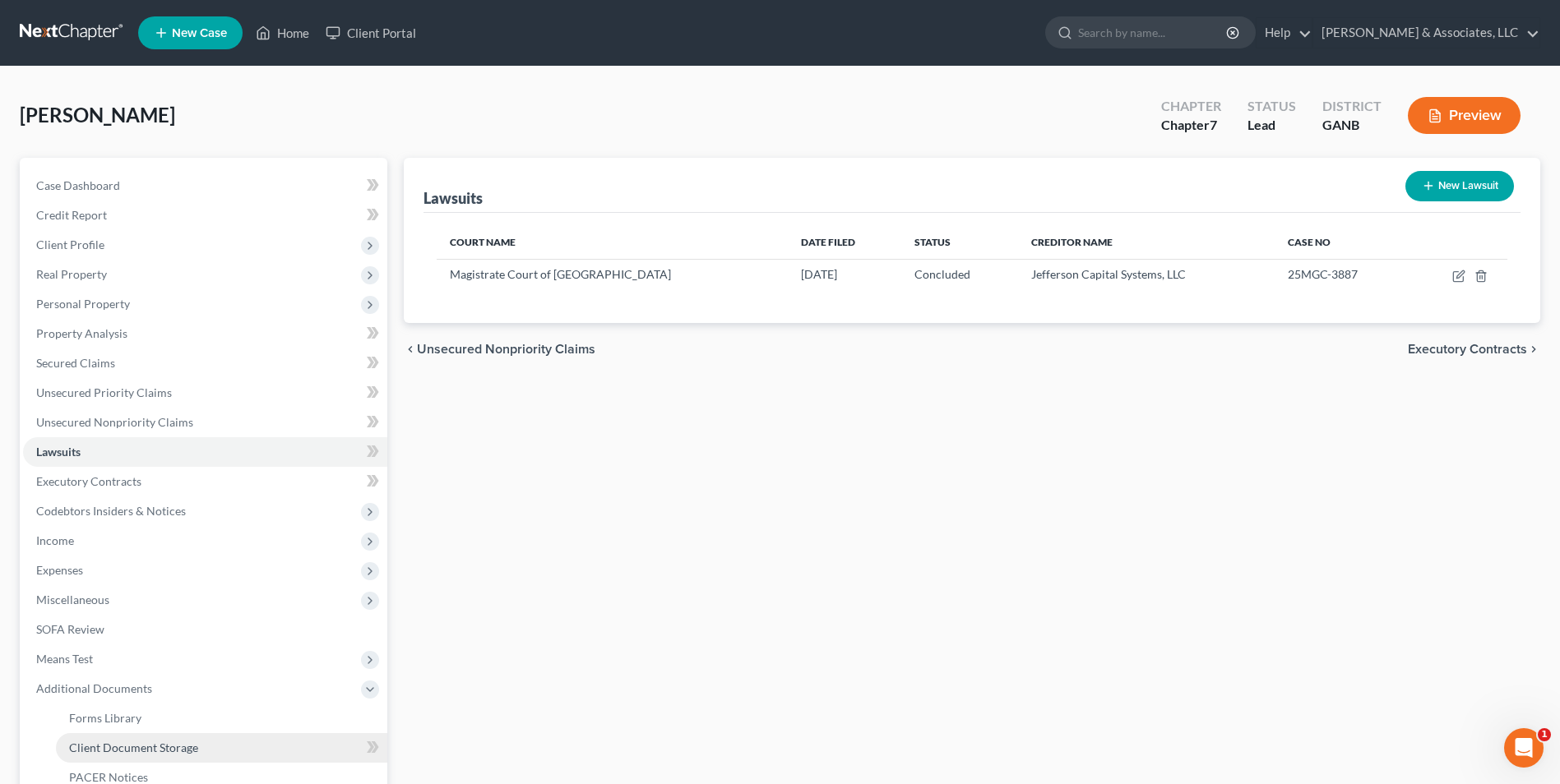
click at [156, 749] on span "Client Document Storage" at bounding box center [134, 748] width 129 height 14
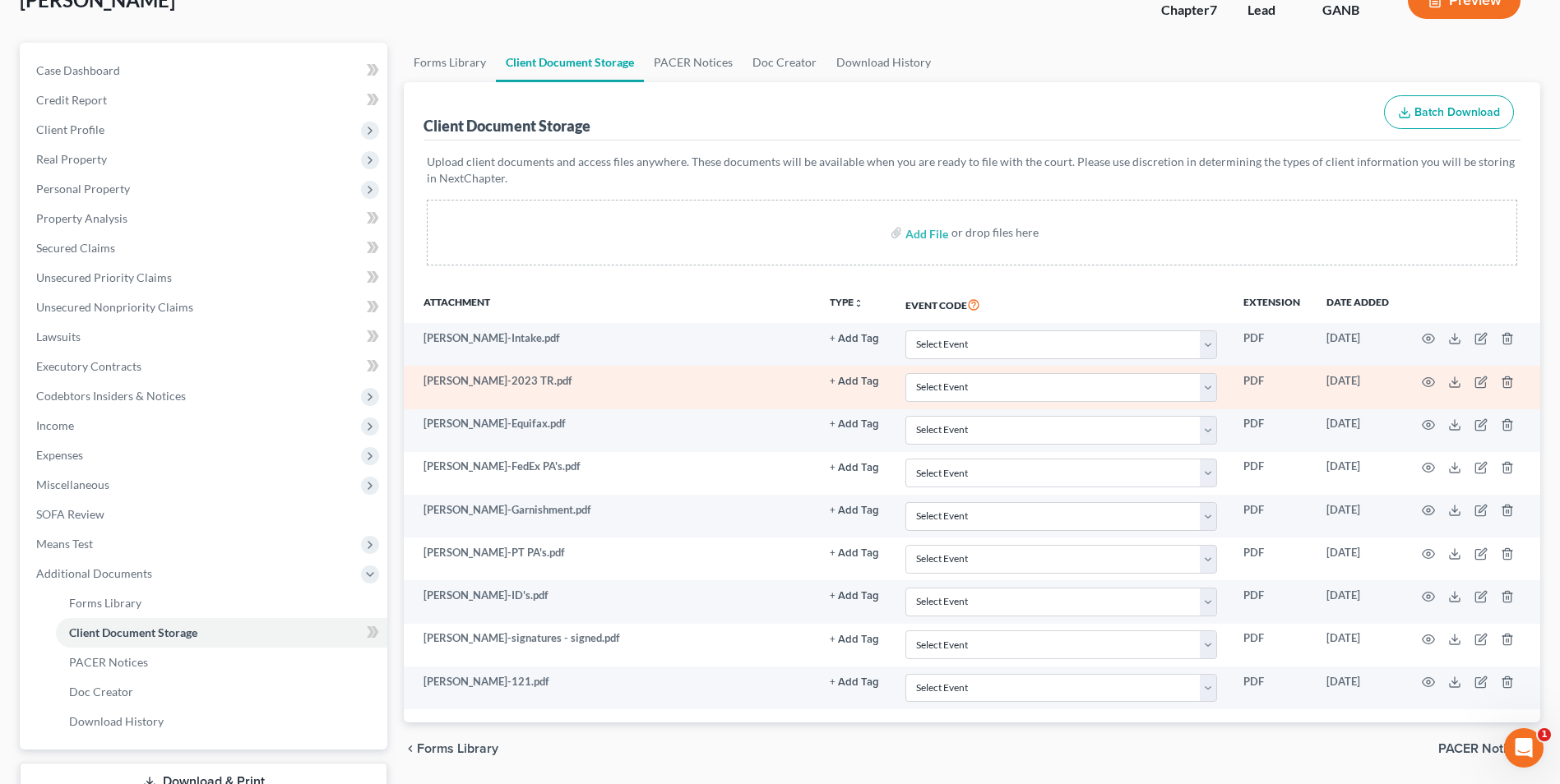
scroll to position [238, 0]
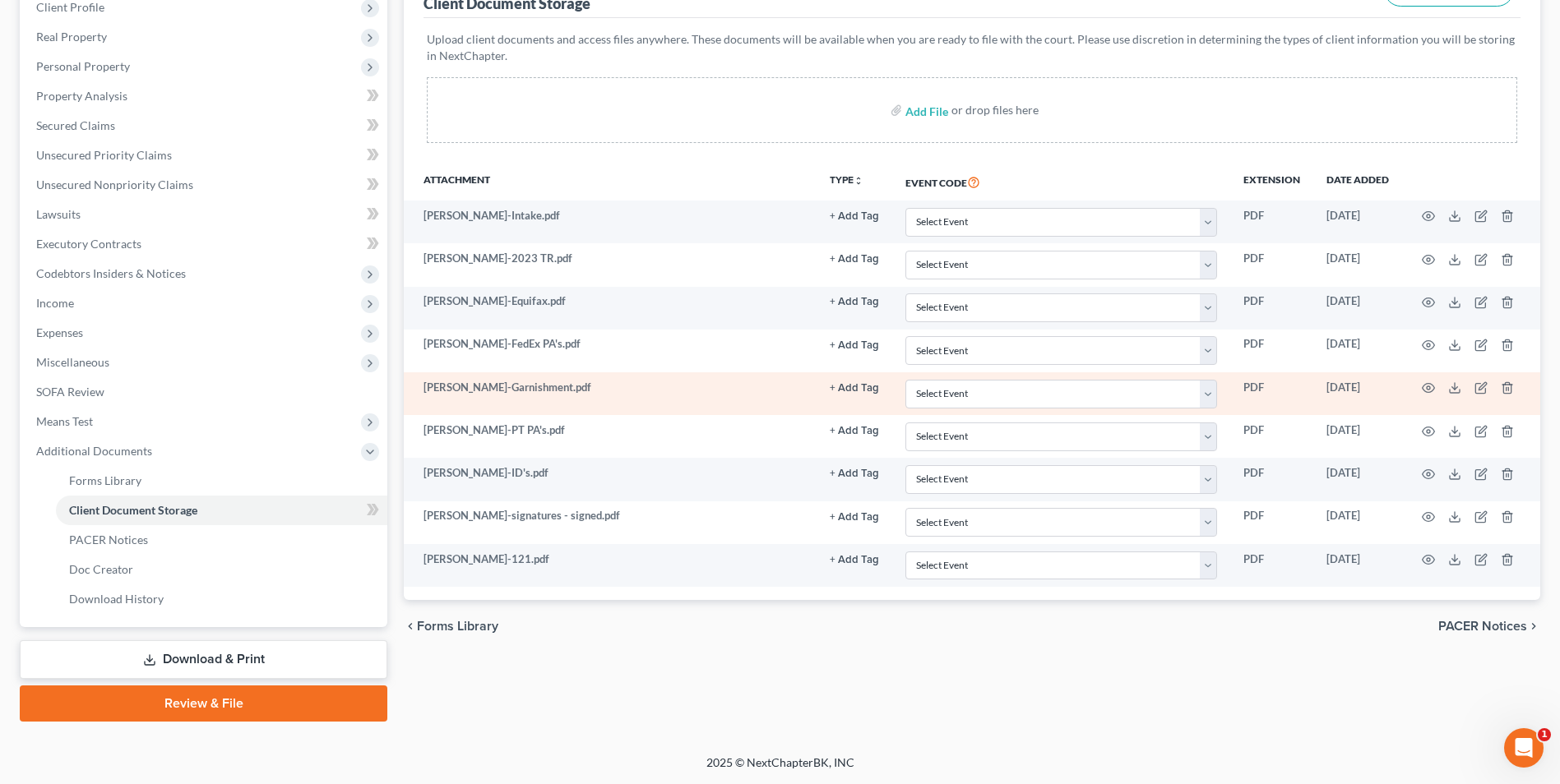
click at [1428, 379] on td at bounding box center [1470, 393] width 138 height 43
click at [1431, 388] on icon "button" at bounding box center [1428, 387] width 13 height 13
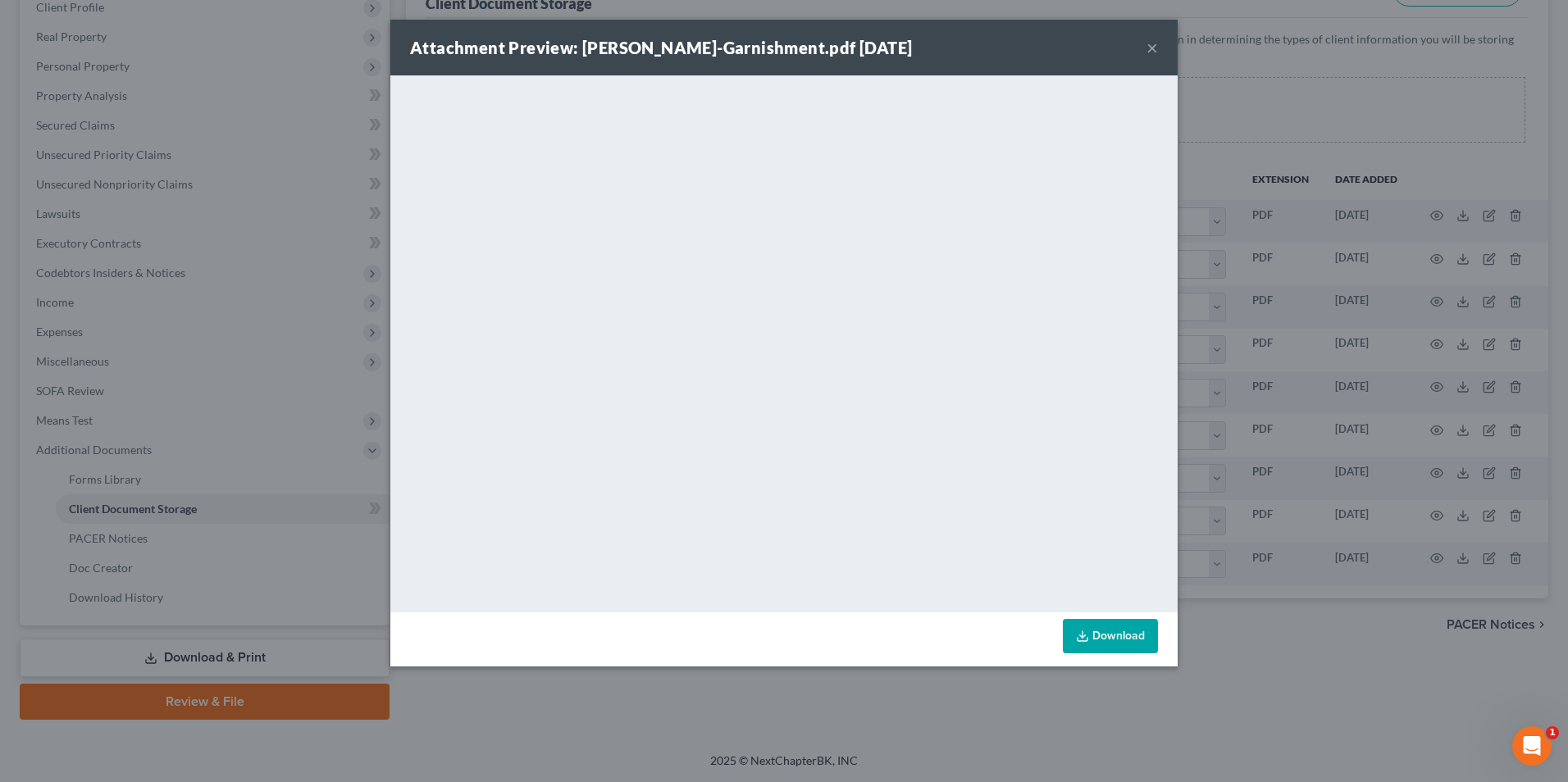
click at [1158, 49] on div "Attachment Preview: Ward-Garnishment.pdf 09/10/2025 ×" at bounding box center [784, 47] width 788 height 56
click at [1147, 51] on button "×" at bounding box center [1152, 47] width 11 height 19
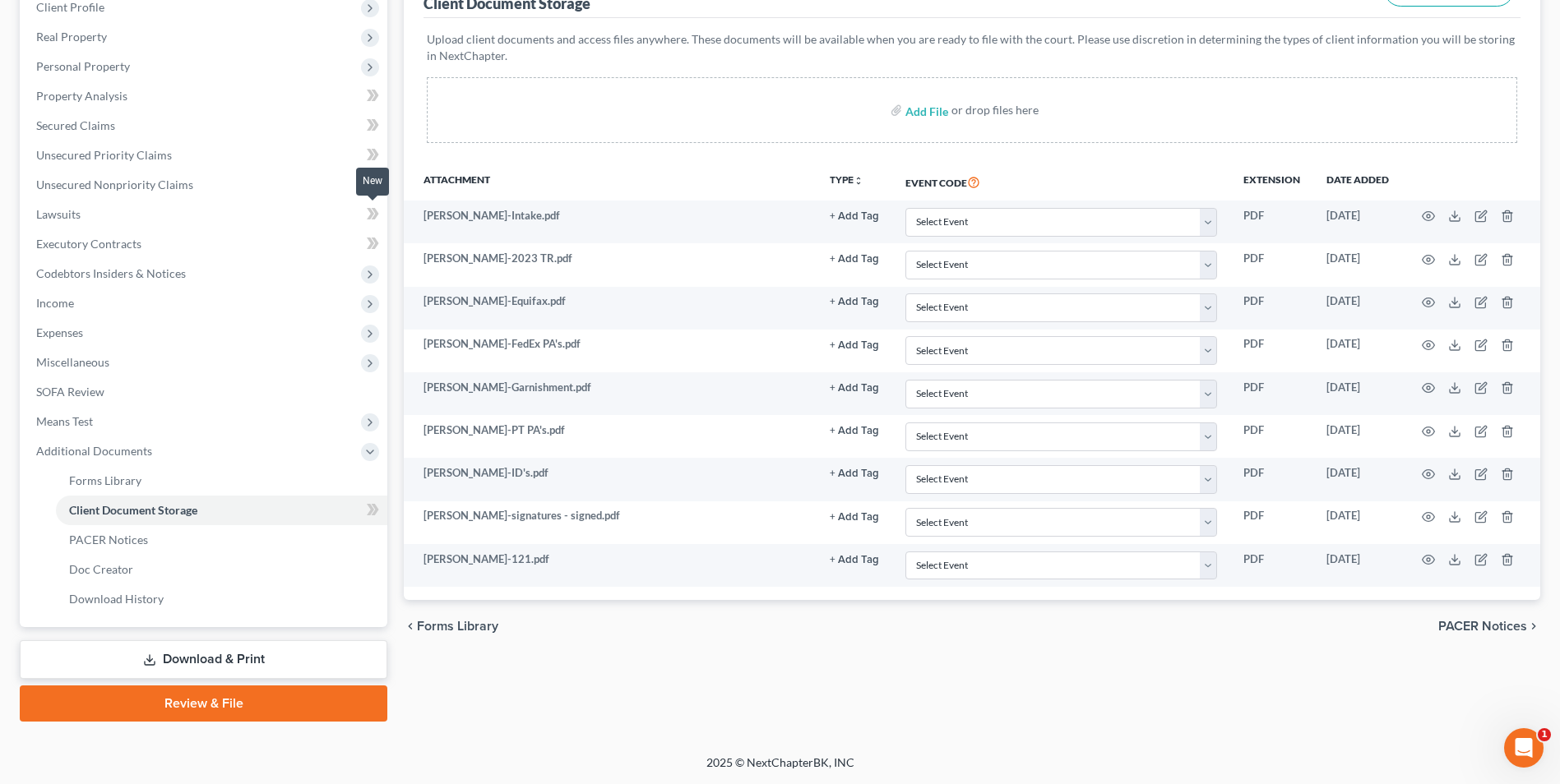
scroll to position [0, 0]
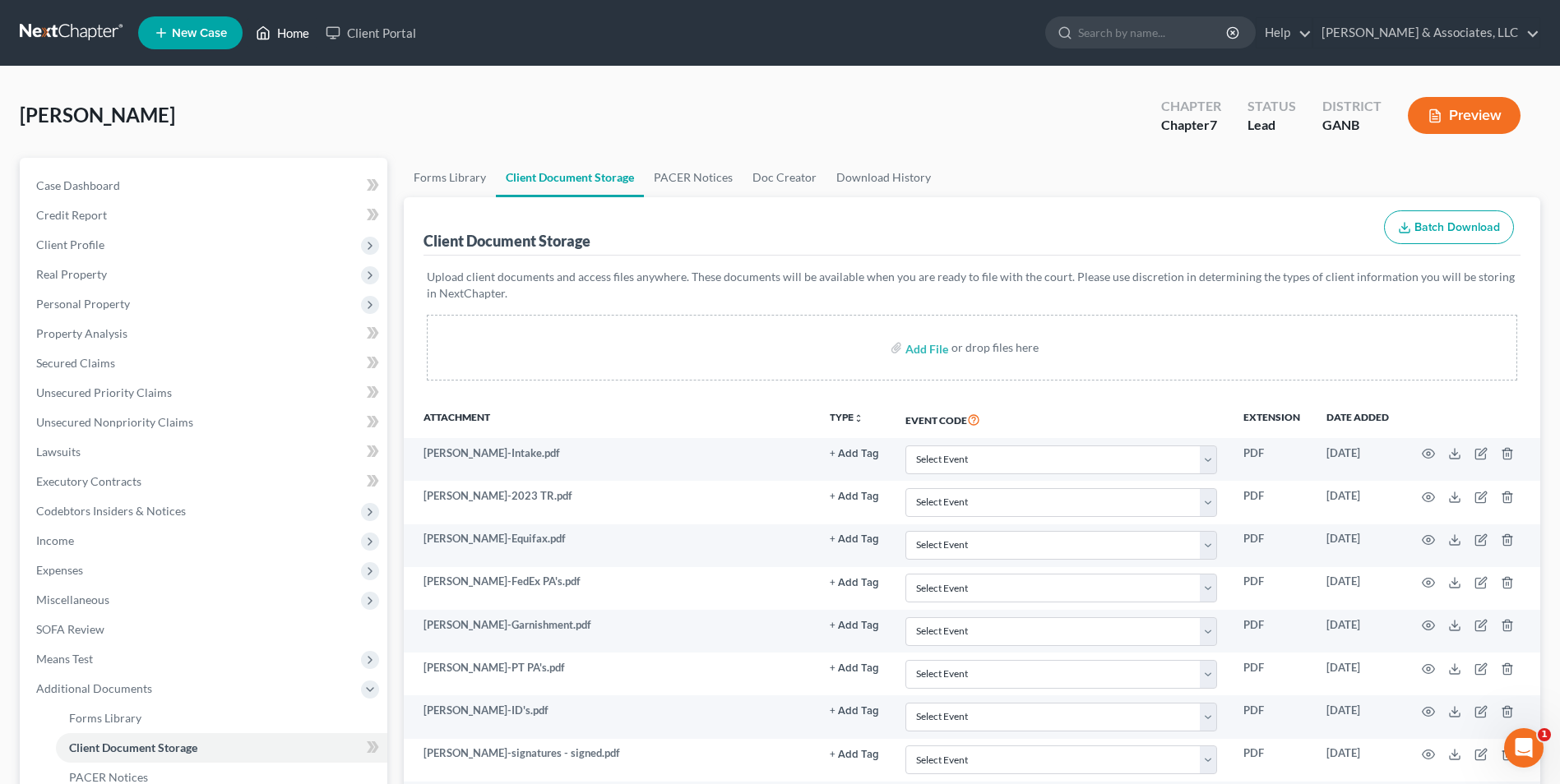
drag, startPoint x: 361, startPoint y: 216, endPoint x: 290, endPoint y: 45, distance: 185.2
click at [294, 32] on link "Home" at bounding box center [283, 33] width 70 height 30
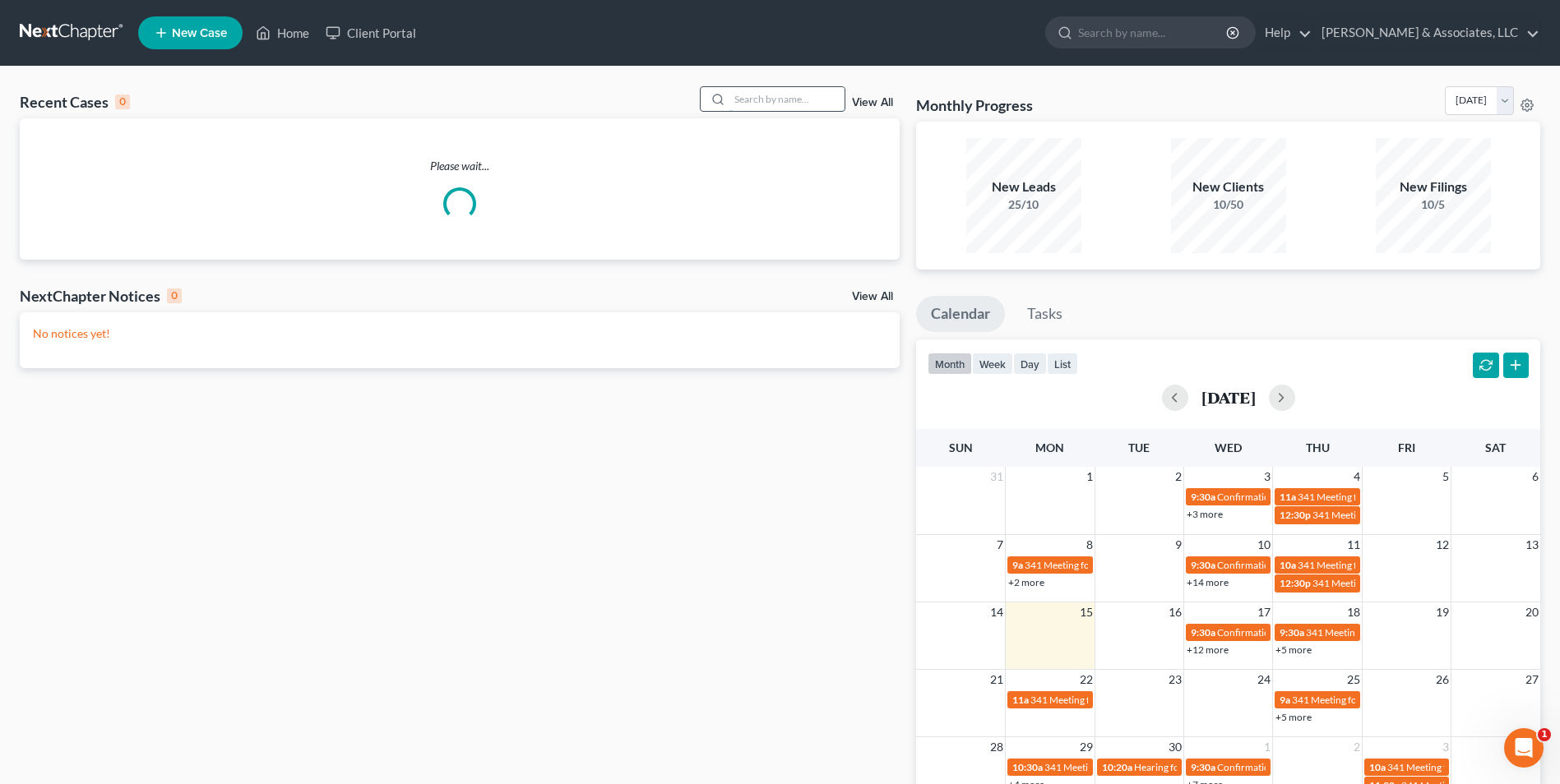
click at [758, 105] on input "search" at bounding box center [787, 98] width 115 height 24
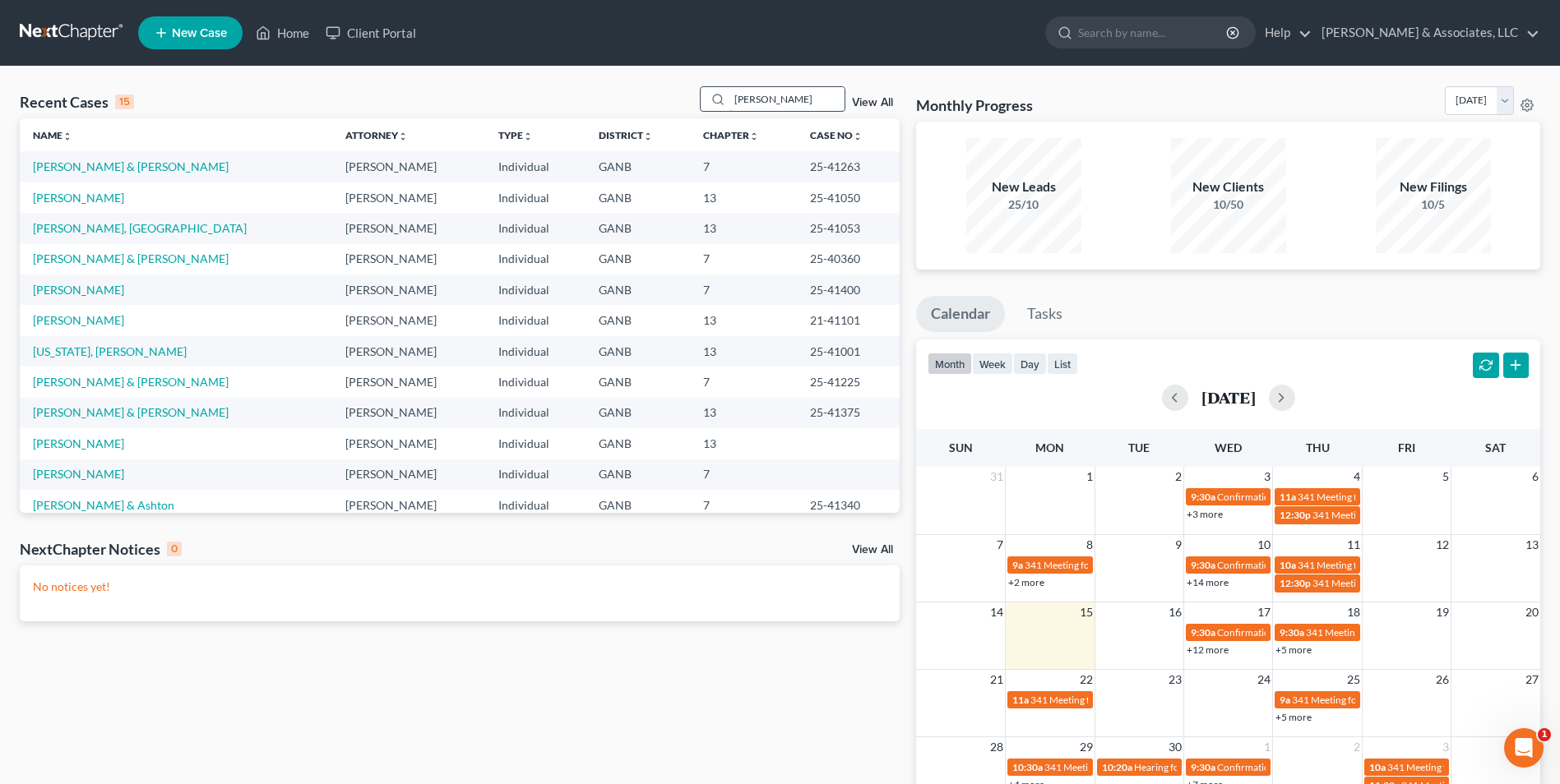
type input "garn"
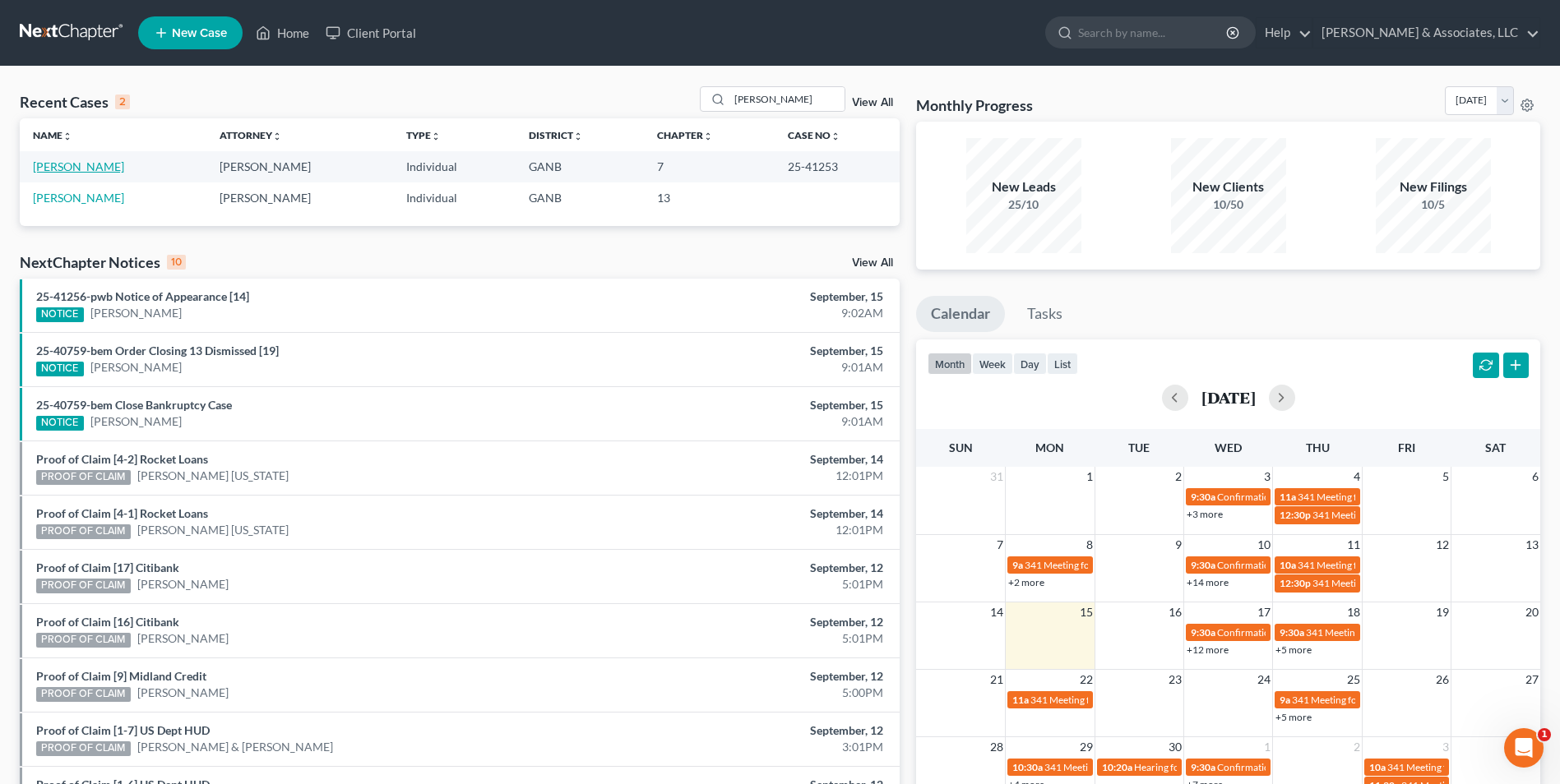
click at [86, 162] on link "[PERSON_NAME]" at bounding box center [78, 167] width 91 height 14
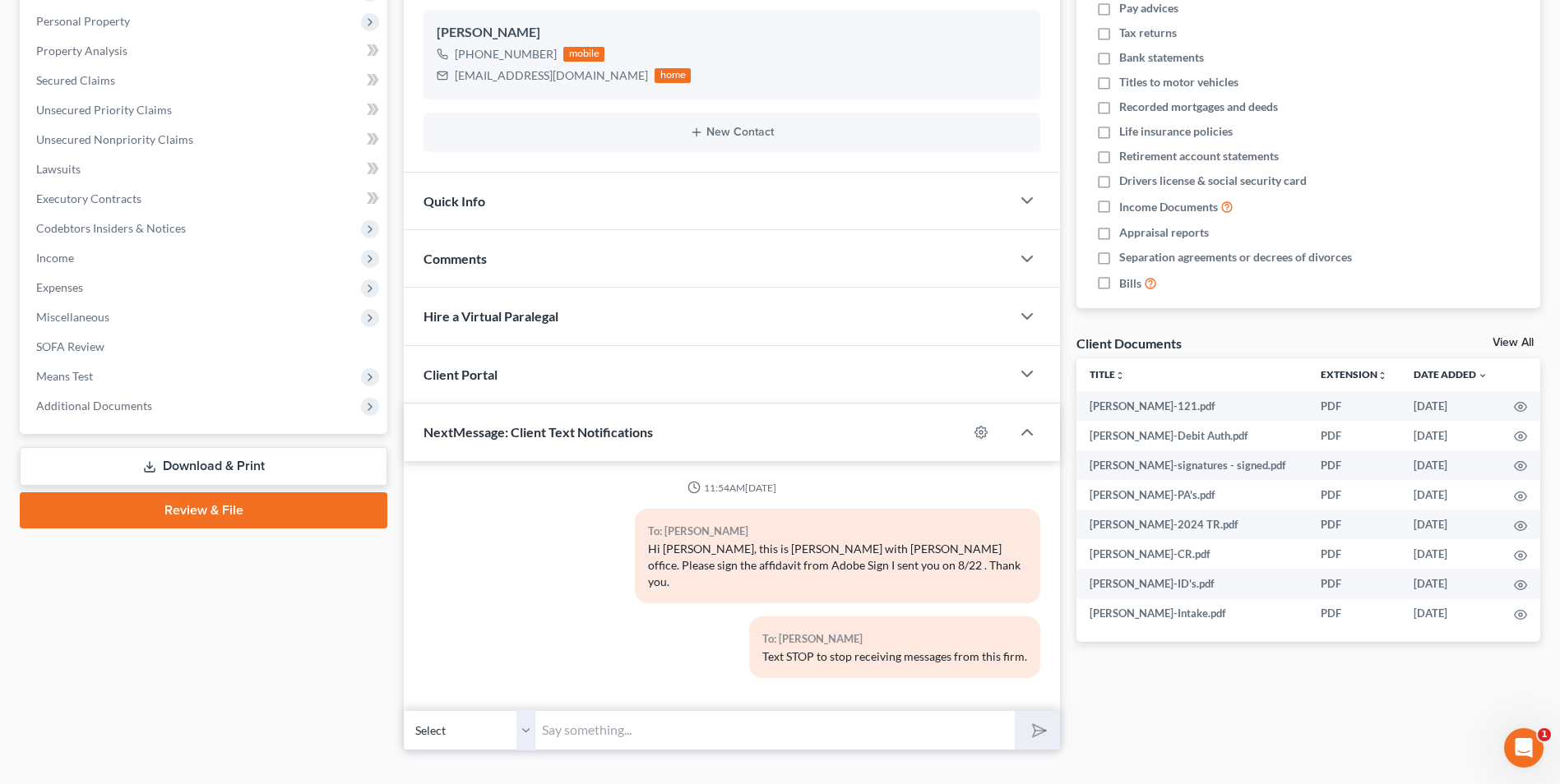
scroll to position [295, 0]
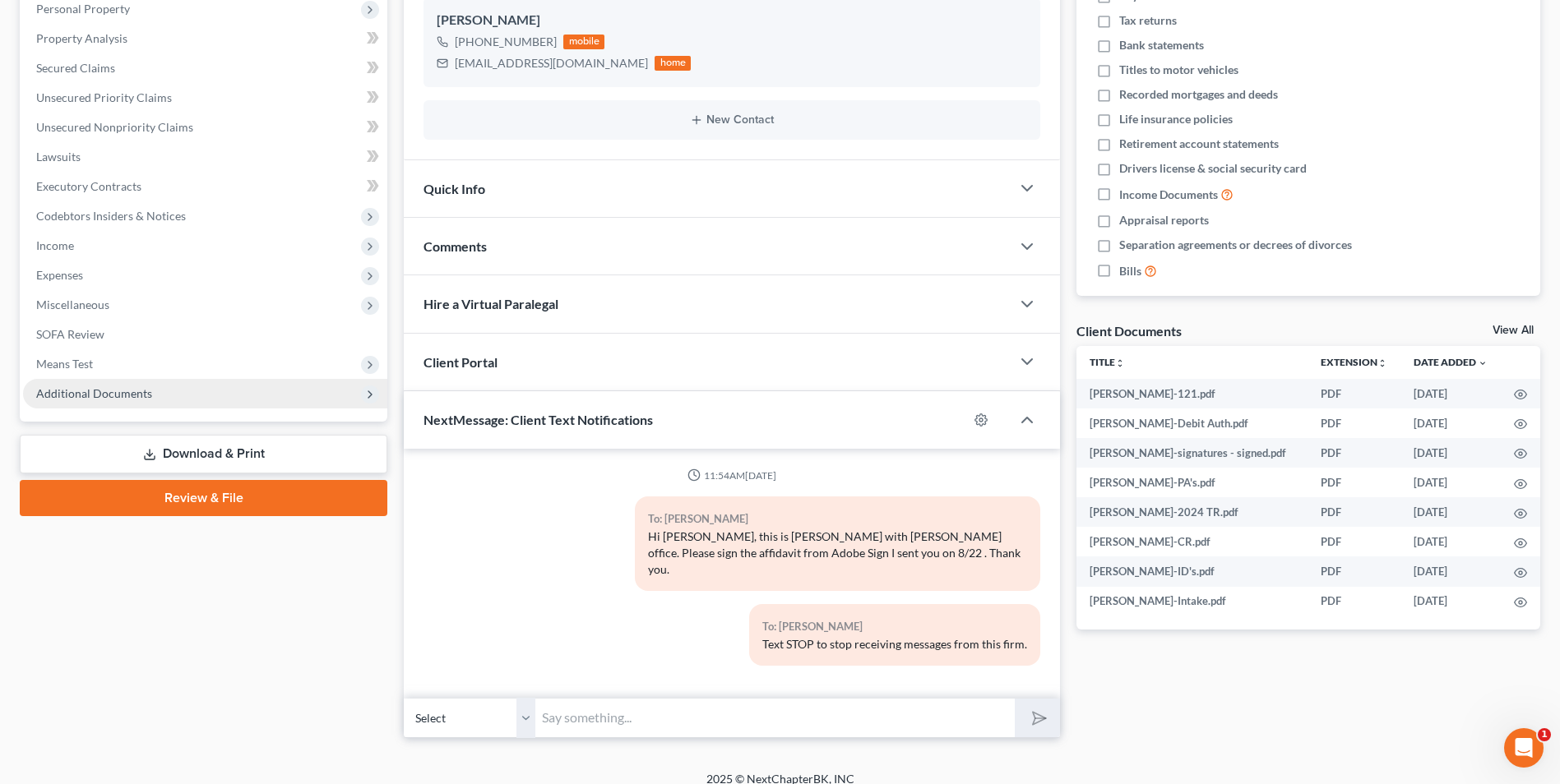
click at [120, 391] on span "Additional Documents" at bounding box center [94, 393] width 116 height 14
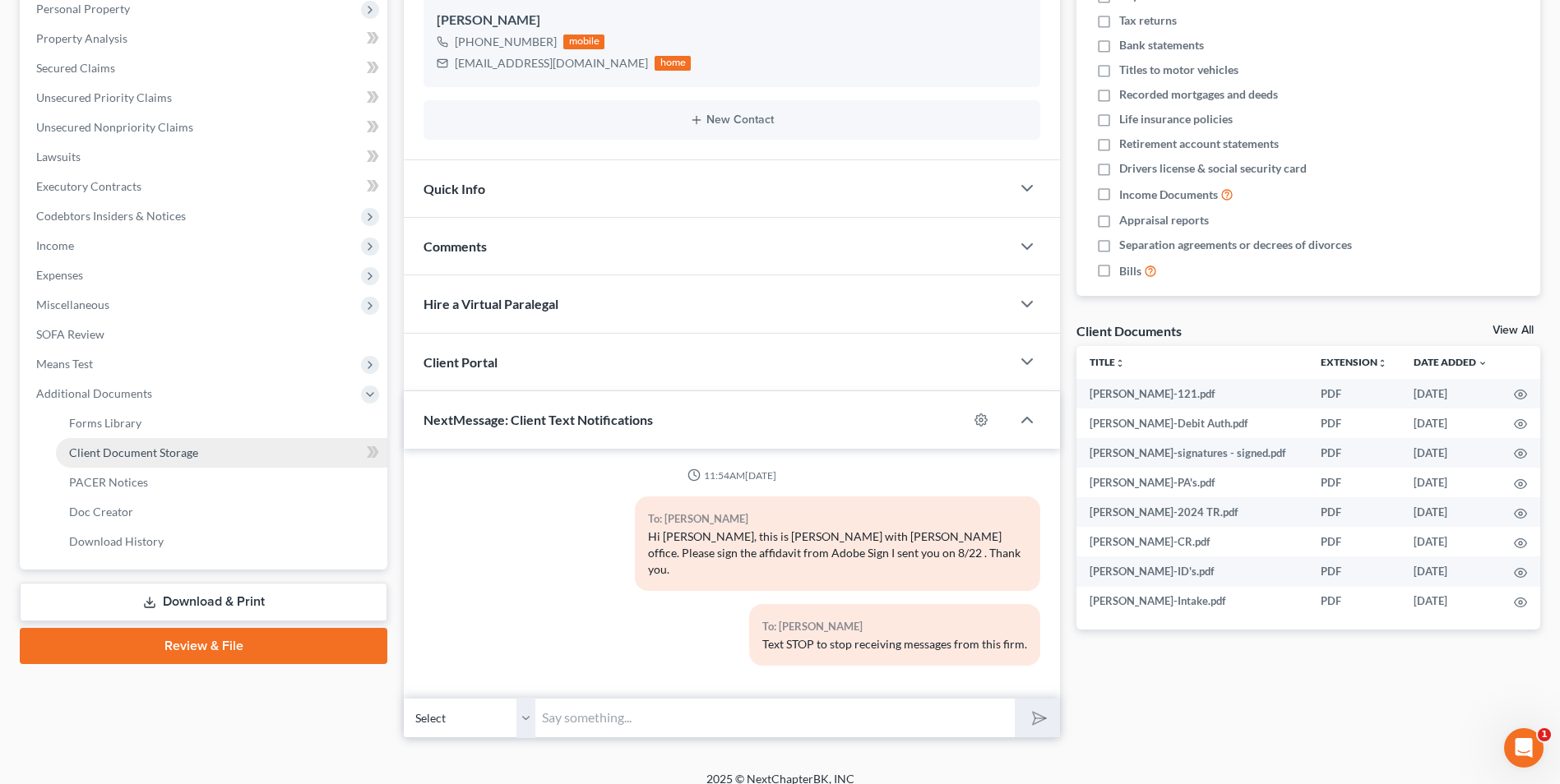
click at [160, 446] on span "Client Document Storage" at bounding box center [134, 453] width 129 height 14
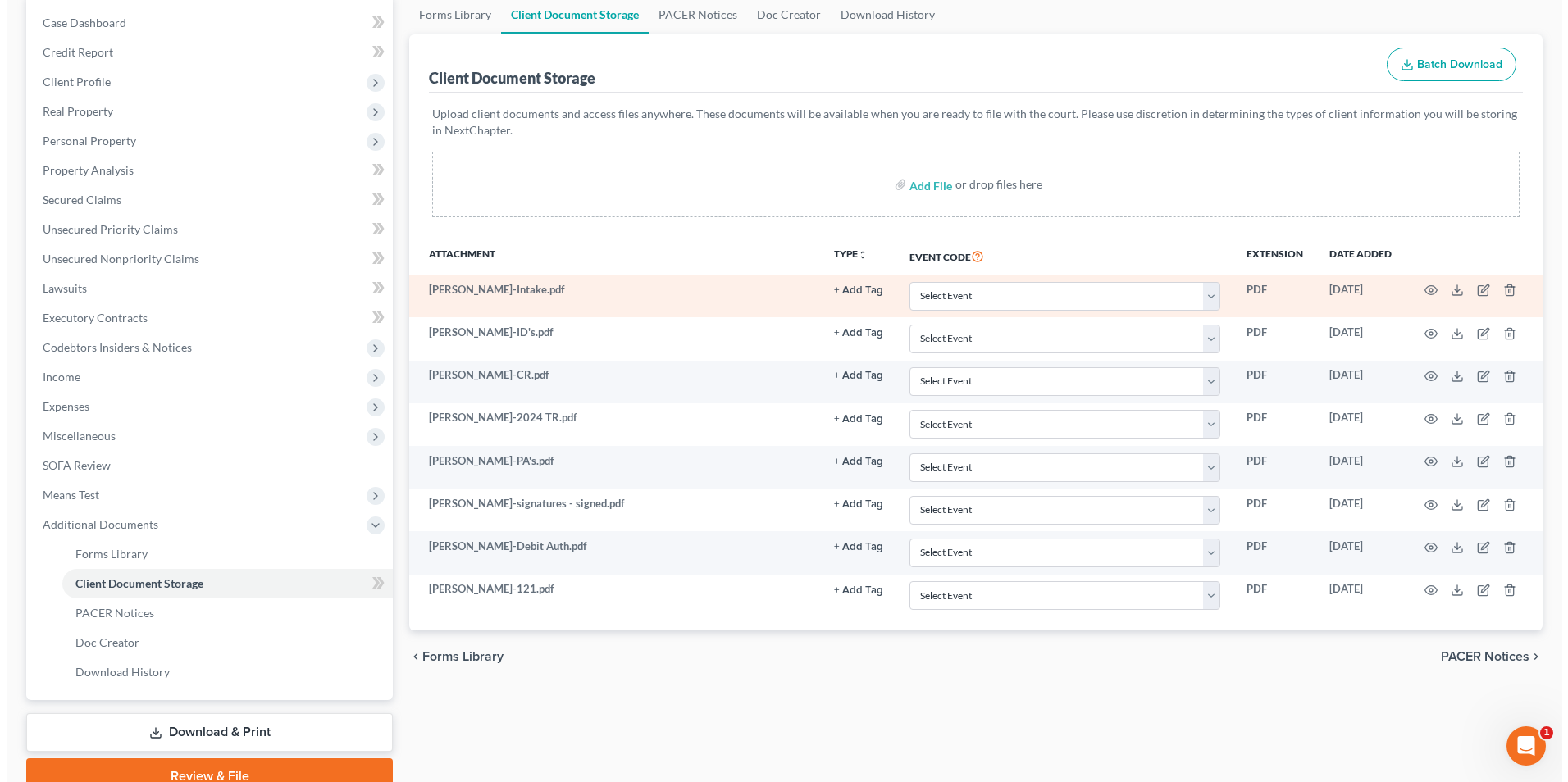
scroll to position [164, 0]
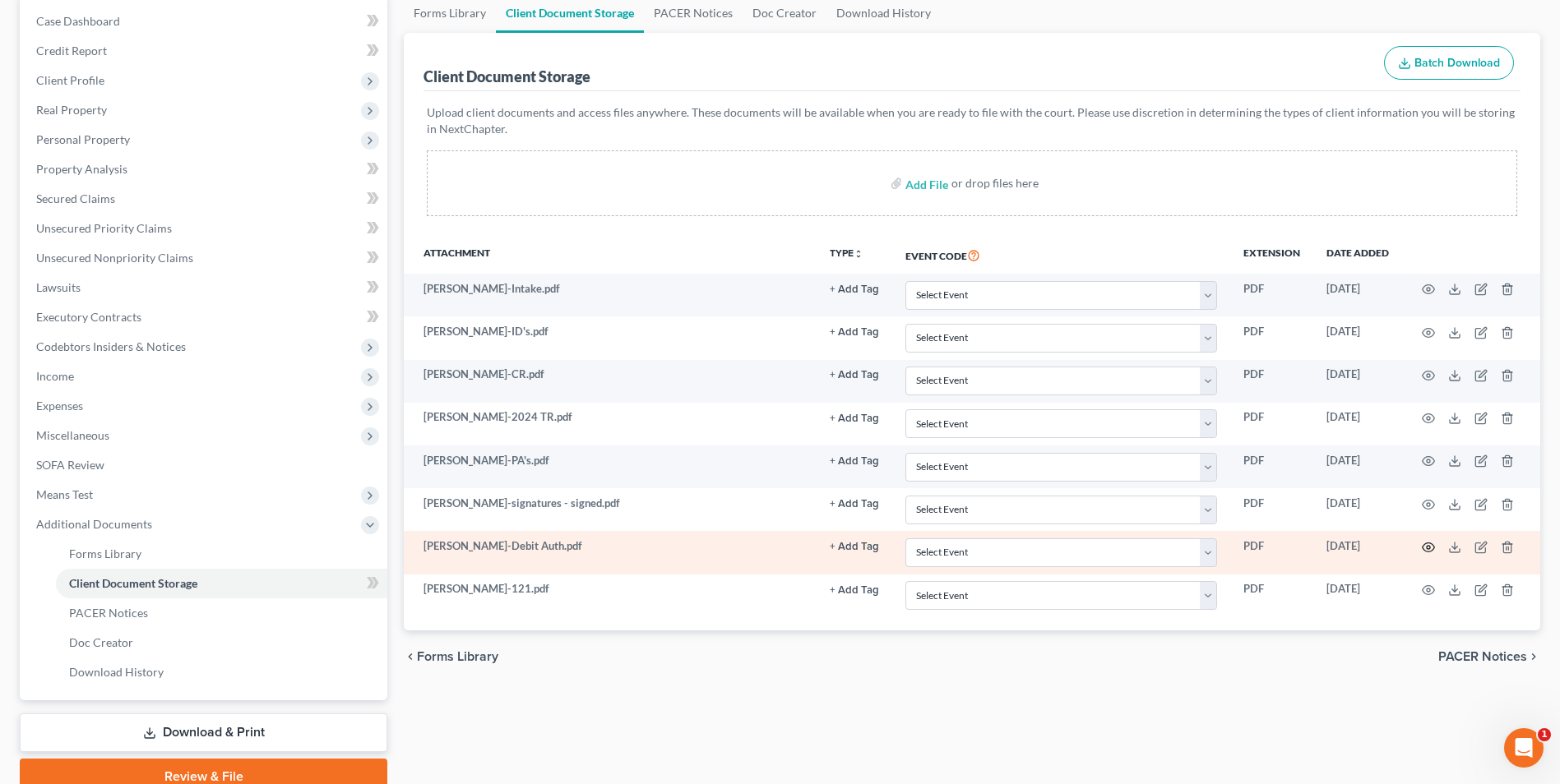
click at [1428, 544] on icon "button" at bounding box center [1428, 547] width 13 height 13
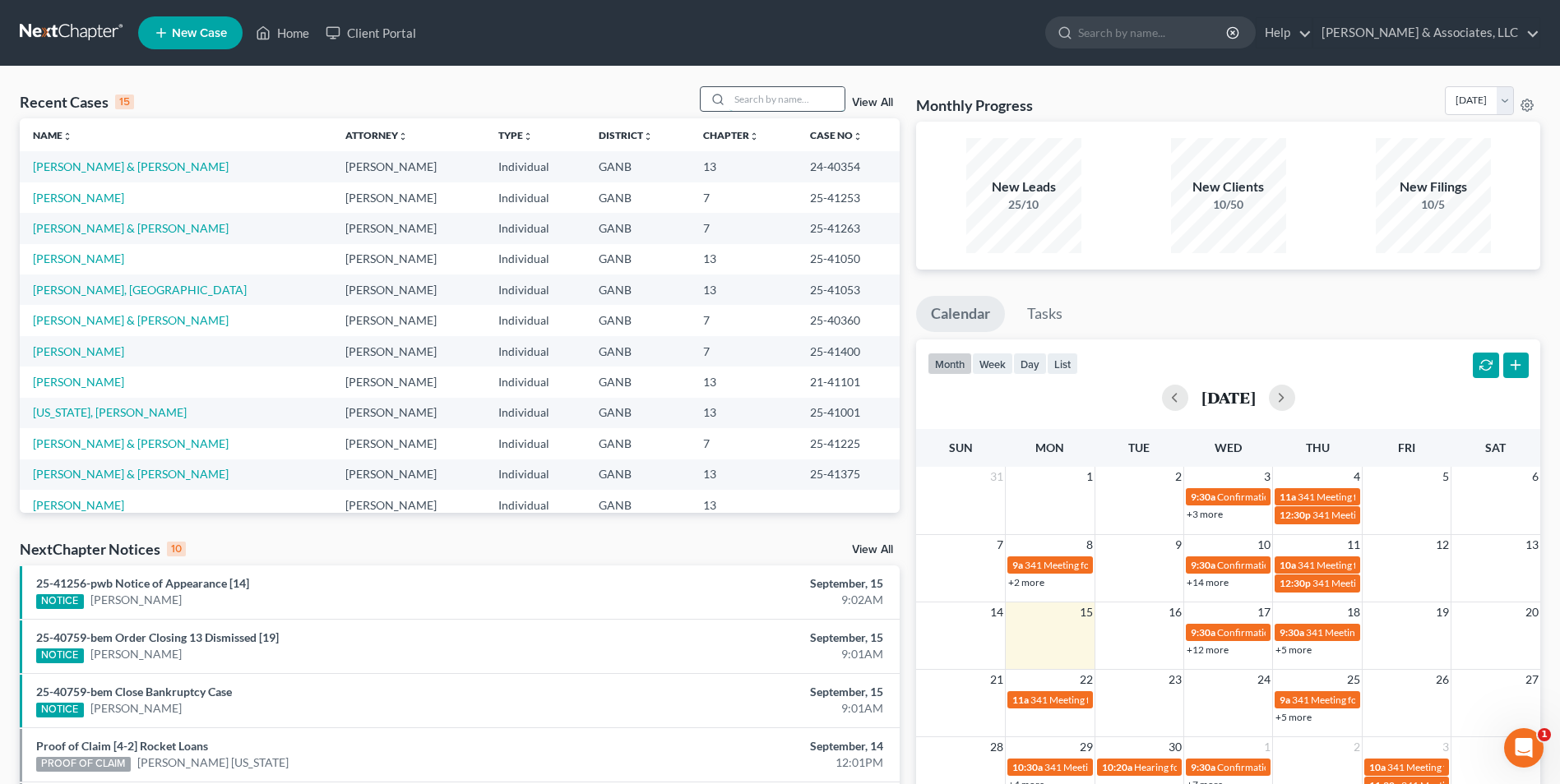
click at [773, 104] on input "search" at bounding box center [787, 98] width 115 height 24
type input "milm"
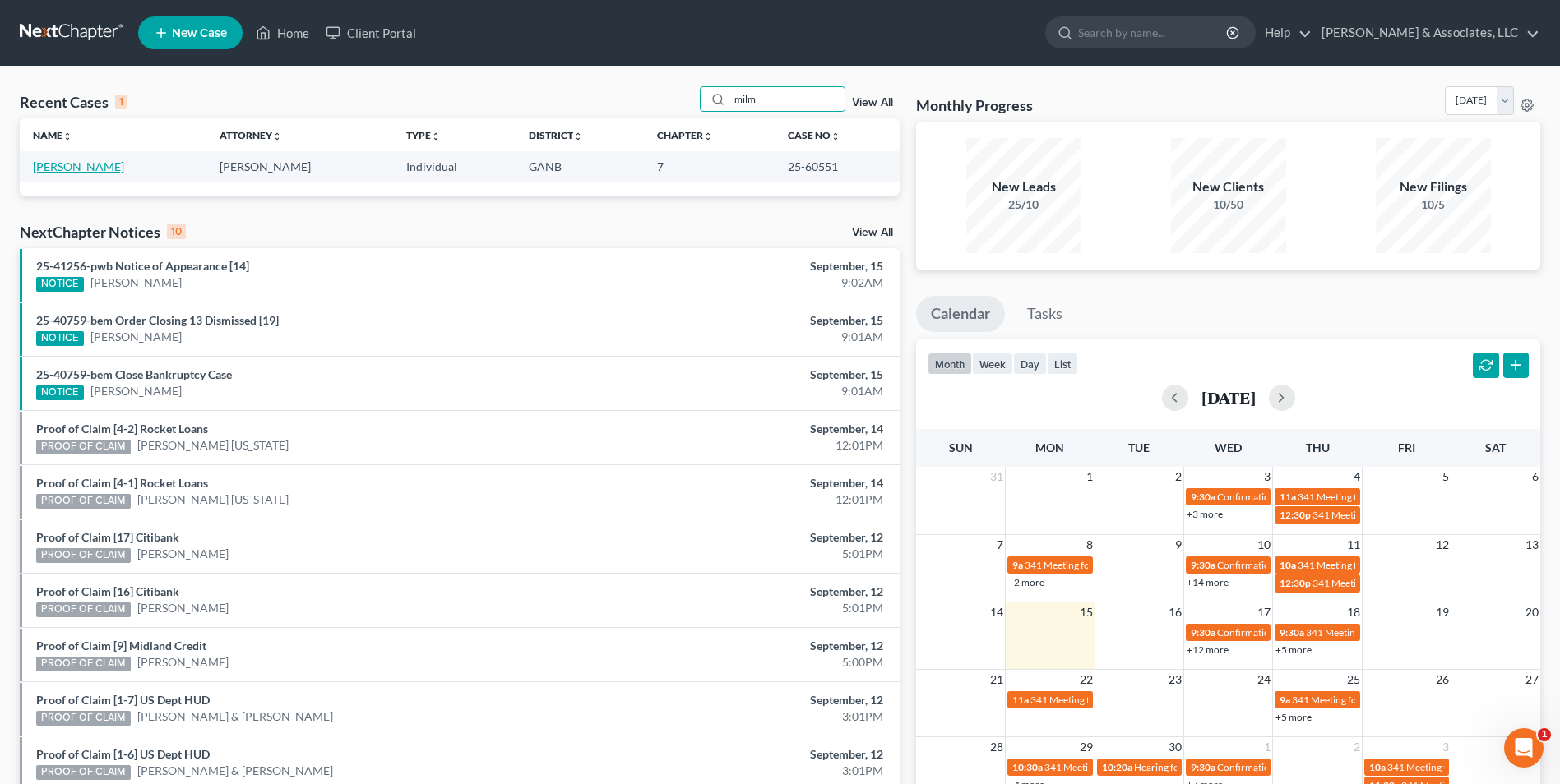
click at [83, 168] on link "[PERSON_NAME]" at bounding box center [78, 167] width 91 height 14
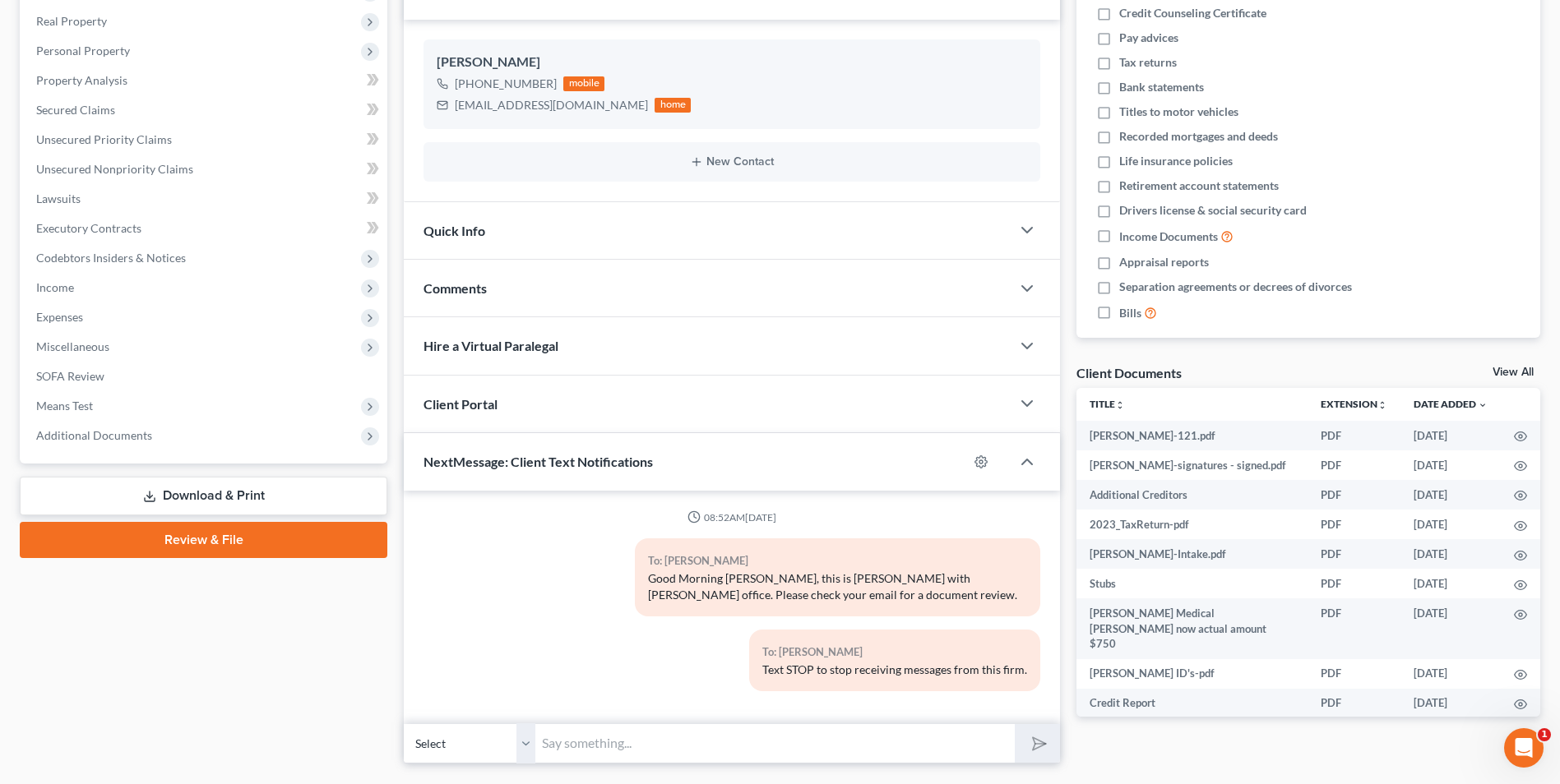
scroll to position [274, 0]
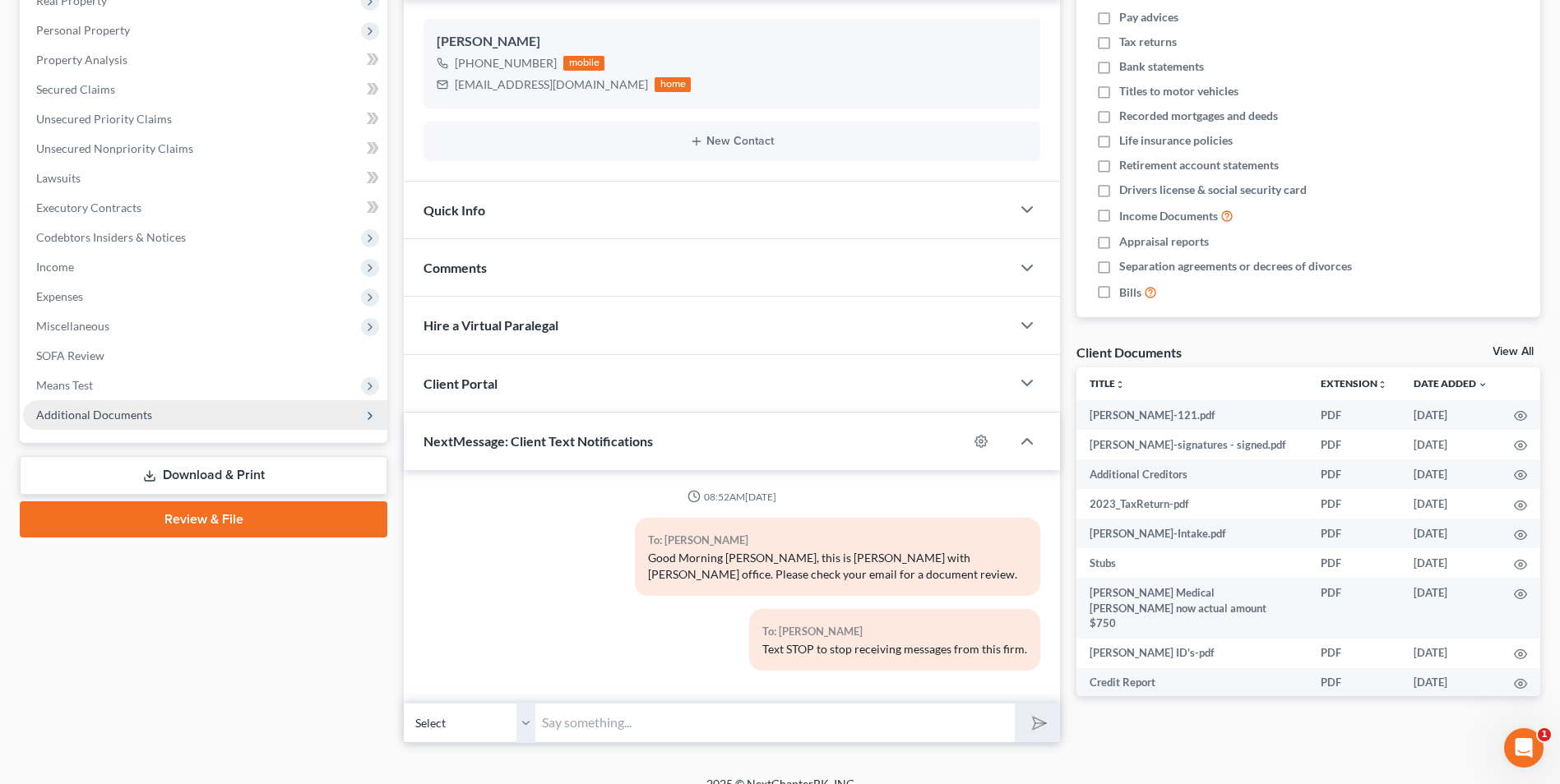
click at [110, 422] on span "Additional Documents" at bounding box center [205, 415] width 365 height 30
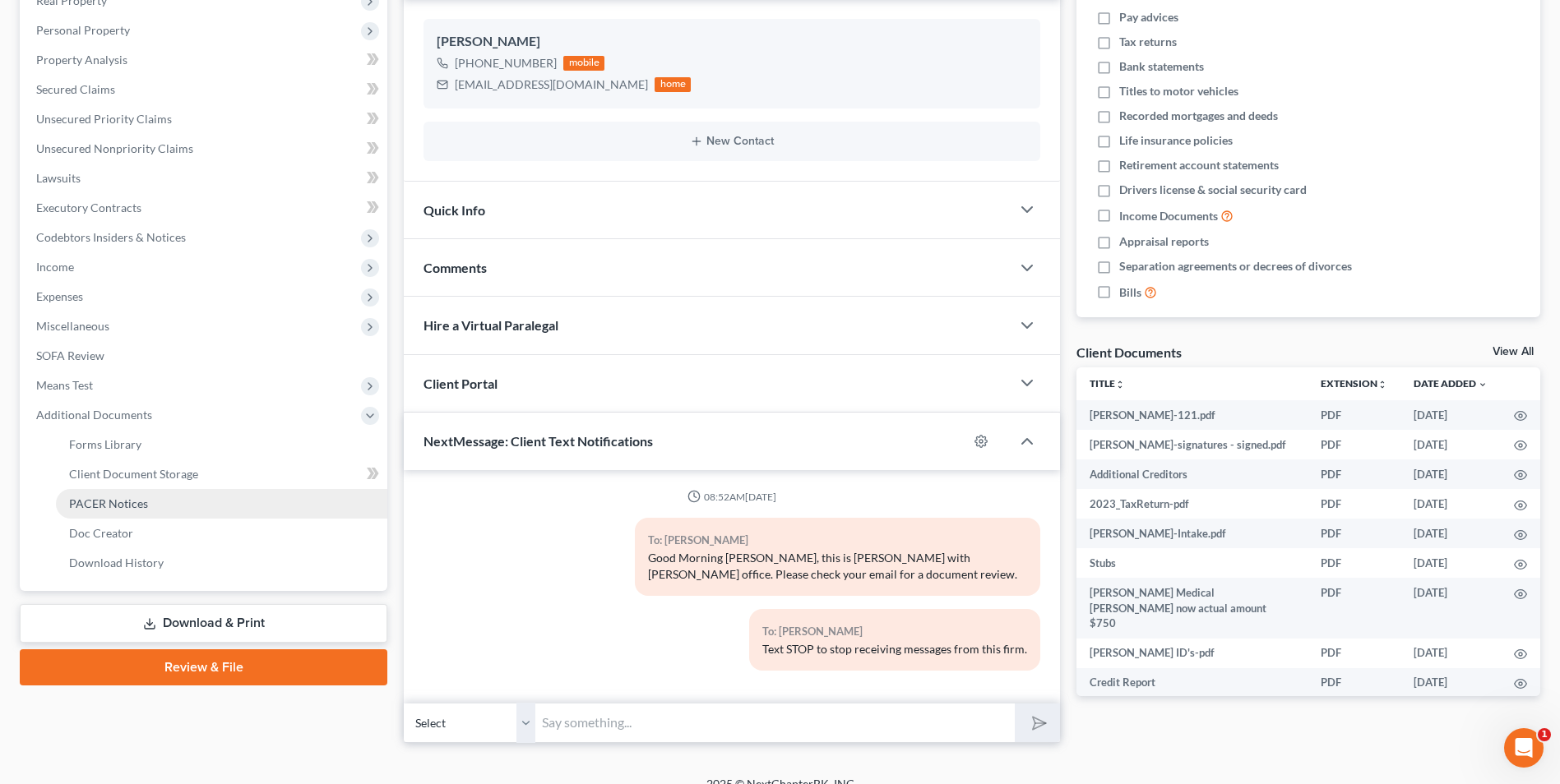
click at [120, 509] on span "PACER Notices" at bounding box center [109, 504] width 79 height 14
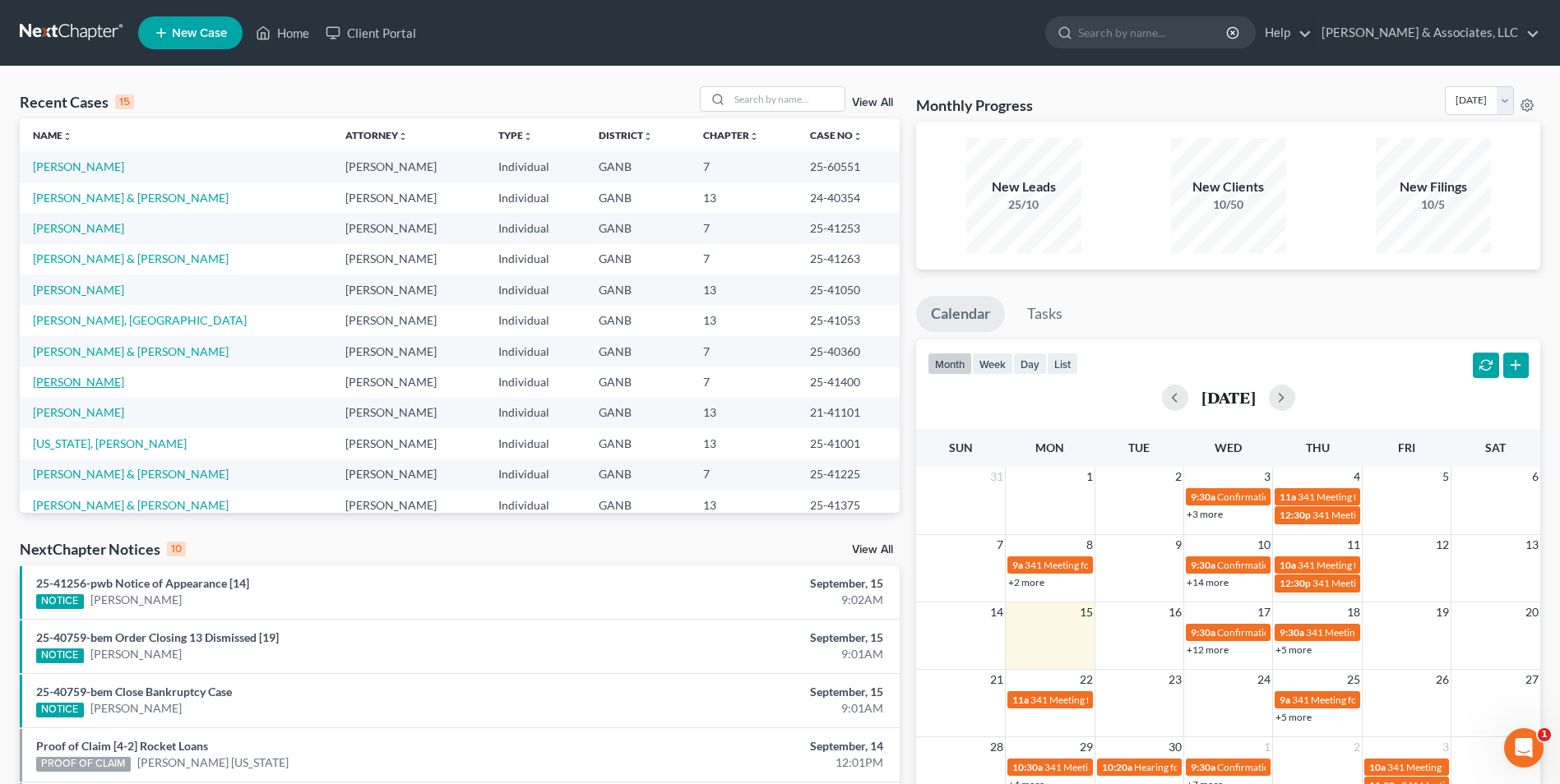
click at [75, 385] on link "[PERSON_NAME]" at bounding box center [78, 382] width 91 height 14
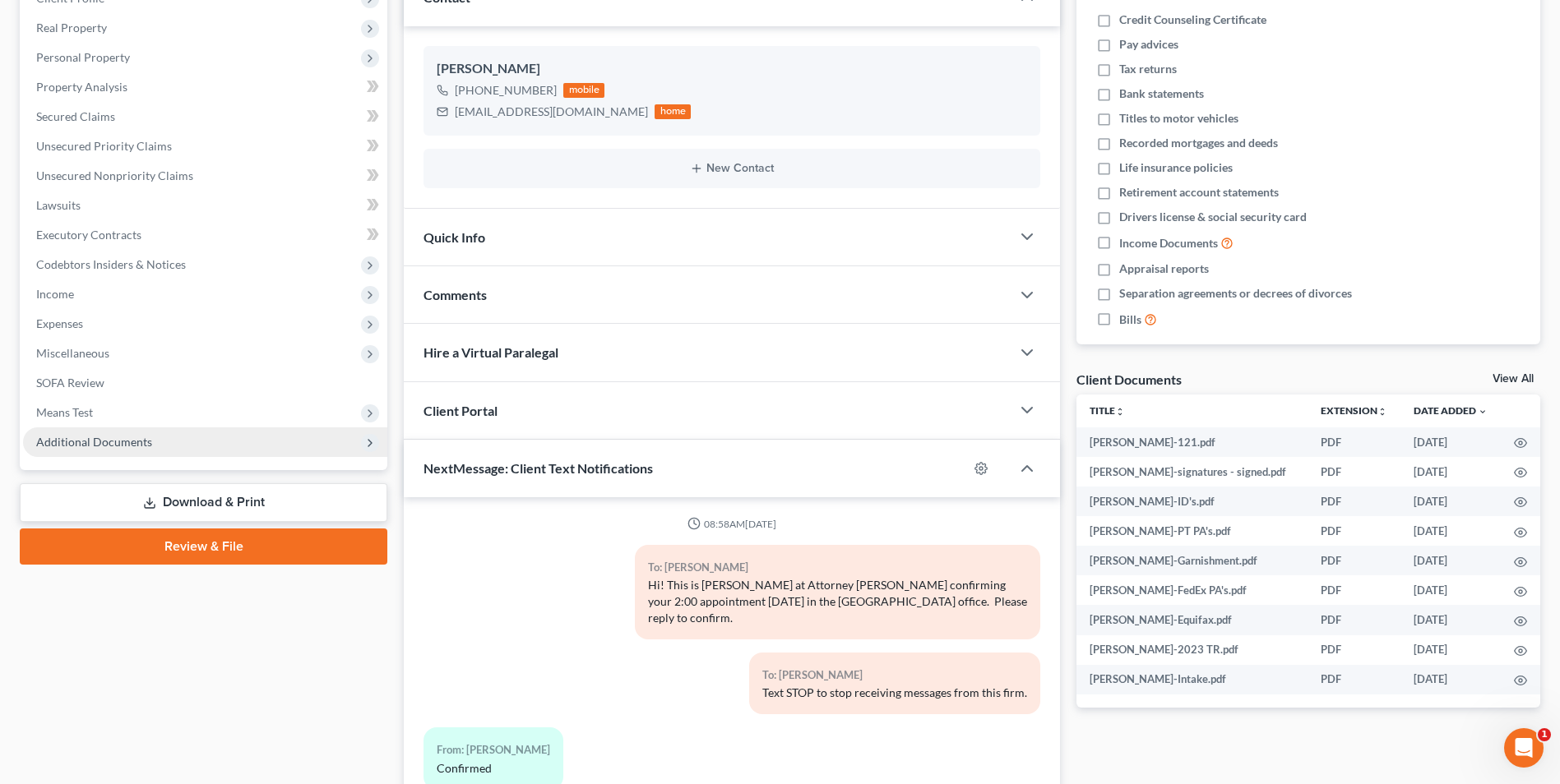
scroll to position [190, 0]
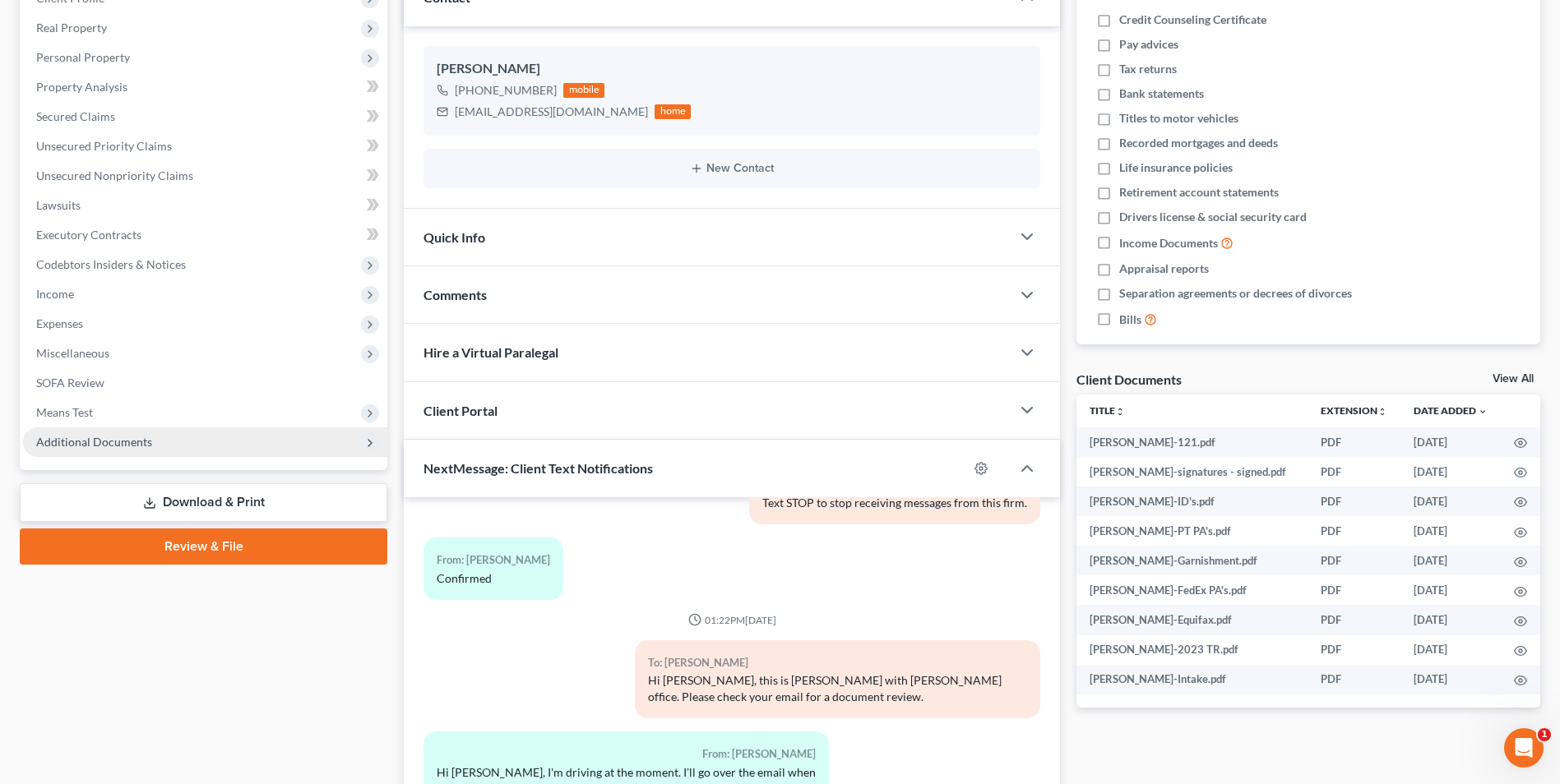
click at [130, 436] on span "Additional Documents" at bounding box center [94, 442] width 116 height 14
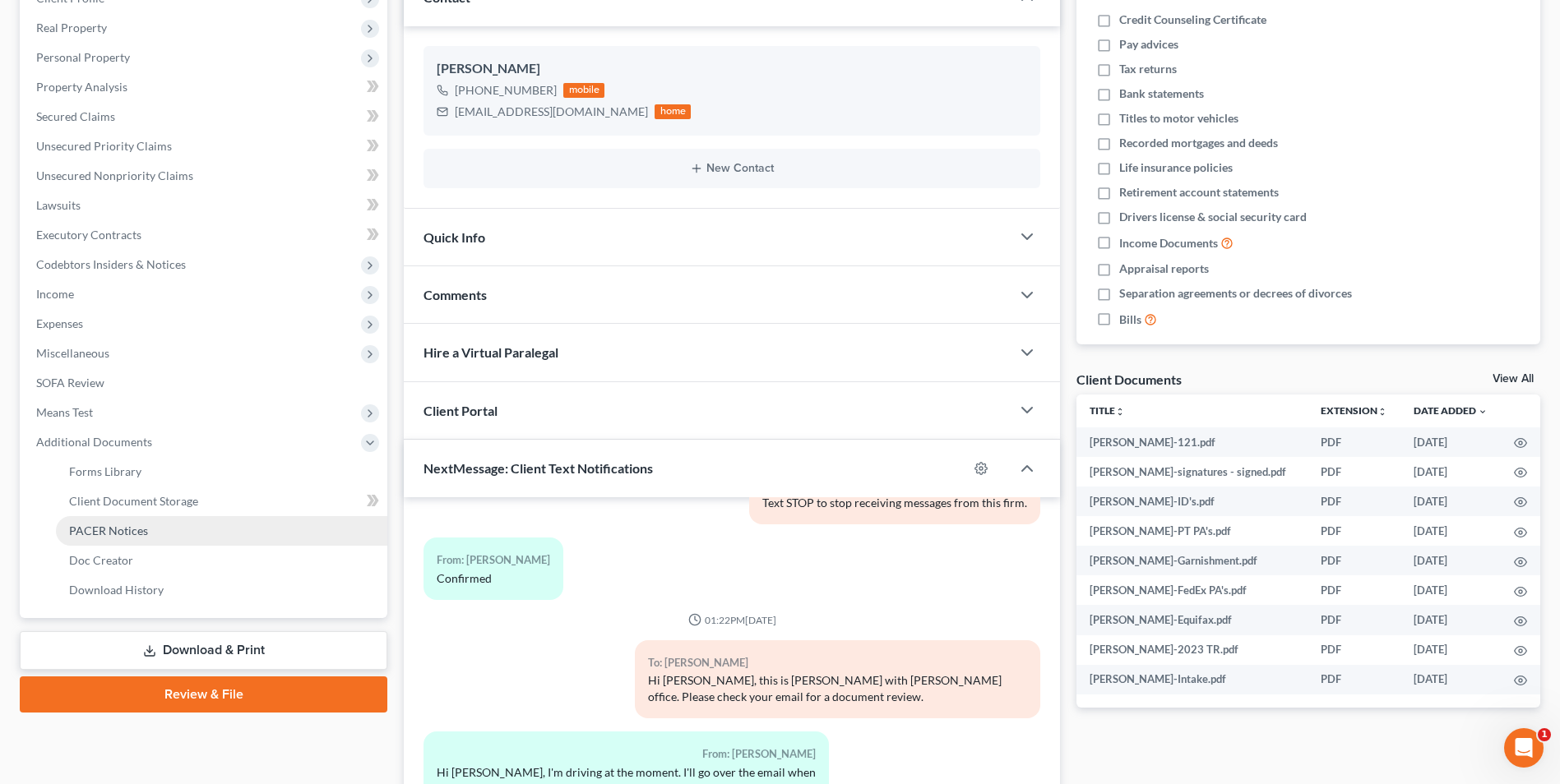
click at [123, 536] on span "PACER Notices" at bounding box center [109, 530] width 79 height 14
